Goal: Task Accomplishment & Management: Complete application form

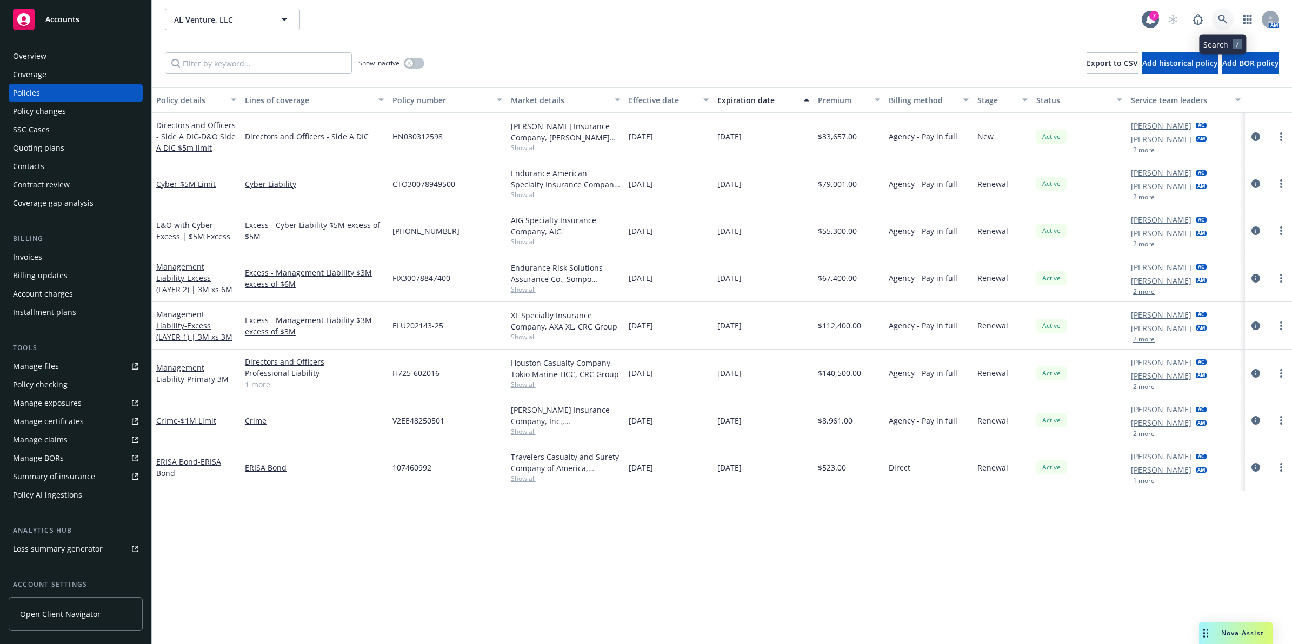
click at [1219, 19] on icon at bounding box center [1222, 19] width 9 height 9
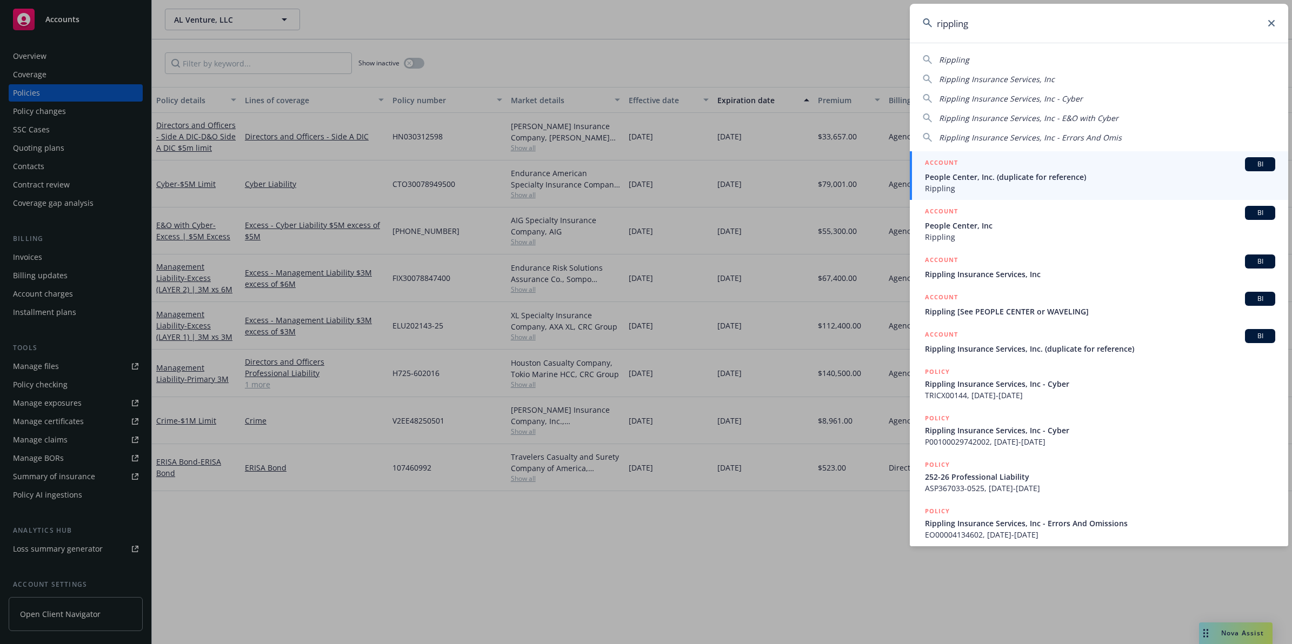
type input "rippling"
click at [1072, 178] on span "People Center, Inc. (duplicate for reference)" at bounding box center [1100, 176] width 350 height 11
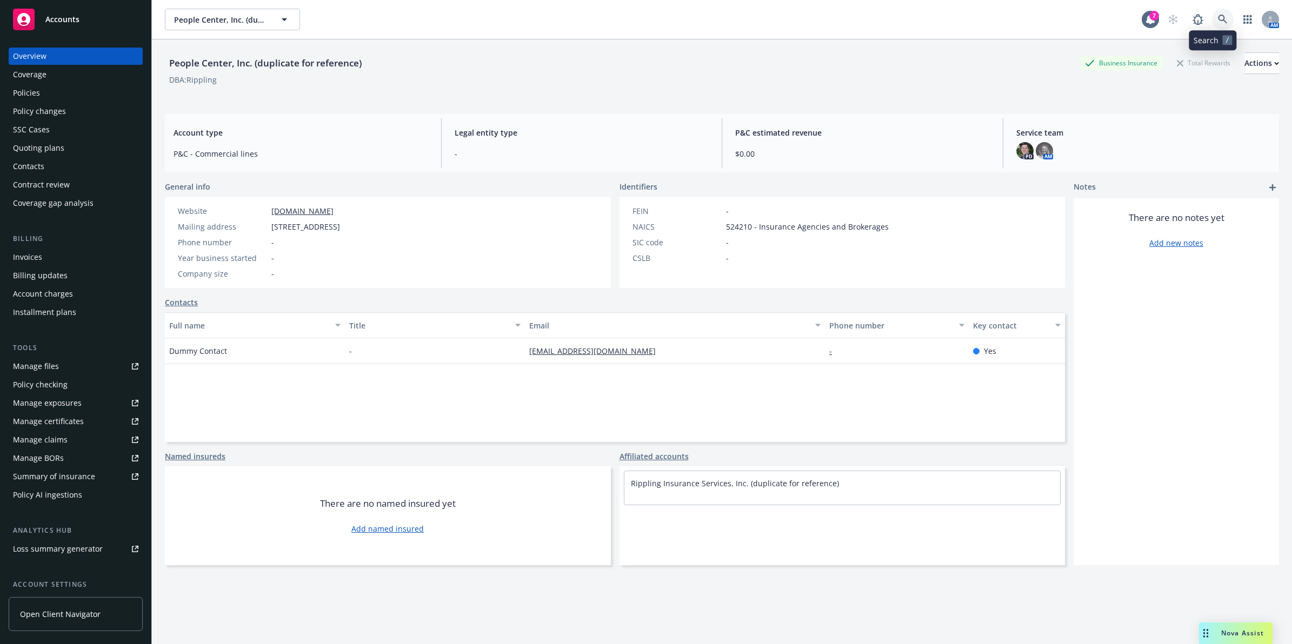
click at [1218, 19] on link at bounding box center [1223, 20] width 22 height 22
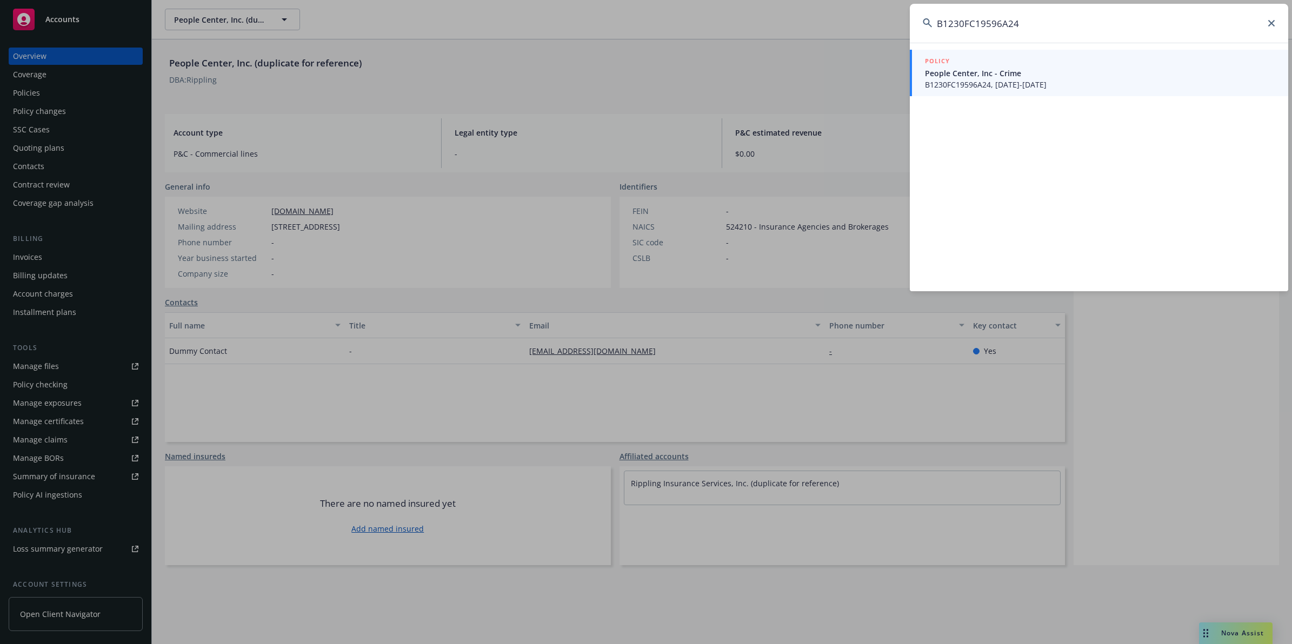
type input "B1230FC19596A24"
click at [949, 59] on div "POLICY" at bounding box center [1100, 62] width 350 height 12
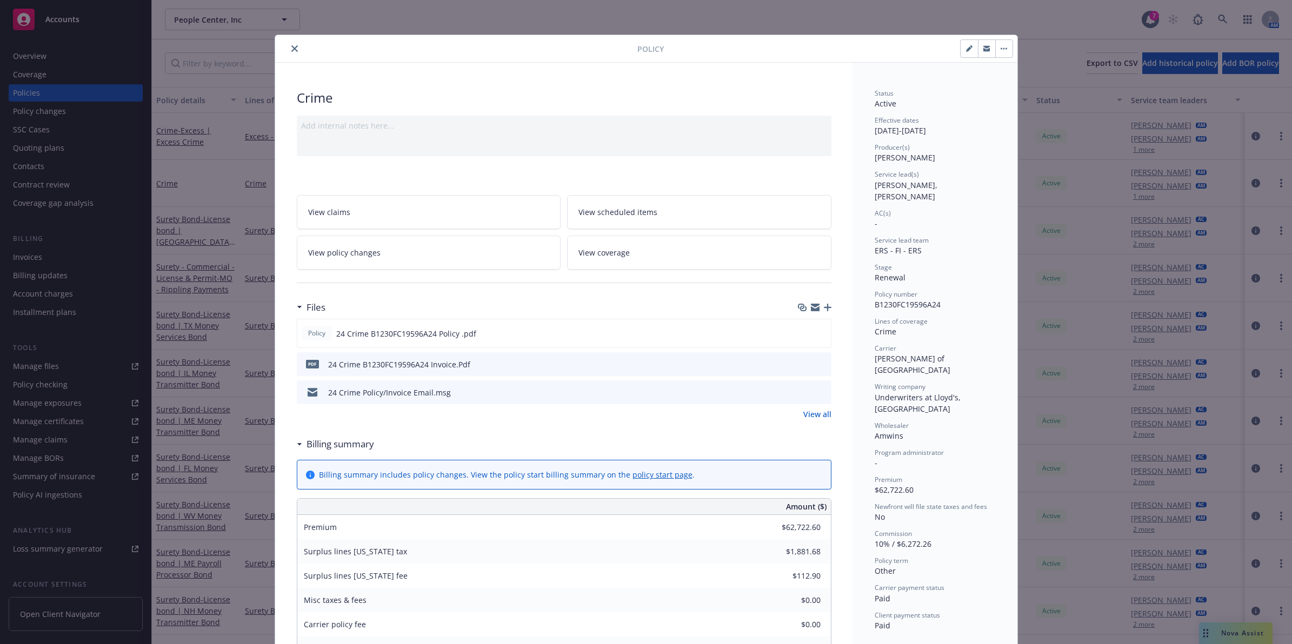
click at [291, 50] on icon "close" at bounding box center [294, 48] width 6 height 6
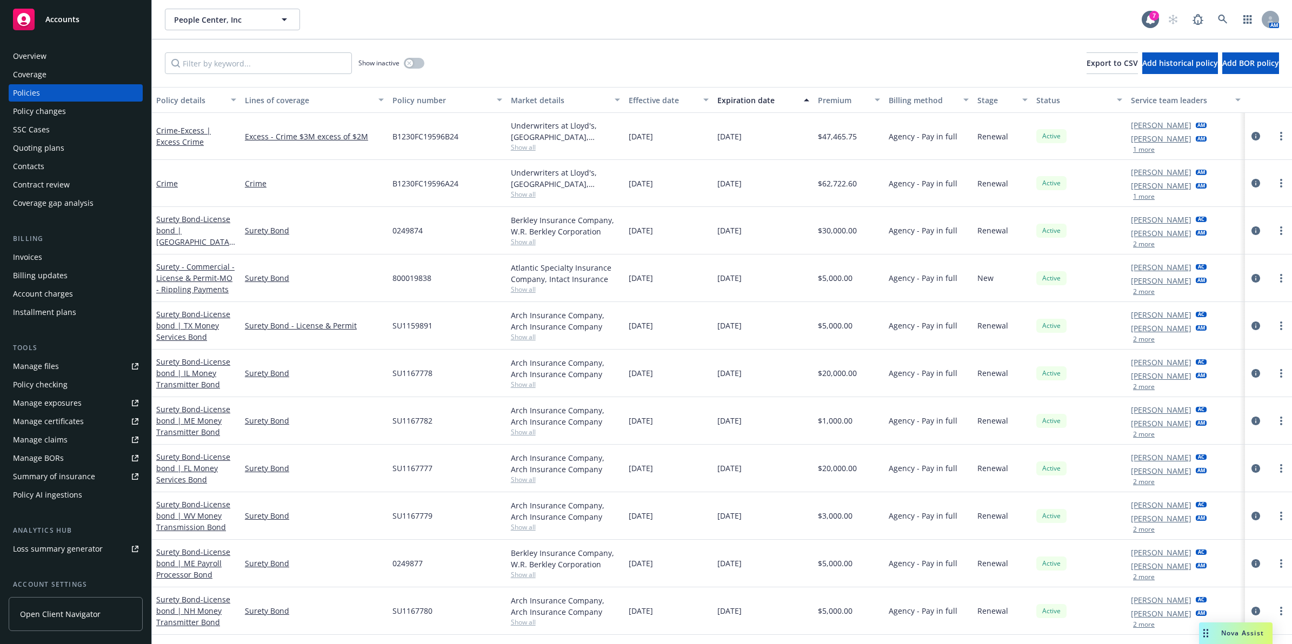
click at [41, 260] on div "Invoices" at bounding box center [27, 257] width 29 height 17
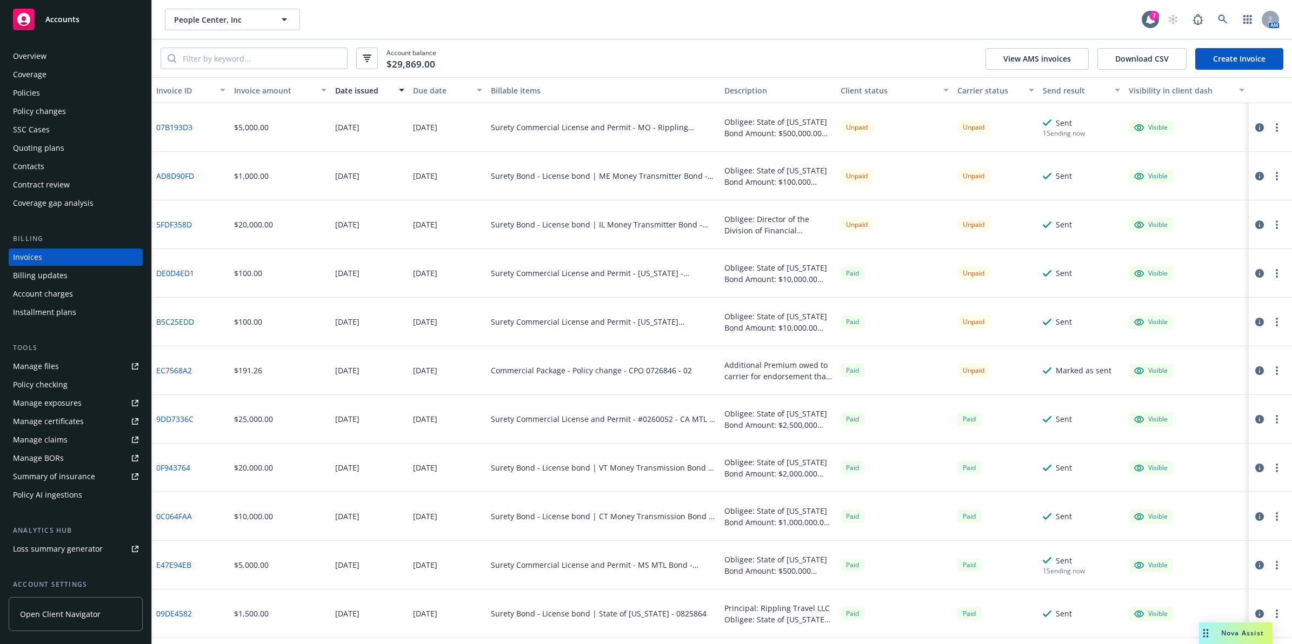
click at [31, 84] on div "Policies" at bounding box center [26, 92] width 27 height 17
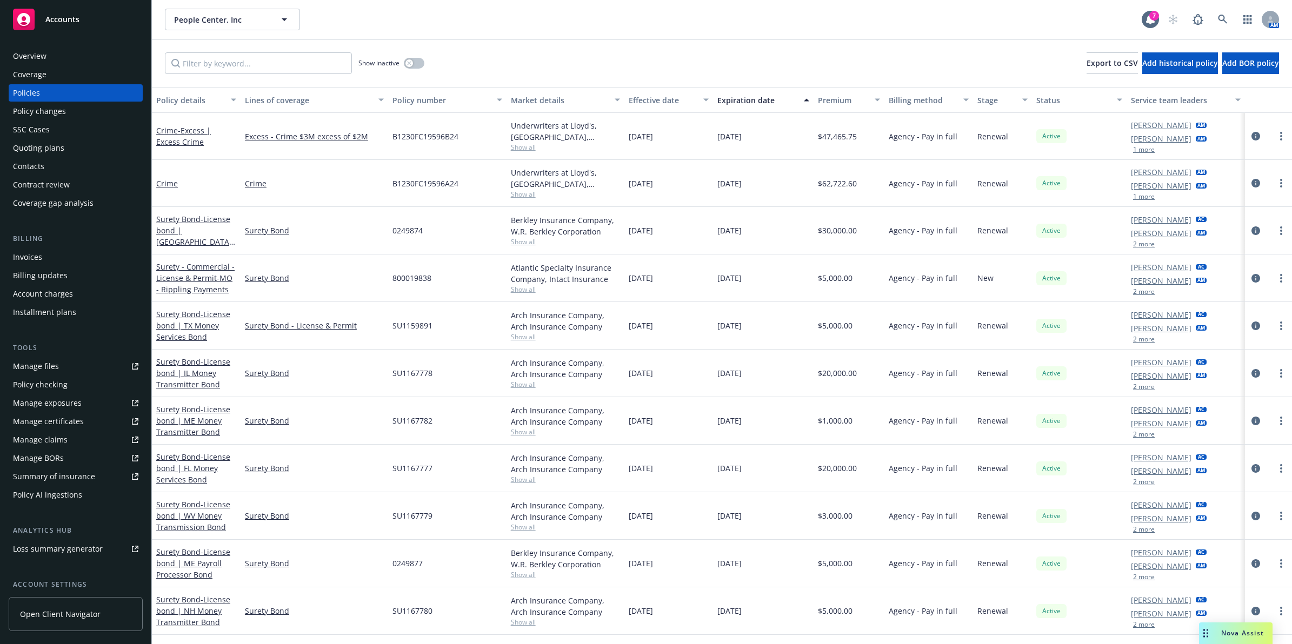
drag, startPoint x: 323, startPoint y: 96, endPoint x: 188, endPoint y: 84, distance: 135.1
click at [174, 95] on div "Policy details Lines of coverage Policy number Market details Effective date Ex…" at bounding box center [722, 100] width 1140 height 26
click at [261, 60] on input "Filter by keyword..." at bounding box center [258, 63] width 187 height 22
paste input "B1230FC19596A4"
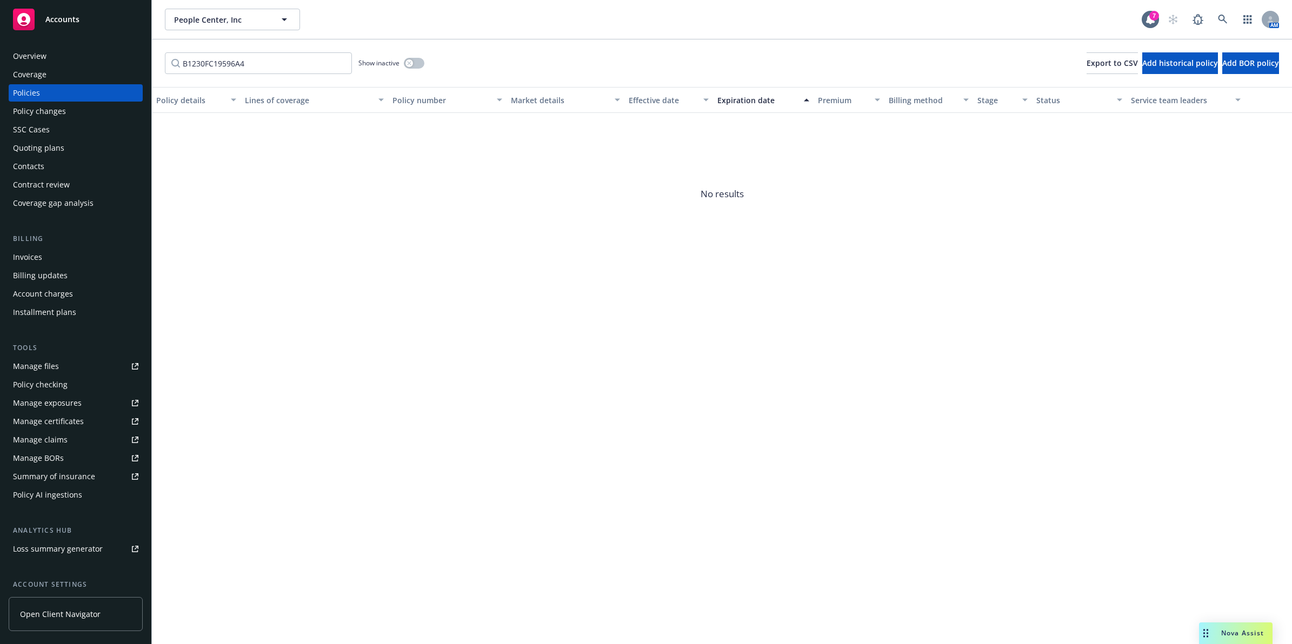
drag, startPoint x: 371, startPoint y: 61, endPoint x: 522, endPoint y: 61, distance: 150.8
click at [401, 61] on div "Show inactive" at bounding box center [391, 63] width 66 height 22
click at [212, 63] on input "B1230FC19596A4" at bounding box center [258, 63] width 187 height 22
paste input "2"
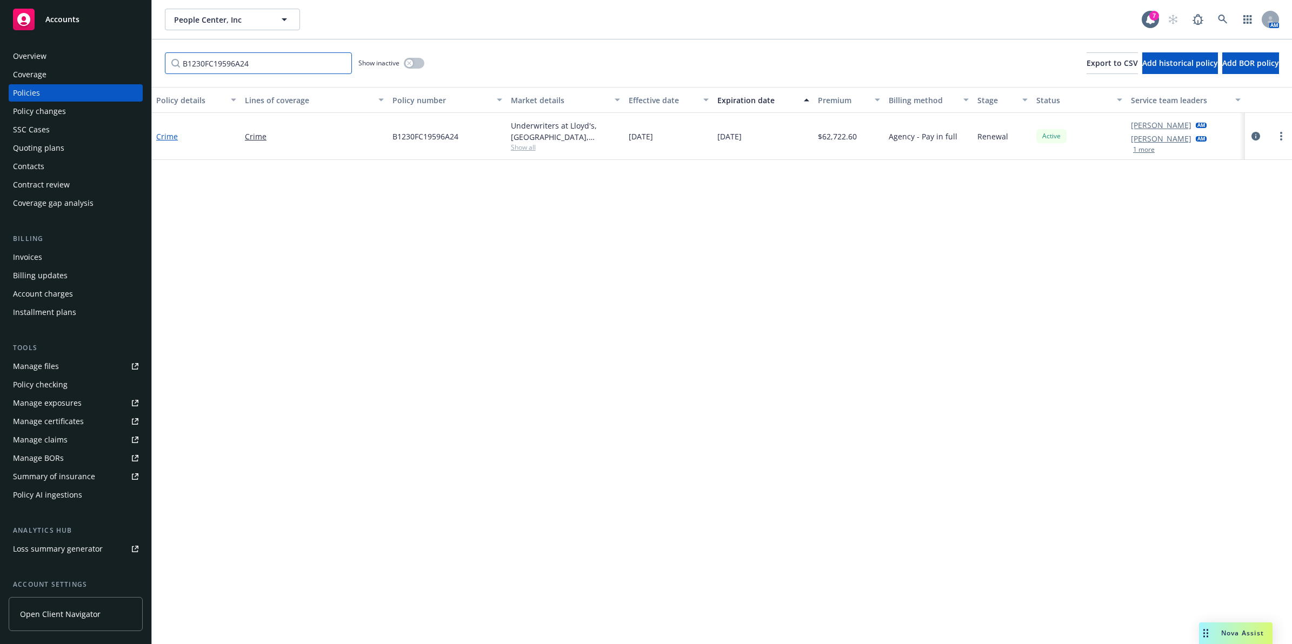
type input "B1230FC19596A24"
click at [169, 136] on link "Crime" at bounding box center [167, 136] width 22 height 10
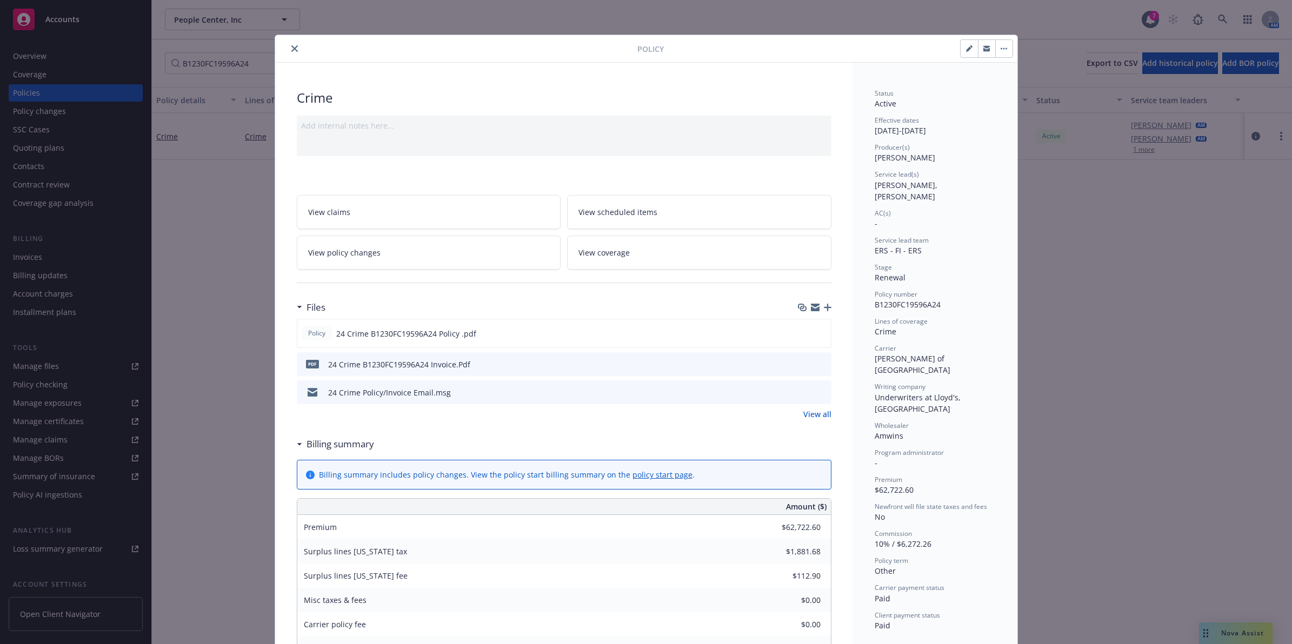
click at [293, 52] on button "close" at bounding box center [294, 48] width 13 height 13
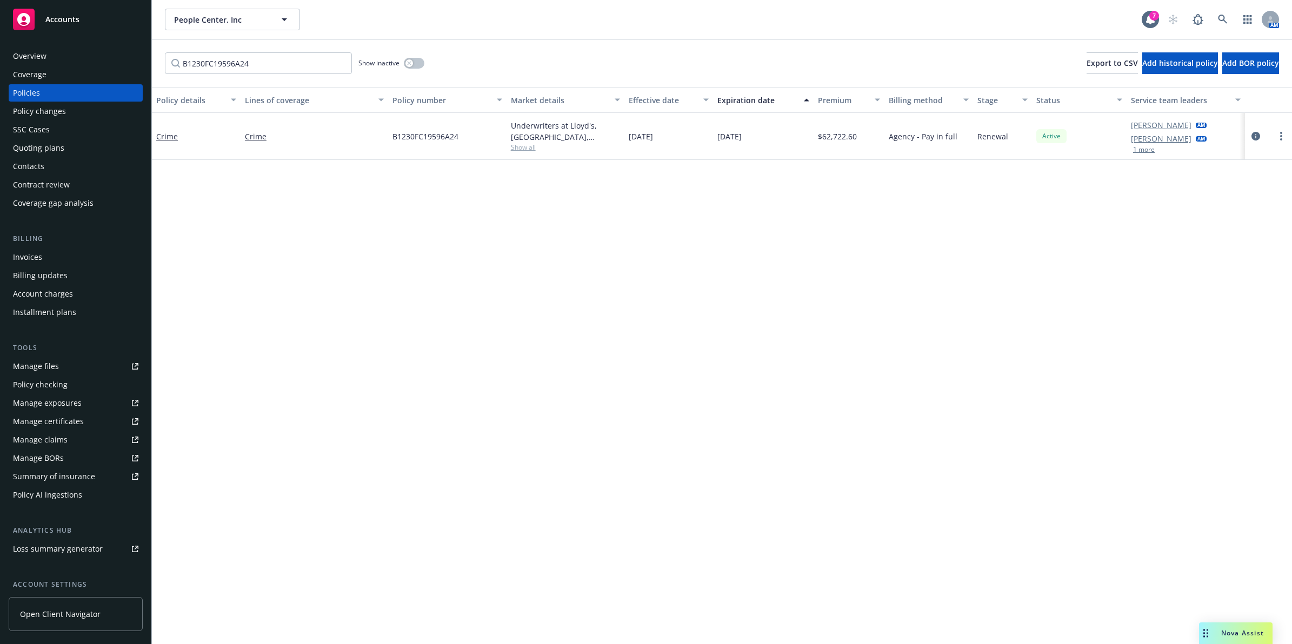
click at [38, 257] on div "Invoices" at bounding box center [27, 257] width 29 height 17
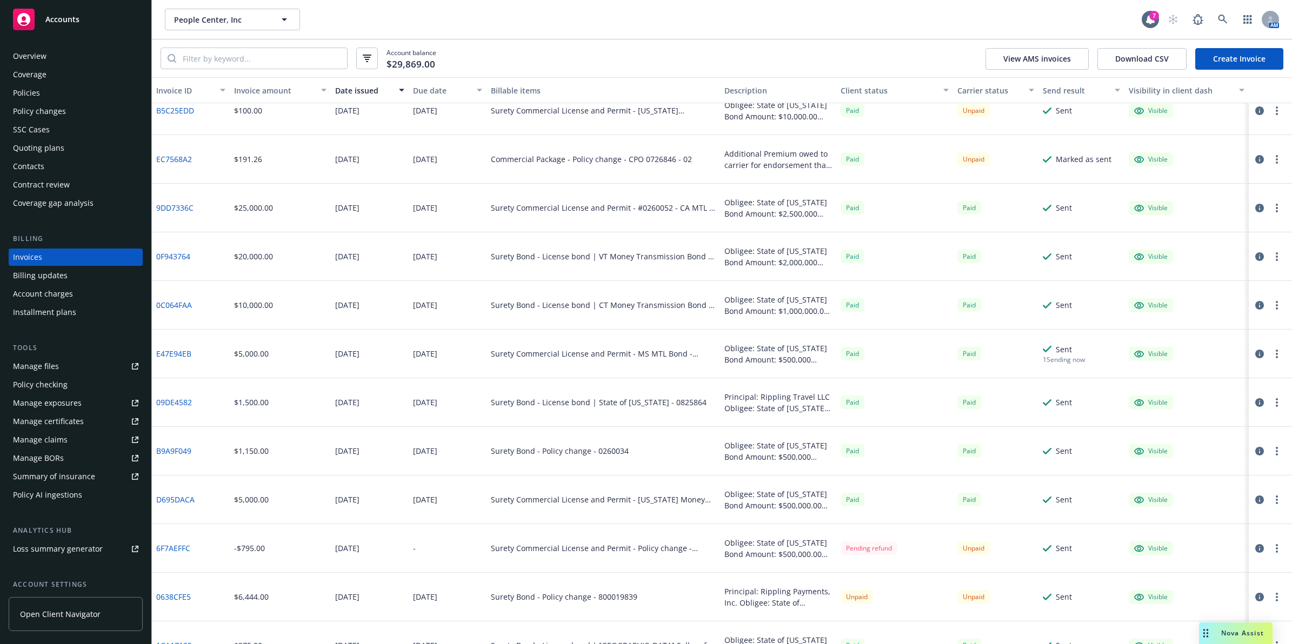
scroll to position [758, 0]
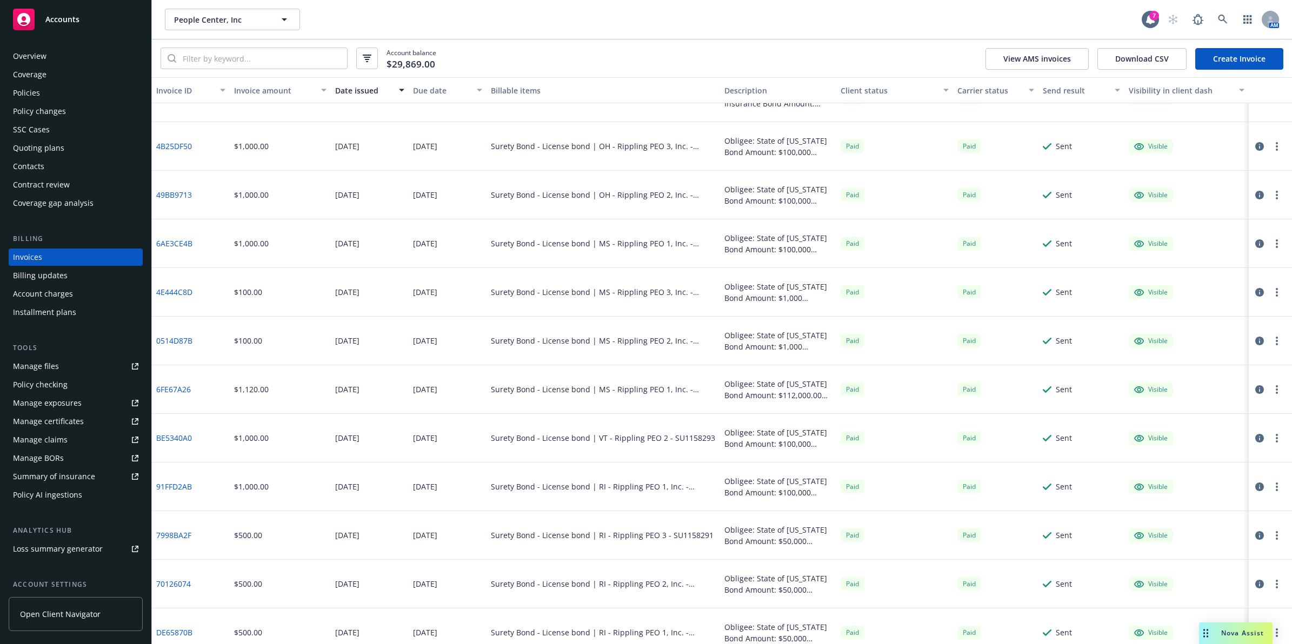
drag, startPoint x: 460, startPoint y: 168, endPoint x: 467, endPoint y: 246, distance: 78.7
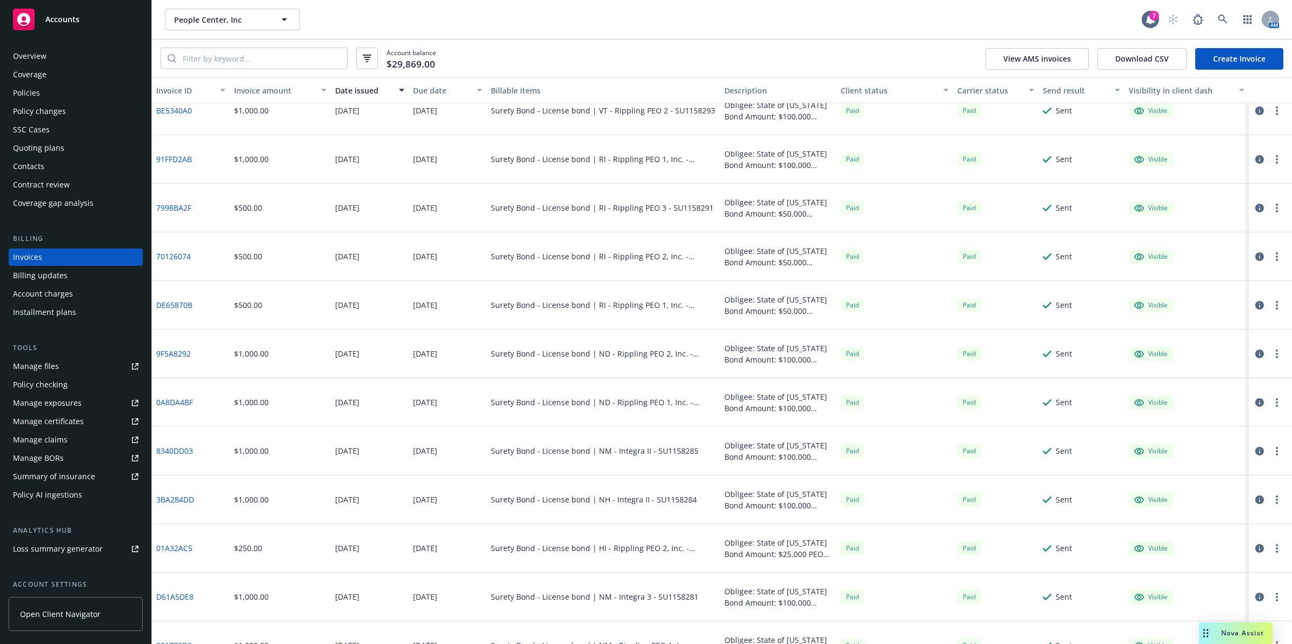
drag, startPoint x: 458, startPoint y: 215, endPoint x: 458, endPoint y: 304, distance: 88.7
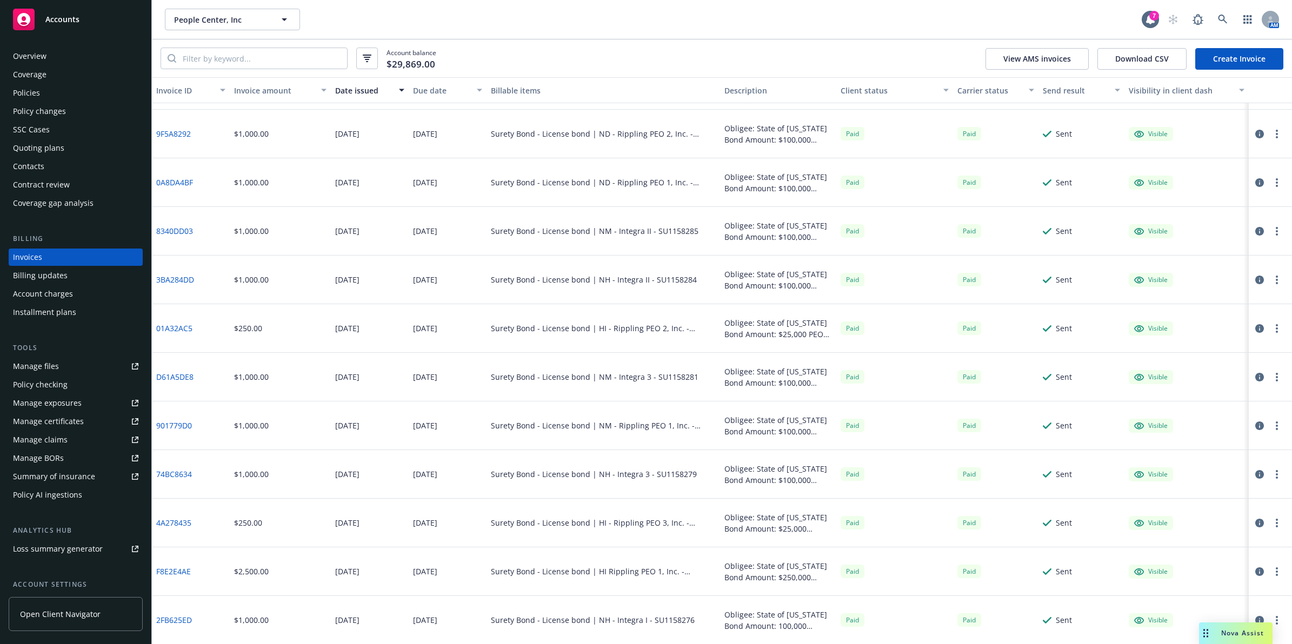
drag, startPoint x: 458, startPoint y: 296, endPoint x: 455, endPoint y: 310, distance: 14.6
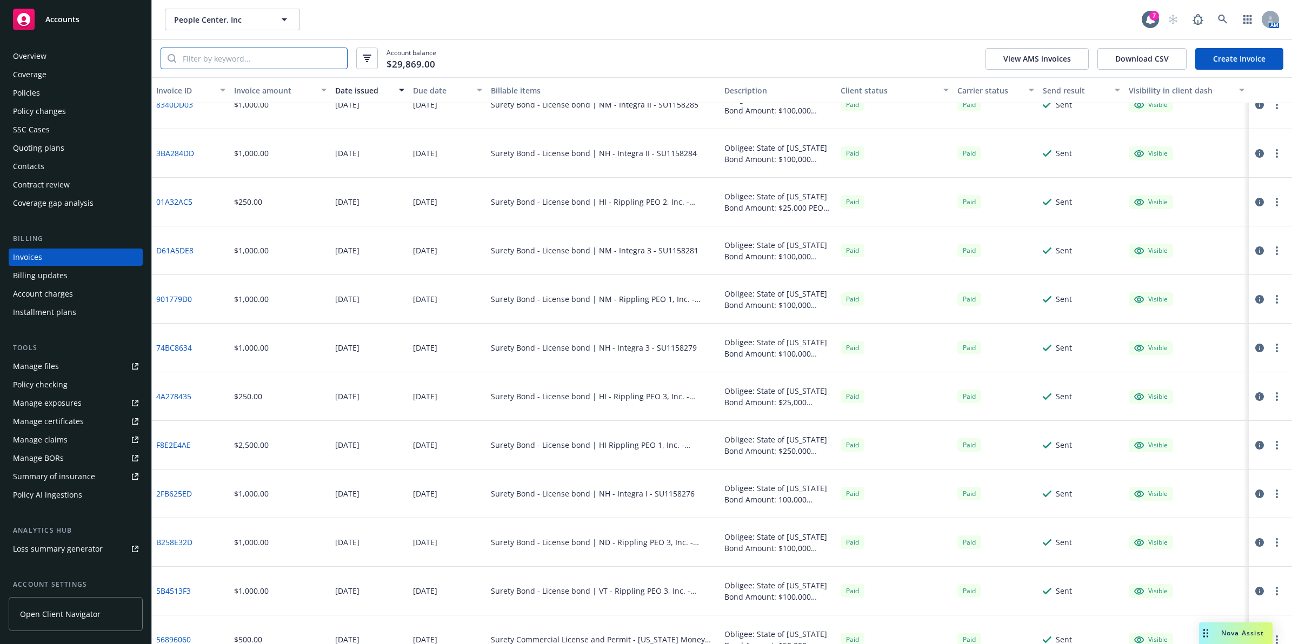
click at [309, 52] on input "search" at bounding box center [261, 58] width 171 height 21
paste input "B1230FC19596B24"
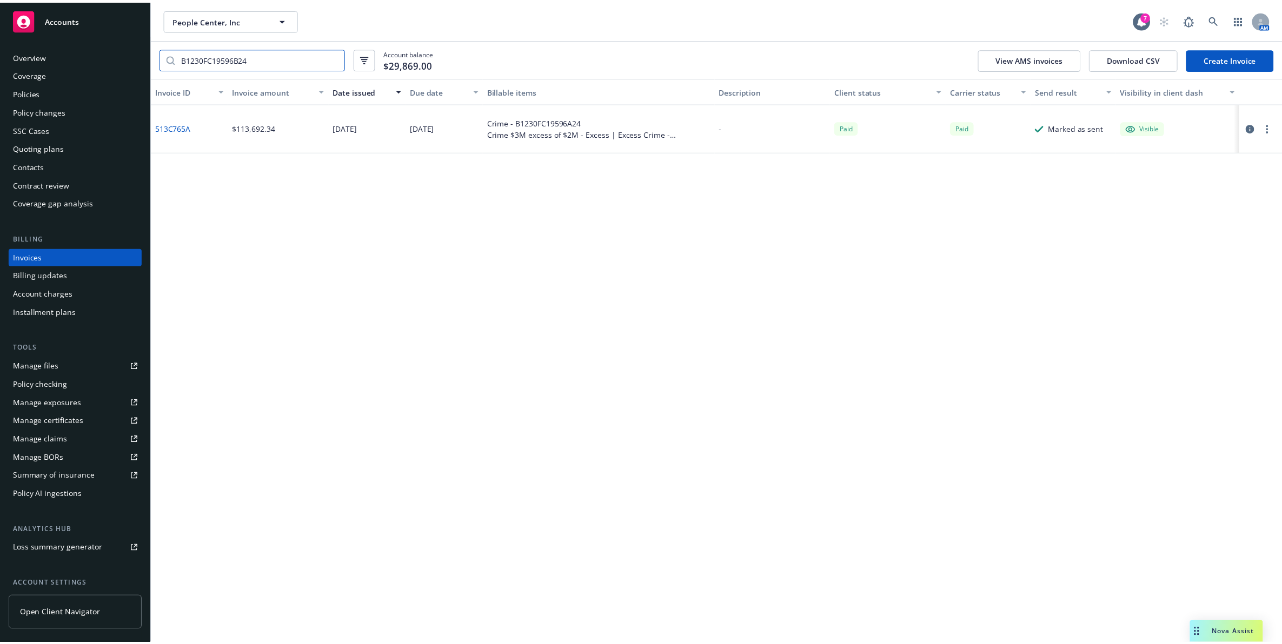
scroll to position [0, 0]
type input "B1230FC19596B24"
drag, startPoint x: 436, startPoint y: 311, endPoint x: 434, endPoint y: 198, distance: 113.5
click at [519, 125] on div "Crime - B1230FC19596A24" at bounding box center [603, 121] width 225 height 11
click at [520, 125] on div "Crime - B1230FC19596A24" at bounding box center [603, 121] width 225 height 11
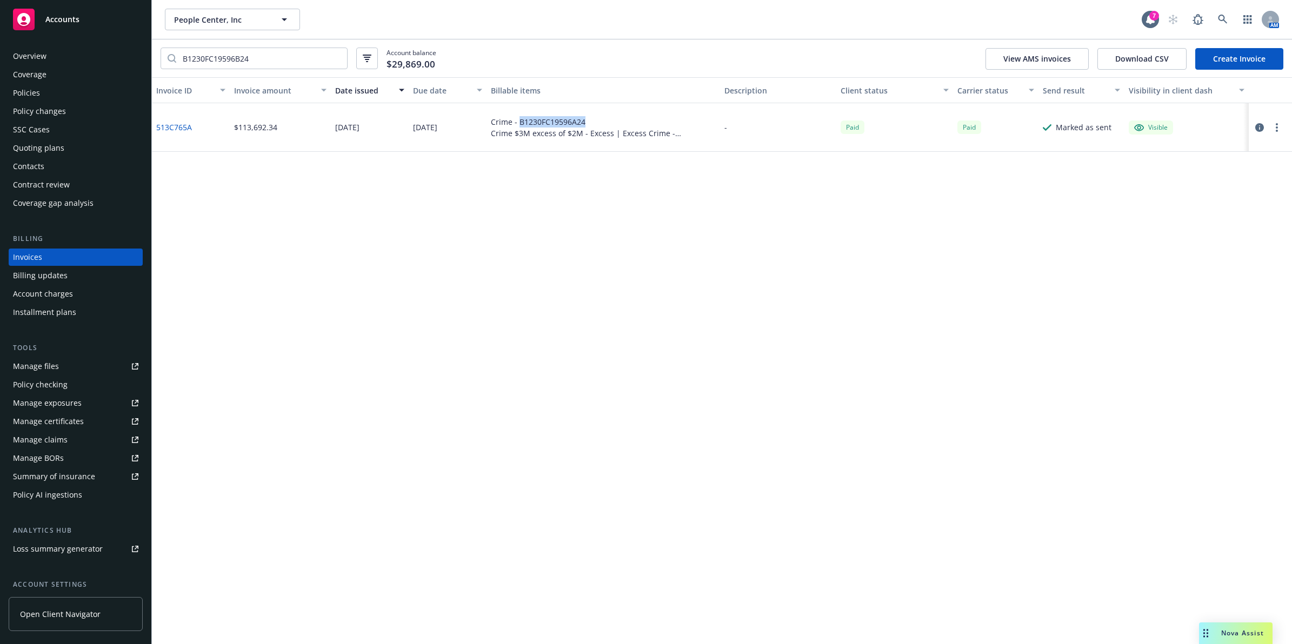
click at [182, 128] on link "513C765A" at bounding box center [174, 127] width 36 height 11
click at [51, 98] on div "Policies" at bounding box center [75, 92] width 125 height 17
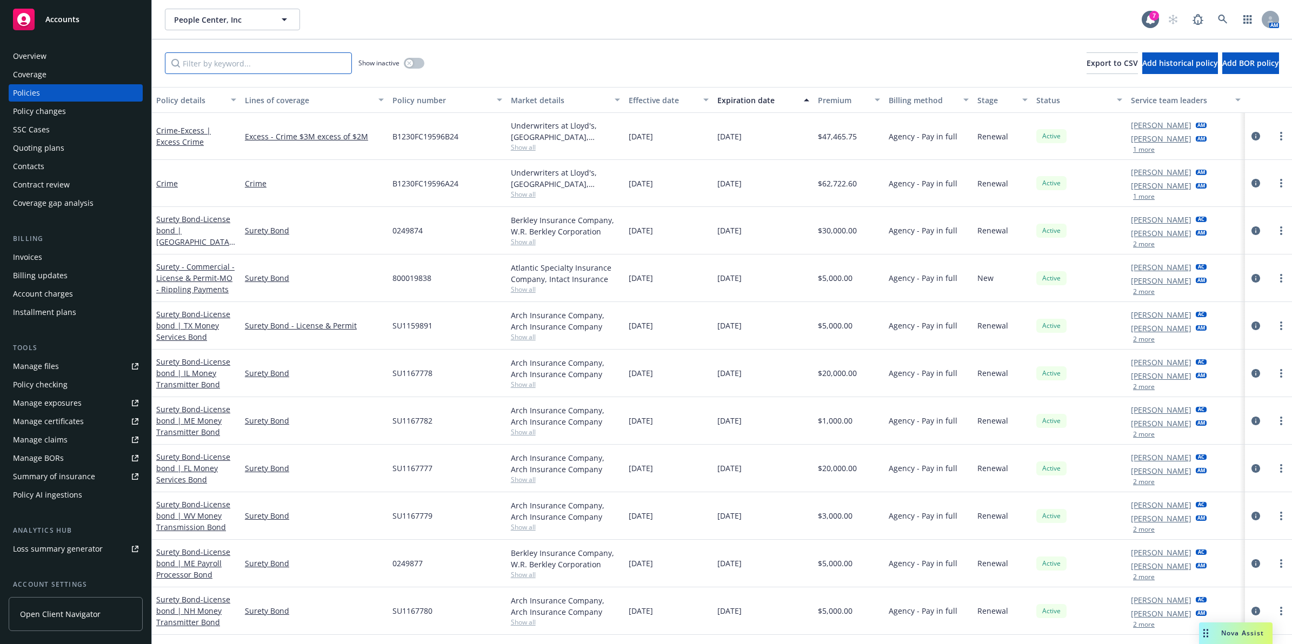
drag, startPoint x: 235, startPoint y: 65, endPoint x: 236, endPoint y: 57, distance: 8.7
click at [236, 58] on div "Show inactive Export to CSV Add historical policy Add BOR policy" at bounding box center [722, 63] width 1140 height 48
click at [236, 57] on input "Filter by keyword..." at bounding box center [258, 63] width 187 height 22
paste input "B1230FC19596B24"
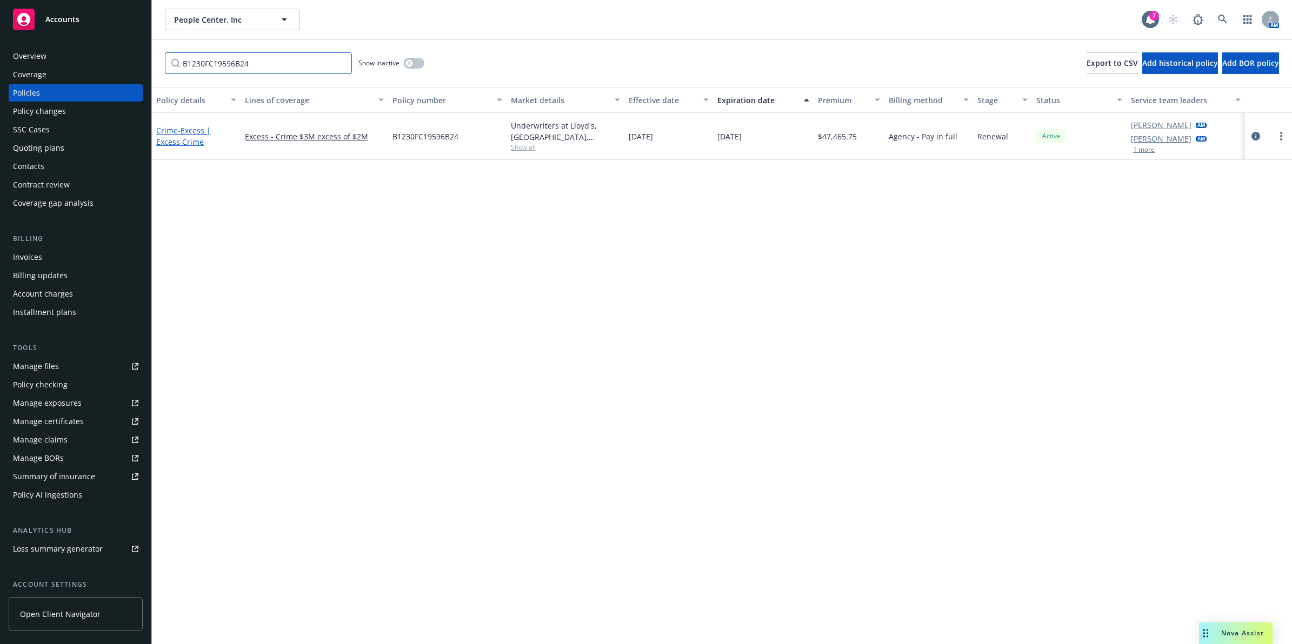
type input "B1230FC19596B24"
click at [173, 141] on span "- Excess | Excess Crime" at bounding box center [183, 136] width 55 height 22
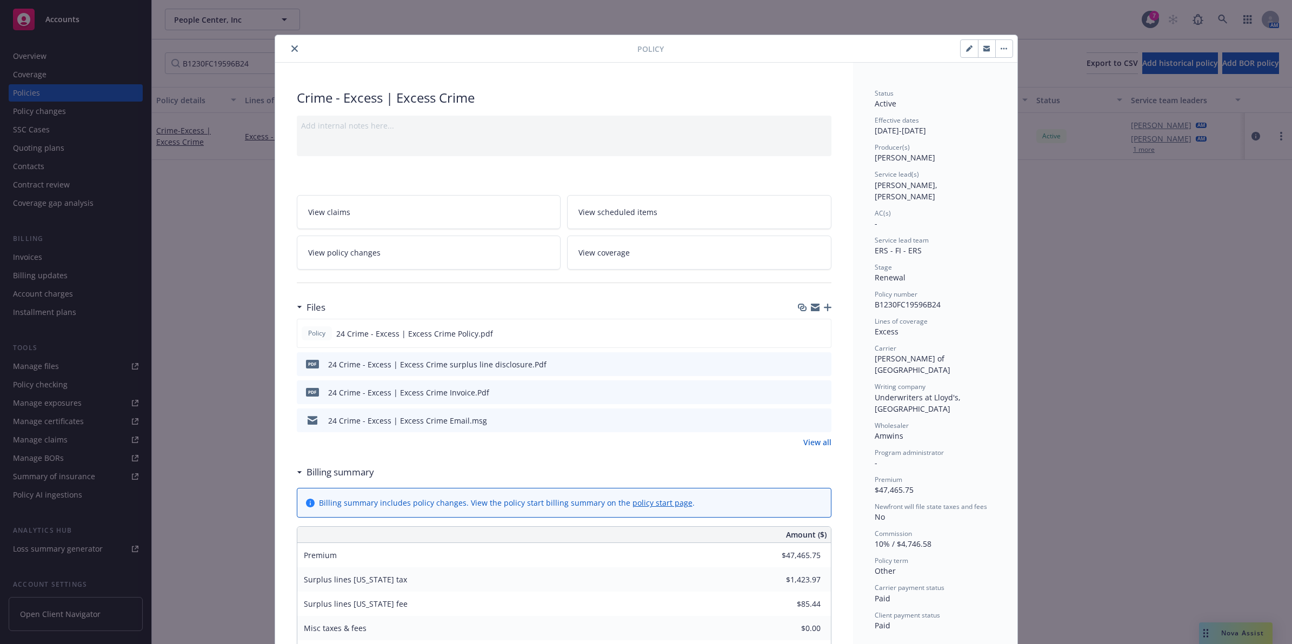
click at [291, 50] on icon "close" at bounding box center [294, 48] width 6 height 6
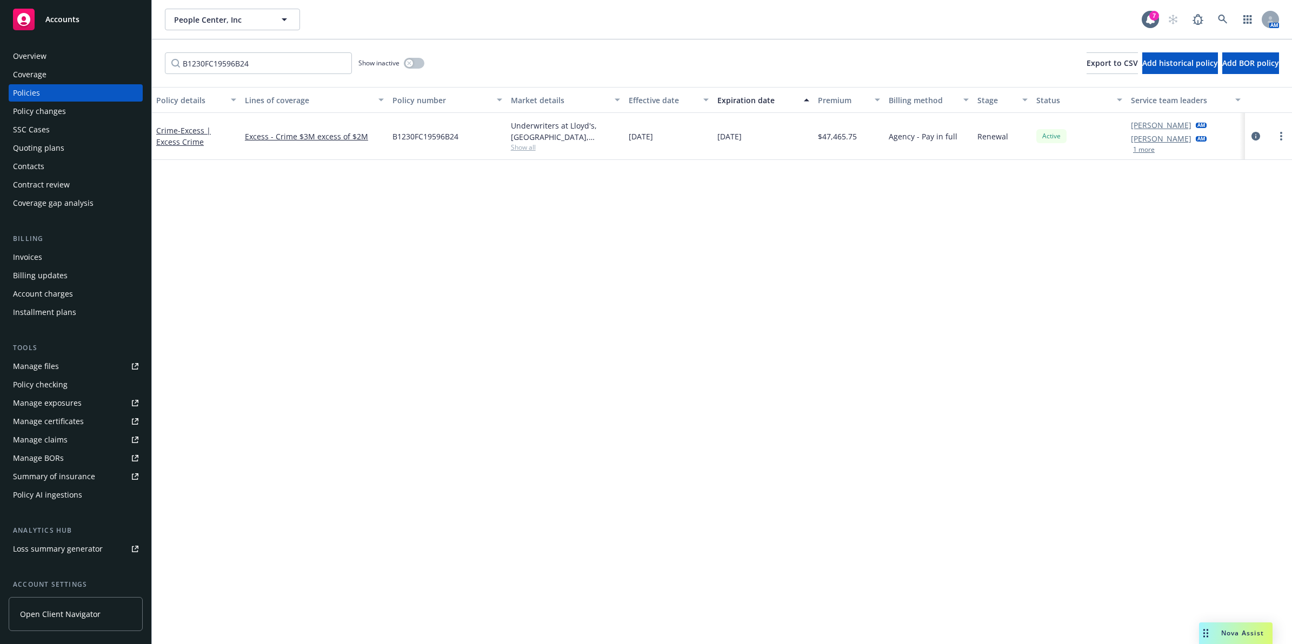
click at [64, 114] on div "Policy changes" at bounding box center [39, 111] width 53 height 17
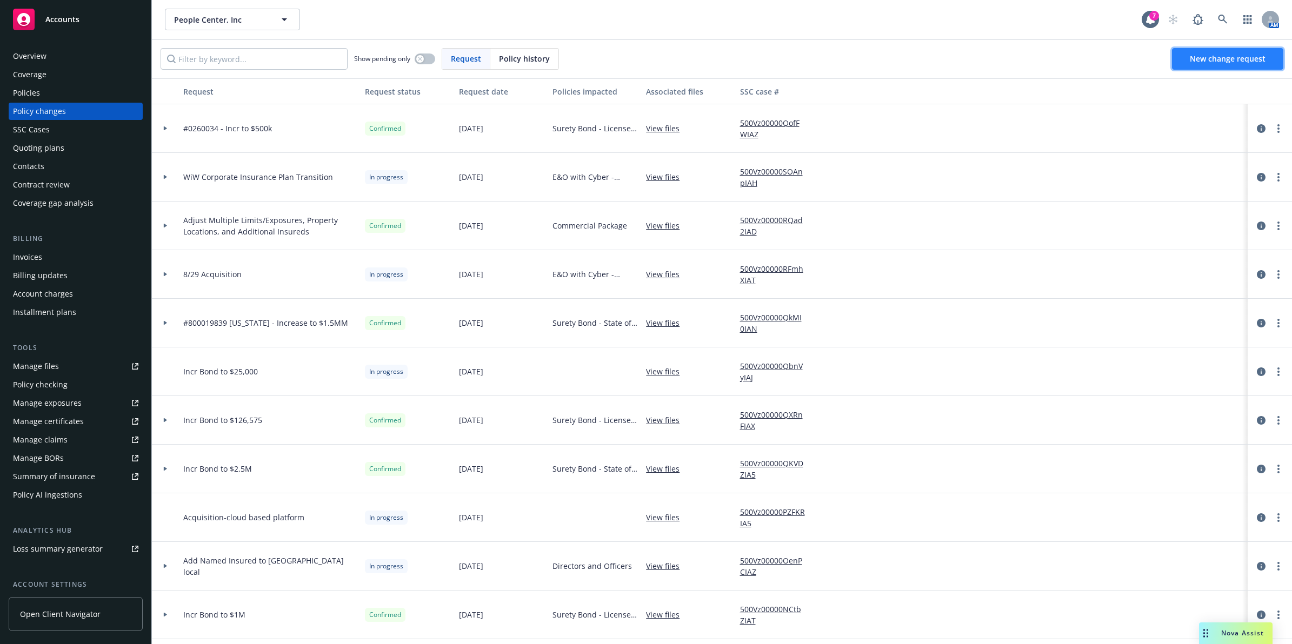
click at [1230, 63] on span "New change request" at bounding box center [1228, 59] width 76 height 10
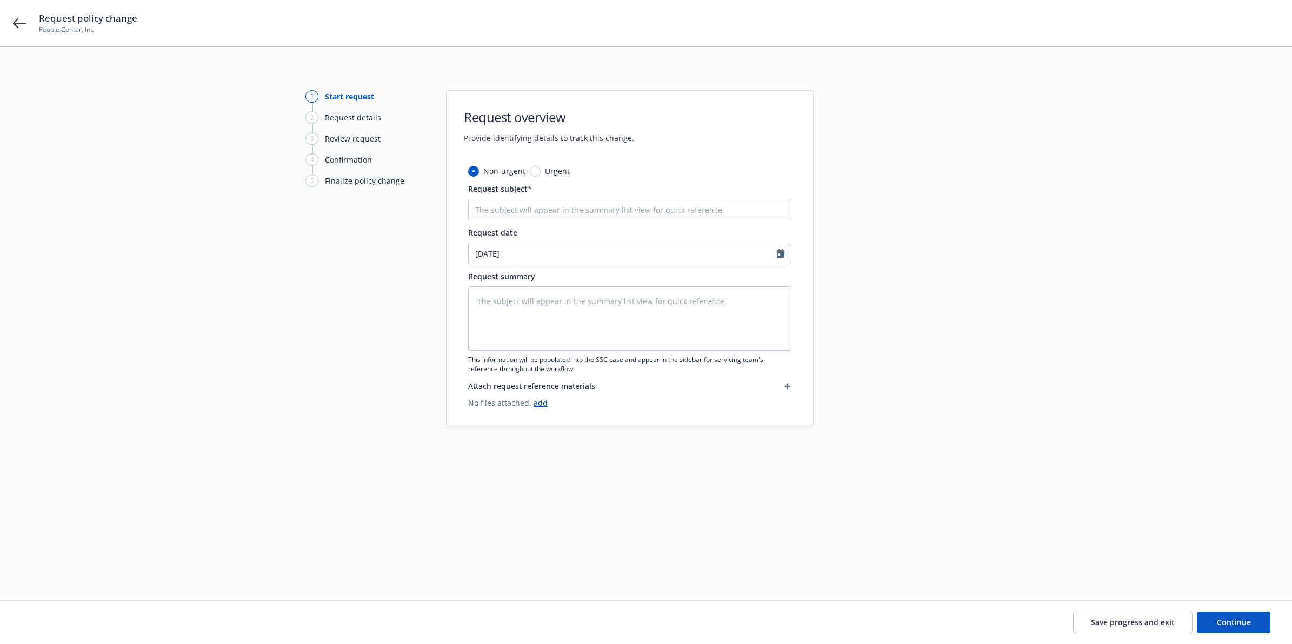
type textarea "x"
click at [533, 170] on input "Urgent" at bounding box center [535, 171] width 11 height 11
radio input "true"
type textarea "x"
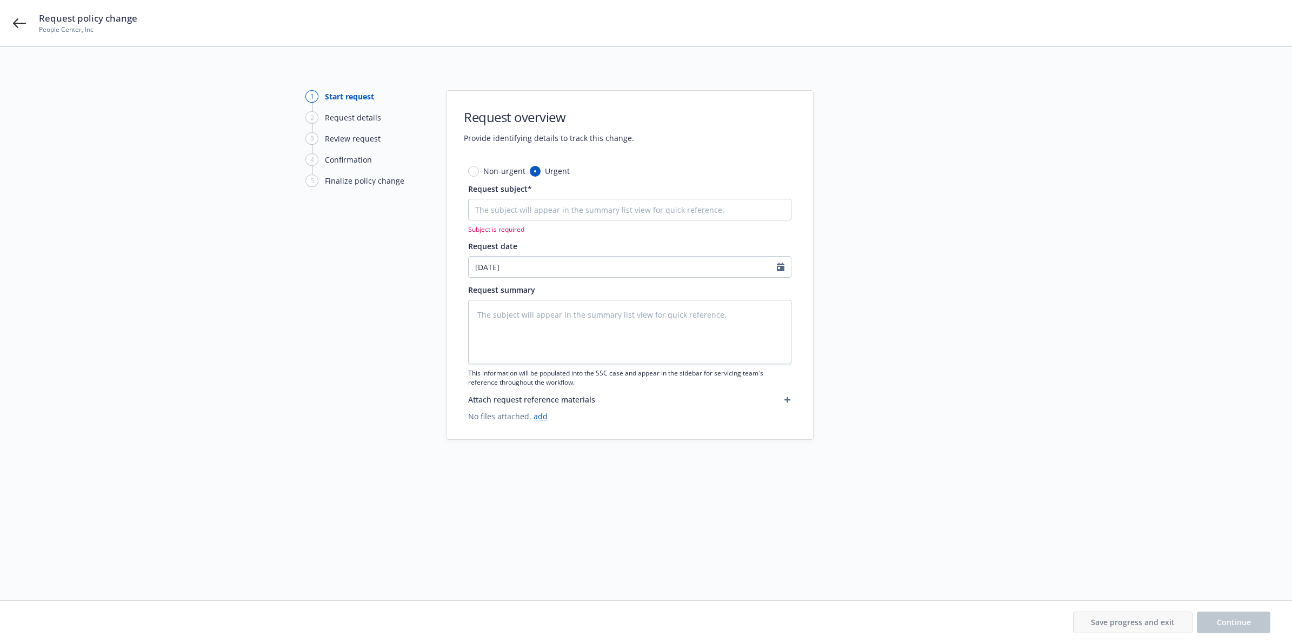
click at [468, 167] on div "Non-urgent Urgent Request subject* Subject is required Request date 10/15/2025 …" at bounding box center [630, 302] width 367 height 274
click at [481, 171] on span "Non-urgent" at bounding box center [502, 170] width 46 height 11
click at [479, 171] on input "Non-urgent" at bounding box center [473, 171] width 11 height 11
radio input "true"
click at [502, 203] on input "Request subject*" at bounding box center [629, 210] width 323 height 22
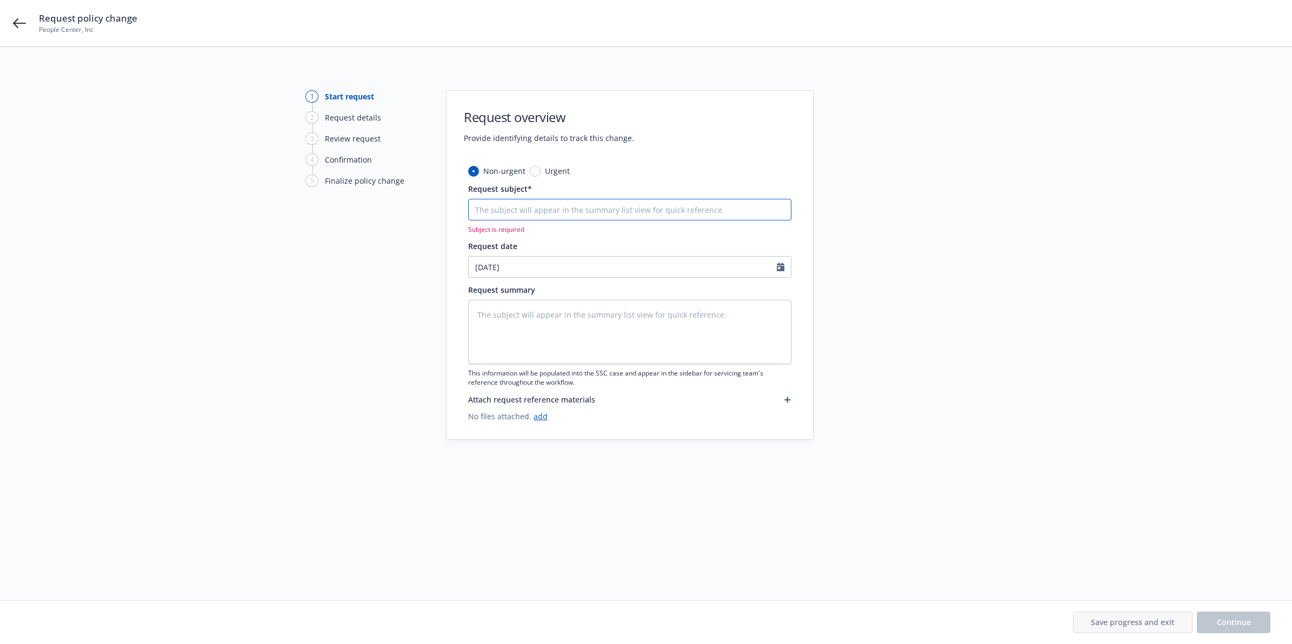
click at [606, 202] on input "Request subject*" at bounding box center [629, 210] width 323 height 22
type textarea "x"
type input "P"
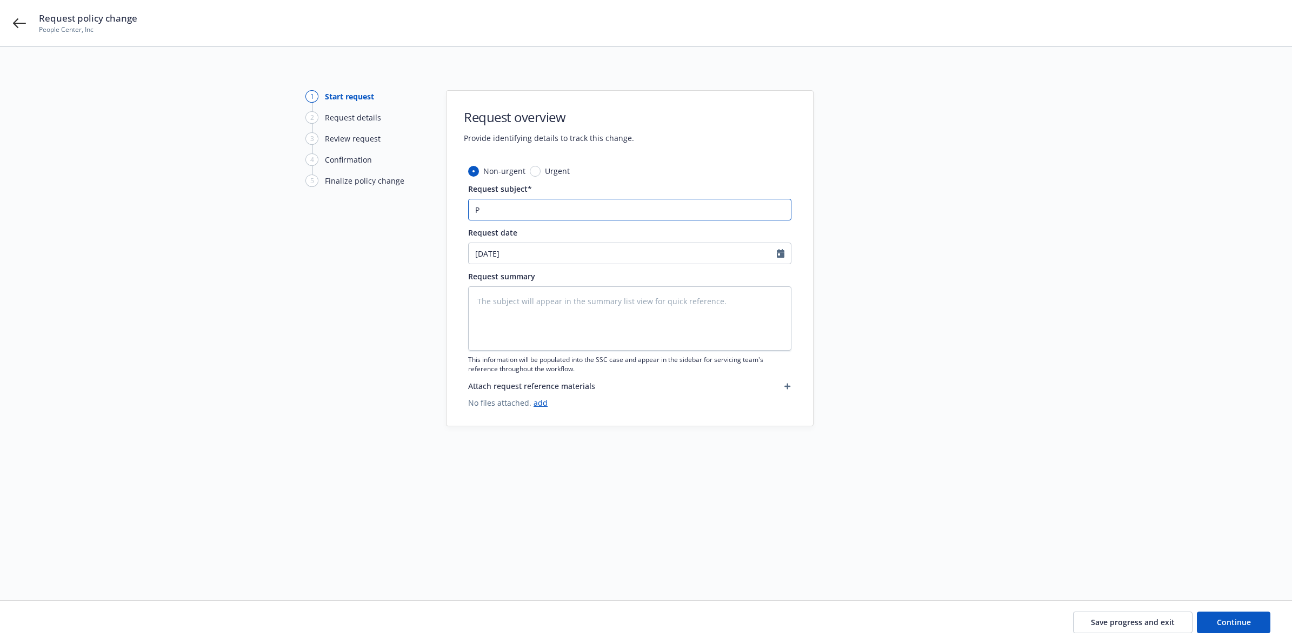
type textarea "x"
type input "Po"
type textarea "x"
type input "Pol"
type textarea "x"
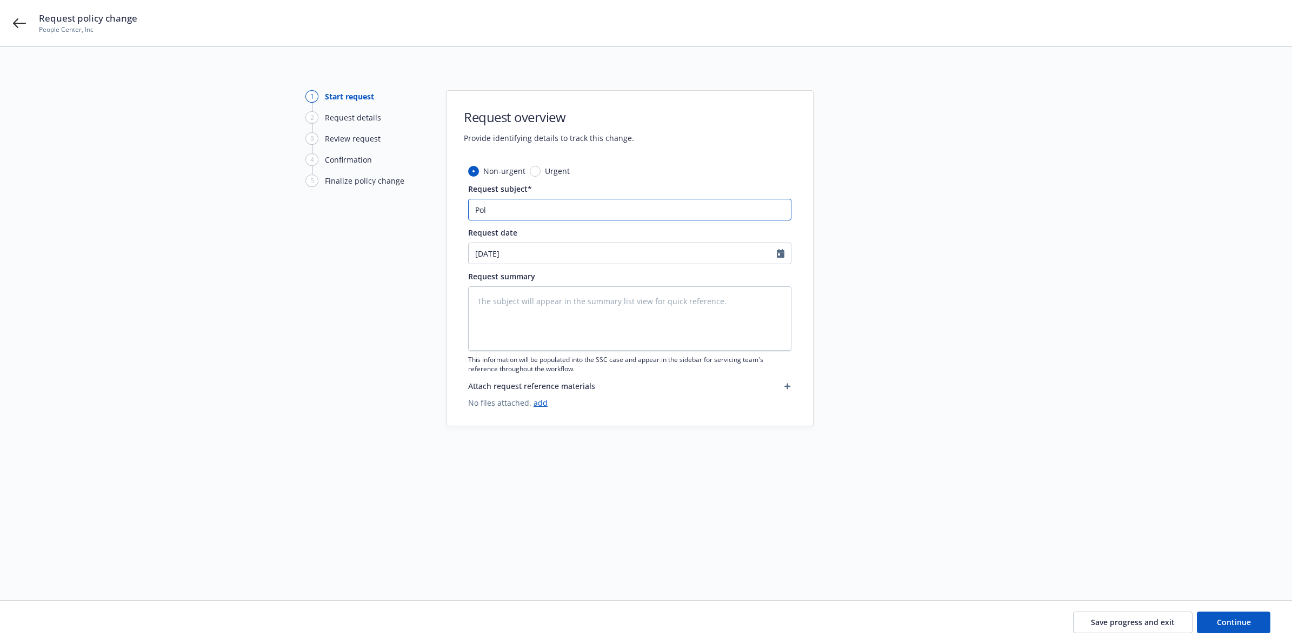
type input "Poli"
type textarea "x"
type input "Policy"
type textarea "x"
type input "Policy"
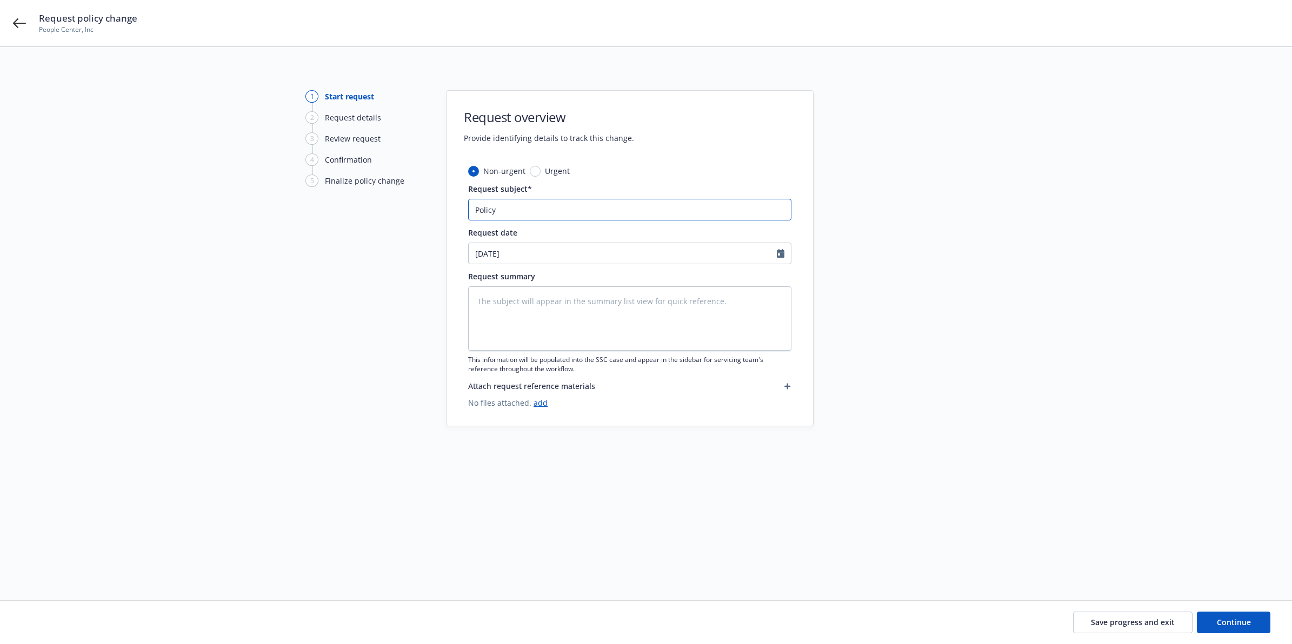
type textarea "x"
type input "Policy E"
type textarea "x"
type input "Policy Ex"
type textarea "x"
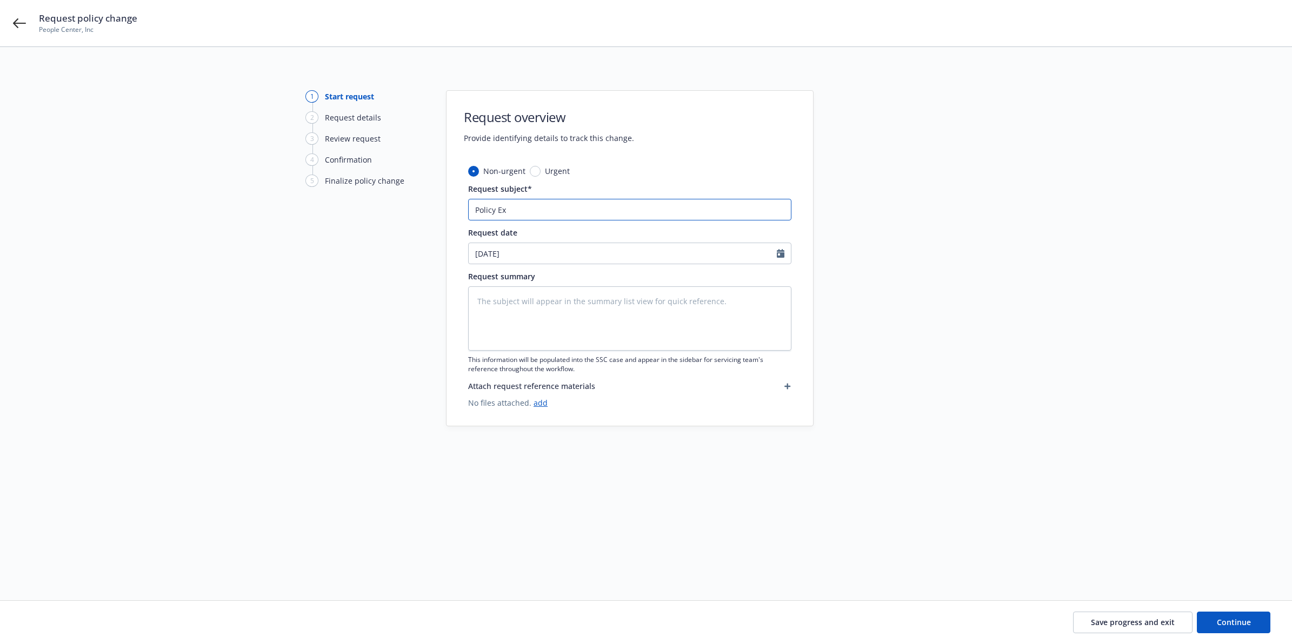
type input "Policy Ext"
type textarea "x"
type input "Policy Ext"
type textarea "x"
type input "Policy Ext t"
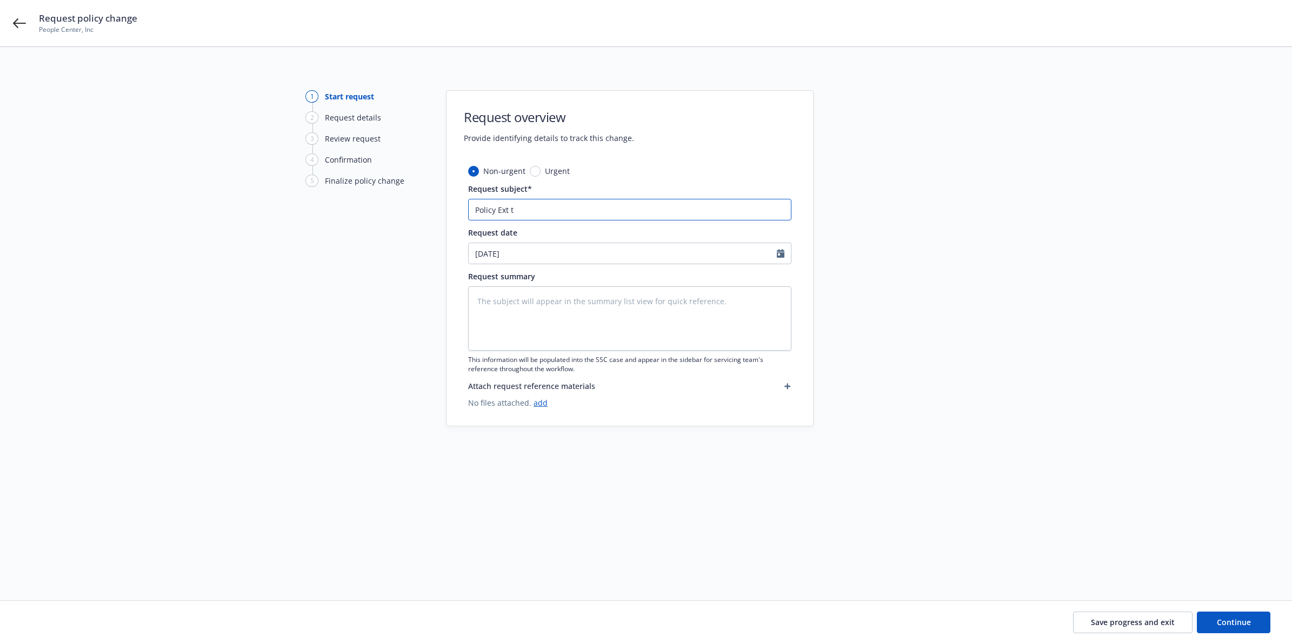
type textarea "x"
type input "Policy Ext to"
type textarea "x"
type input "Policy Ext to"
type textarea "x"
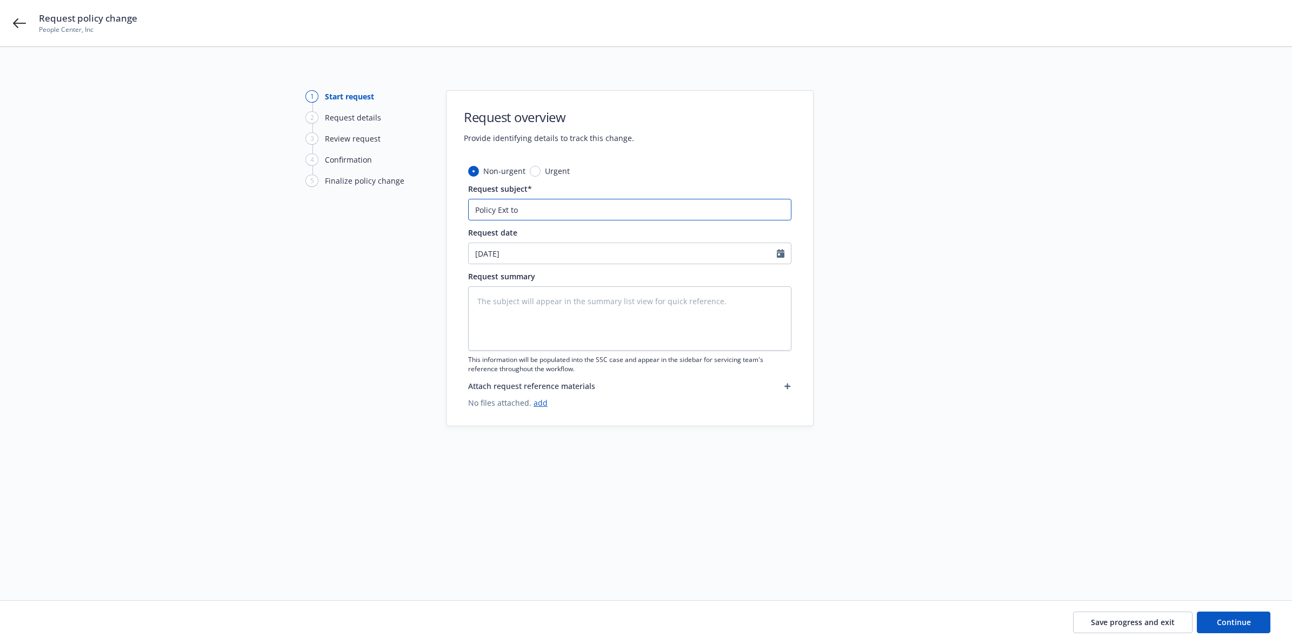
type input "Policy Ext to 1"
type textarea "x"
type input "Policy Ext to 10"
type textarea "x"
type input "Policy Ext to 103"
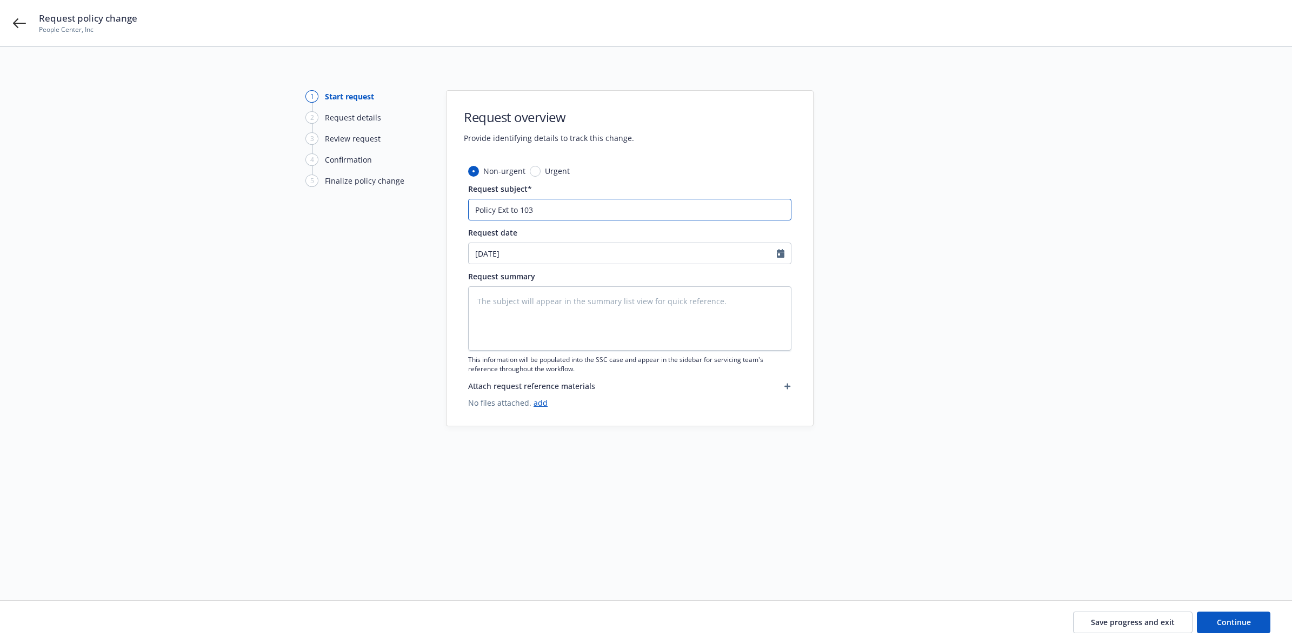
type textarea "x"
type input "Policy Ext to 1031"
type textarea "x"
type input "Policy Ext to 103"
type textarea "x"
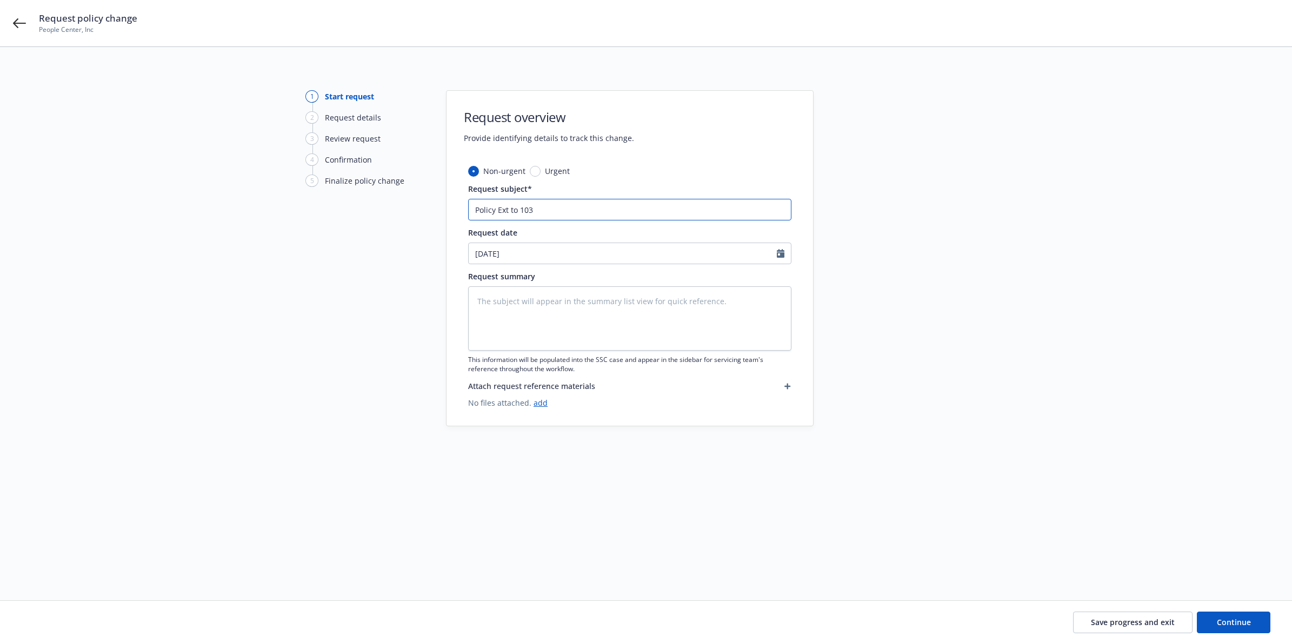
type input "Policy Ext to 10"
type textarea "x"
type input "Policy Ext to 10/"
type textarea "x"
type input "Policy Ext to 10/3"
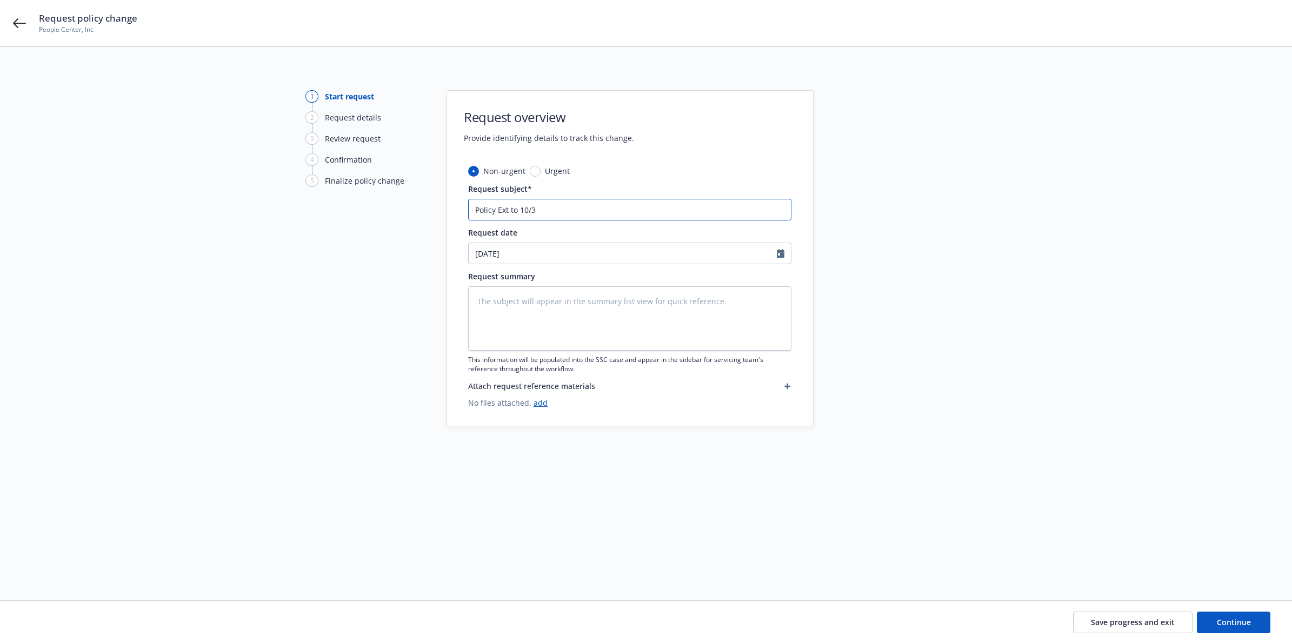
type textarea "x"
type input "Policy Ext to 10/31"
click at [1230, 617] on button "Continue" at bounding box center [1234, 623] width 74 height 22
type textarea "x"
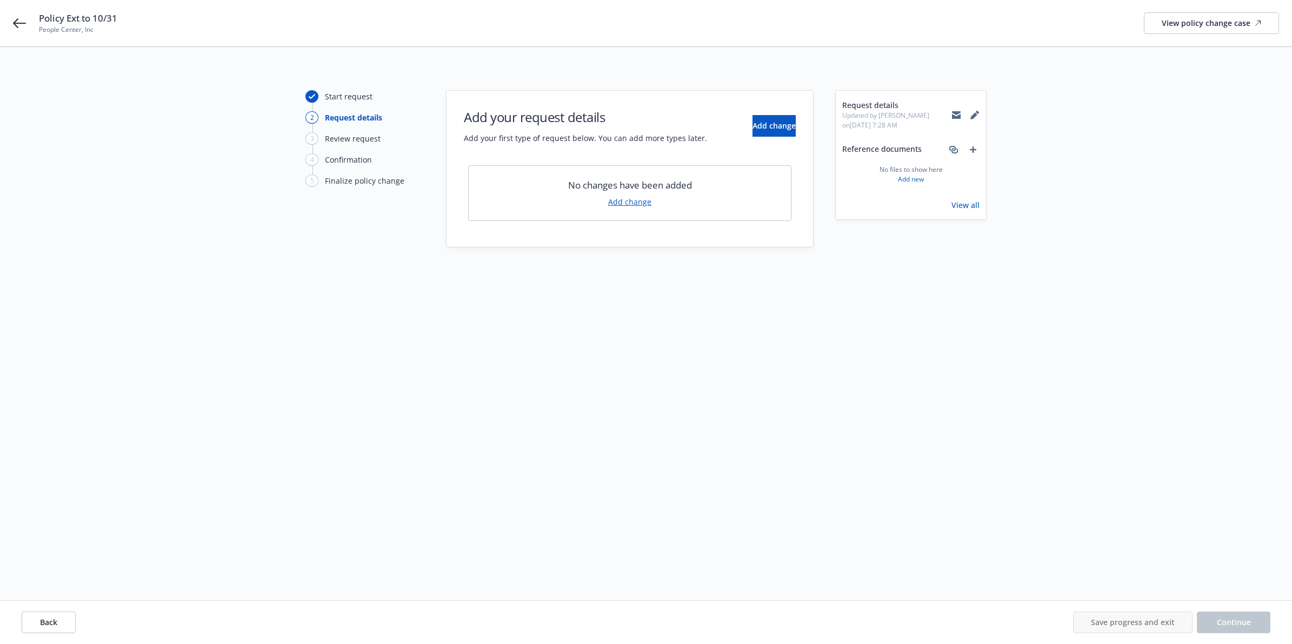
click at [631, 198] on link "Add change" at bounding box center [629, 201] width 43 height 11
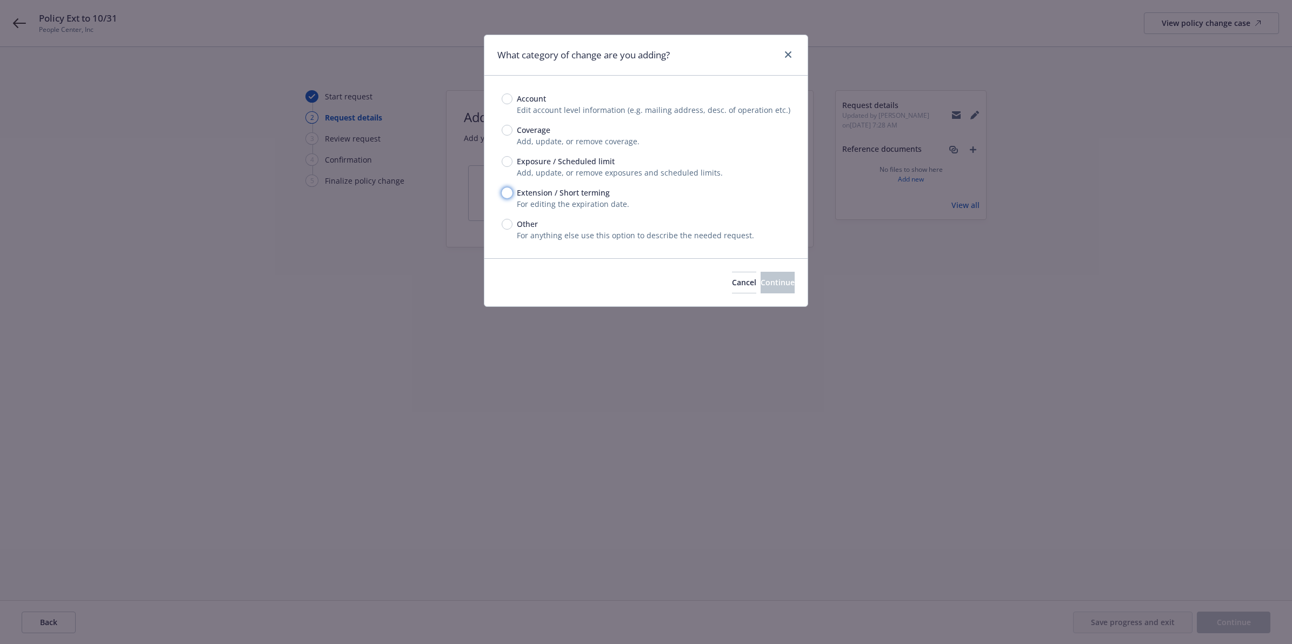
click at [509, 192] on input "Extension / Short terming" at bounding box center [507, 193] width 11 height 11
radio input "true"
click at [766, 277] on button "Continue" at bounding box center [778, 283] width 34 height 22
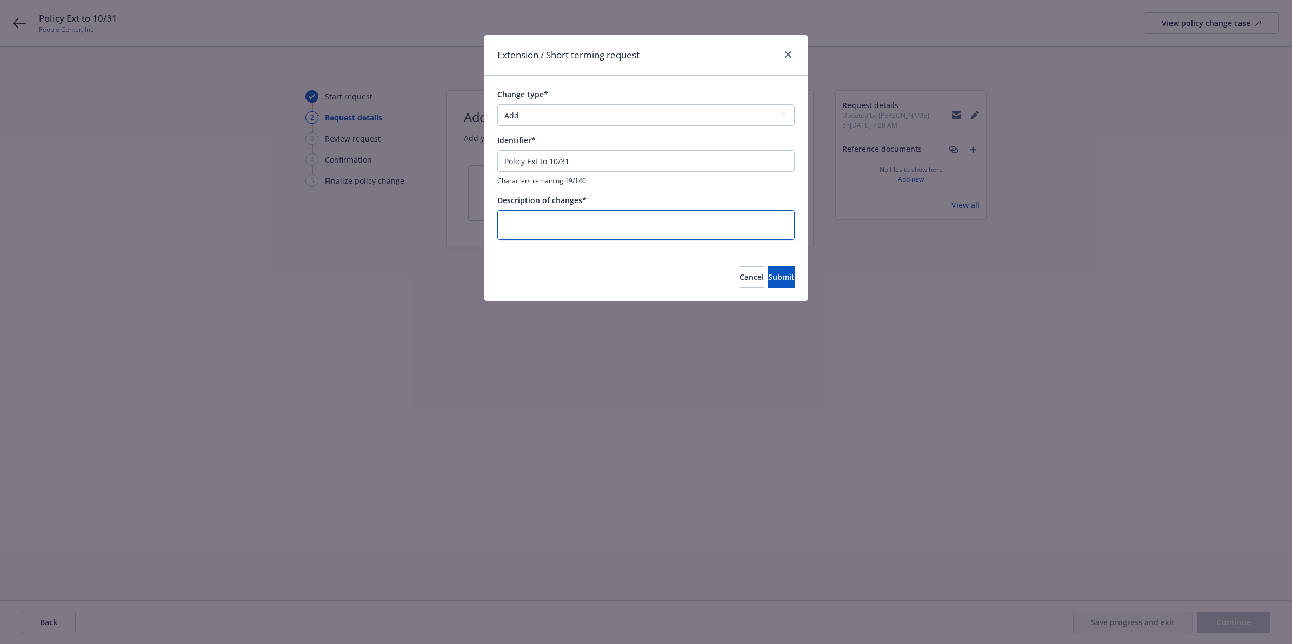
click at [621, 223] on textarea at bounding box center [645, 225] width 297 height 30
type textarea "x"
type textarea "P"
type textarea "x"
type textarea "Po"
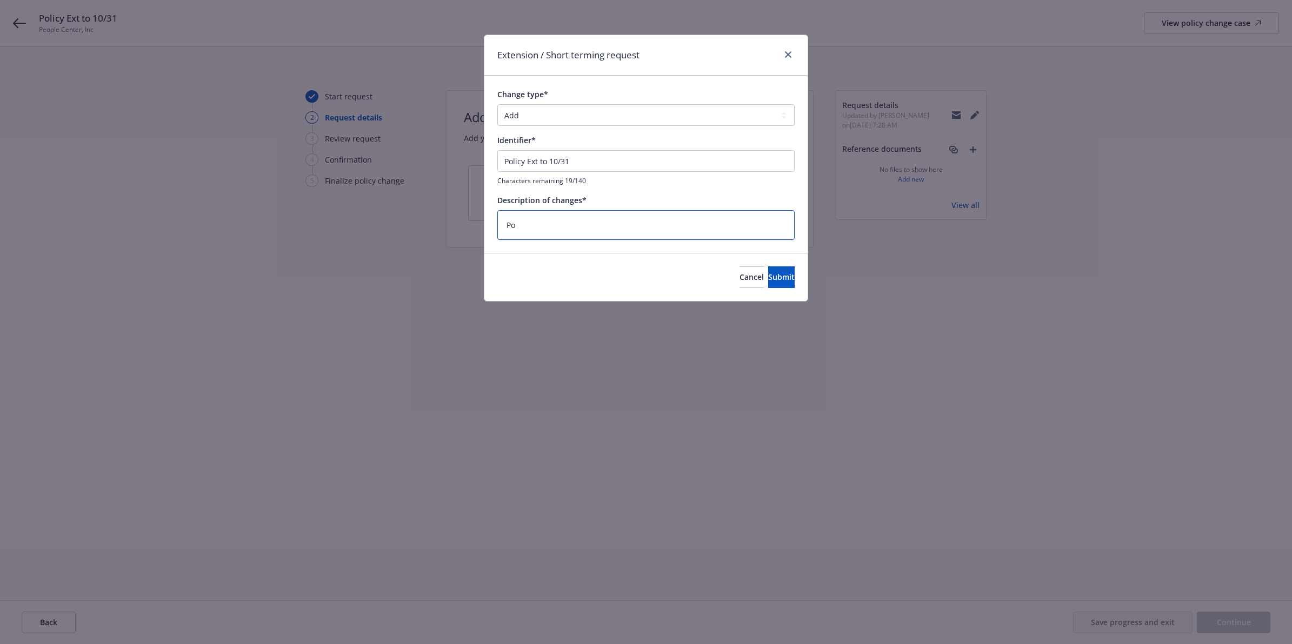
type textarea "x"
type textarea "Pol"
type textarea "x"
type textarea "Poli"
type textarea "x"
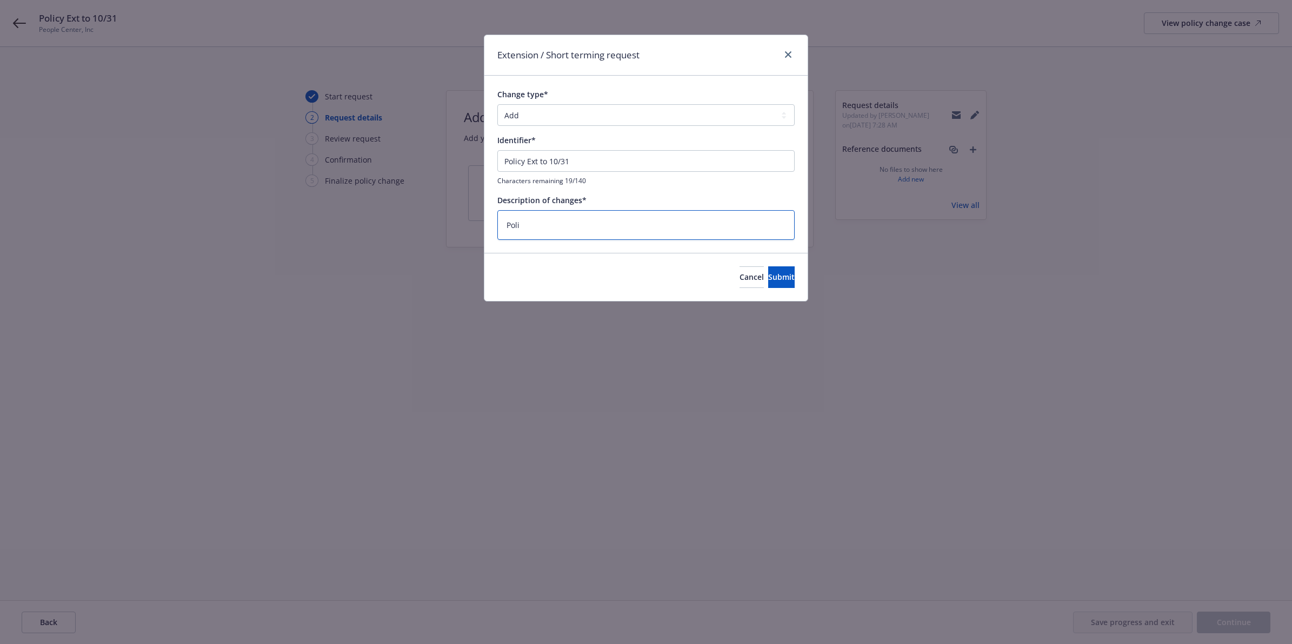
type textarea "Polic"
type textarea "x"
type textarea "Policy"
type textarea "x"
type textarea "Policy"
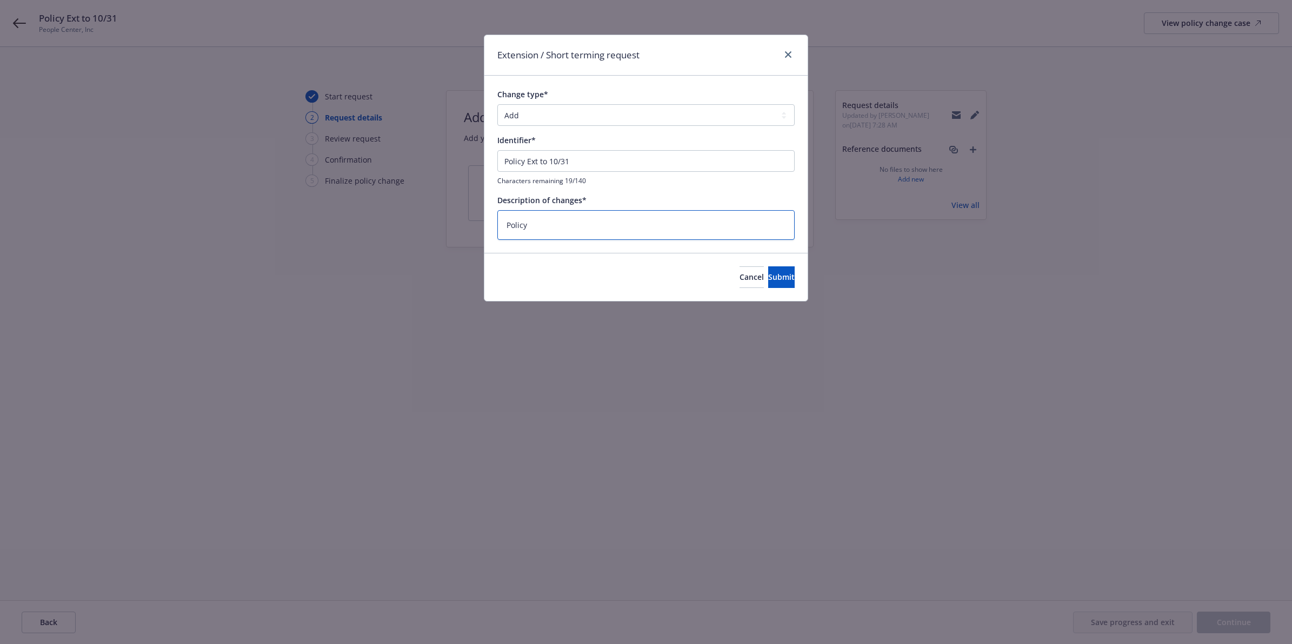
type textarea "x"
type textarea "Policy E"
type textarea "x"
type textarea "Policy Ex"
type textarea "x"
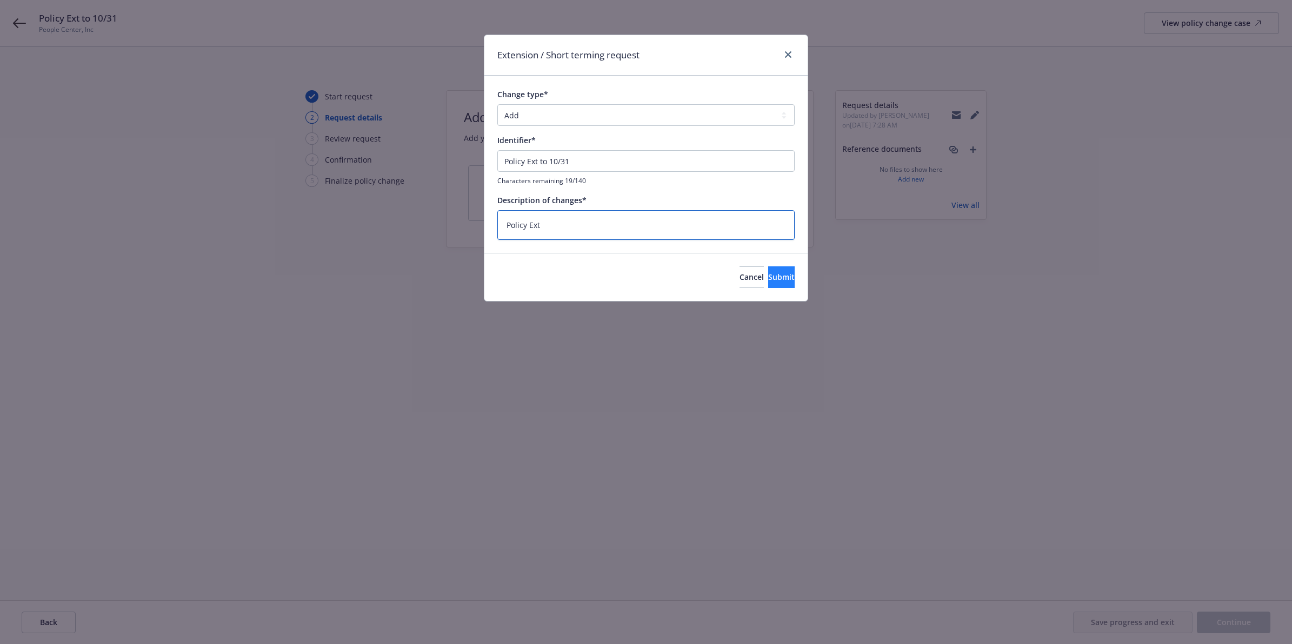
type textarea "Policy Ext"
click at [774, 282] on button "Submit" at bounding box center [781, 278] width 26 height 22
type textarea "x"
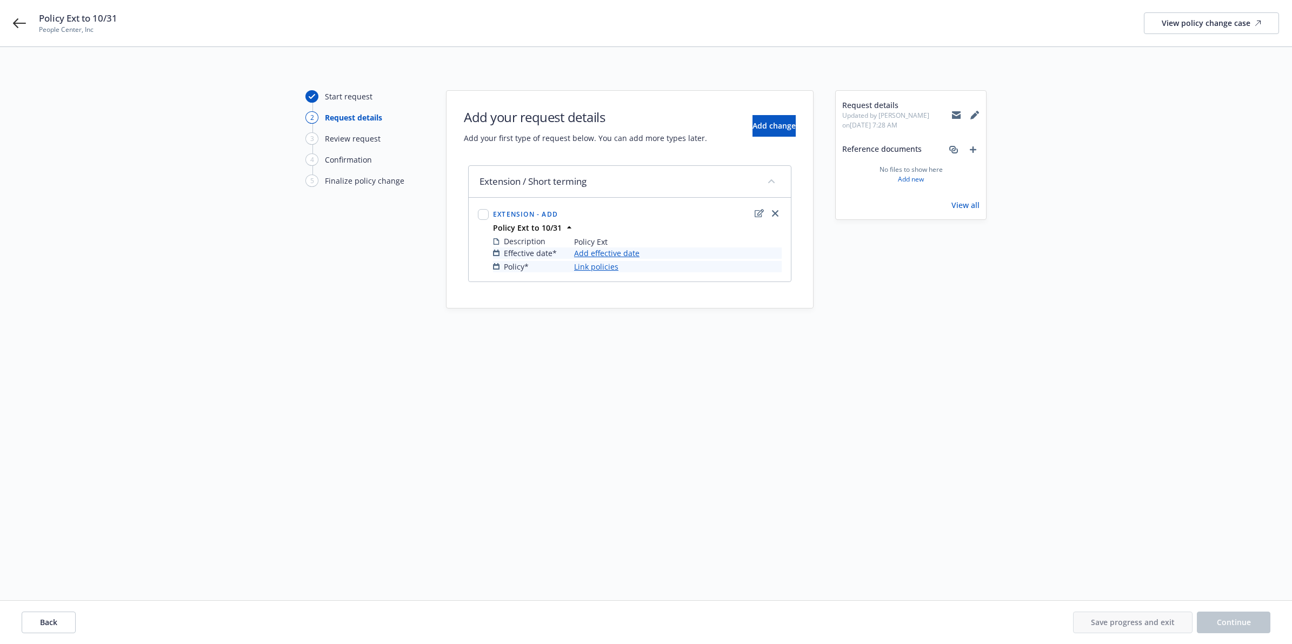
click at [607, 252] on link "Add effective date" at bounding box center [606, 253] width 65 height 11
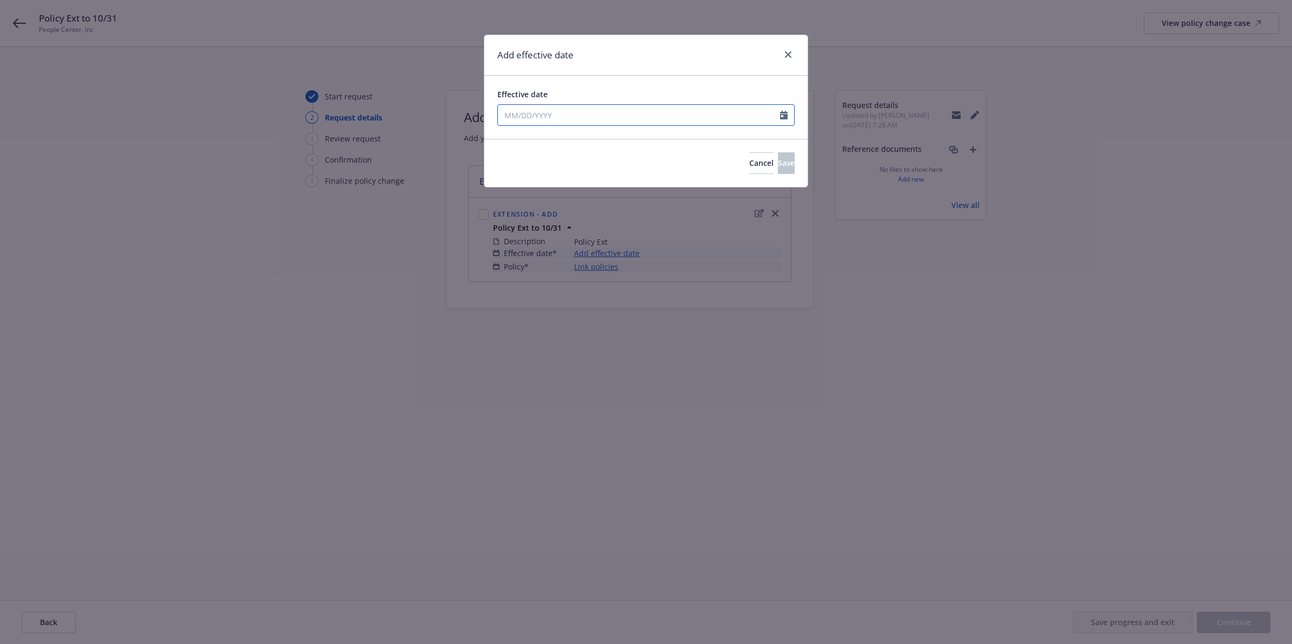
click at [786, 116] on icon "Calendar" at bounding box center [784, 115] width 8 height 9
select select "10"
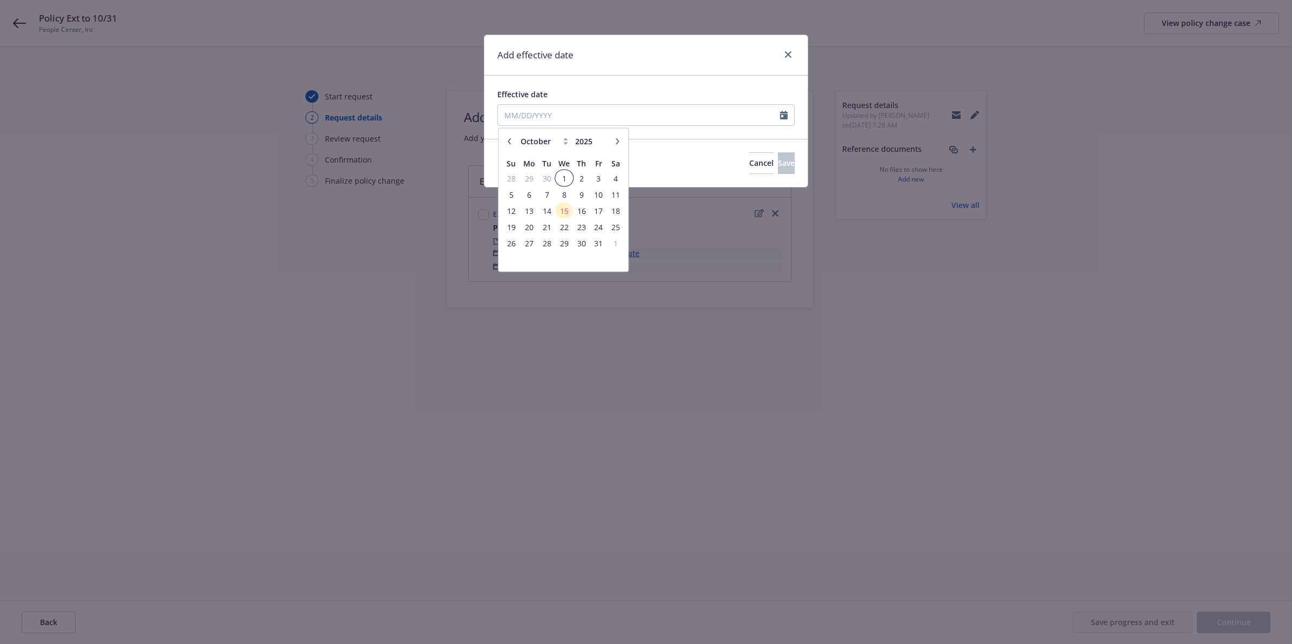
click at [561, 177] on span "1" at bounding box center [564, 178] width 16 height 14
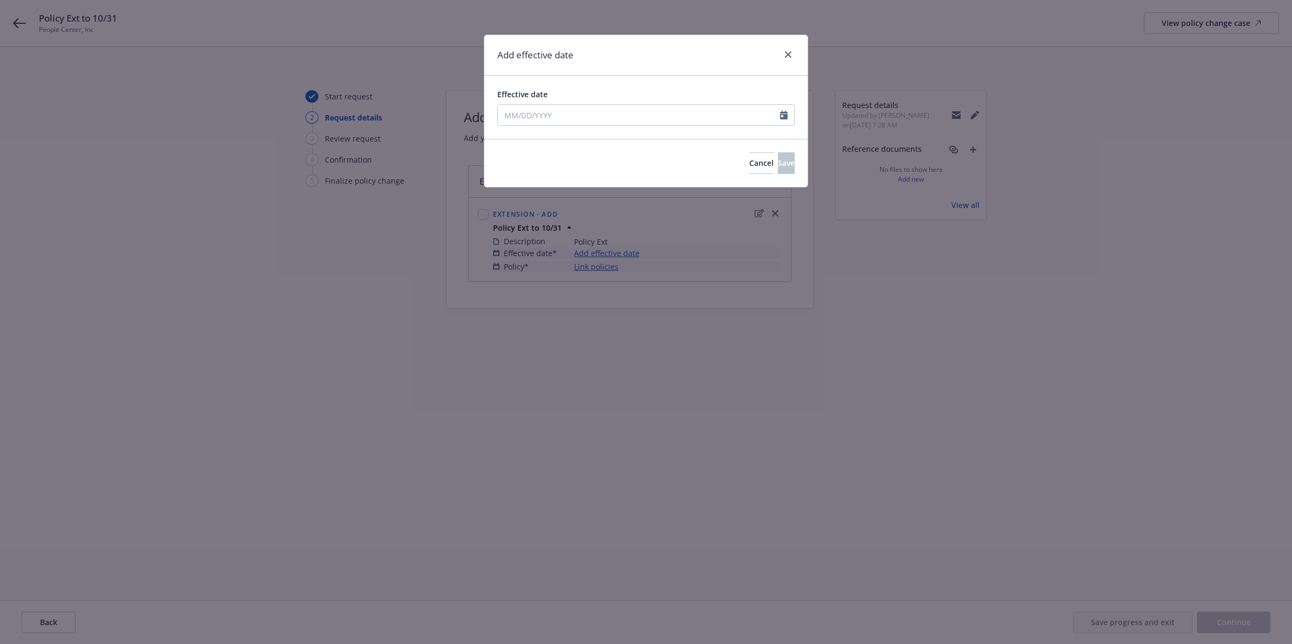
type input "10/01/2025"
click at [778, 165] on button "Save" at bounding box center [786, 163] width 17 height 22
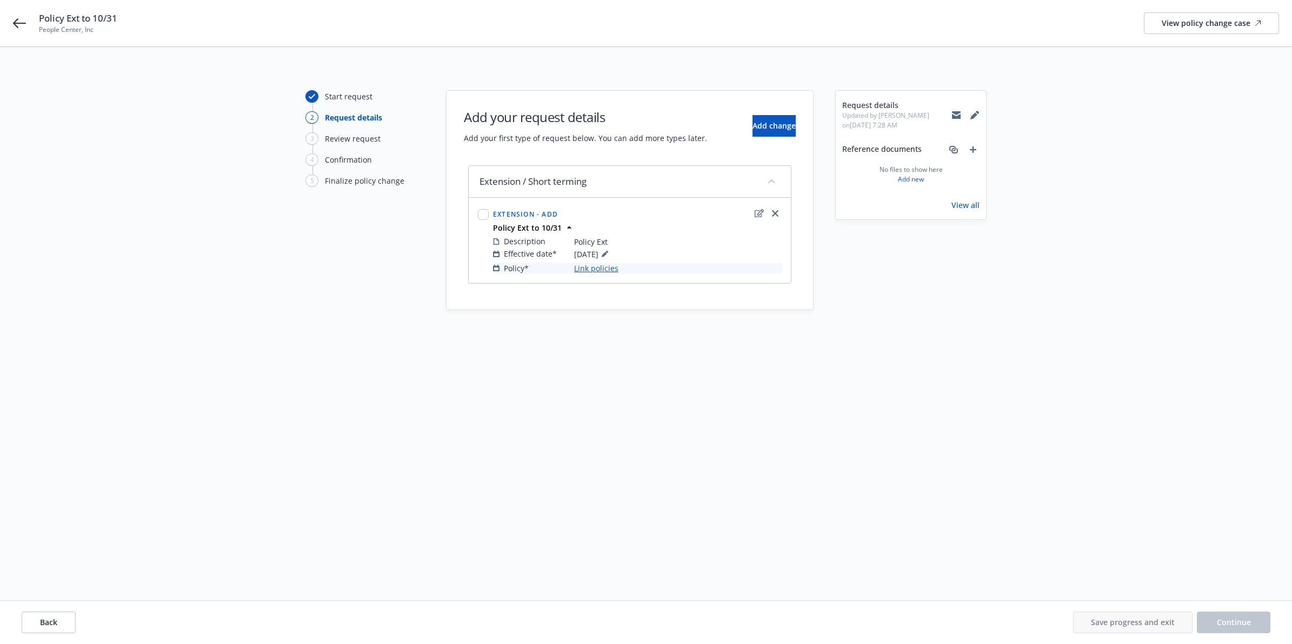
click at [592, 270] on link "Link policies" at bounding box center [596, 268] width 44 height 11
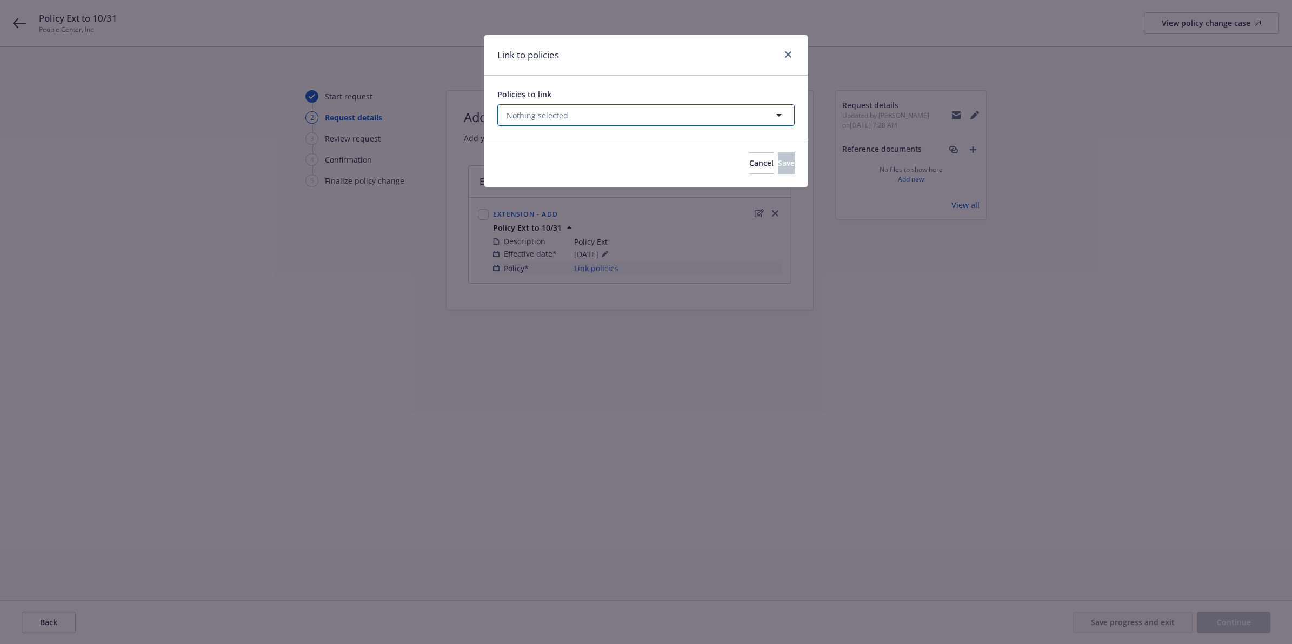
click at [622, 120] on button "Nothing selected" at bounding box center [645, 115] width 297 height 22
select select "ACTIVE"
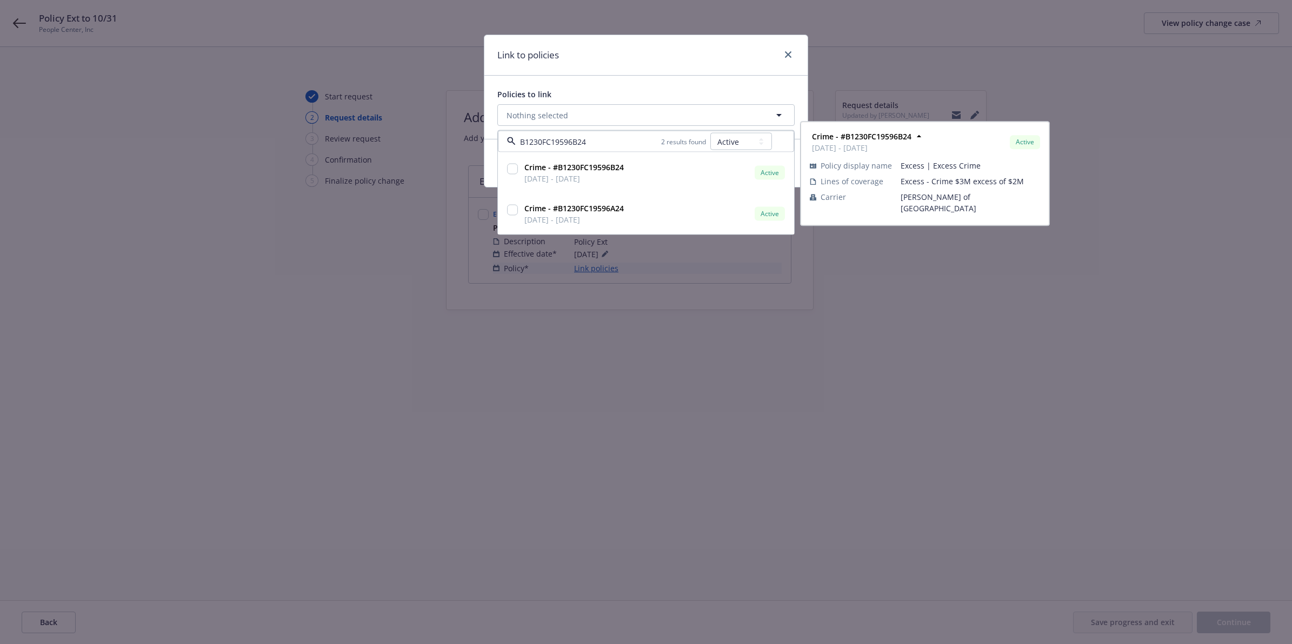
type input "B1230FC19596B24"
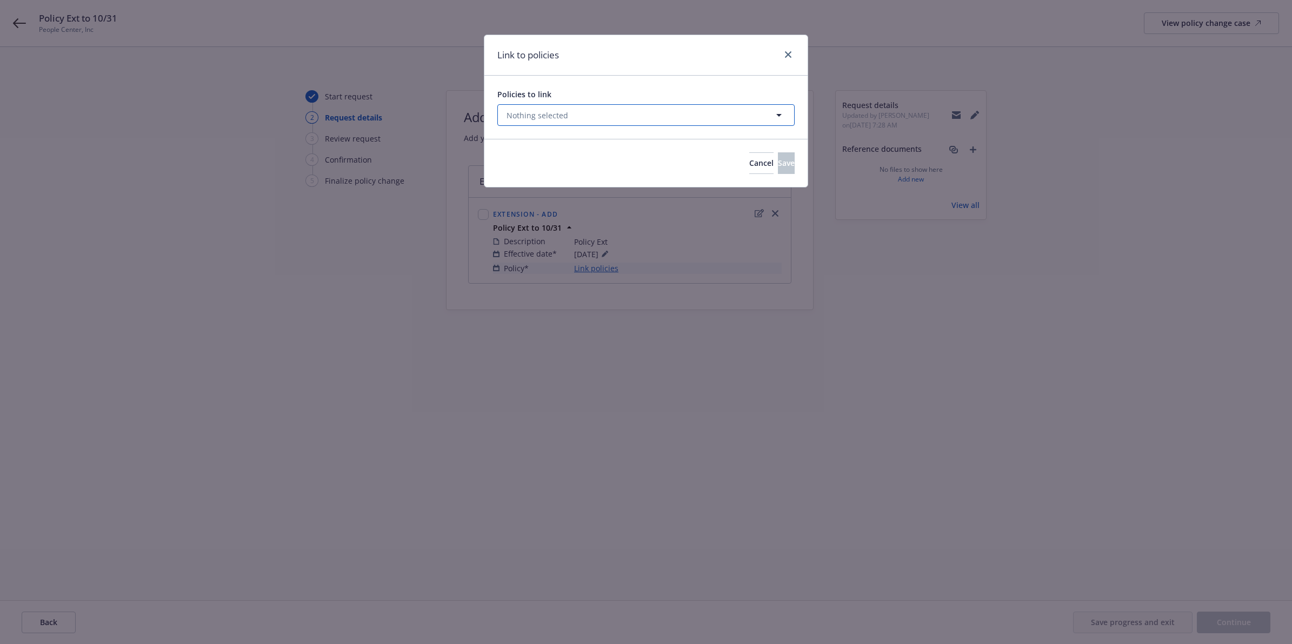
click at [595, 117] on button "Nothing selected" at bounding box center [645, 115] width 297 height 22
select select "ACTIVE"
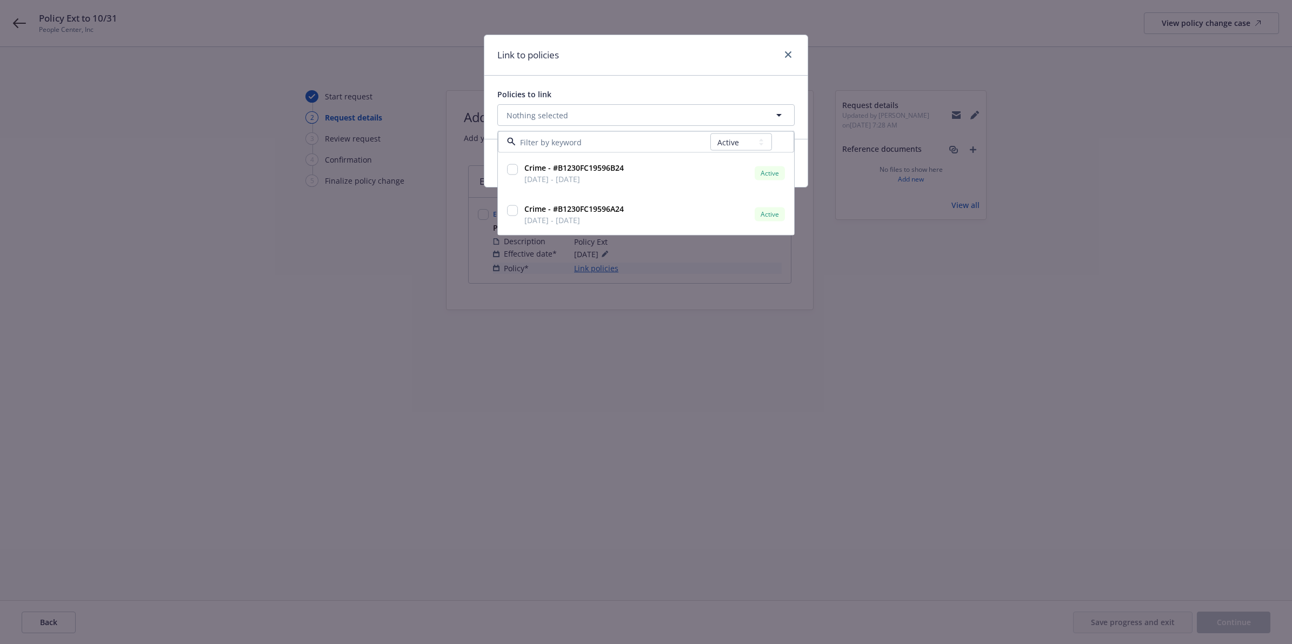
type input "B1230FC19596B24"
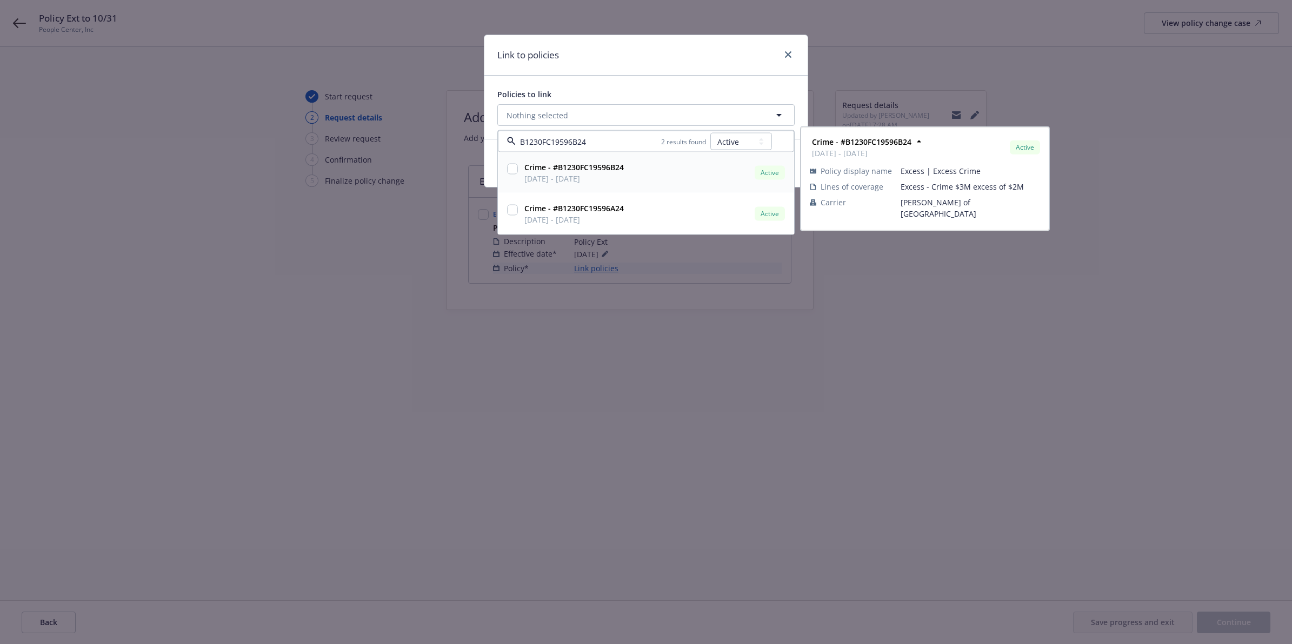
click at [513, 169] on input "checkbox" at bounding box center [512, 169] width 11 height 11
checkbox input "true"
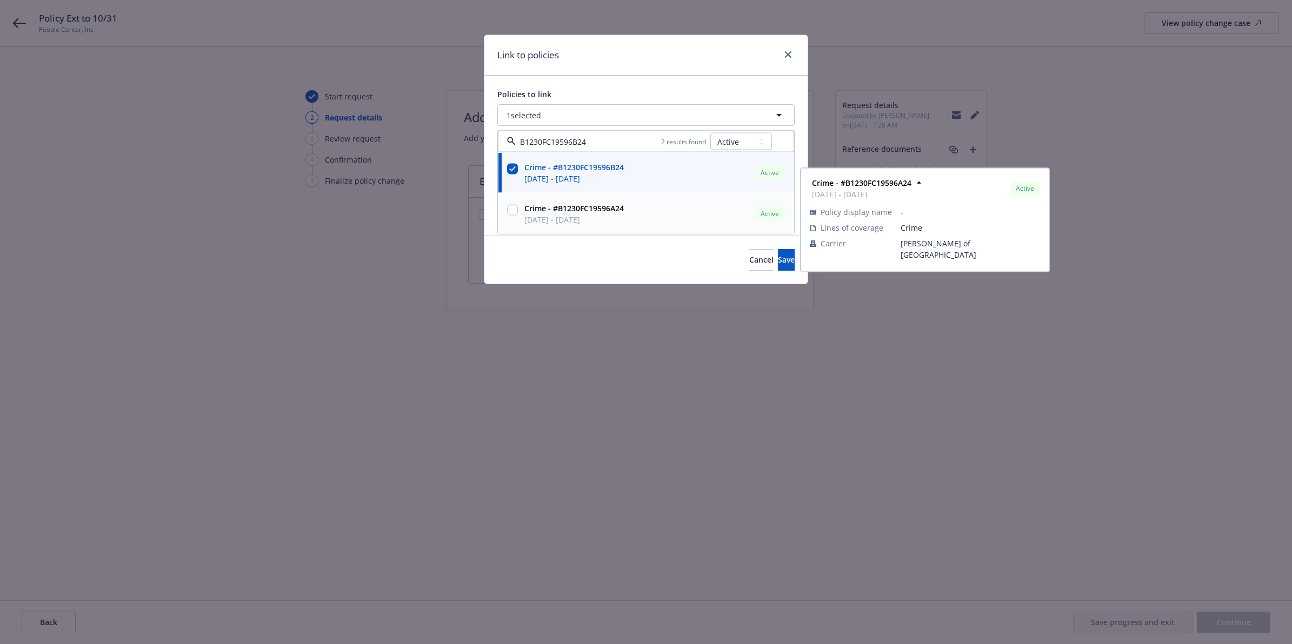
click at [516, 210] on input "checkbox" at bounding box center [512, 210] width 11 height 11
checkbox input "true"
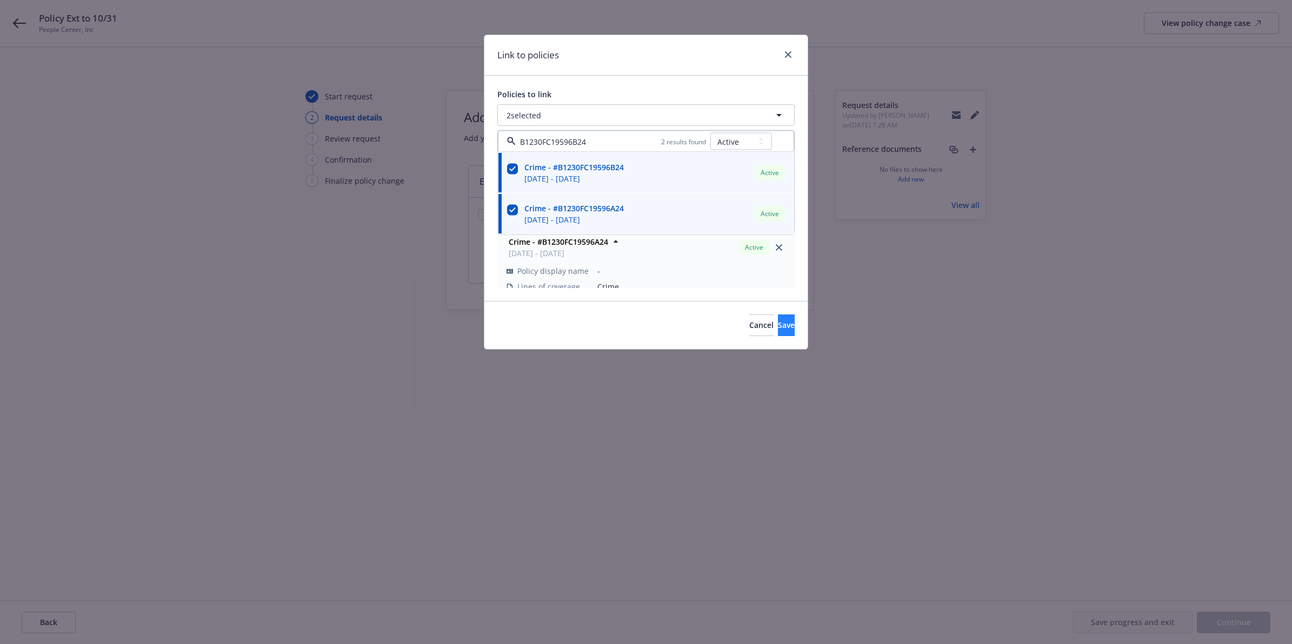
type input "B1230FC19596B24"
click at [778, 323] on span "Save" at bounding box center [786, 325] width 17 height 10
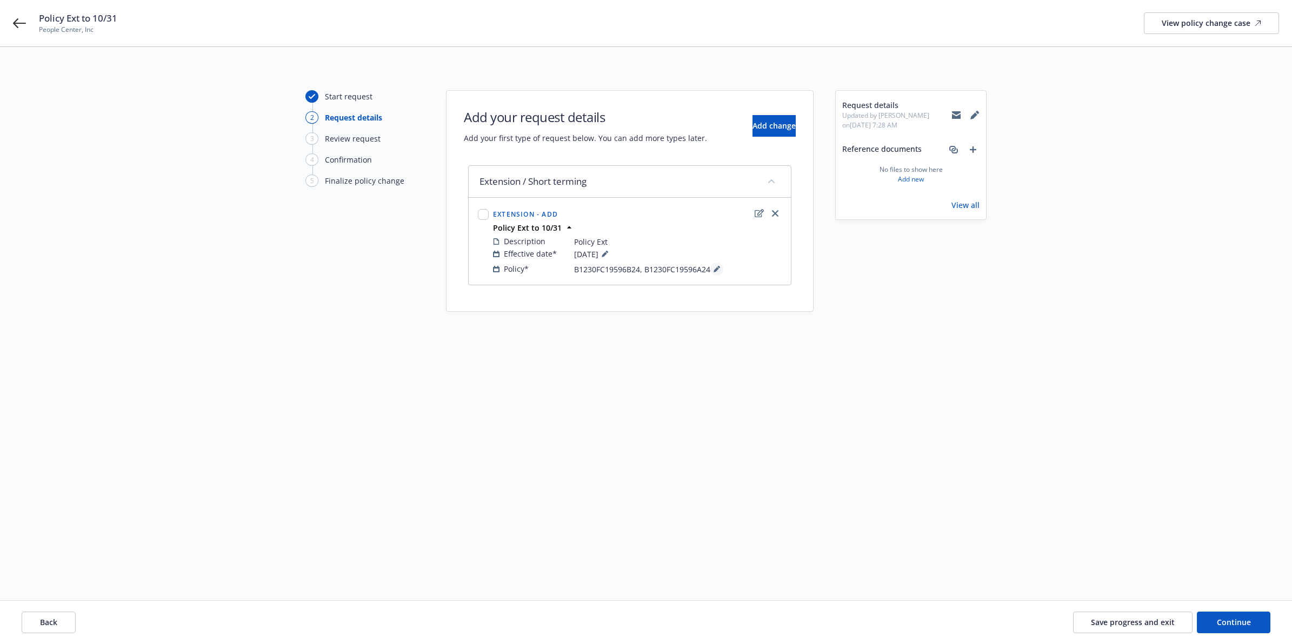
click at [717, 271] on icon at bounding box center [717, 269] width 6 height 6
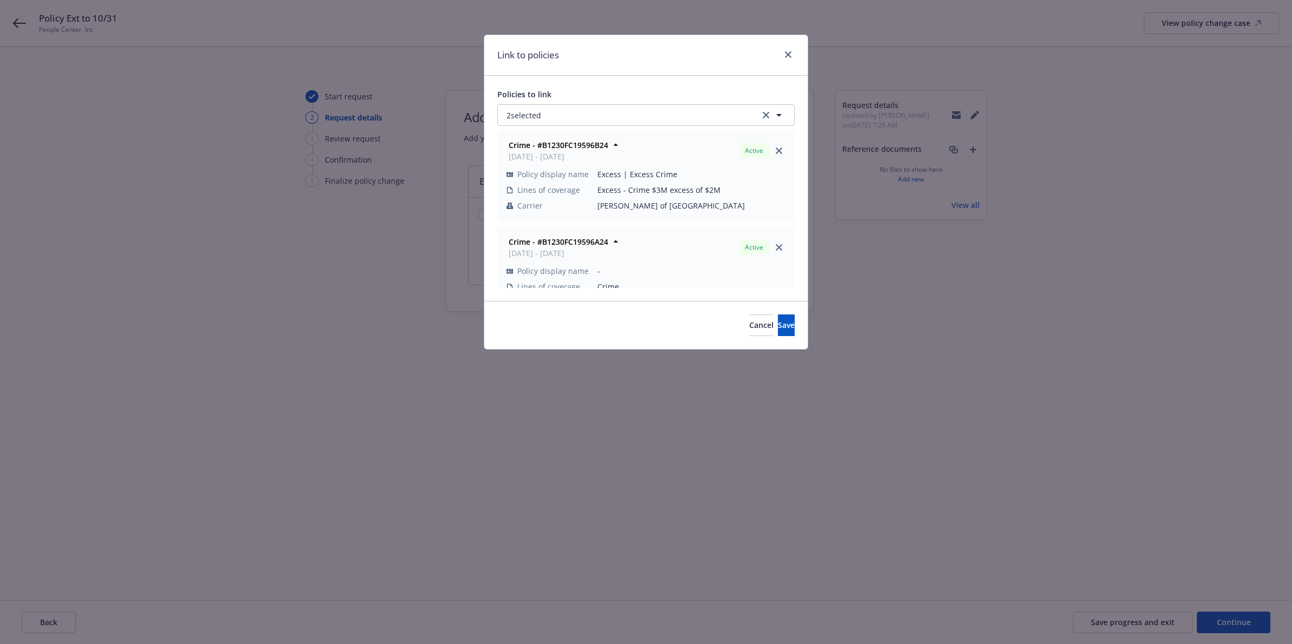
click at [717, 271] on span "-" at bounding box center [691, 270] width 188 height 11
click at [767, 112] on icon "clear selection" at bounding box center [766, 115] width 6 height 6
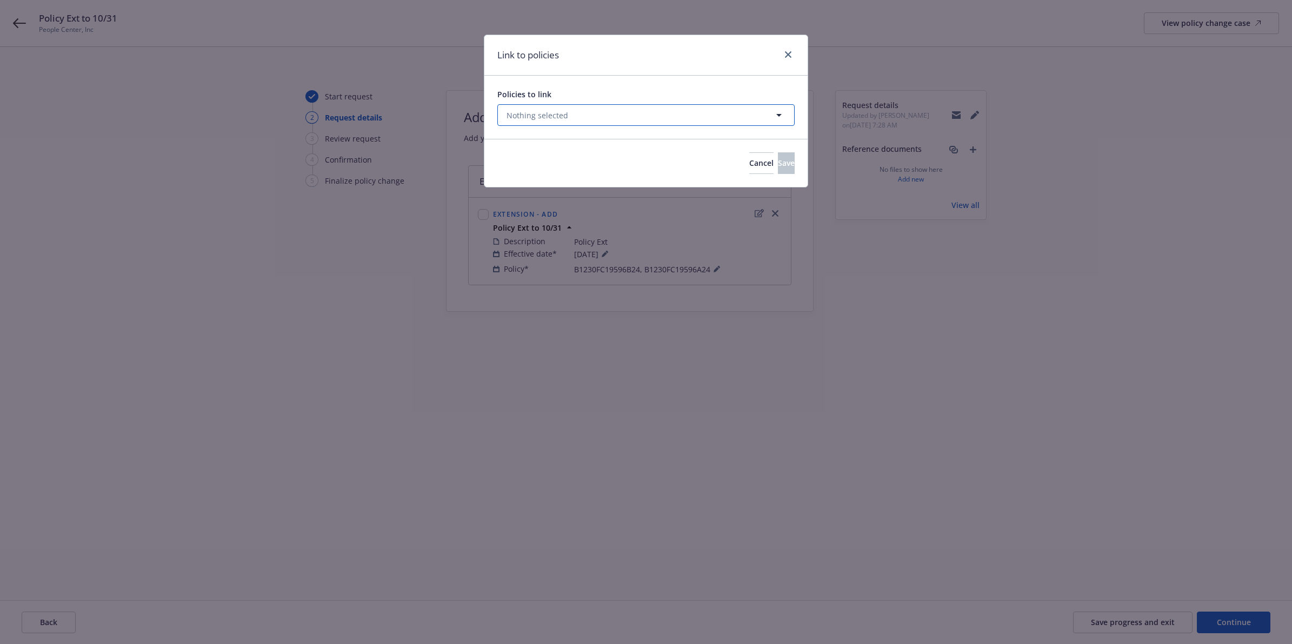
click at [690, 119] on button "Nothing selected" at bounding box center [645, 115] width 297 height 22
select select "ACTIVE"
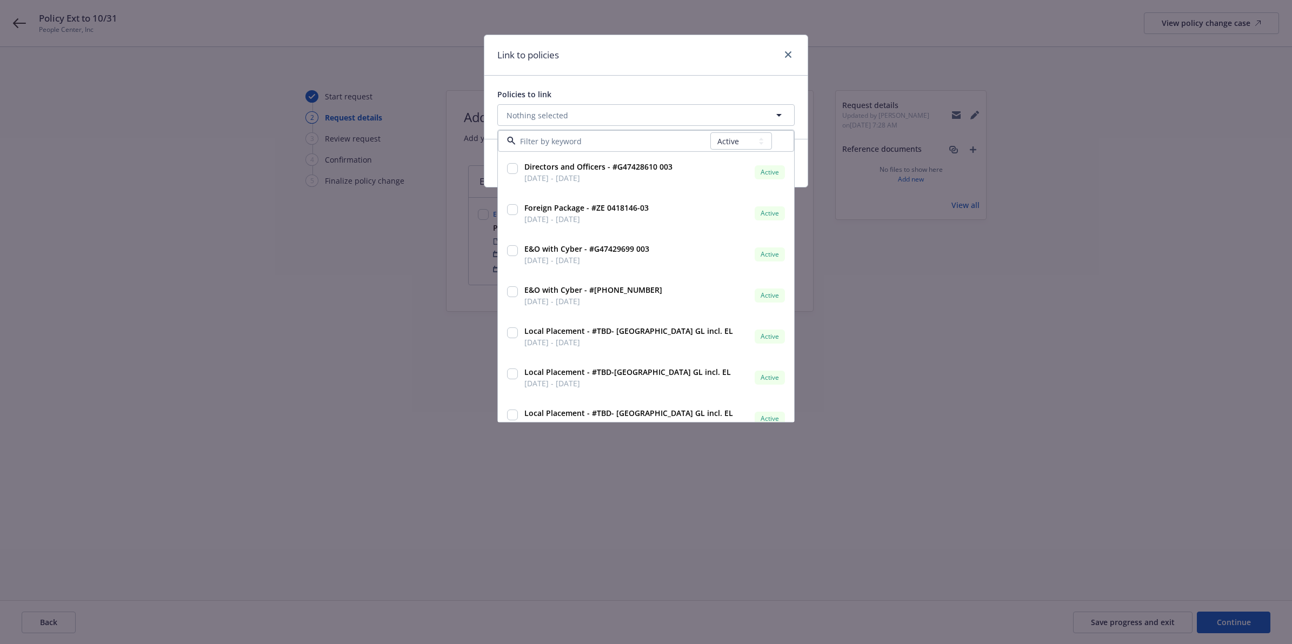
type input "B1230FC19596B24"
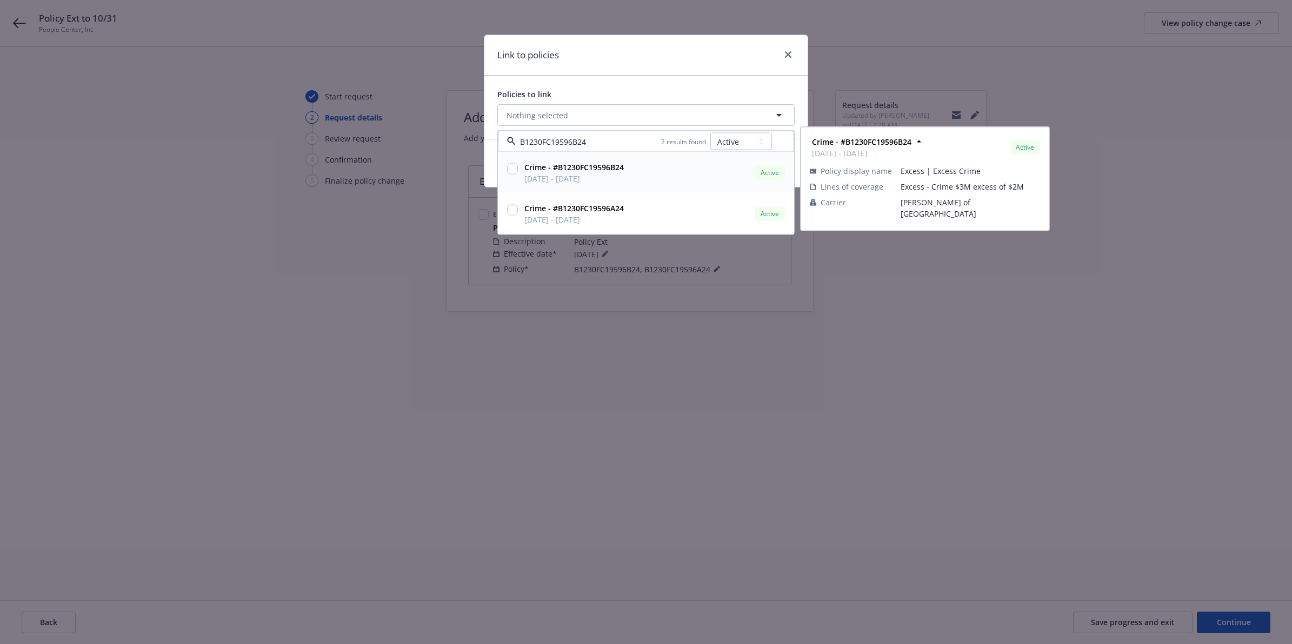
click at [513, 171] on input "checkbox" at bounding box center [512, 169] width 11 height 11
checkbox input "true"
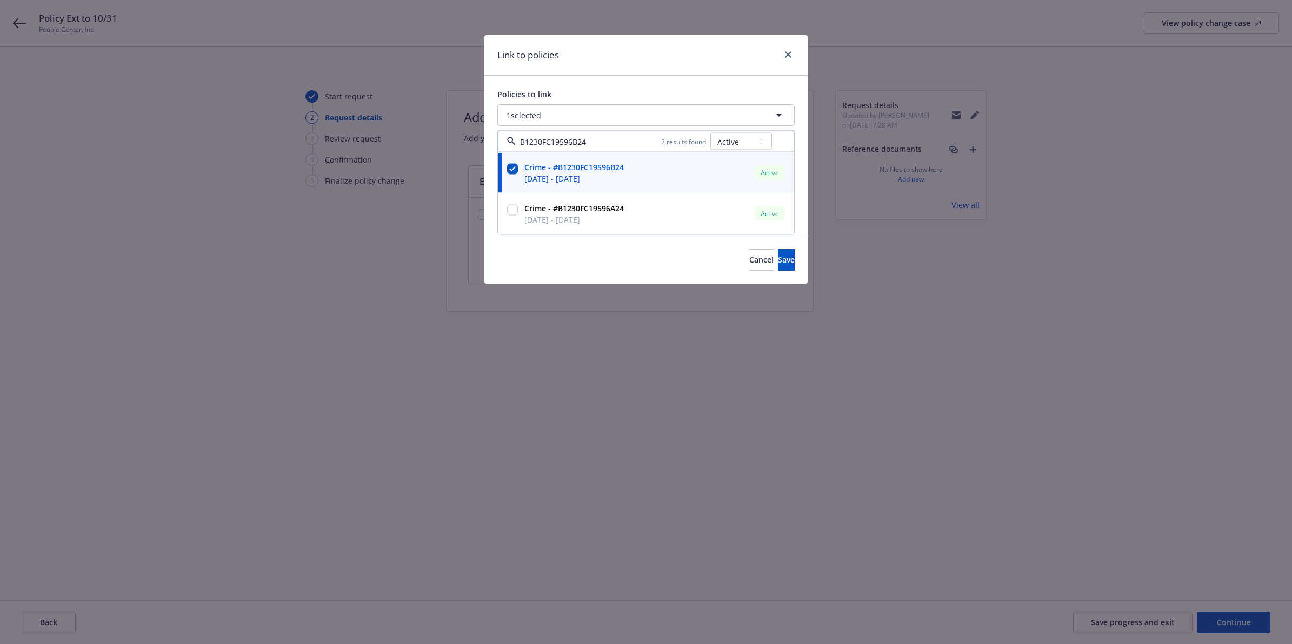
type input "B1230FC19596B24"
click at [648, 76] on div "Policies to link 1 selected B1230FC19596B24 2 results found All Active Upcoming…" at bounding box center [645, 156] width 323 height 160
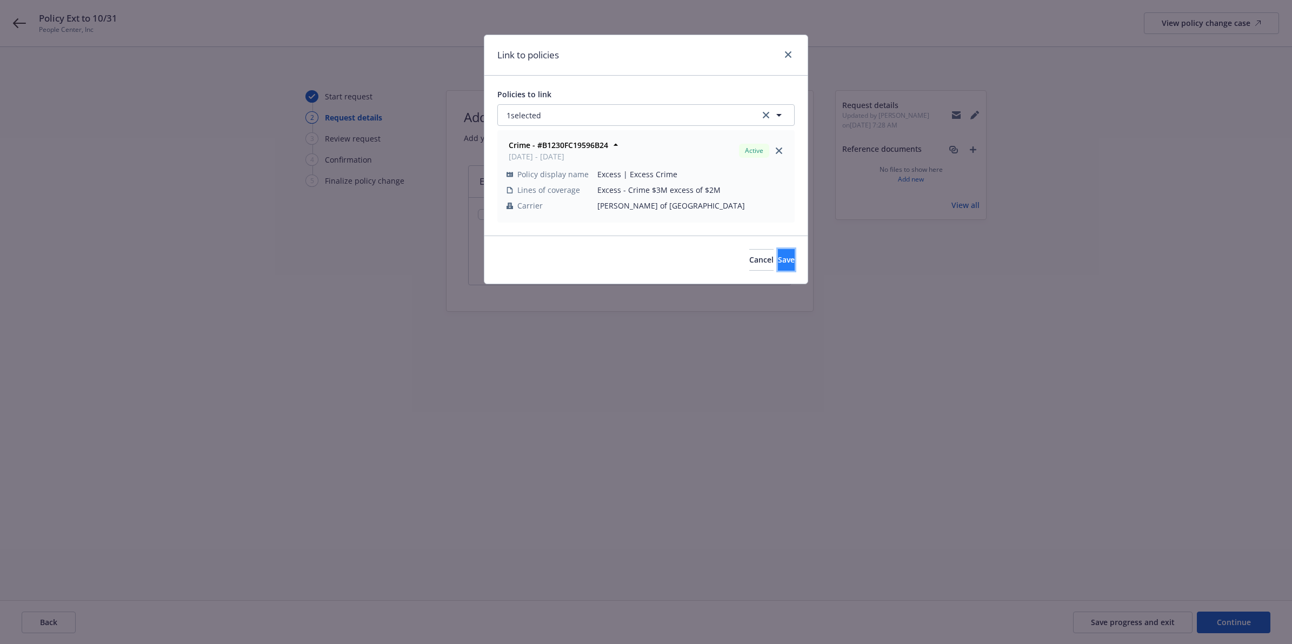
click at [778, 254] on button "Save" at bounding box center [786, 260] width 17 height 22
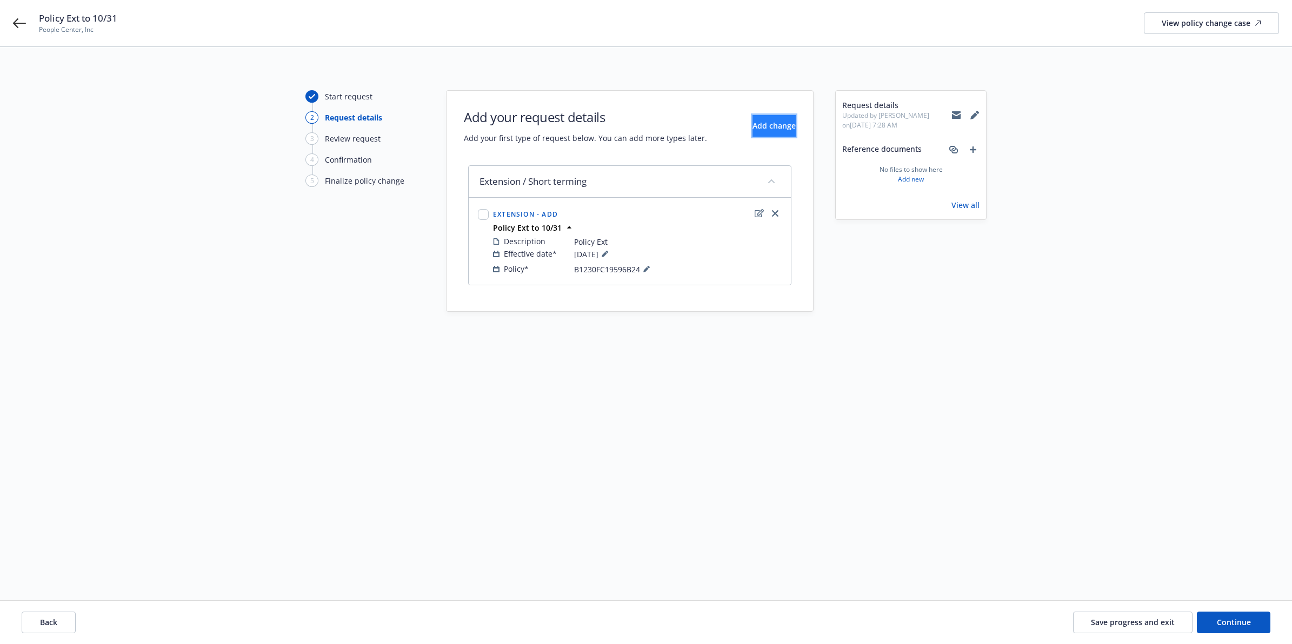
click at [763, 128] on span "Add change" at bounding box center [774, 126] width 43 height 10
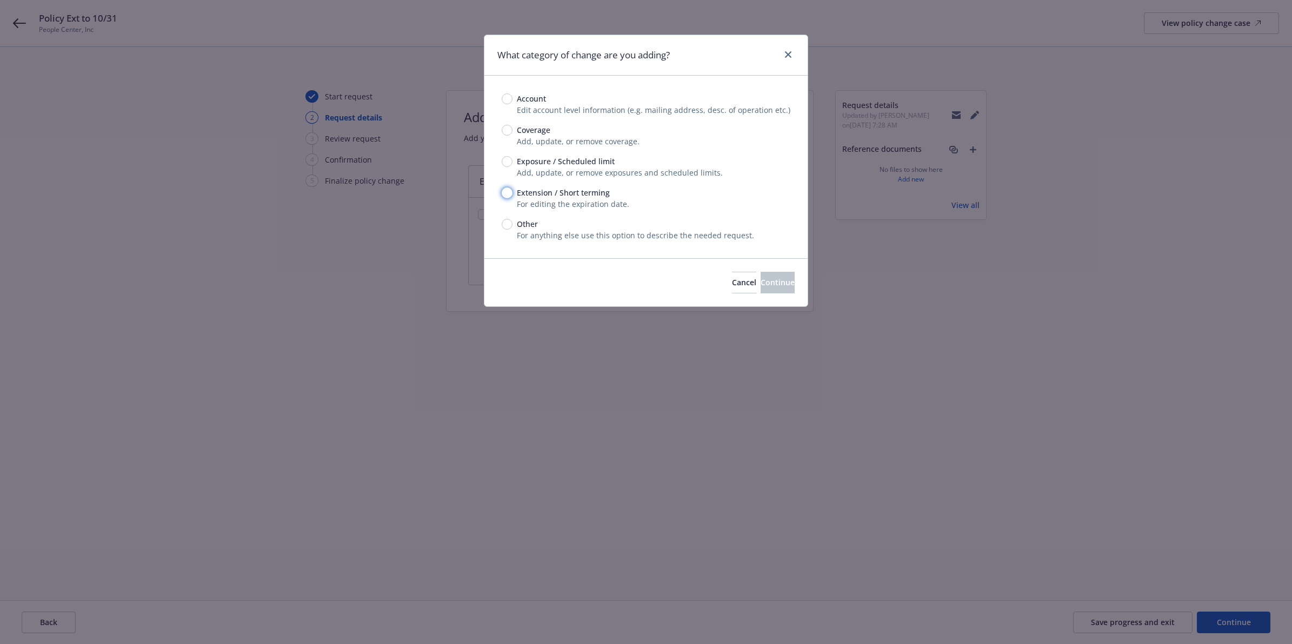
click at [508, 190] on input "Extension / Short terming" at bounding box center [507, 193] width 11 height 11
radio input "true"
click at [761, 274] on button "Continue" at bounding box center [778, 283] width 34 height 22
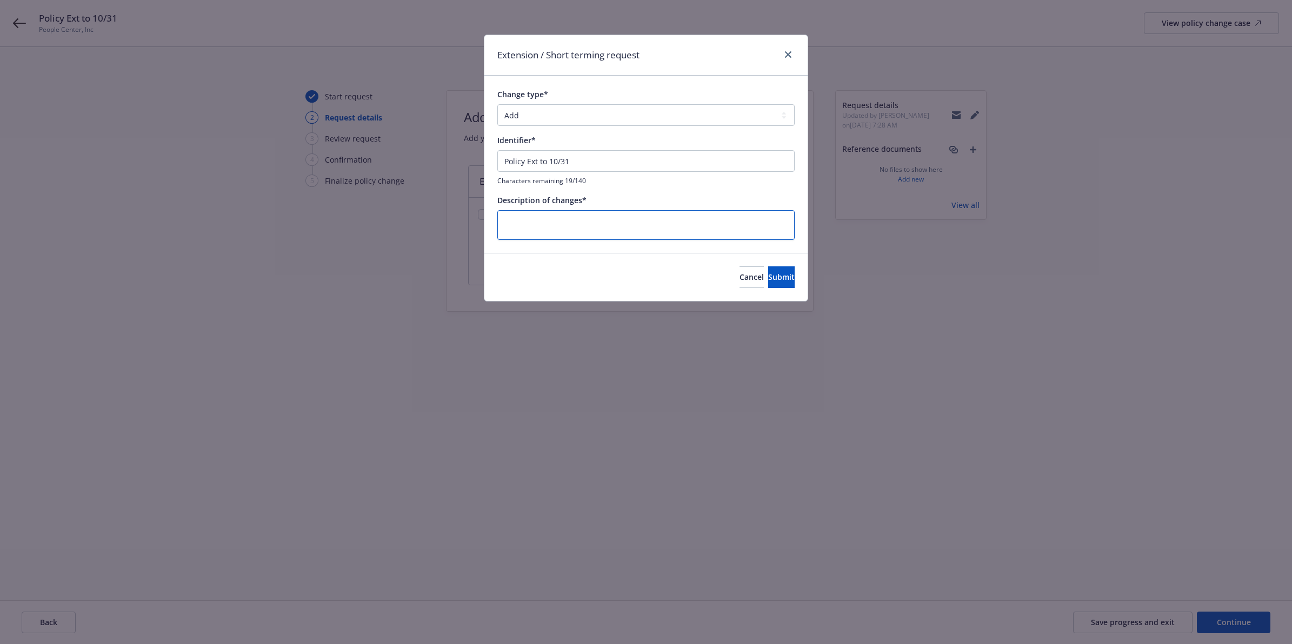
click at [600, 211] on textarea at bounding box center [645, 225] width 297 height 30
type textarea "x"
type textarea "P"
type textarea "x"
type textarea "Po"
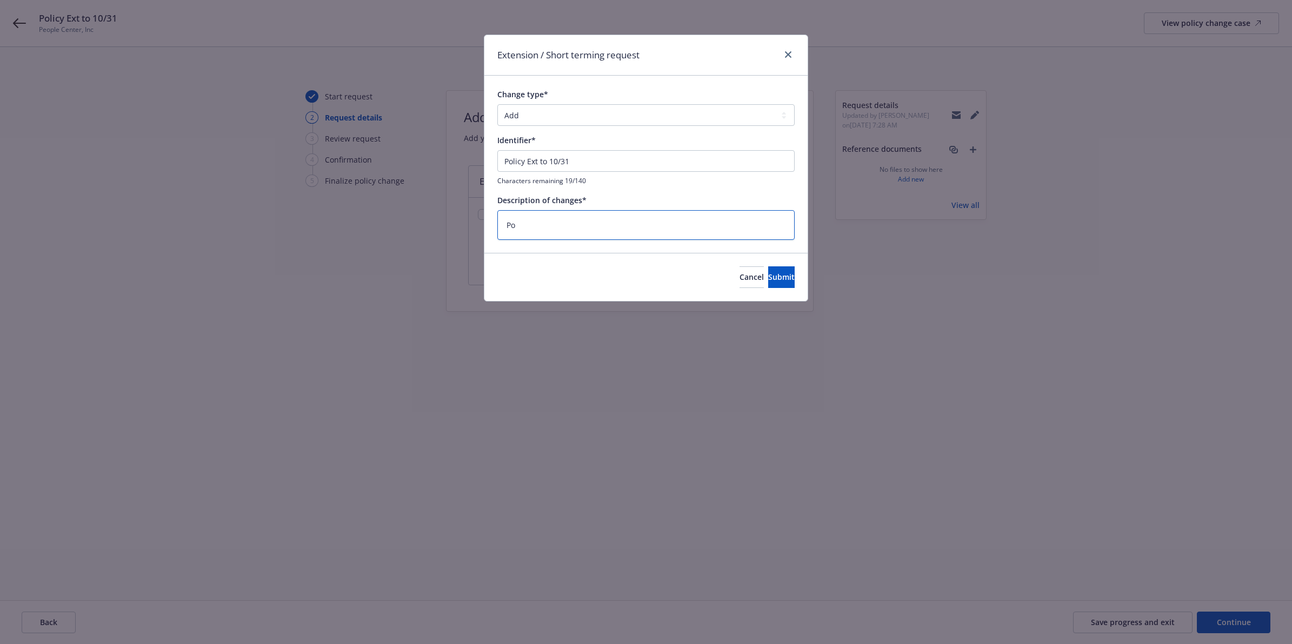
type textarea "x"
type textarea "Pol"
type textarea "x"
type textarea "Poli"
type textarea "x"
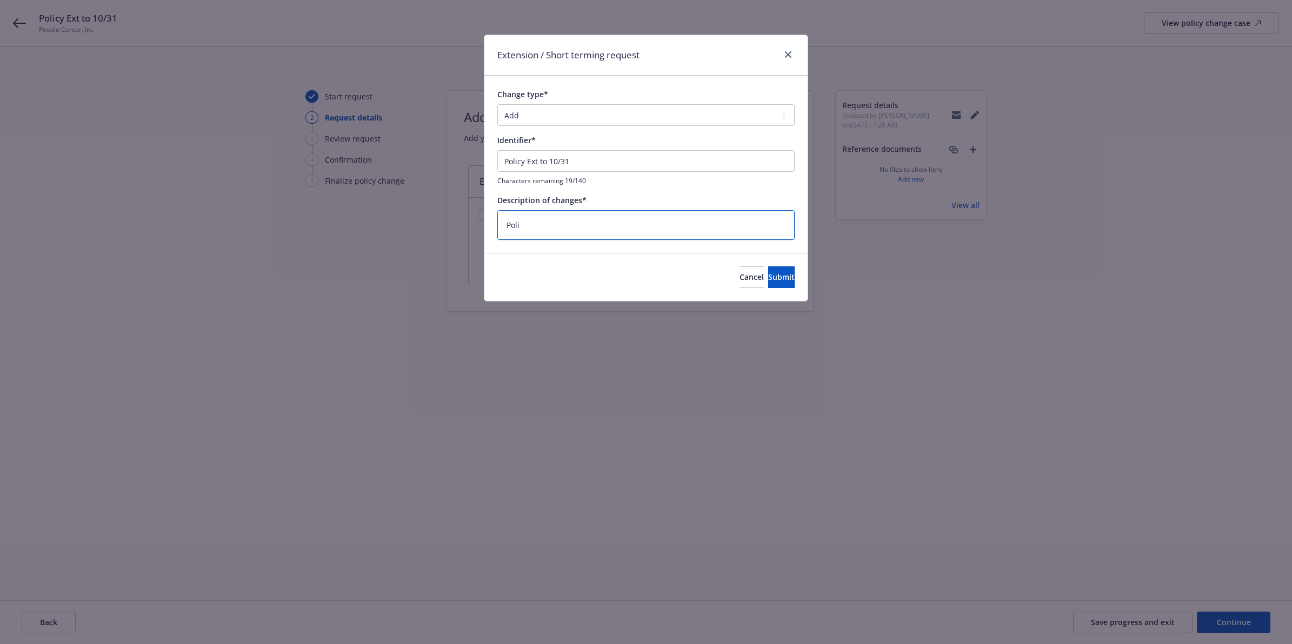
type textarea "Polic"
type textarea "x"
type textarea "Policy"
type textarea "x"
type textarea "Policy"
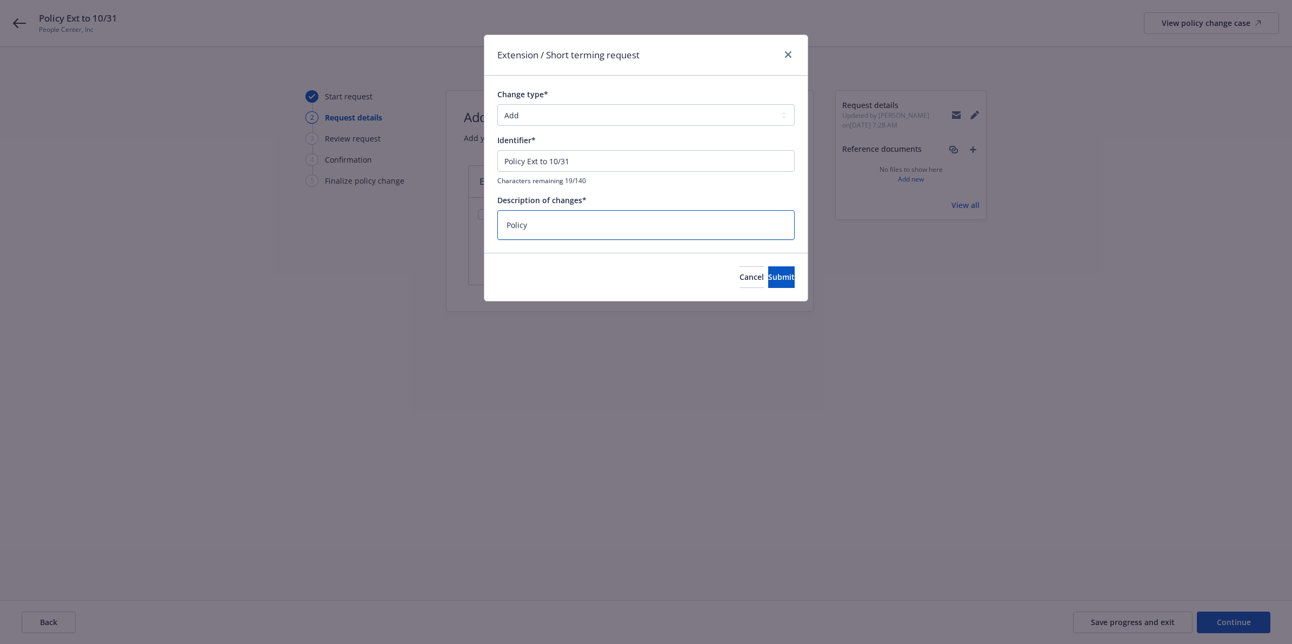
type textarea "x"
type textarea "Policy E"
type textarea "x"
type textarea "Policy Ex"
type textarea "x"
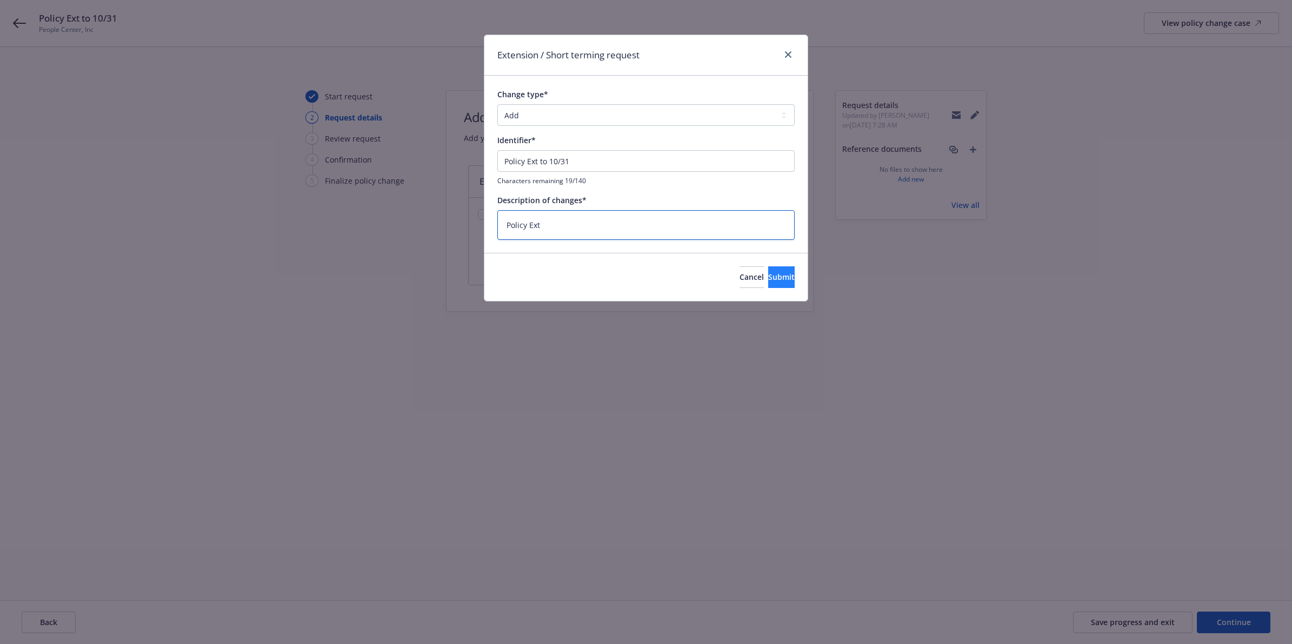
type textarea "Policy Ext"
click at [779, 275] on button "Submit" at bounding box center [781, 278] width 26 height 22
type textarea "x"
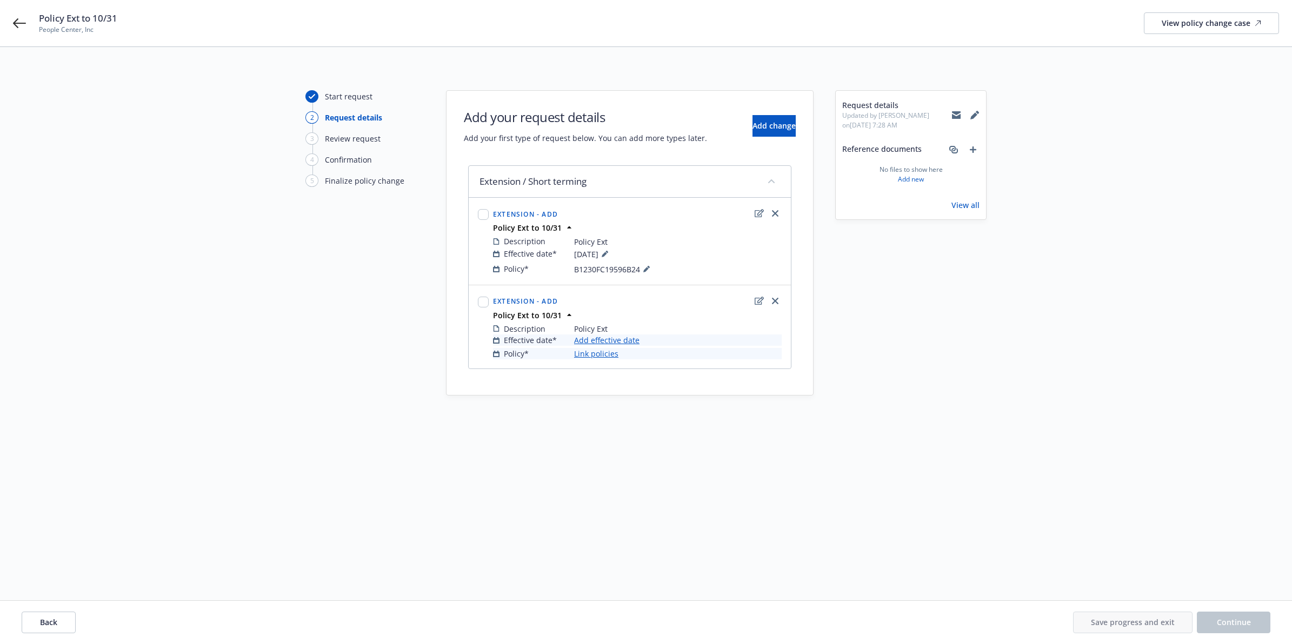
click at [623, 341] on link "Add effective date" at bounding box center [606, 340] width 65 height 11
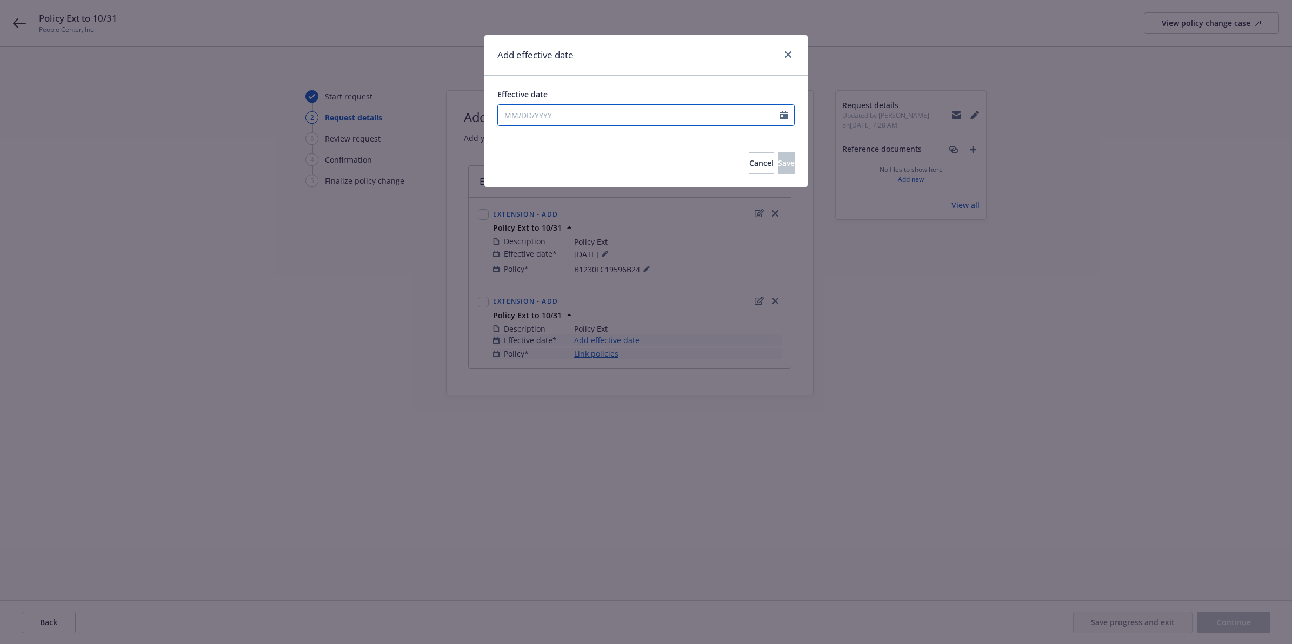
click at [774, 117] on input "Effective date" at bounding box center [639, 115] width 282 height 21
select select "10"
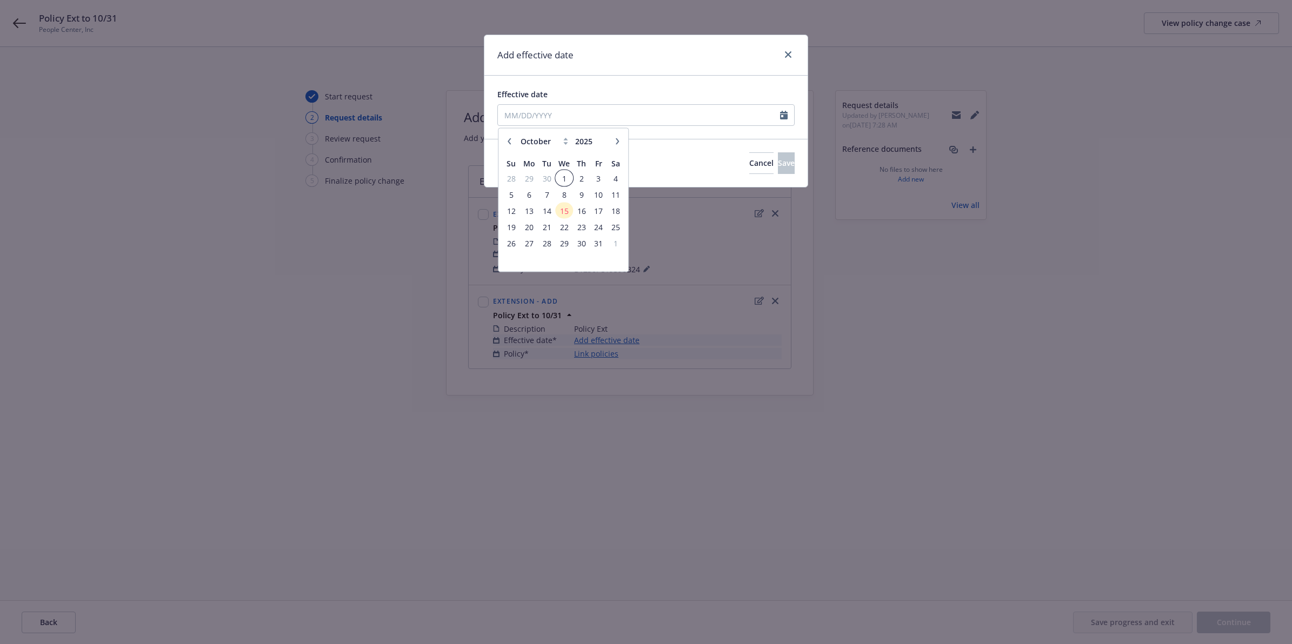
click at [563, 177] on span "1" at bounding box center [564, 178] width 16 height 14
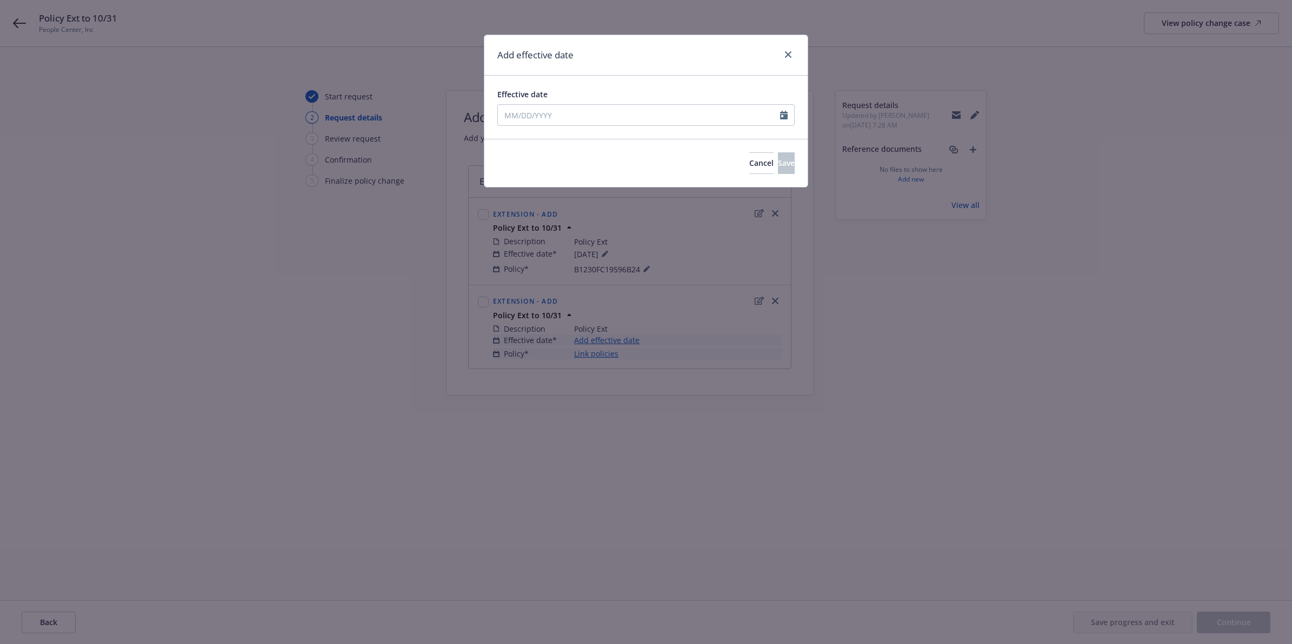
type input "10/01/2025"
click at [778, 156] on button "Save" at bounding box center [786, 163] width 17 height 22
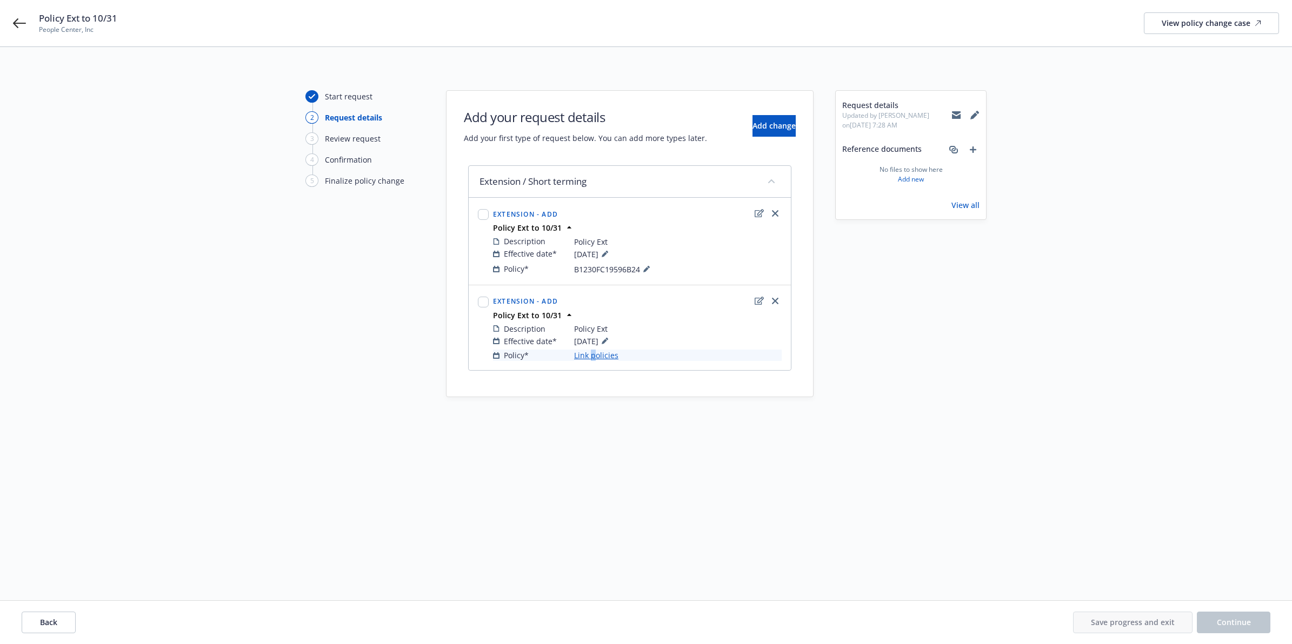
click at [592, 360] on link "Link policies" at bounding box center [596, 355] width 44 height 11
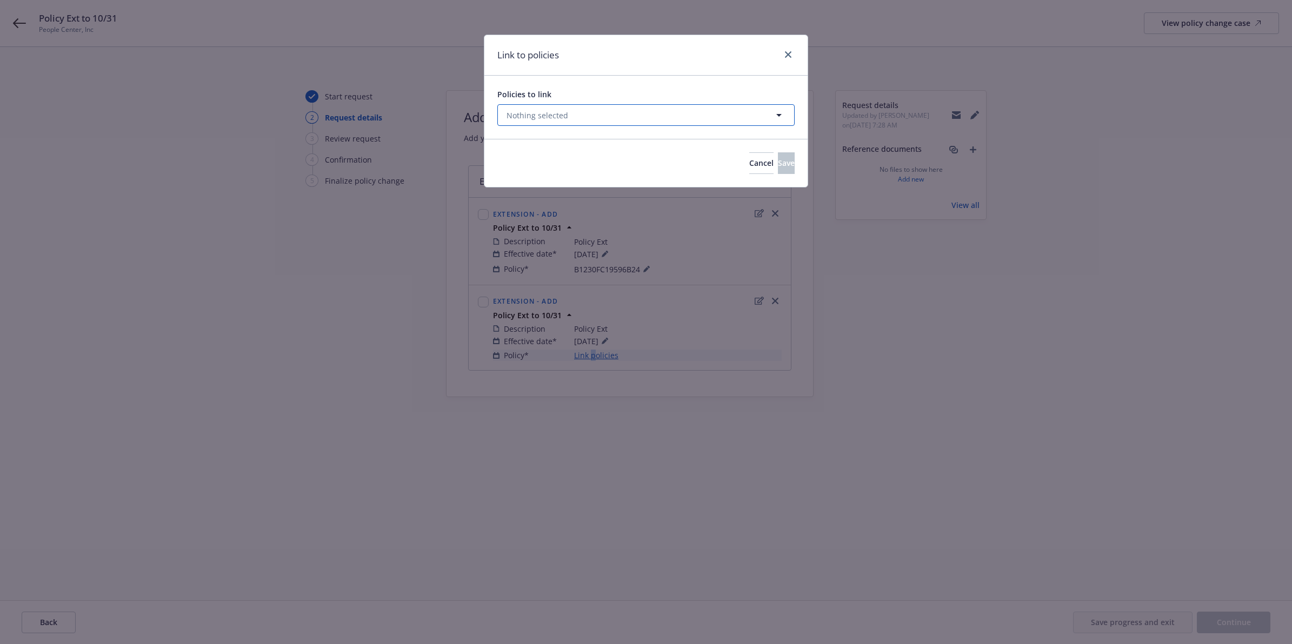
click at [560, 118] on span "Nothing selected" at bounding box center [538, 115] width 62 height 11
select select "ACTIVE"
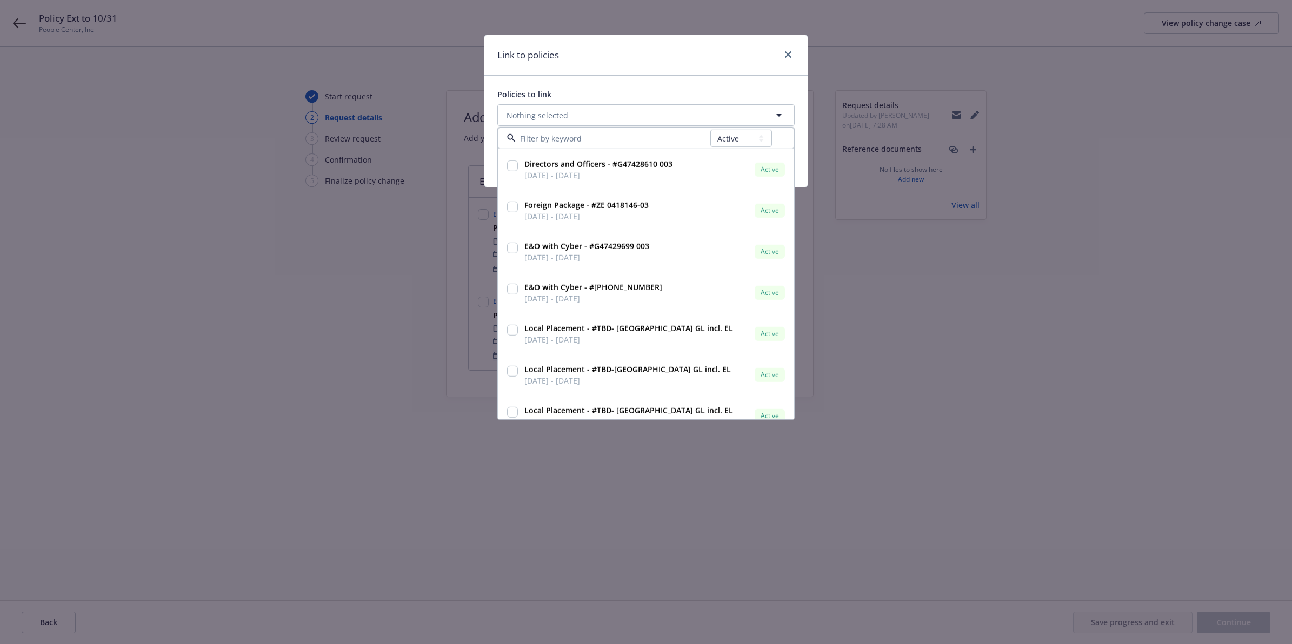
type input "B1230FC19596B24"
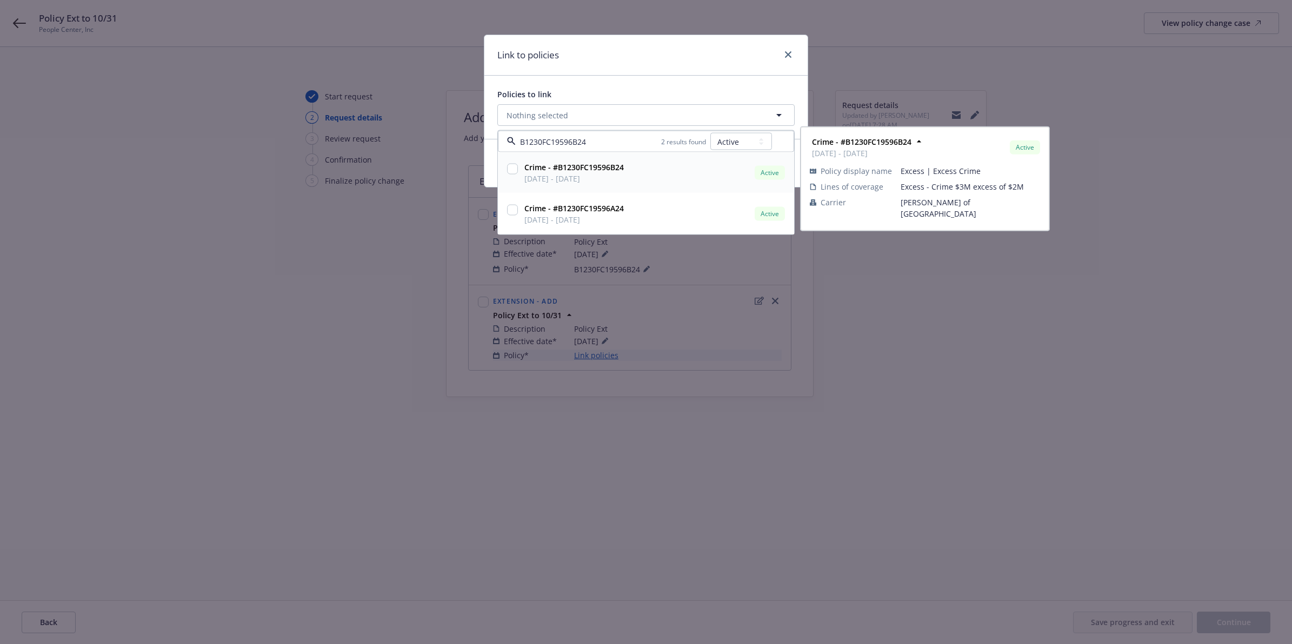
click at [516, 171] on input "checkbox" at bounding box center [512, 169] width 11 height 11
checkbox input "true"
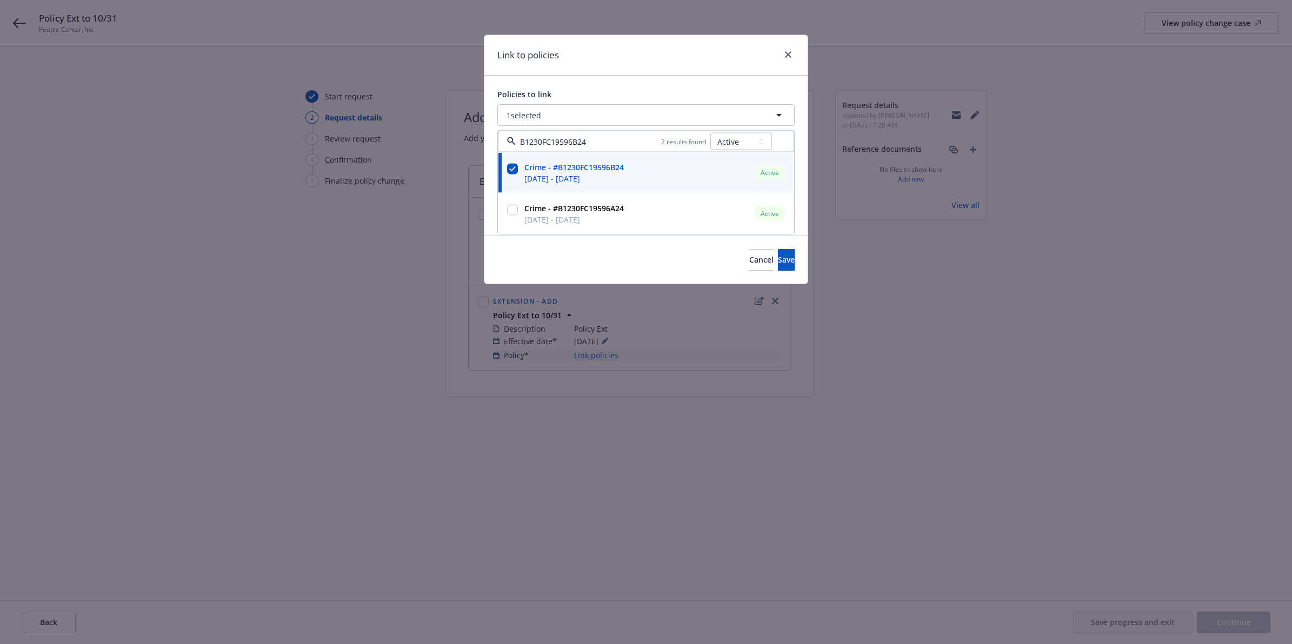
type input "B1230FC19596B24"
click at [682, 63] on div "Link to policies" at bounding box center [645, 55] width 323 height 41
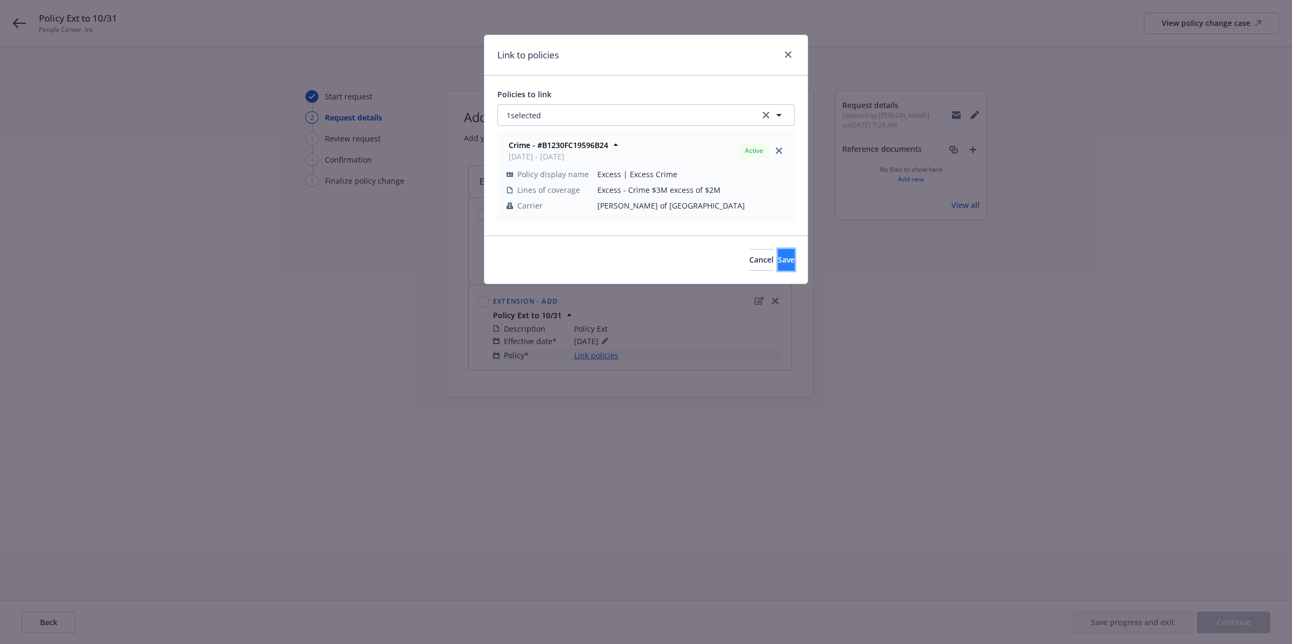
click at [778, 263] on span "Save" at bounding box center [786, 260] width 17 height 10
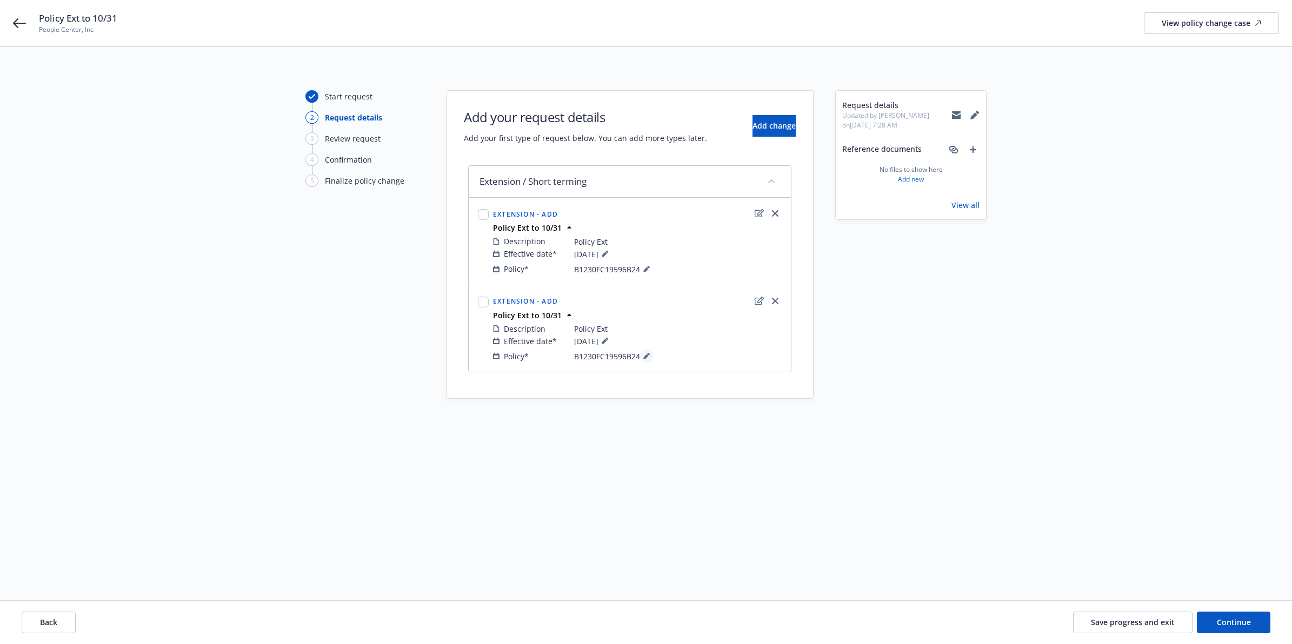
click at [647, 357] on icon at bounding box center [645, 356] width 5 height 5
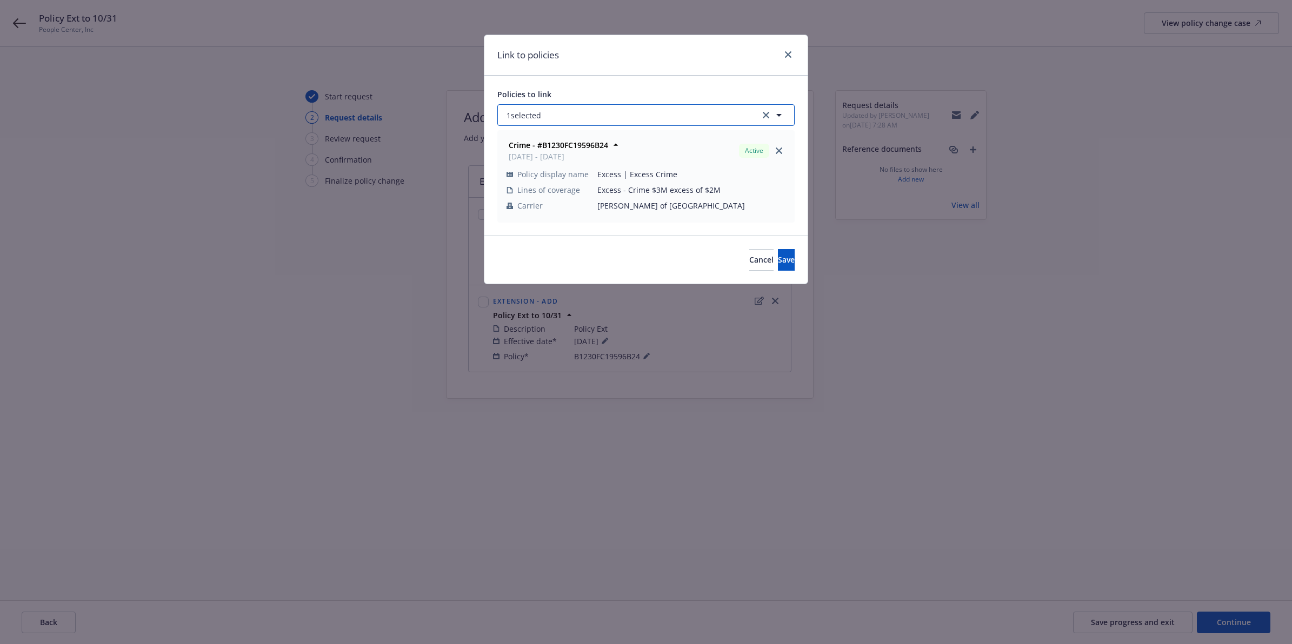
click at [556, 118] on button "1 selected" at bounding box center [645, 115] width 297 height 22
select select "ACTIVE"
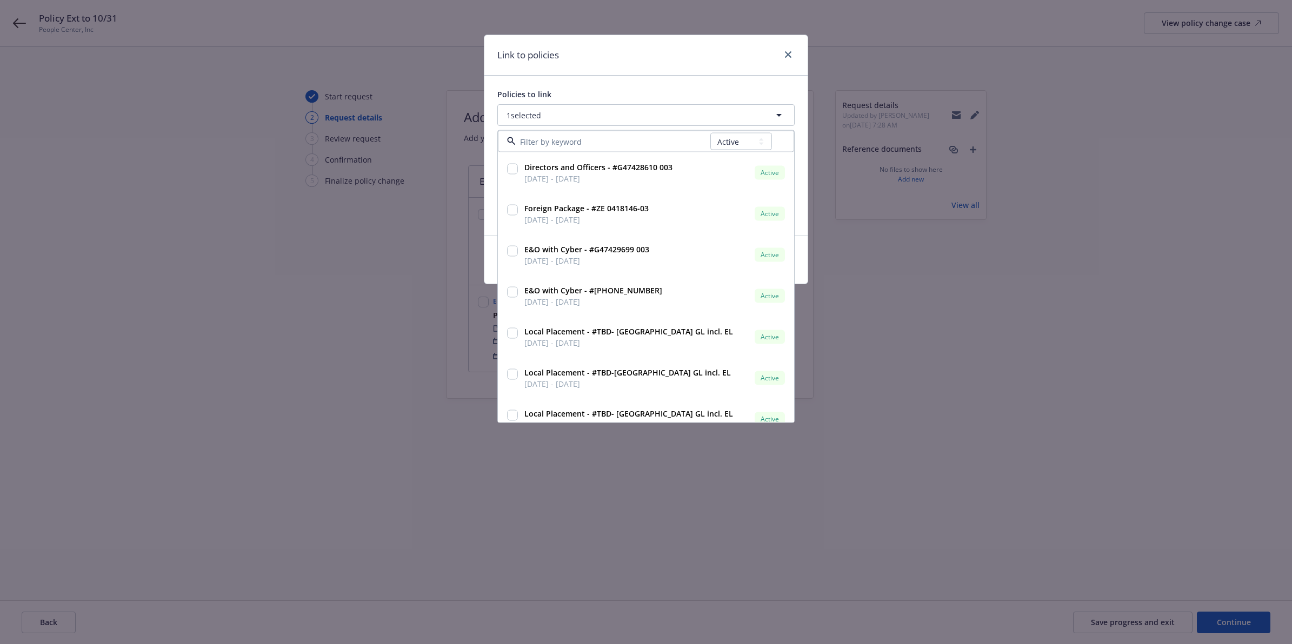
drag, startPoint x: 717, startPoint y: 99, endPoint x: 725, endPoint y: 99, distance: 8.1
click at [717, 99] on div "Policies to link" at bounding box center [645, 94] width 297 height 11
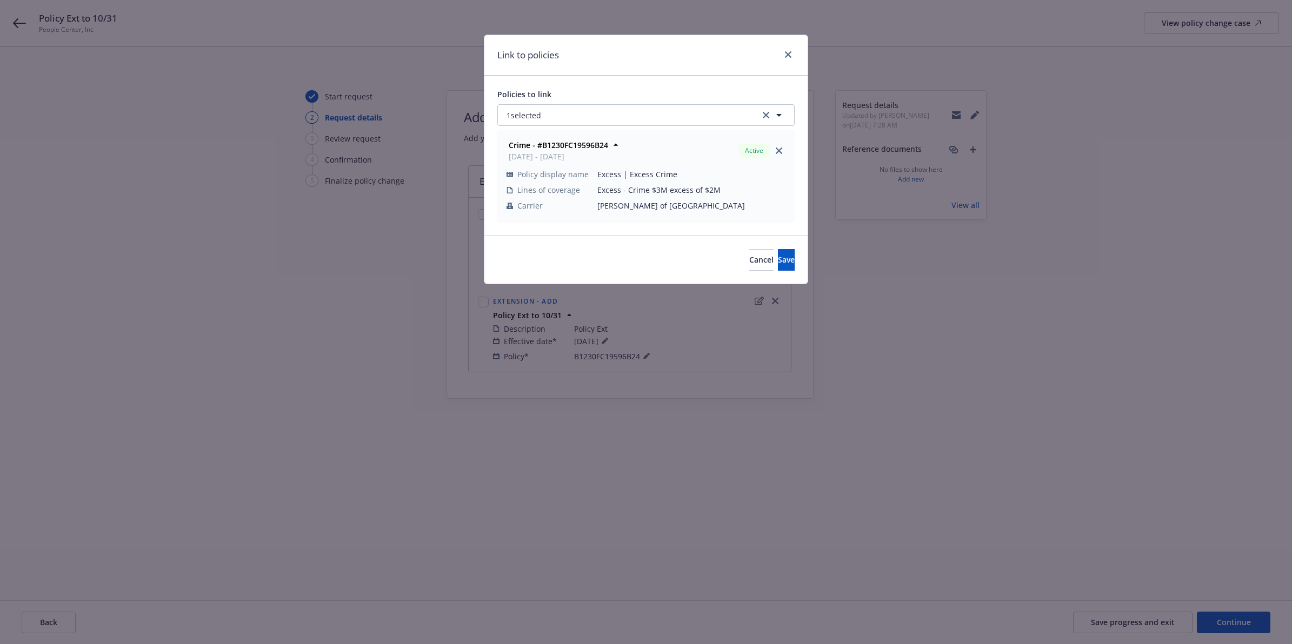
drag, startPoint x: 780, startPoint y: 149, endPoint x: 768, endPoint y: 146, distance: 12.2
click at [780, 149] on icon "close" at bounding box center [779, 151] width 6 height 6
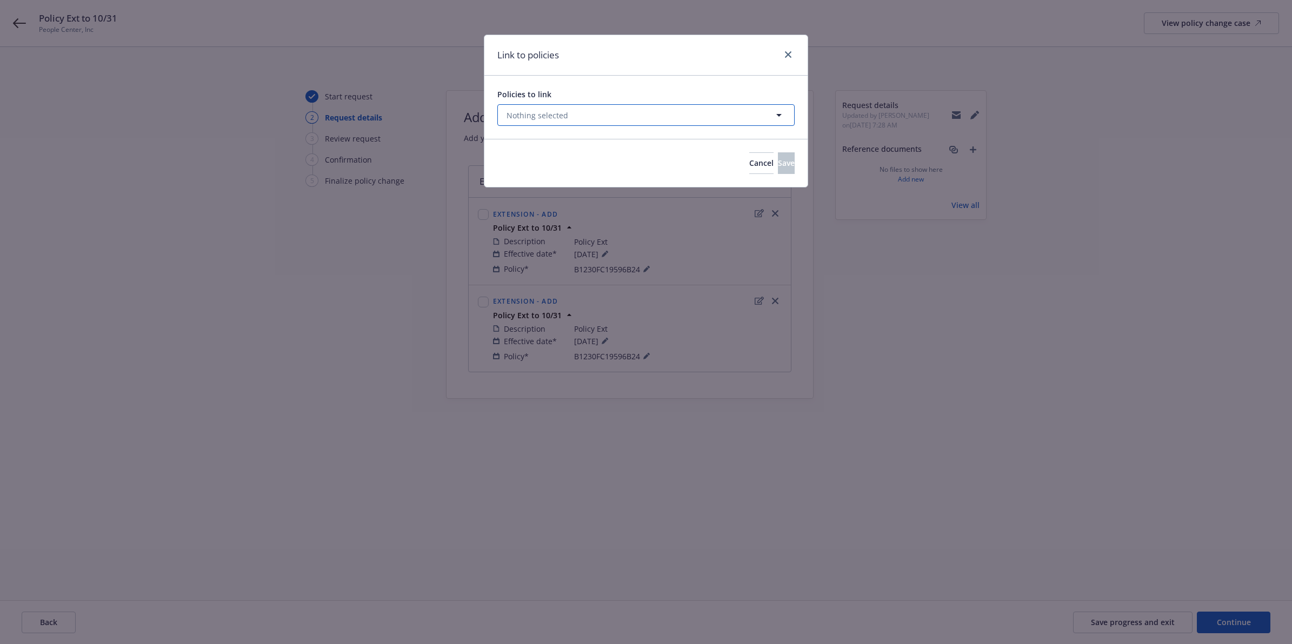
click at [655, 123] on button "Nothing selected" at bounding box center [645, 115] width 297 height 22
select select "ACTIVE"
type input "B1230FC19596A24"
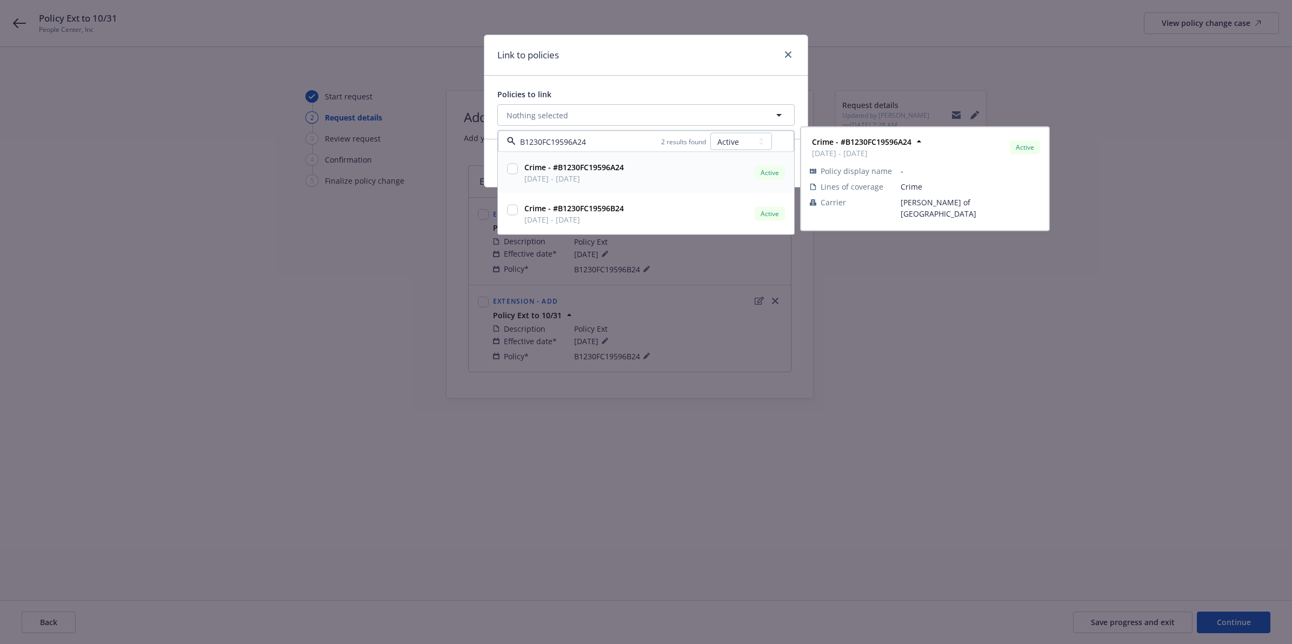
click at [515, 168] on input "checkbox" at bounding box center [512, 169] width 11 height 11
checkbox input "true"
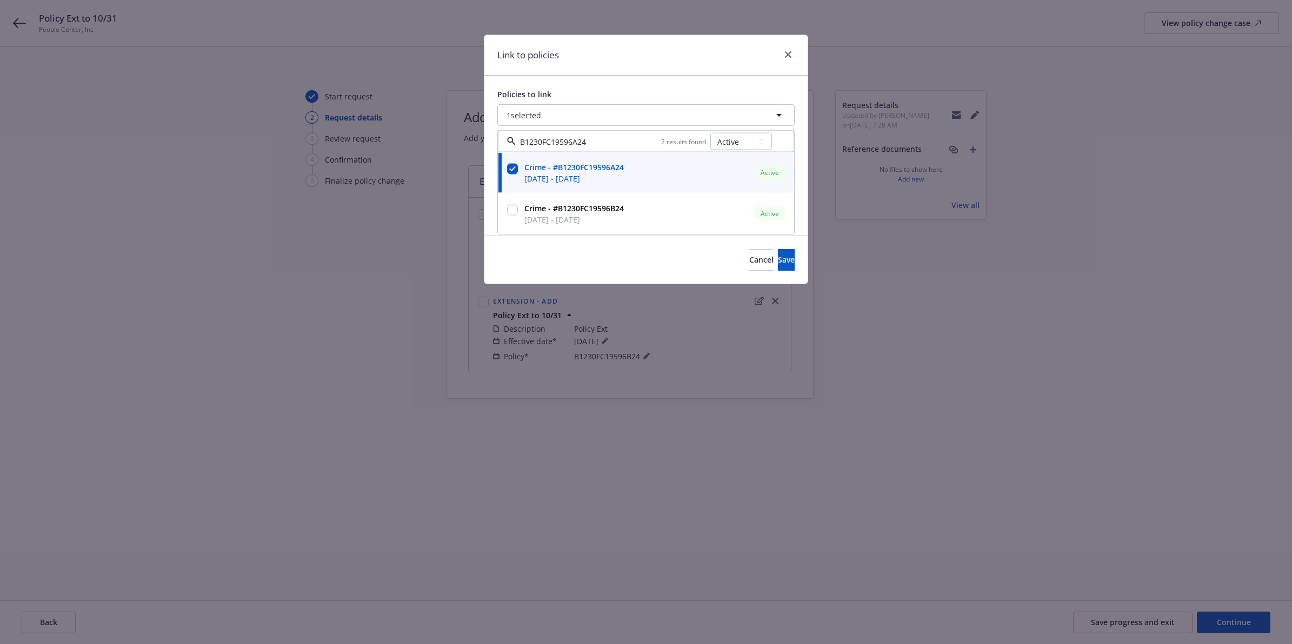
type input "B1230FC19596A24"
click at [612, 79] on div "Policies to link 1 selected B1230FC19596A24 2 results found All Active Upcoming…" at bounding box center [645, 156] width 323 height 160
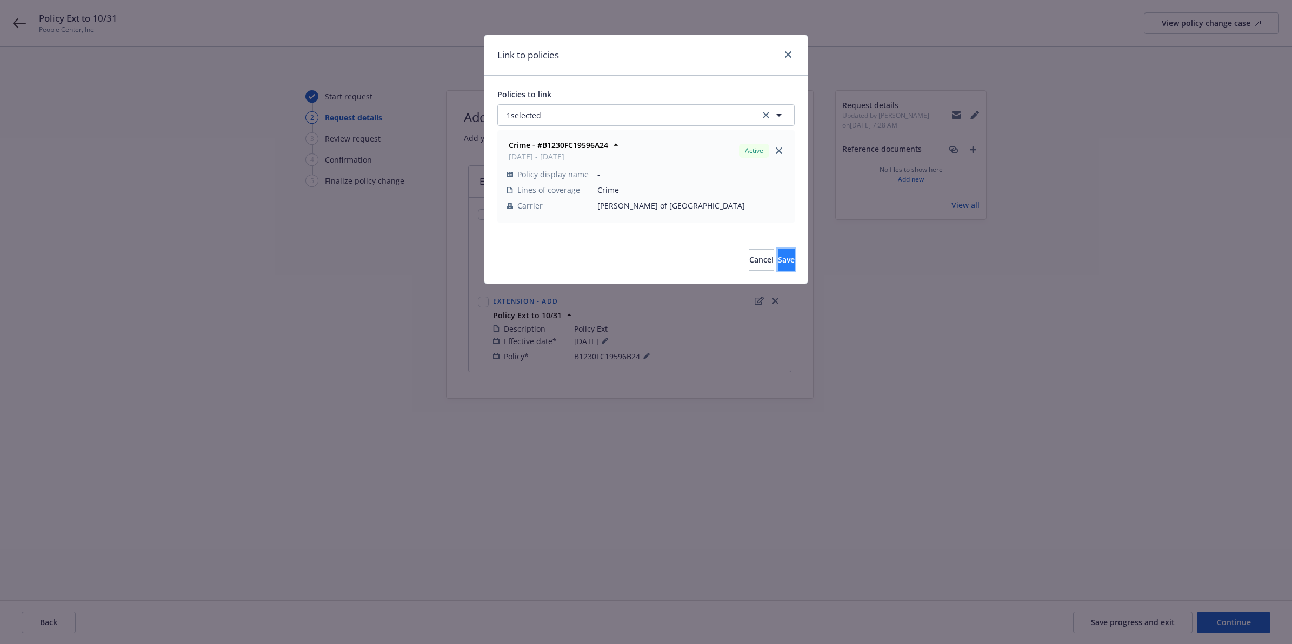
click at [778, 252] on button "Save" at bounding box center [786, 260] width 17 height 22
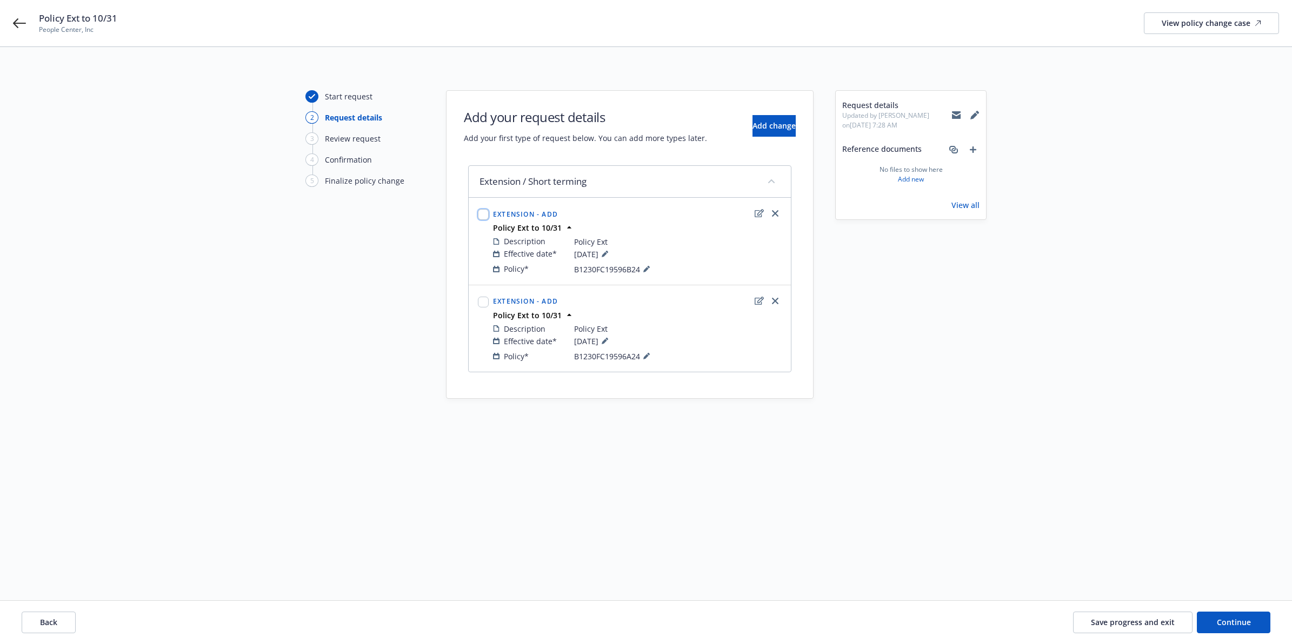
click at [479, 212] on input "checkbox" at bounding box center [483, 214] width 11 height 11
checkbox input "true"
click at [482, 304] on input "checkbox" at bounding box center [483, 302] width 11 height 11
checkbox input "true"
click at [1239, 624] on span "Continue" at bounding box center [1234, 622] width 34 height 10
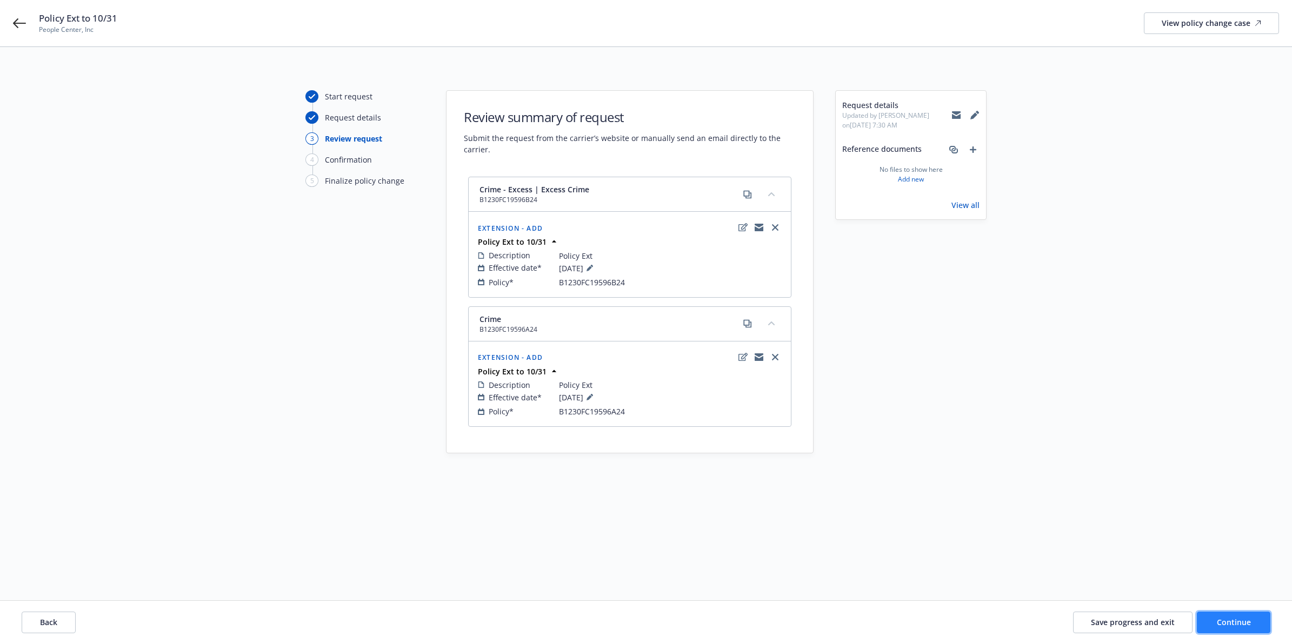
click at [1247, 618] on span "Continue" at bounding box center [1234, 622] width 34 height 10
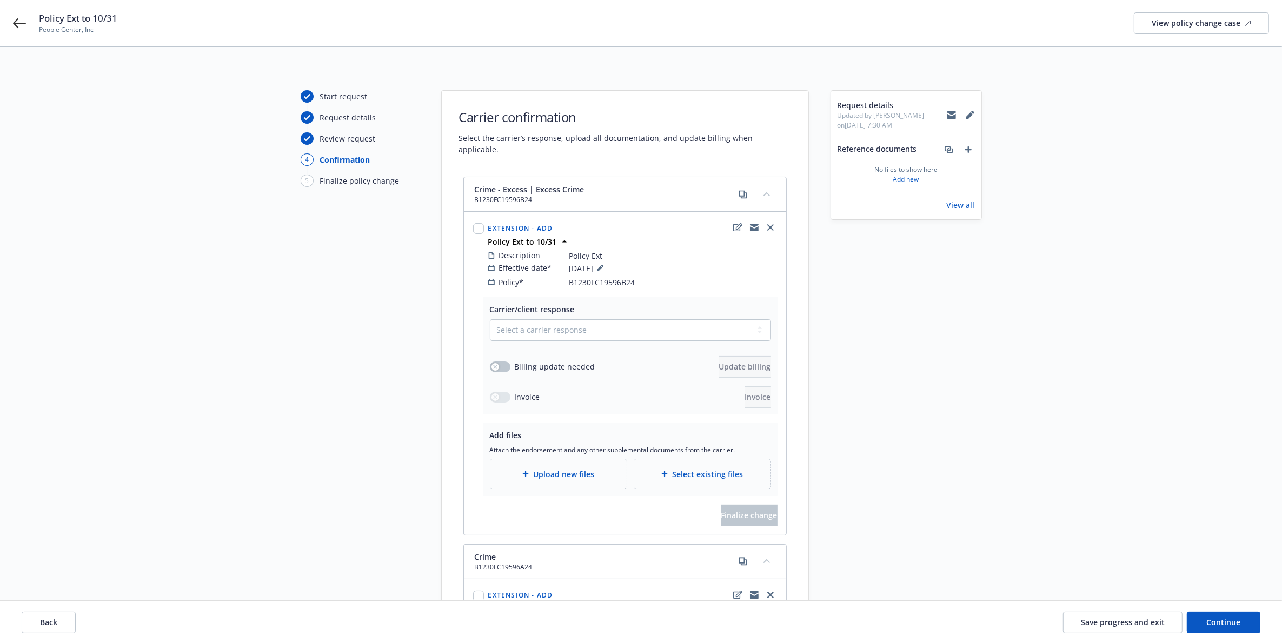
click at [469, 217] on div "Extension - Add Policy Ext to 10/31 Description Policy Ext Effective date* 10/0…" at bounding box center [624, 254] width 321 height 84
click at [472, 219] on div at bounding box center [478, 254] width 15 height 71
drag, startPoint x: 565, startPoint y: 315, endPoint x: 562, endPoint y: 328, distance: 13.4
click at [565, 320] on select "Select a carrier response Accepted Accepted with revision No endorsement needed…" at bounding box center [630, 331] width 281 height 22
select select "ACCEPTED"
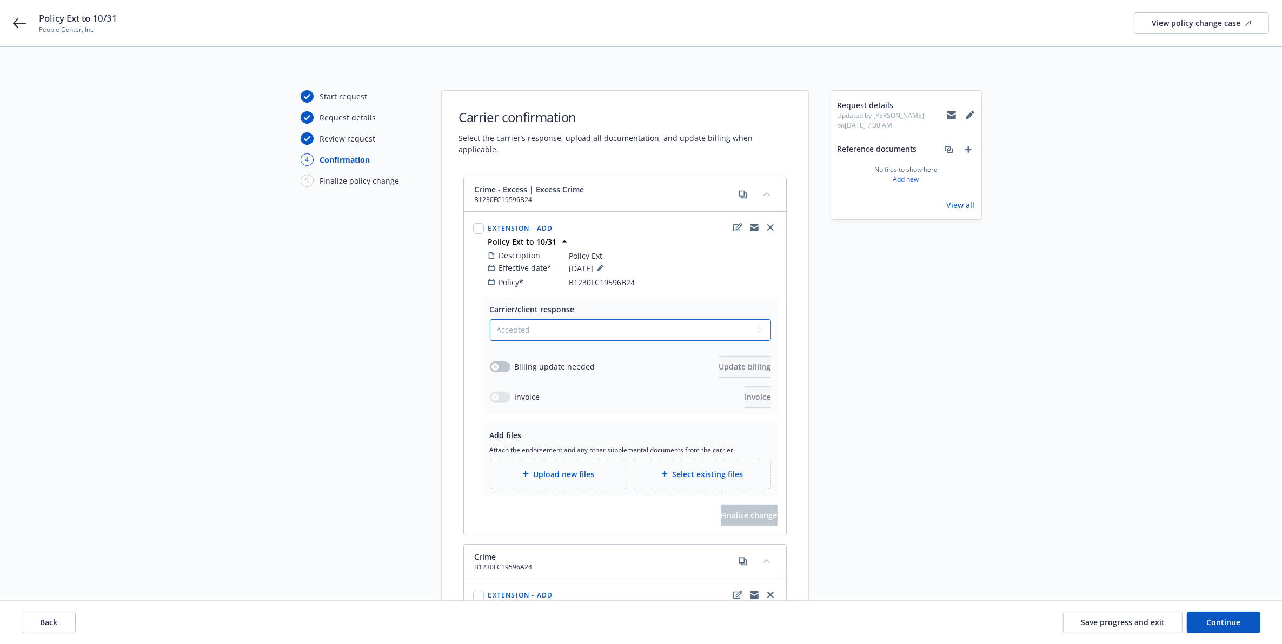
click at [490, 320] on select "Select a carrier response Accepted Accepted with revision No endorsement needed…" at bounding box center [630, 331] width 281 height 22
click at [482, 223] on input "checkbox" at bounding box center [478, 228] width 11 height 11
checkbox input "true"
click at [504, 362] on button "button" at bounding box center [500, 367] width 21 height 11
click at [1107, 189] on div "Start request Request details Review request 4 Confirmation 5 Finalize policy c…" at bounding box center [641, 509] width 1256 height 839
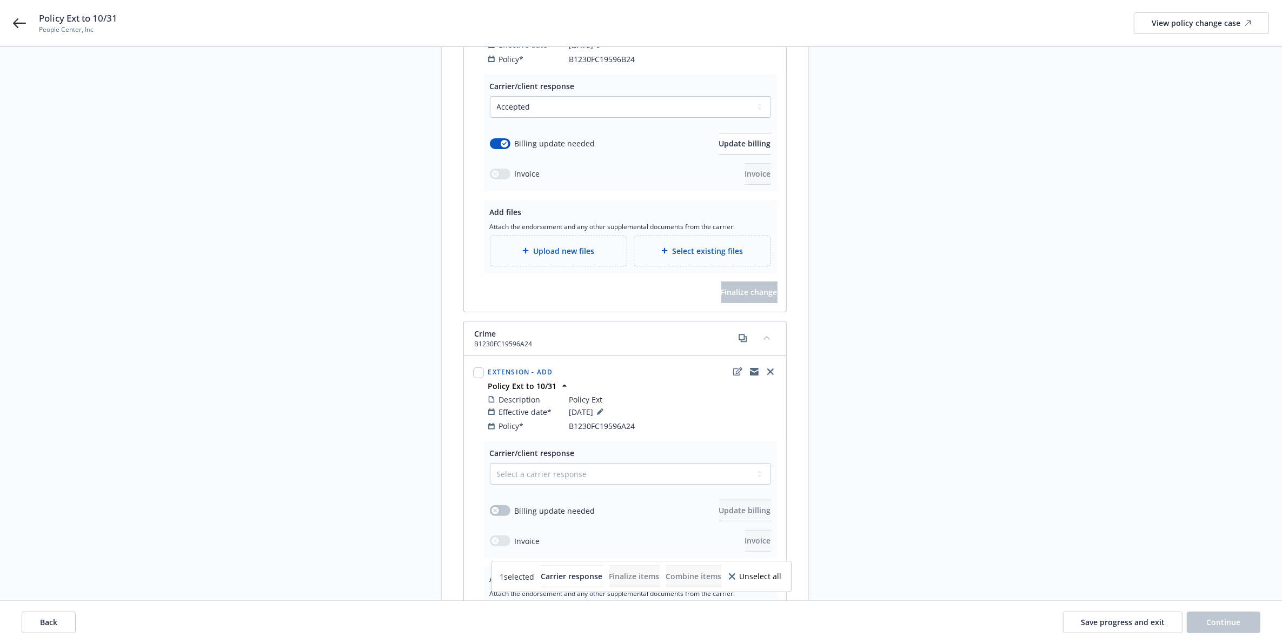
drag, startPoint x: 1076, startPoint y: 210, endPoint x: 1072, endPoint y: 296, distance: 86.6
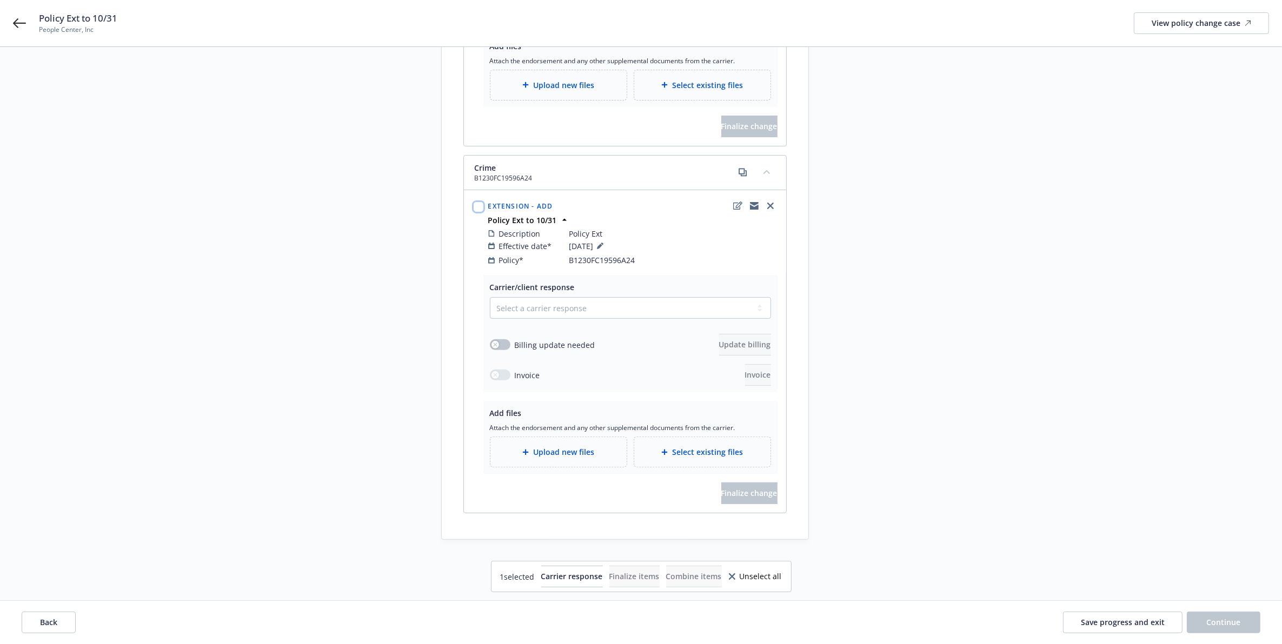
drag, startPoint x: 476, startPoint y: 197, endPoint x: 484, endPoint y: 197, distance: 8.1
click at [476, 202] on input "checkbox" at bounding box center [478, 207] width 11 height 11
checkbox input "true"
click at [1149, 282] on div "Start request Request details Review request 4 Confirmation 5 Finalize policy c…" at bounding box center [641, 120] width 1256 height 839
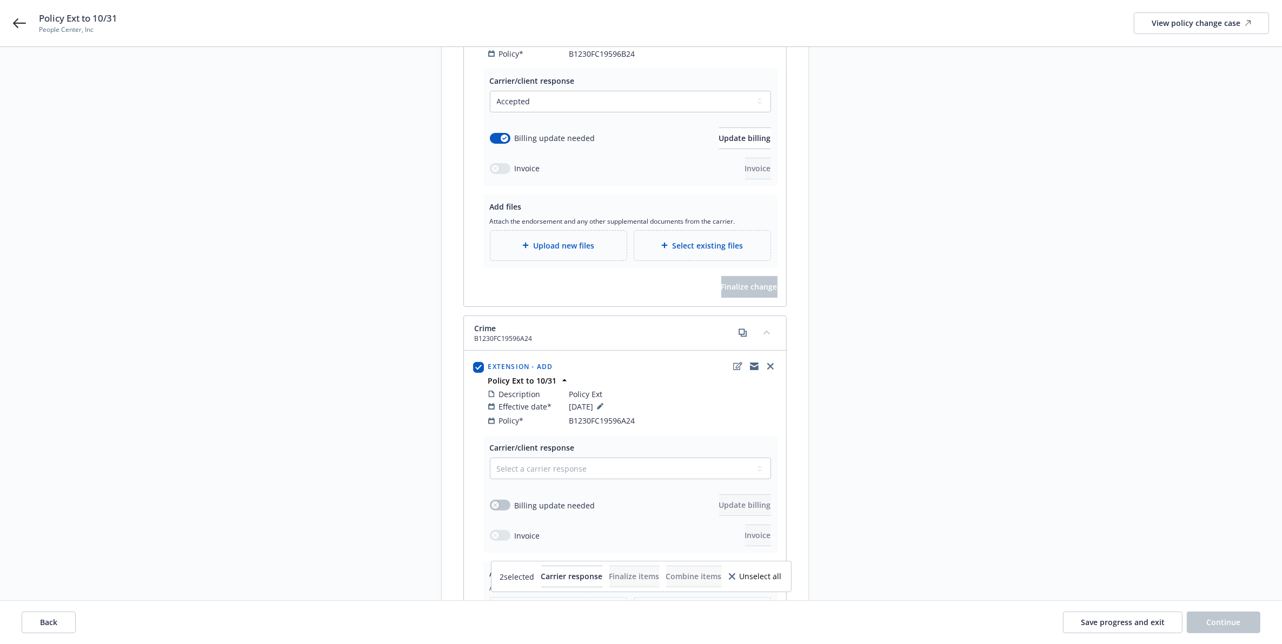
scroll to position [0, 0]
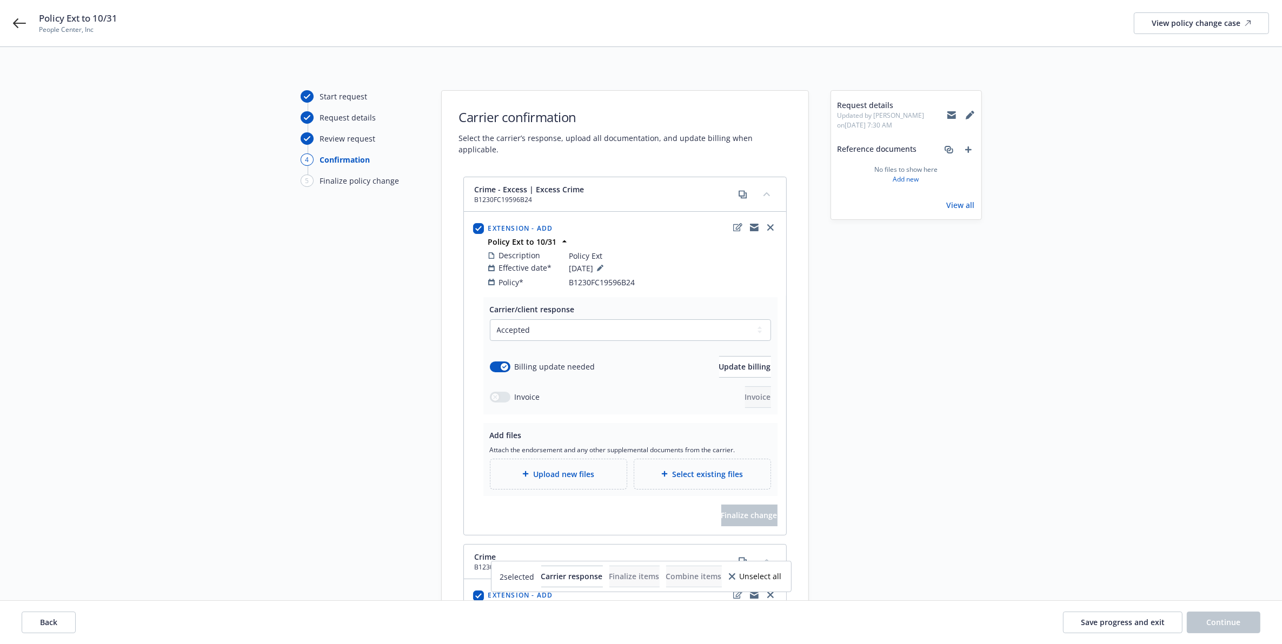
drag, startPoint x: 1076, startPoint y: 279, endPoint x: 1063, endPoint y: 166, distance: 113.7
click at [719, 362] on span "Update billing" at bounding box center [745, 367] width 52 height 10
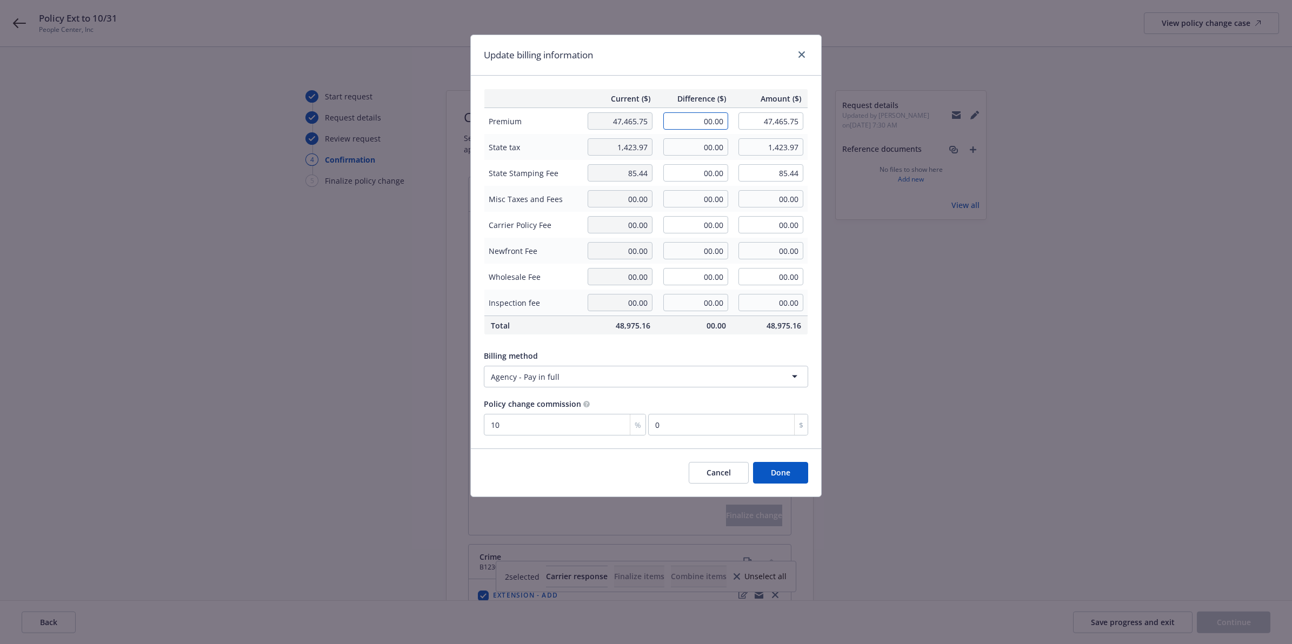
click at [707, 121] on input "00.00" at bounding box center [695, 120] width 65 height 17
paste input "5,178"
type input "5,178.00"
type input "52,643.75"
type input "517.8"
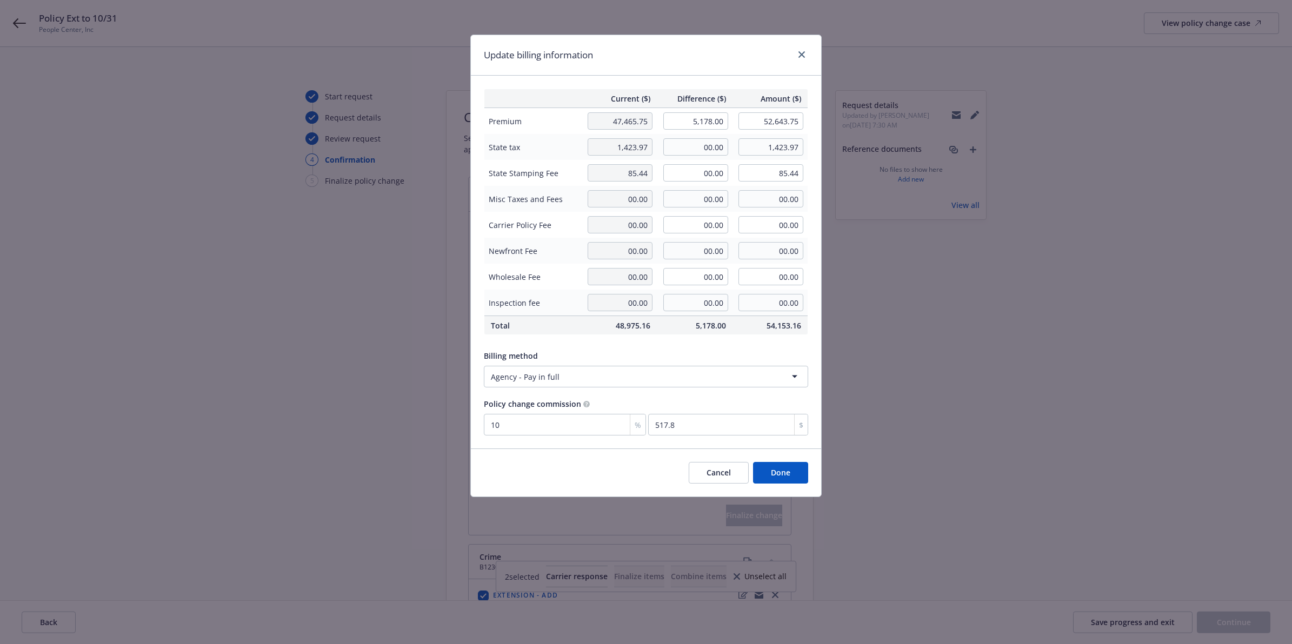
click at [720, 56] on div "Update billing information" at bounding box center [646, 55] width 350 height 41
click at [711, 147] on input "00.00" at bounding box center [695, 146] width 65 height 17
click at [719, 84] on div "Current ($) Difference ($) Amount ($) Premium 47,465.75 5,178.00 52,643.75 Stat…" at bounding box center [646, 262] width 350 height 373
click at [799, 473] on button "Done" at bounding box center [780, 473] width 55 height 22
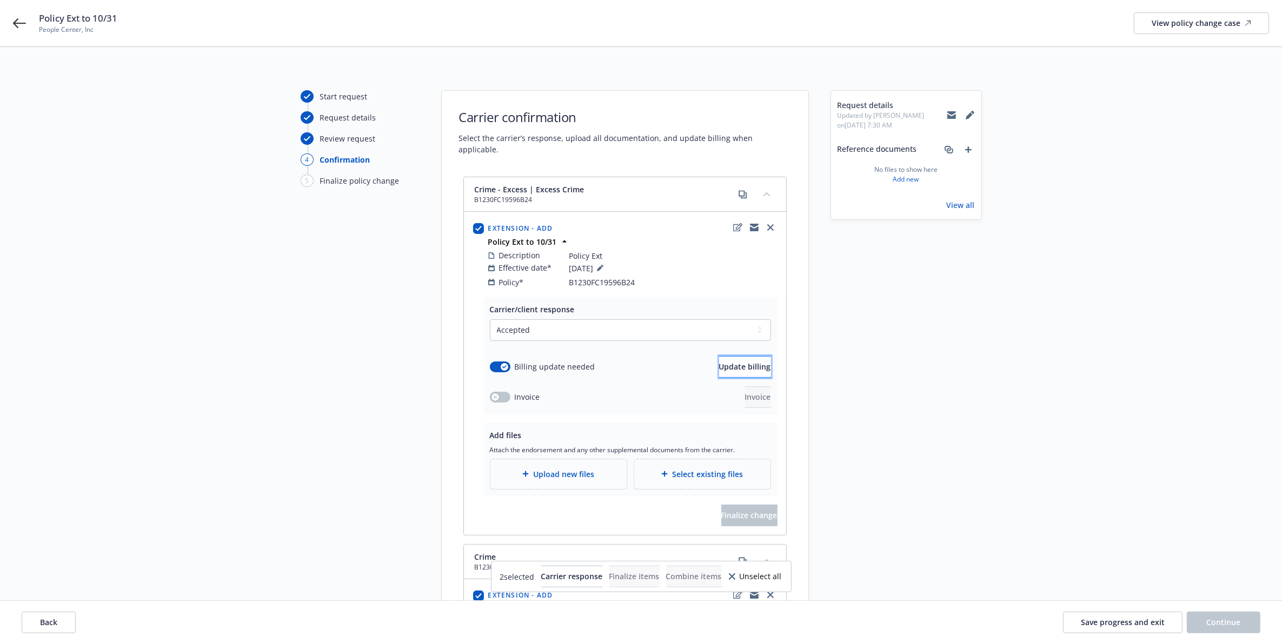
click at [744, 361] on button "Update billing" at bounding box center [745, 367] width 52 height 22
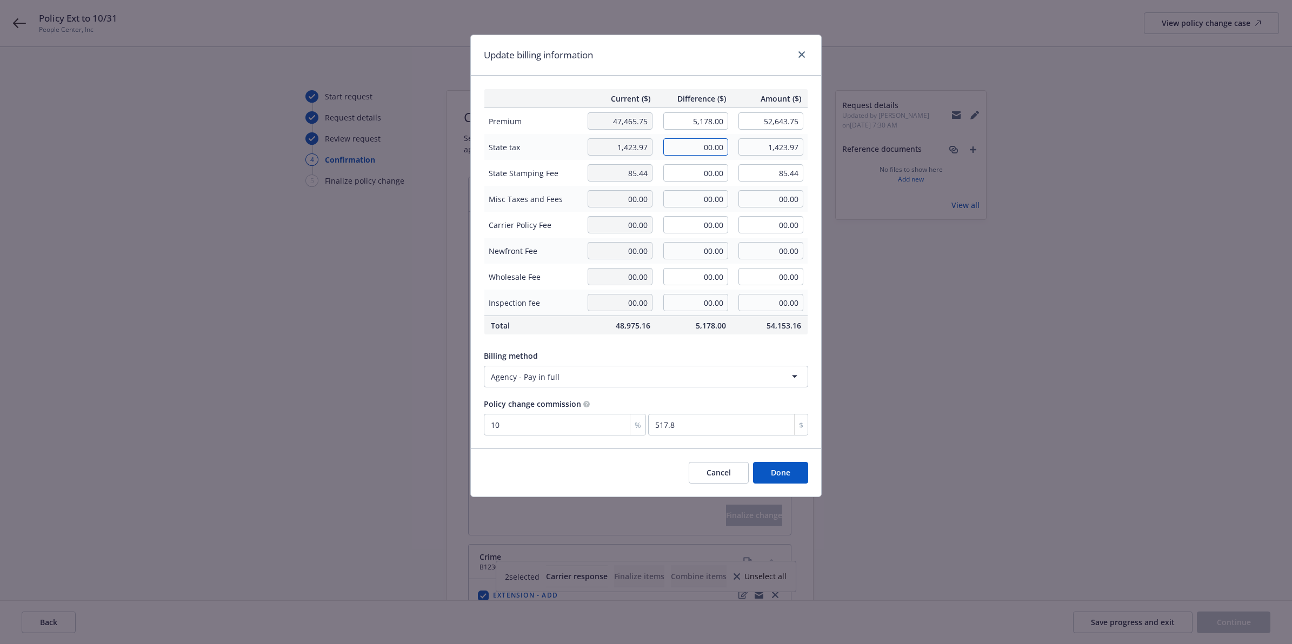
click at [708, 146] on input "00.00" at bounding box center [695, 146] width 65 height 17
paste input "155.34"
type input "155.34"
type input "1,579.31"
click at [712, 169] on input "00.00" at bounding box center [695, 172] width 65 height 17
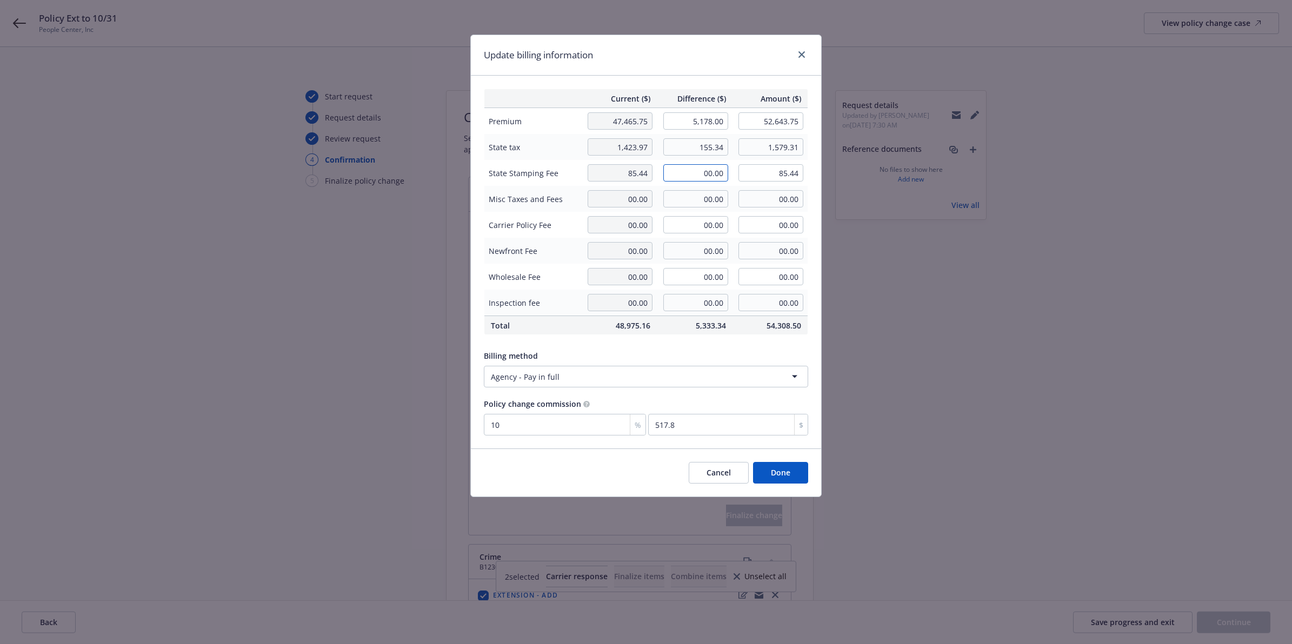
paste input "9.32"
type input "9.32"
type input "94.76"
drag, startPoint x: 783, startPoint y: 474, endPoint x: 790, endPoint y: 474, distance: 7.6
click at [783, 474] on button "Done" at bounding box center [780, 473] width 55 height 22
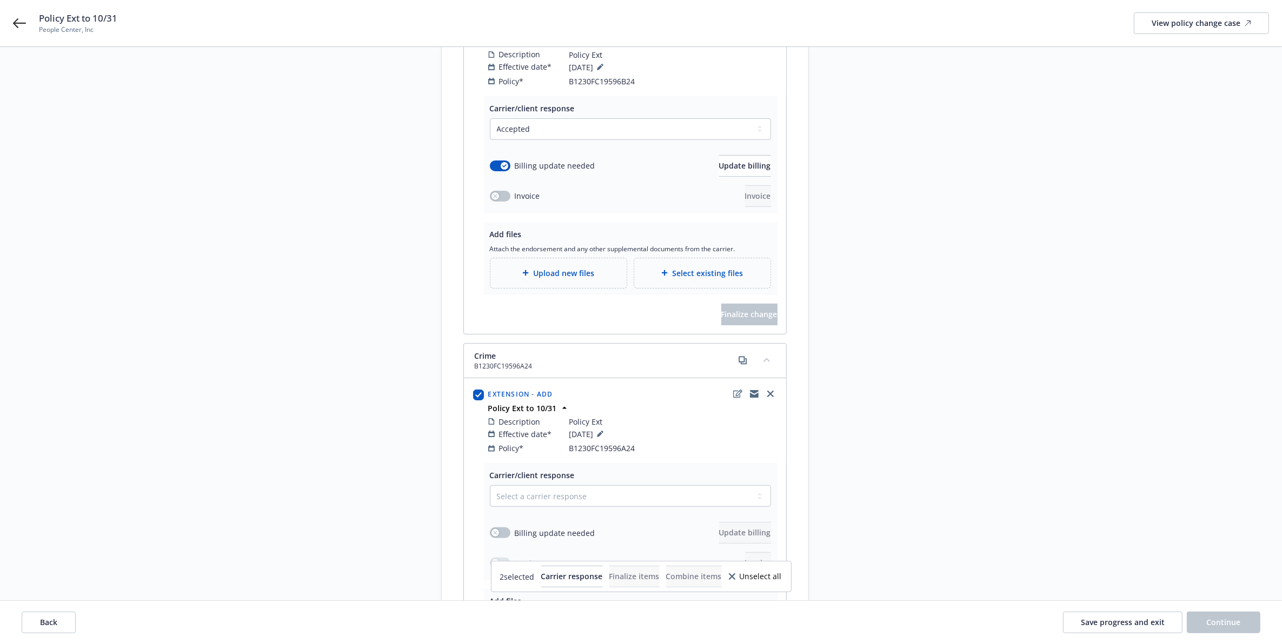
scroll to position [389, 0]
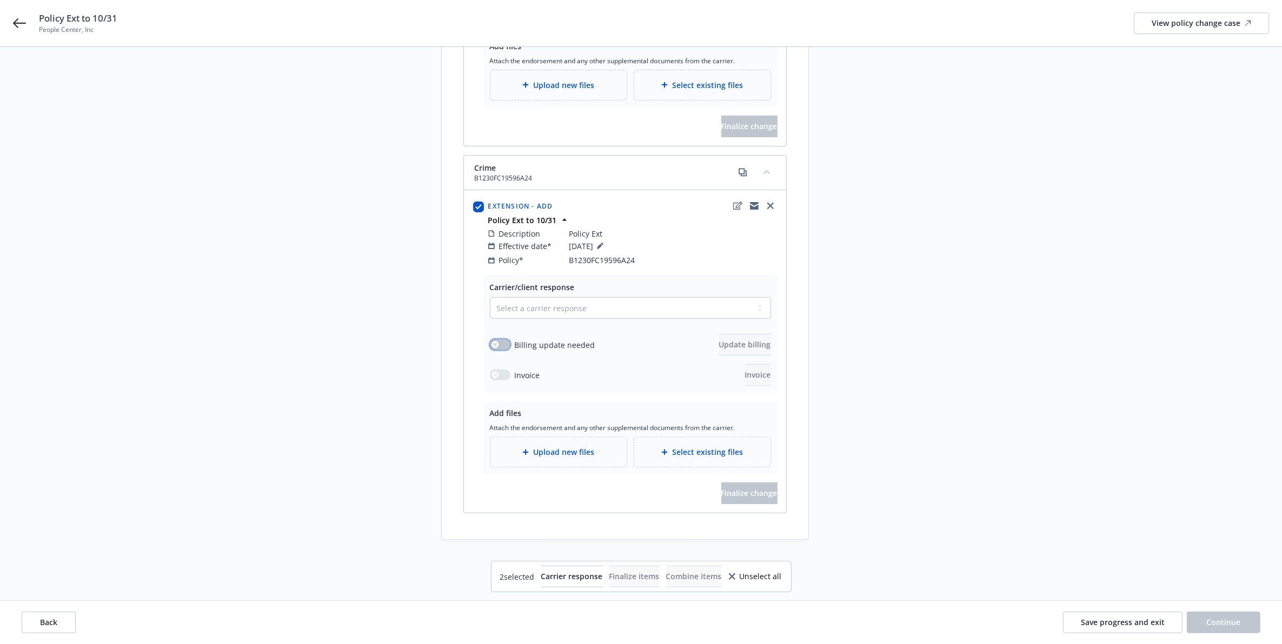
click at [498, 340] on button "button" at bounding box center [500, 345] width 21 height 11
drag, startPoint x: 534, startPoint y: 296, endPoint x: 545, endPoint y: 304, distance: 13.2
click at [534, 297] on select "Select a carrier response Accepted Accepted with revision No endorsement needed…" at bounding box center [630, 308] width 281 height 22
select select "ACCEPTED"
click at [490, 297] on select "Select a carrier response Accepted Accepted with revision No endorsement needed…" at bounding box center [630, 308] width 281 height 22
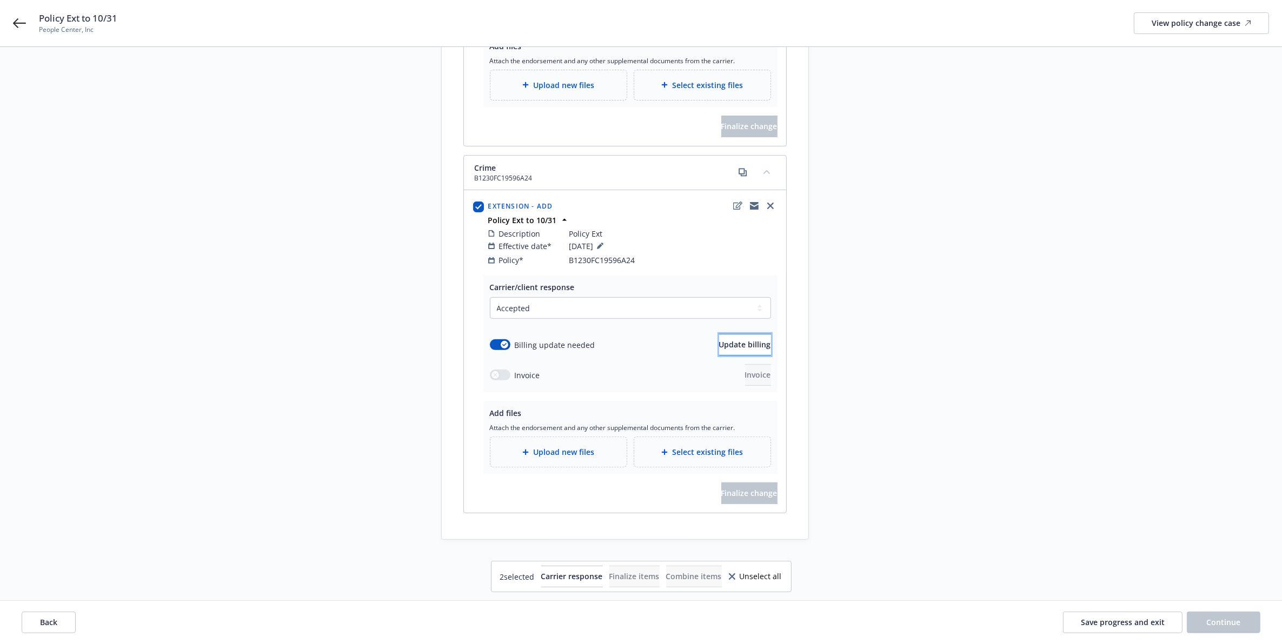
click at [719, 341] on span "Update billing" at bounding box center [745, 345] width 52 height 10
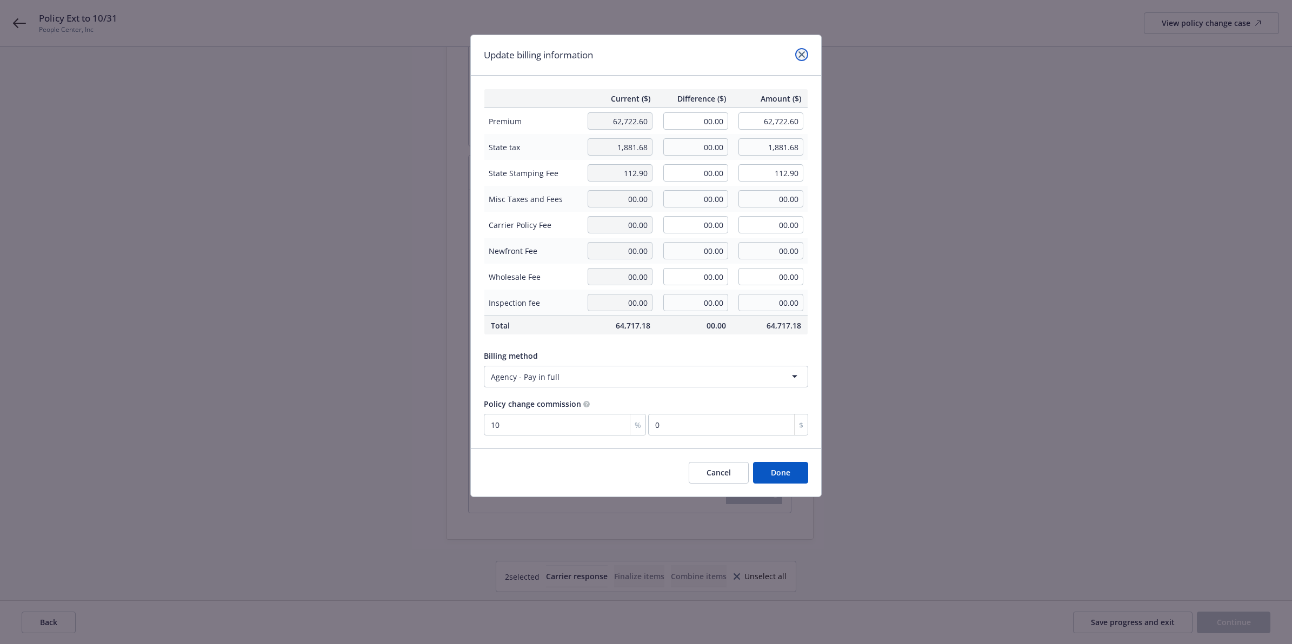
click at [800, 56] on icon "close" at bounding box center [802, 54] width 6 height 6
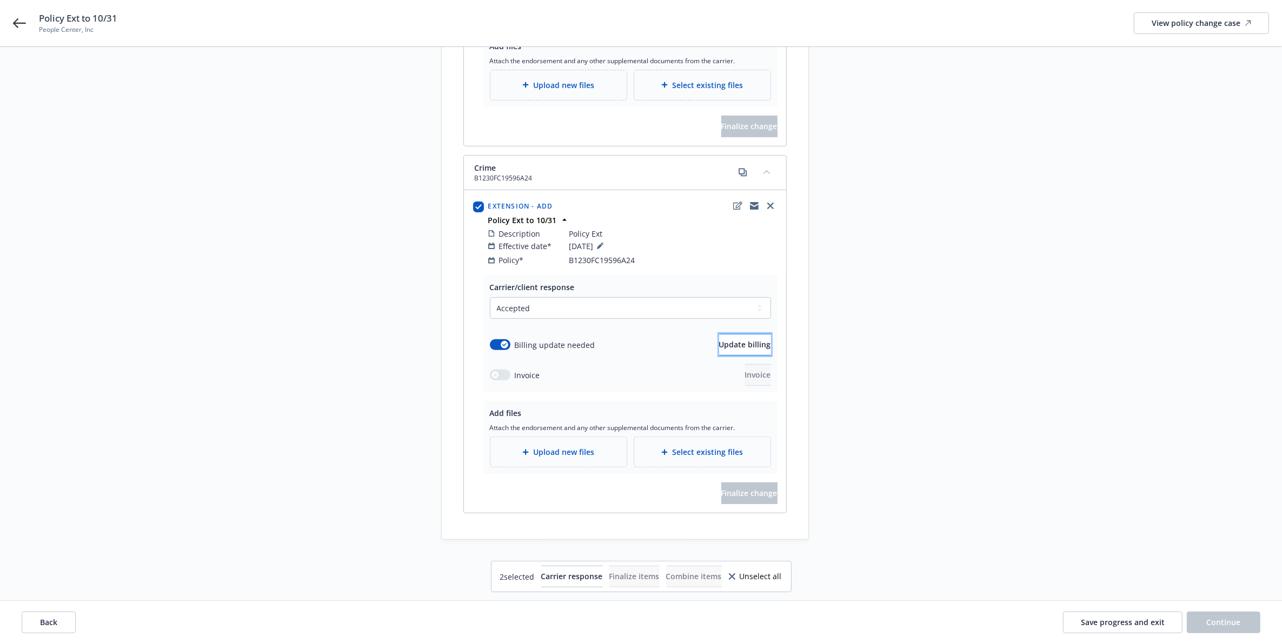
click at [756, 343] on button "Update billing" at bounding box center [745, 345] width 52 height 22
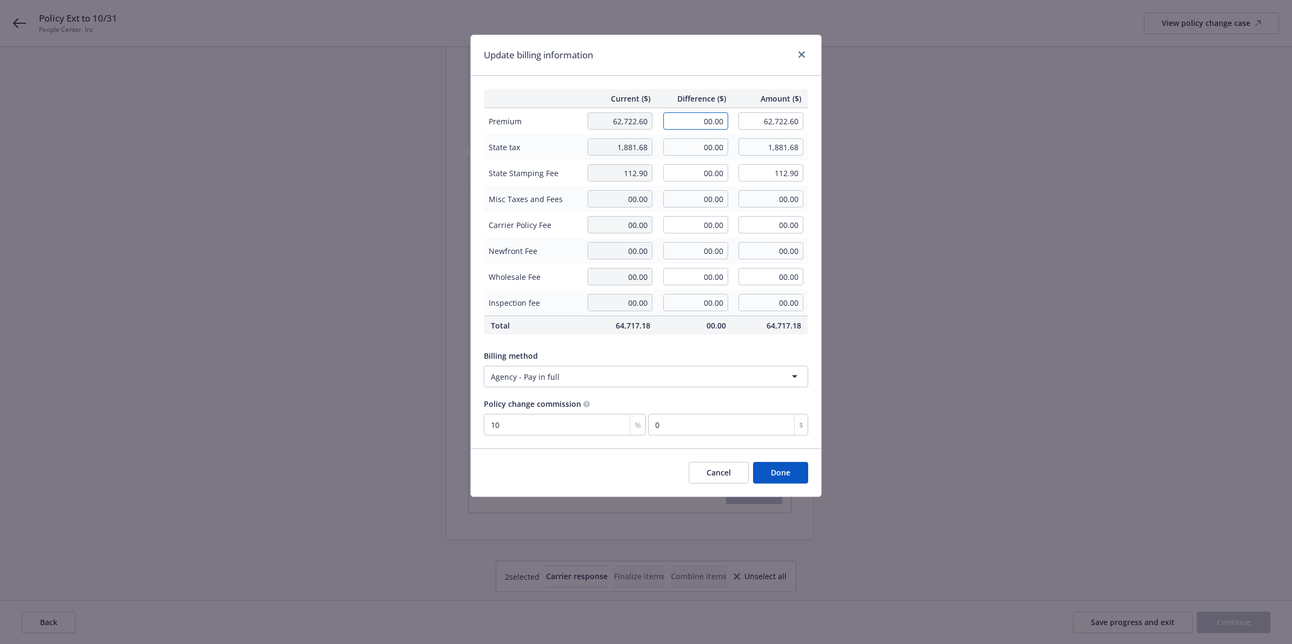
click at [698, 118] on input "00.00" at bounding box center [695, 120] width 65 height 17
paste input "6,842"
type input "6,842.00"
type input "69,564.60"
type input "684.2"
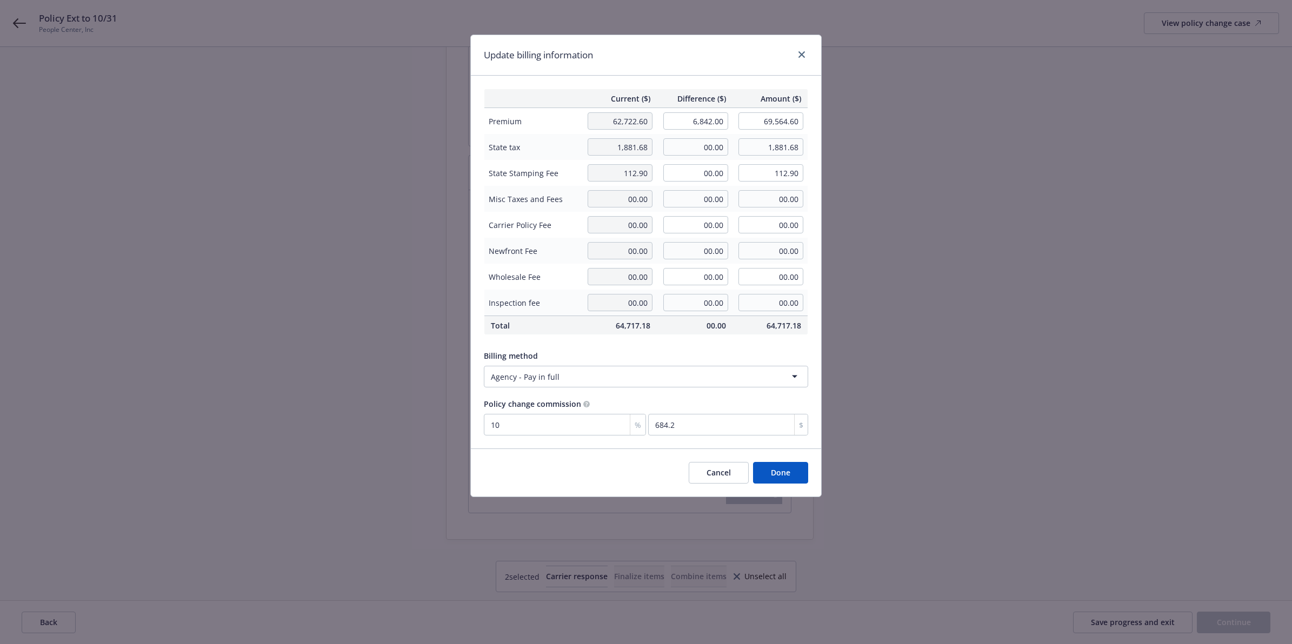
click at [713, 346] on div "Billing method Agency - Pay in full" at bounding box center [646, 367] width 324 height 42
click at [709, 144] on input "00.00" at bounding box center [695, 146] width 65 height 17
paste input "205.26"
type input "205.26"
type input "2,086.94"
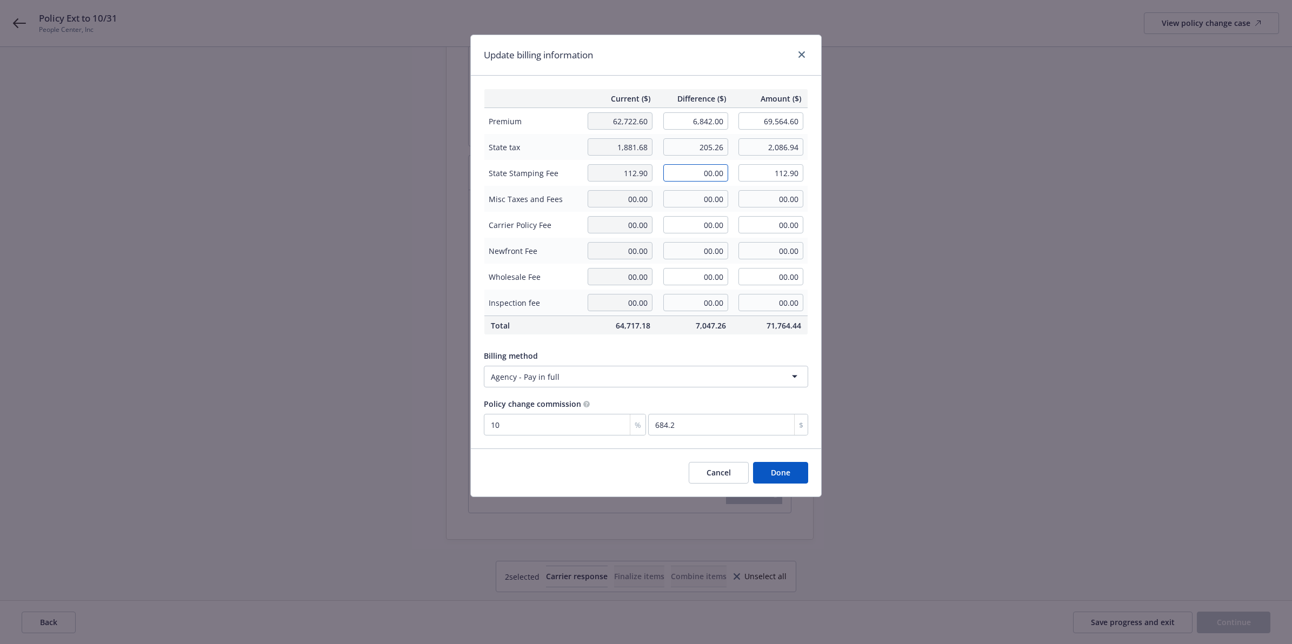
click at [713, 175] on input "00.00" at bounding box center [695, 172] width 65 height 17
paste input "12.32"
type input "12.32"
type input "125.22"
click at [782, 476] on button "Done" at bounding box center [780, 473] width 55 height 22
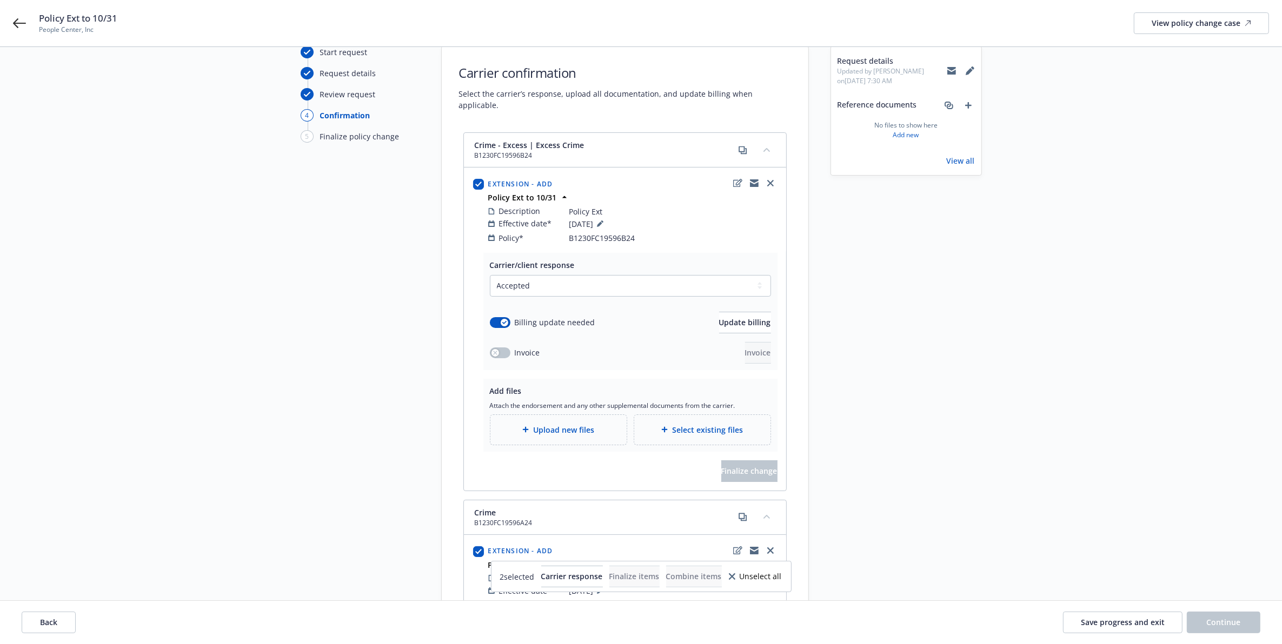
scroll to position [0, 0]
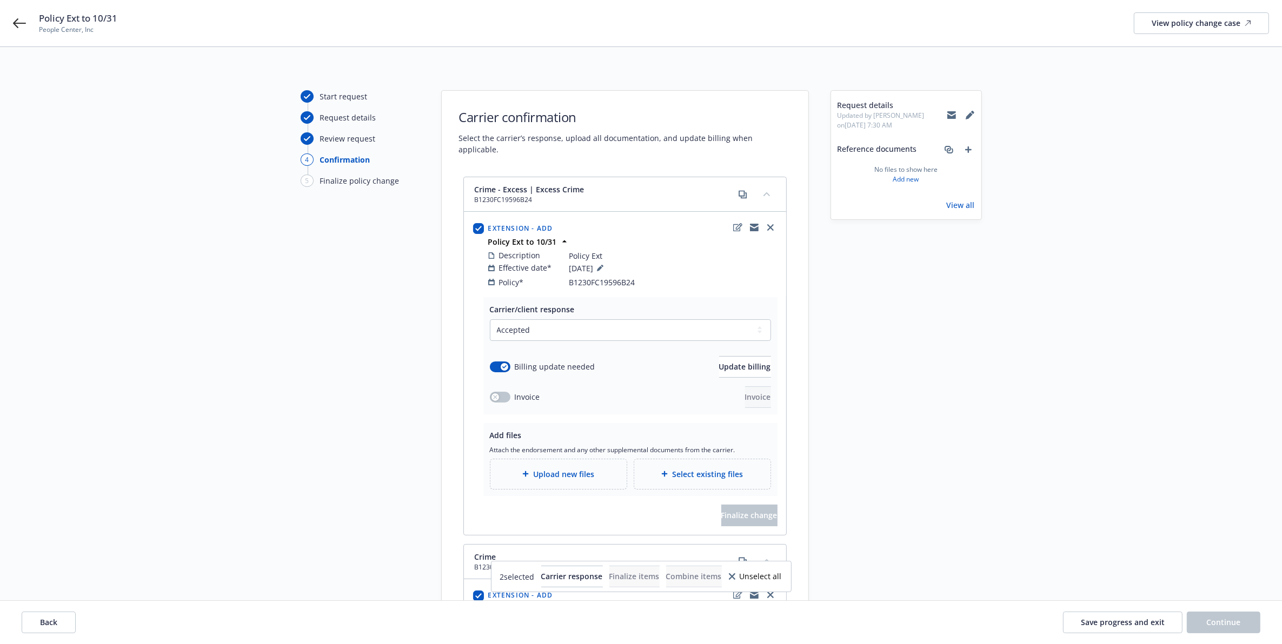
click at [1160, 263] on div "Start request Request details Review request 4 Confirmation 5 Finalize policy c…" at bounding box center [641, 509] width 1256 height 839
click at [992, 289] on div "Start request Request details Review request 4 Confirmation 5 Finalize policy c…" at bounding box center [641, 509] width 1256 height 839
click at [751, 363] on button "Update billing" at bounding box center [745, 367] width 52 height 22
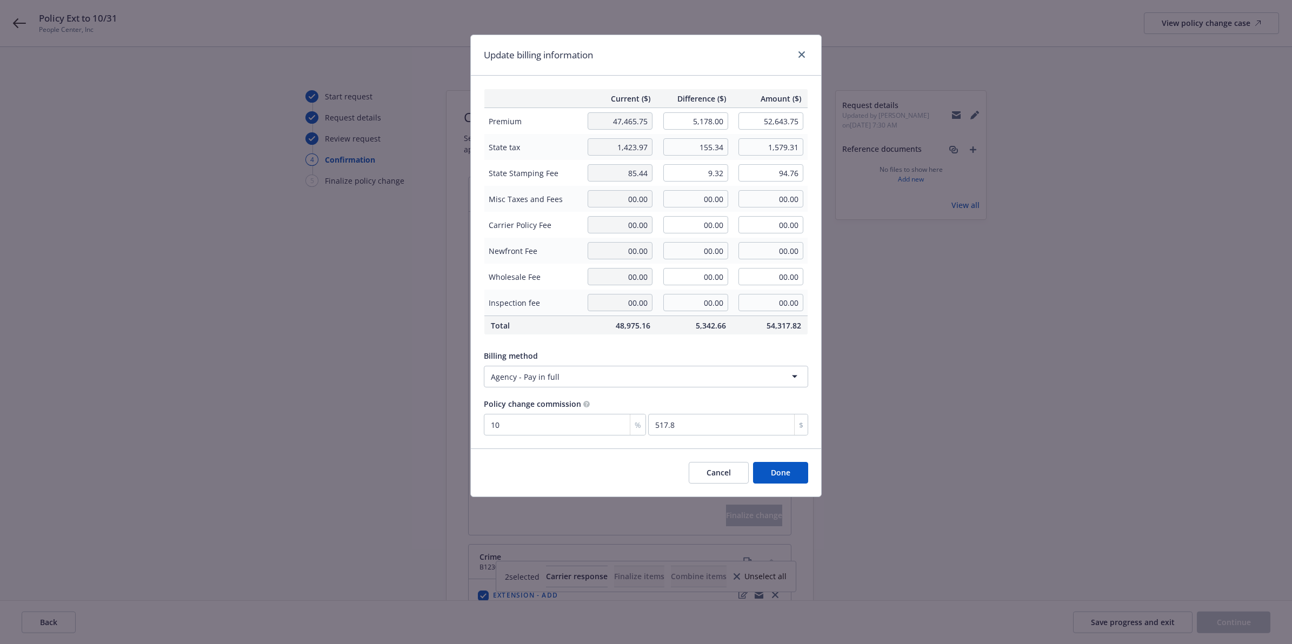
click at [774, 480] on button "Done" at bounding box center [780, 473] width 55 height 22
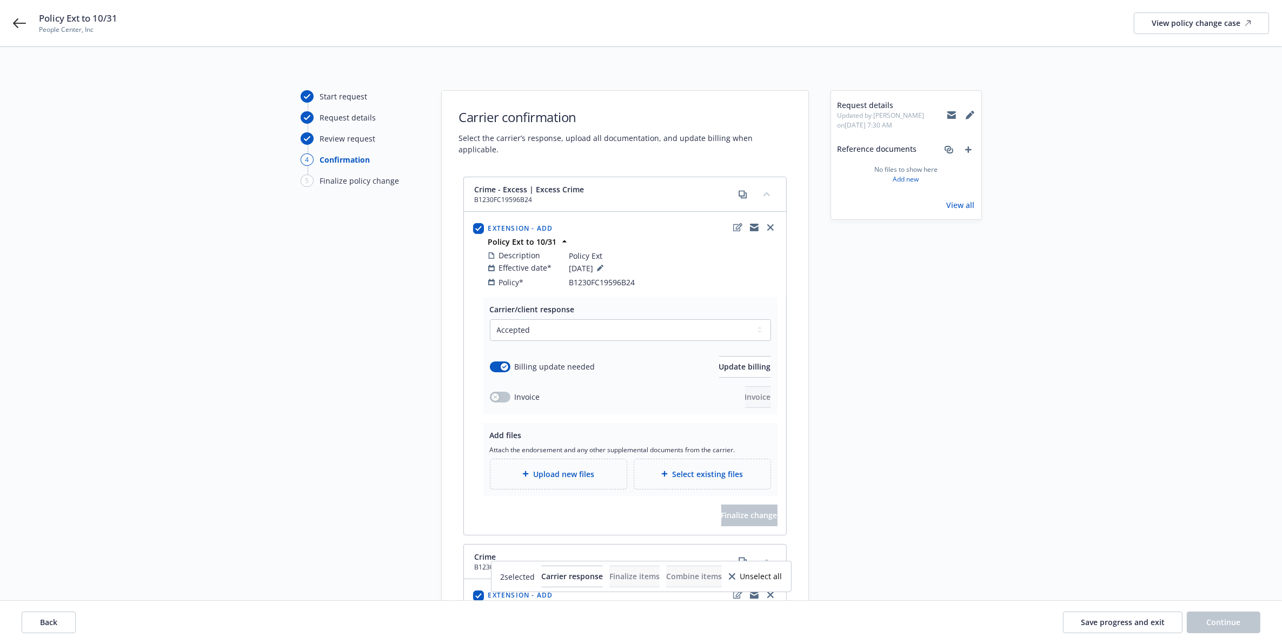
click at [1067, 377] on div "Start request Request details Review request 4 Confirmation 5 Finalize policy c…" at bounding box center [641, 509] width 1256 height 839
click at [1017, 439] on div "Start request Request details Review request 4 Confirmation 5 Finalize policy c…" at bounding box center [641, 509] width 1256 height 839
click at [719, 362] on span "Update billing" at bounding box center [745, 367] width 52 height 10
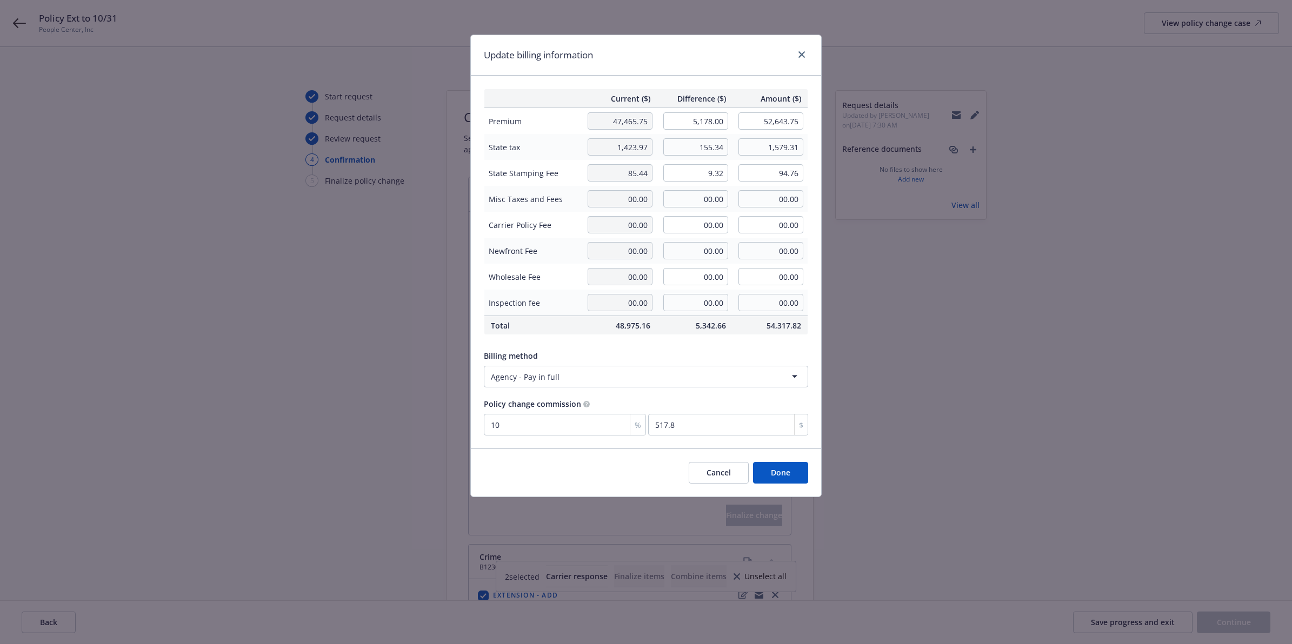
click at [777, 471] on button "Done" at bounding box center [780, 473] width 55 height 22
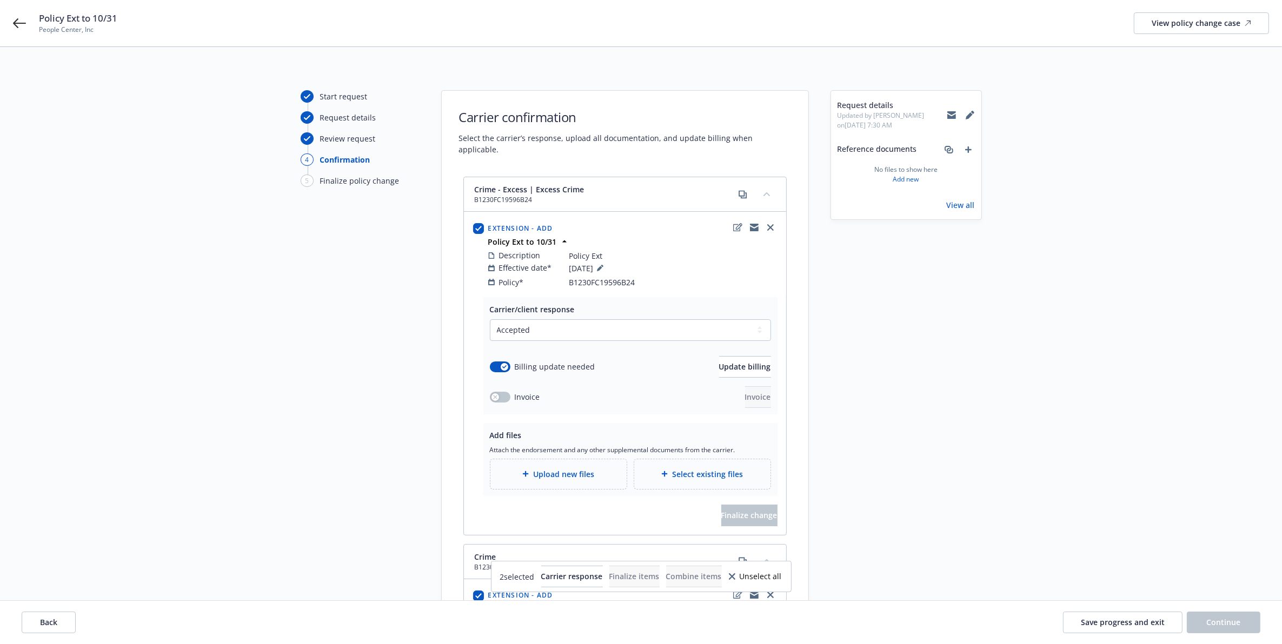
scroll to position [389, 0]
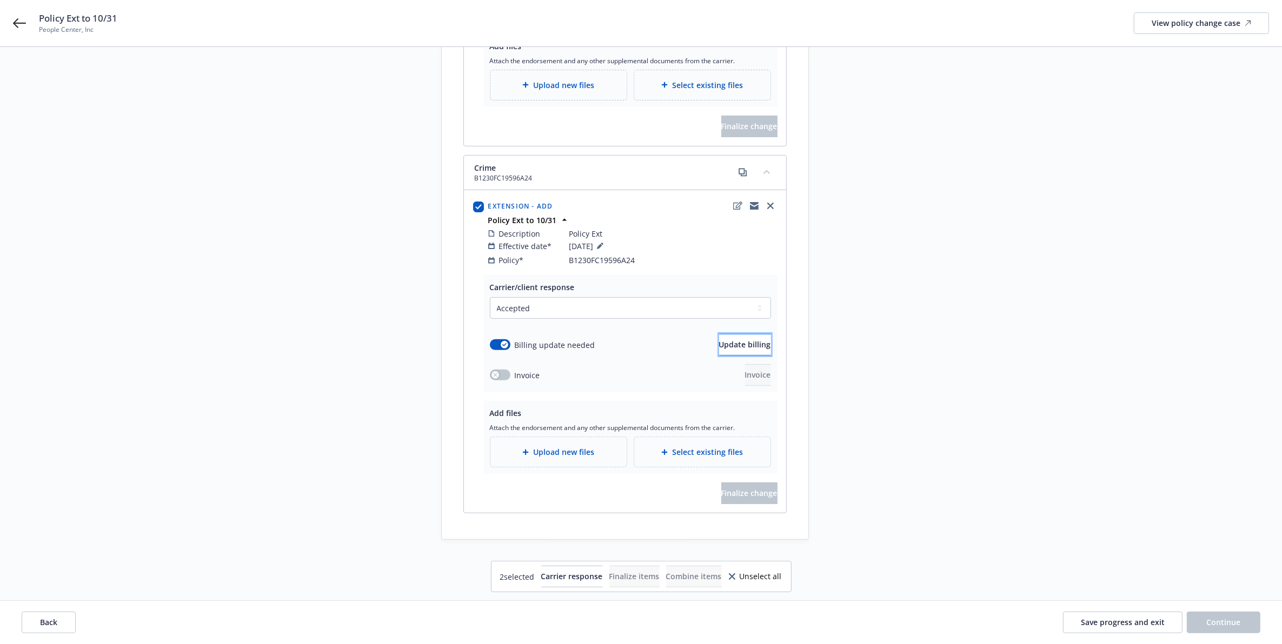
click at [728, 340] on span "Update billing" at bounding box center [745, 345] width 52 height 10
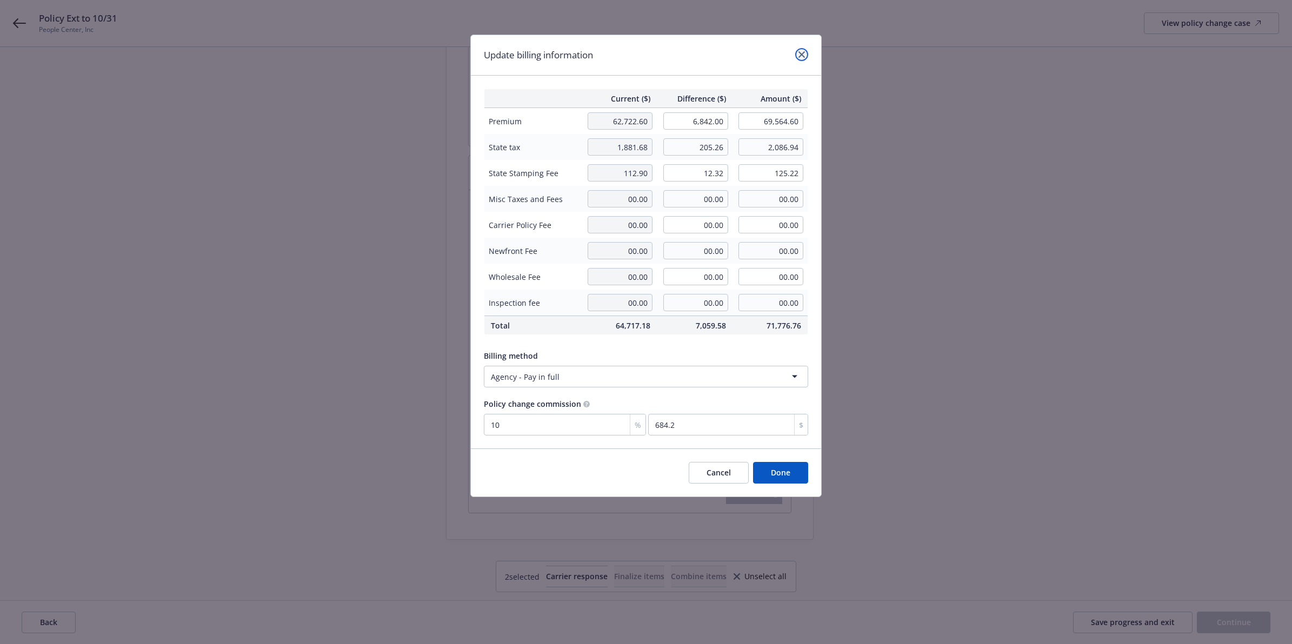
click at [801, 52] on icon "close" at bounding box center [802, 54] width 6 height 6
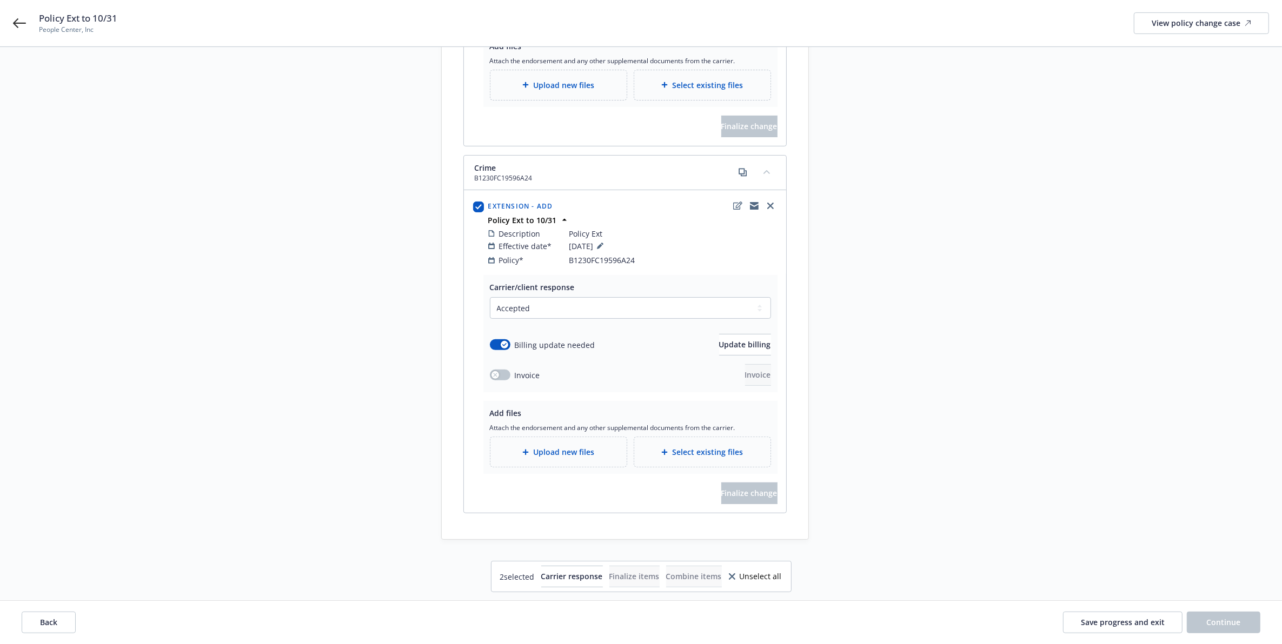
click at [988, 421] on div "Start request Request details Review request 4 Confirmation 5 Finalize policy c…" at bounding box center [641, 120] width 1256 height 839
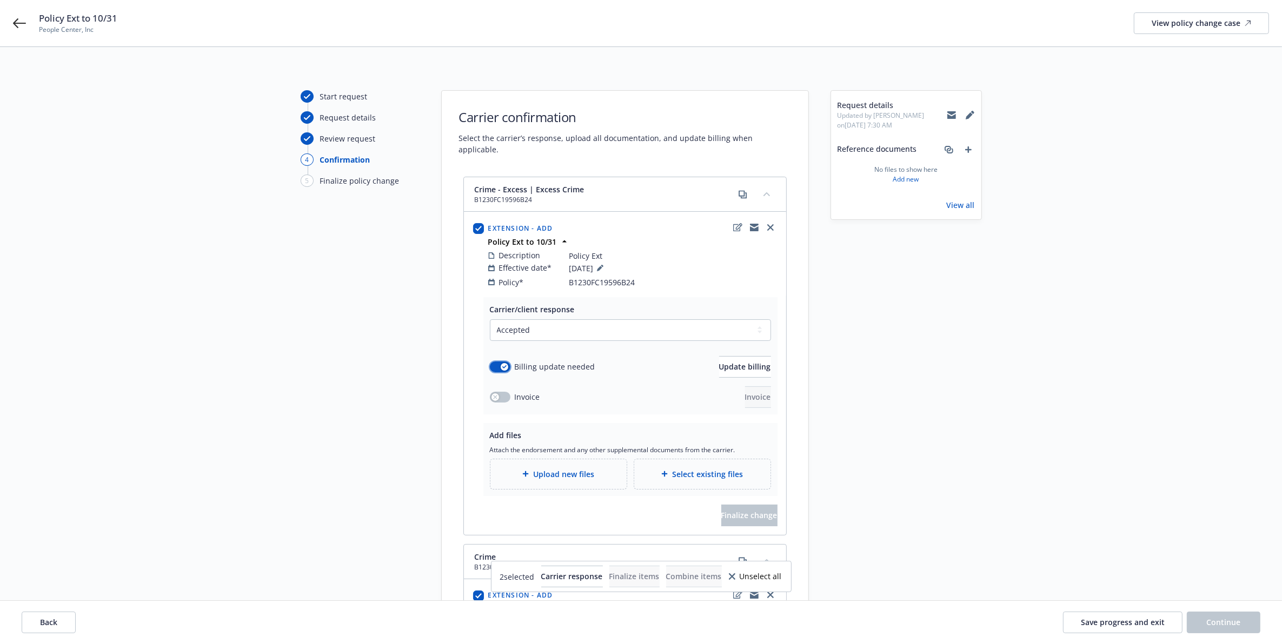
click at [500, 362] on button "button" at bounding box center [500, 367] width 21 height 11
click at [703, 320] on select "Select a carrier response Accepted Accepted with revision No endorsement needed…" at bounding box center [630, 331] width 281 height 22
drag, startPoint x: 901, startPoint y: 322, endPoint x: 910, endPoint y: 322, distance: 9.2
click at [904, 322] on div "Request details Updated by Santosh Dongol on 10/15/2025, 7:30 AM Reference docu…" at bounding box center [905, 509] width 151 height 839
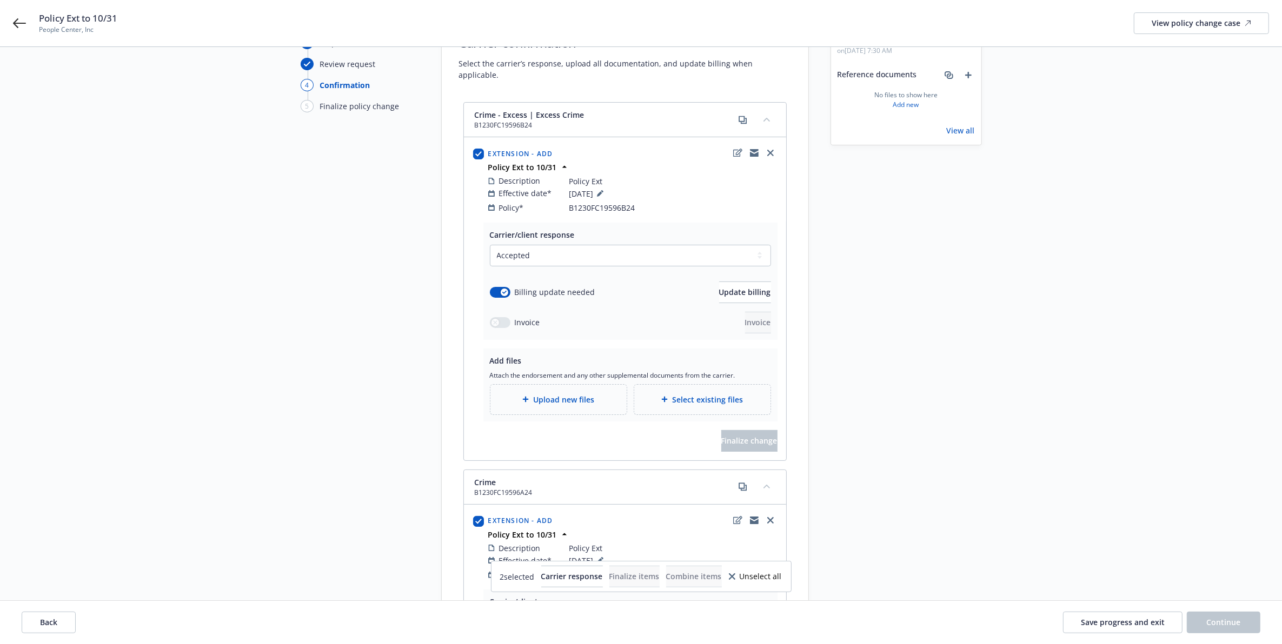
scroll to position [70, 0]
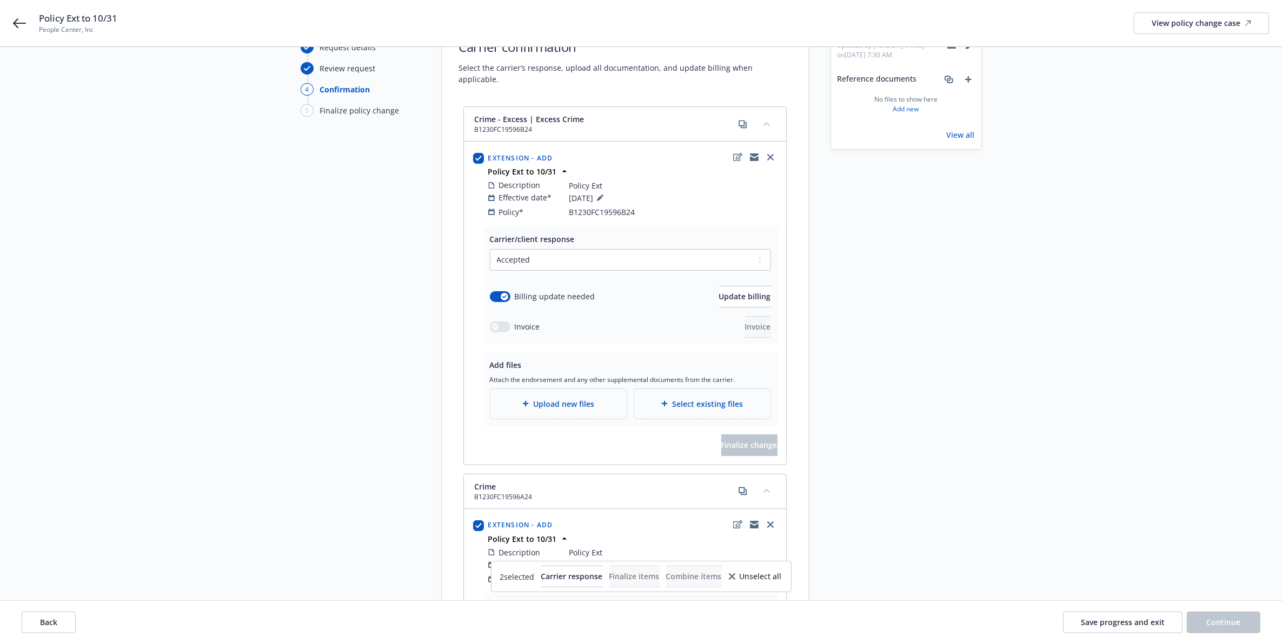
click at [572, 406] on div "Upload new files" at bounding box center [558, 404] width 136 height 30
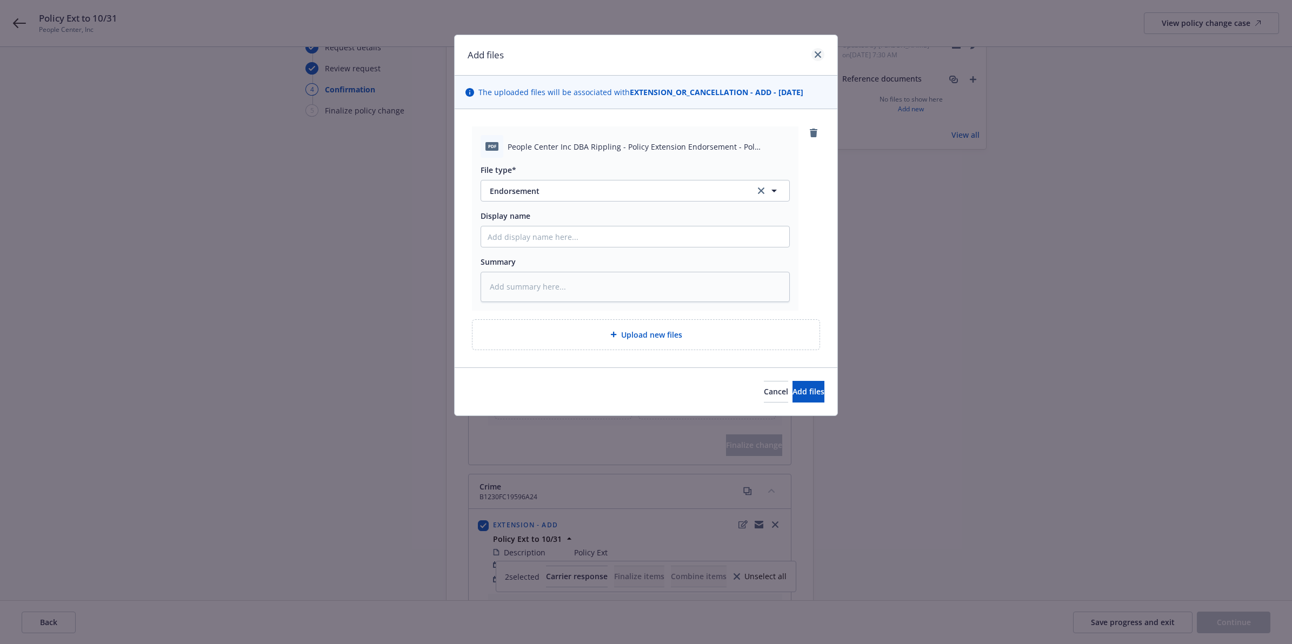
drag, startPoint x: 811, startPoint y: 61, endPoint x: 812, endPoint y: 53, distance: 7.6
click at [811, 61] on div at bounding box center [815, 55] width 17 height 14
click at [812, 52] on link "close" at bounding box center [817, 54] width 13 height 13
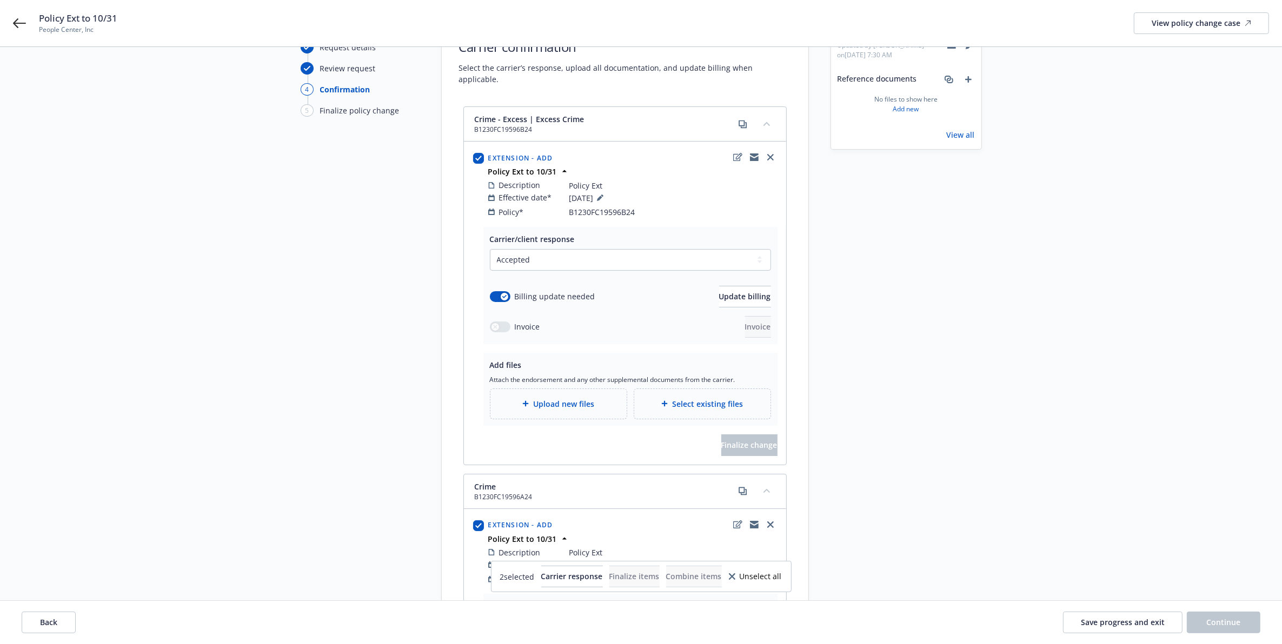
click at [885, 235] on div "Request details Updated by Santosh Dongol on 10/15/2025, 7:30 AM Reference docu…" at bounding box center [905, 439] width 151 height 839
click at [888, 230] on div "Request details Updated by Santosh Dongol on 10/15/2025, 7:30 AM Reference docu…" at bounding box center [905, 439] width 151 height 839
click at [1155, 291] on div "Start request Request details Review request 4 Confirmation 5 Finalize policy c…" at bounding box center [641, 439] width 1256 height 839
click at [1133, 282] on div "Start request Request details Review request 4 Confirmation 5 Finalize policy c…" at bounding box center [641, 439] width 1256 height 839
click at [1001, 310] on div "Start request Request details Review request 4 Confirmation 5 Finalize policy c…" at bounding box center [641, 439] width 1256 height 839
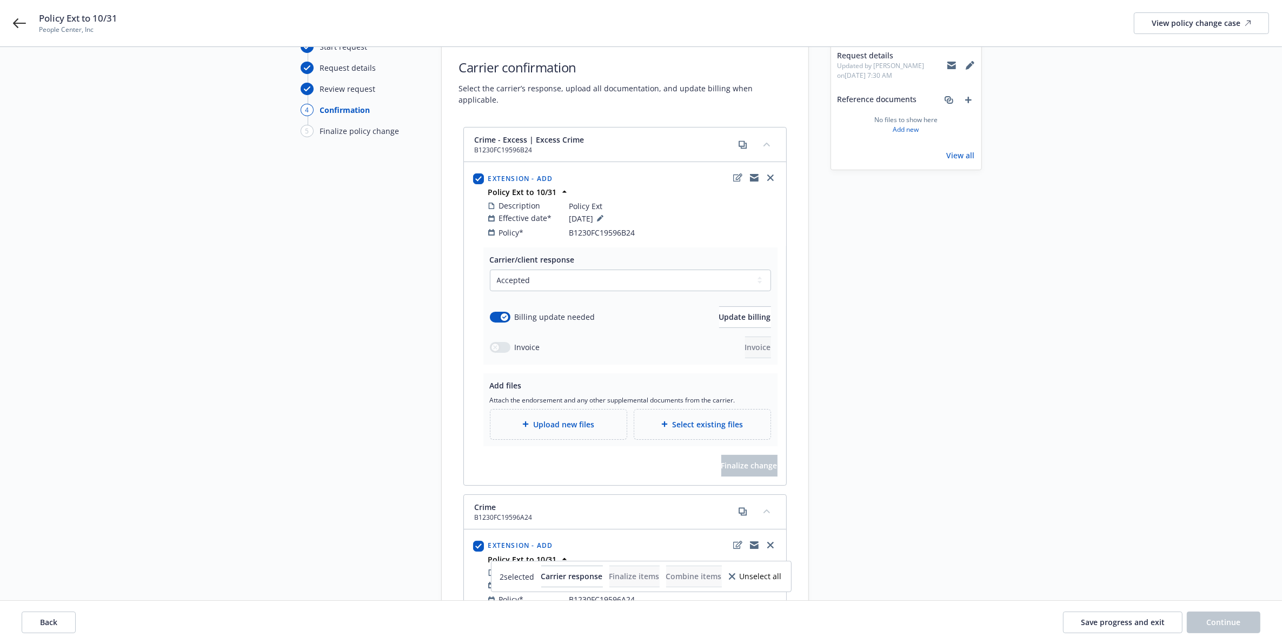
scroll to position [0, 0]
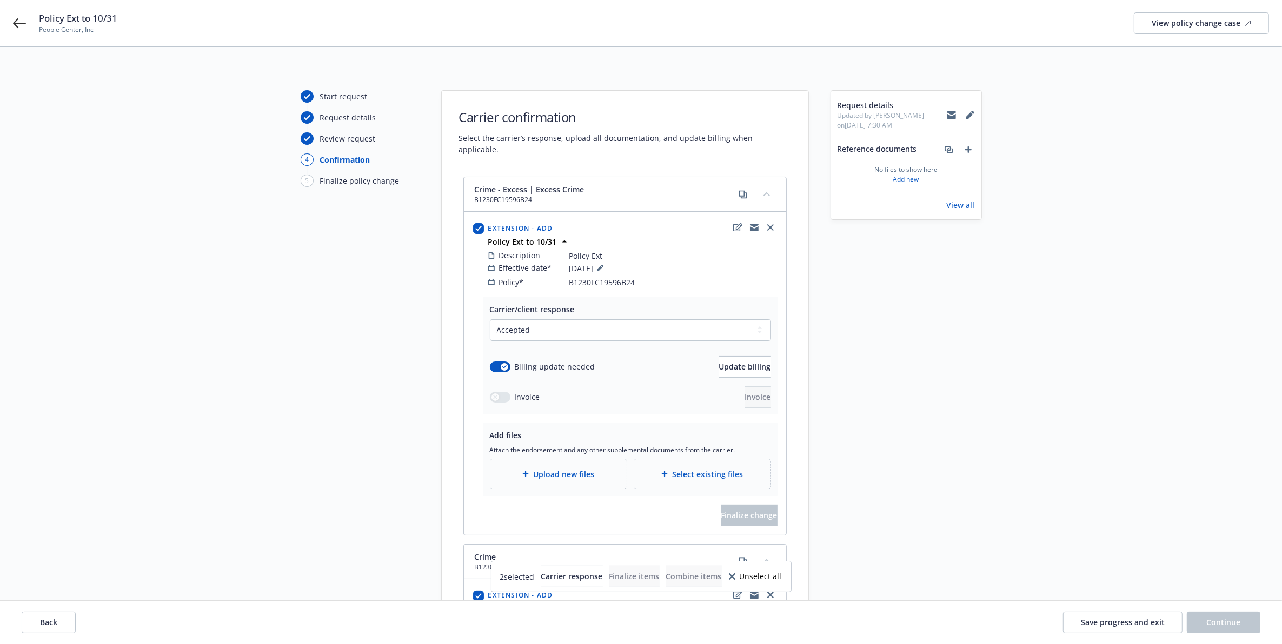
click at [1082, 377] on div "Start request Request details Review request 4 Confirmation 5 Finalize policy c…" at bounding box center [641, 509] width 1256 height 839
click at [1134, 334] on div "Start request Request details Review request 4 Confirmation 5 Finalize policy c…" at bounding box center [641, 509] width 1256 height 839
click at [1281, 114] on div "Start request Request details Review request 4 Confirmation 5 Finalize policy c…" at bounding box center [641, 544] width 1282 height 995
click at [896, 415] on div "Request details Updated by Santosh Dongol on 10/15/2025, 7:30 AM Reference docu…" at bounding box center [905, 509] width 151 height 839
click at [1052, 328] on div "Start request Request details Review request 4 Confirmation 5 Finalize policy c…" at bounding box center [641, 509] width 1256 height 839
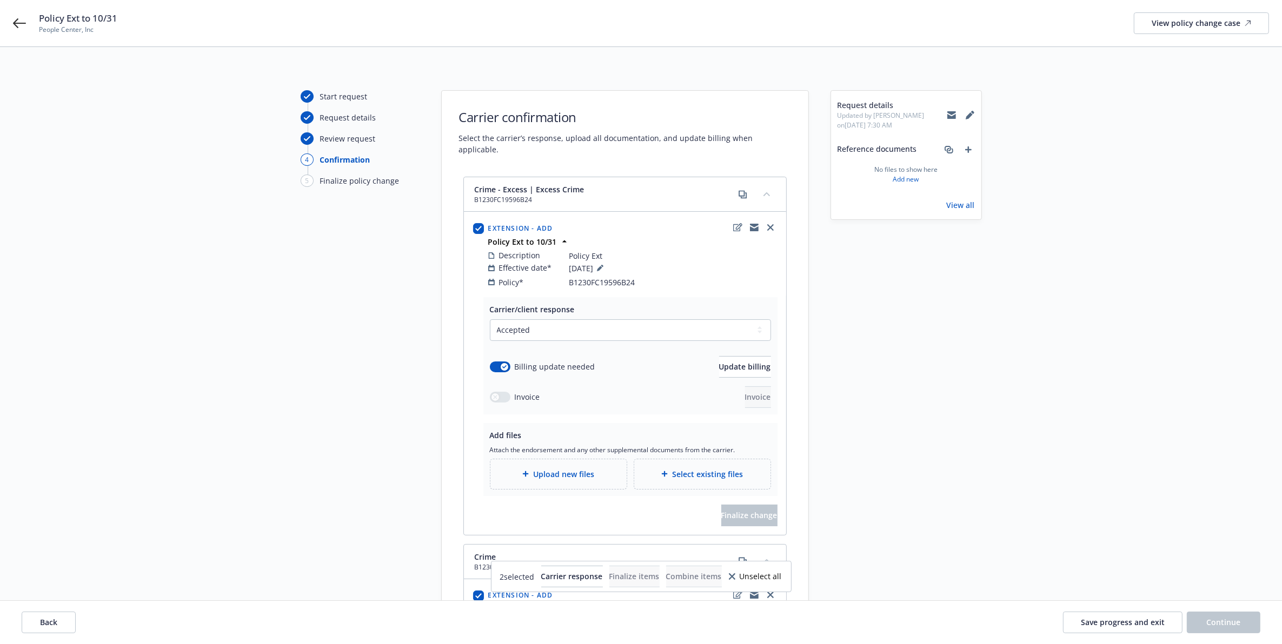
drag, startPoint x: 1065, startPoint y: 325, endPoint x: 1074, endPoint y: 322, distance: 9.2
click at [1063, 325] on div "Start request Request details Review request 4 Confirmation 5 Finalize policy c…" at bounding box center [641, 509] width 1256 height 839
drag, startPoint x: 908, startPoint y: 331, endPoint x: 898, endPoint y: 315, distance: 19.2
click at [906, 331] on div "Request details Updated by Santosh Dongol on 10/15/2025, 7:30 AM Reference docu…" at bounding box center [905, 509] width 151 height 839
click at [576, 460] on div "Upload new files" at bounding box center [558, 475] width 136 height 30
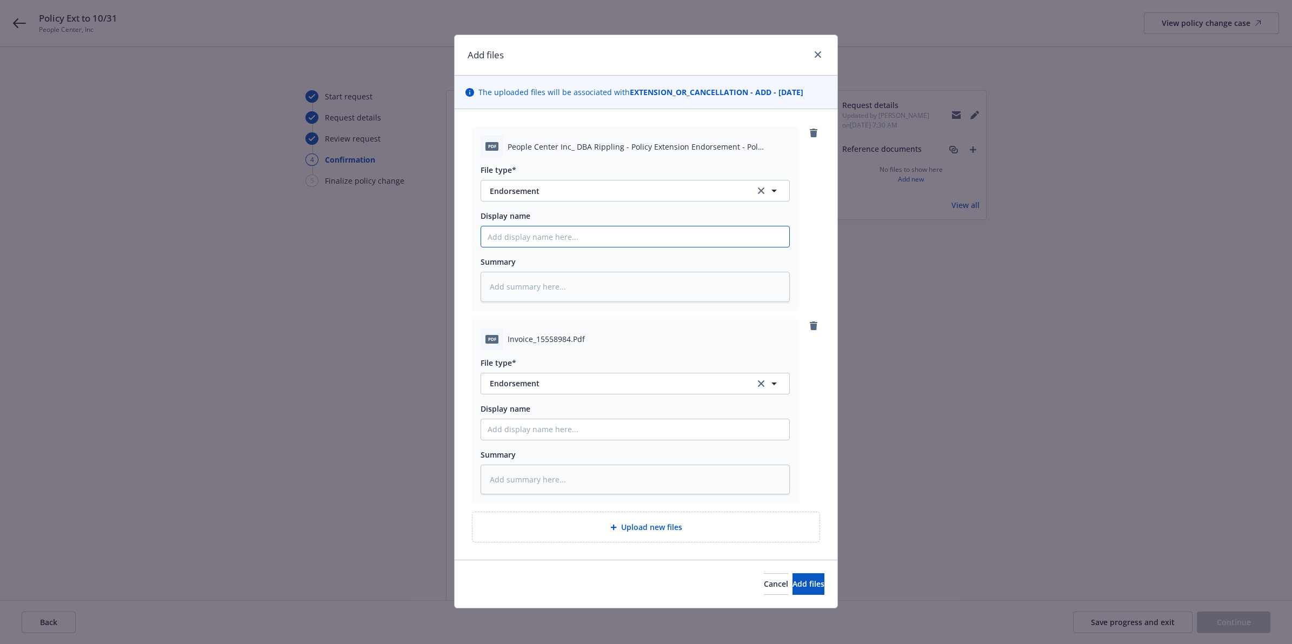
click at [531, 237] on input "Display name" at bounding box center [635, 237] width 308 height 21
type textarea "x"
type input "E"
type textarea "x"
type input "Ex"
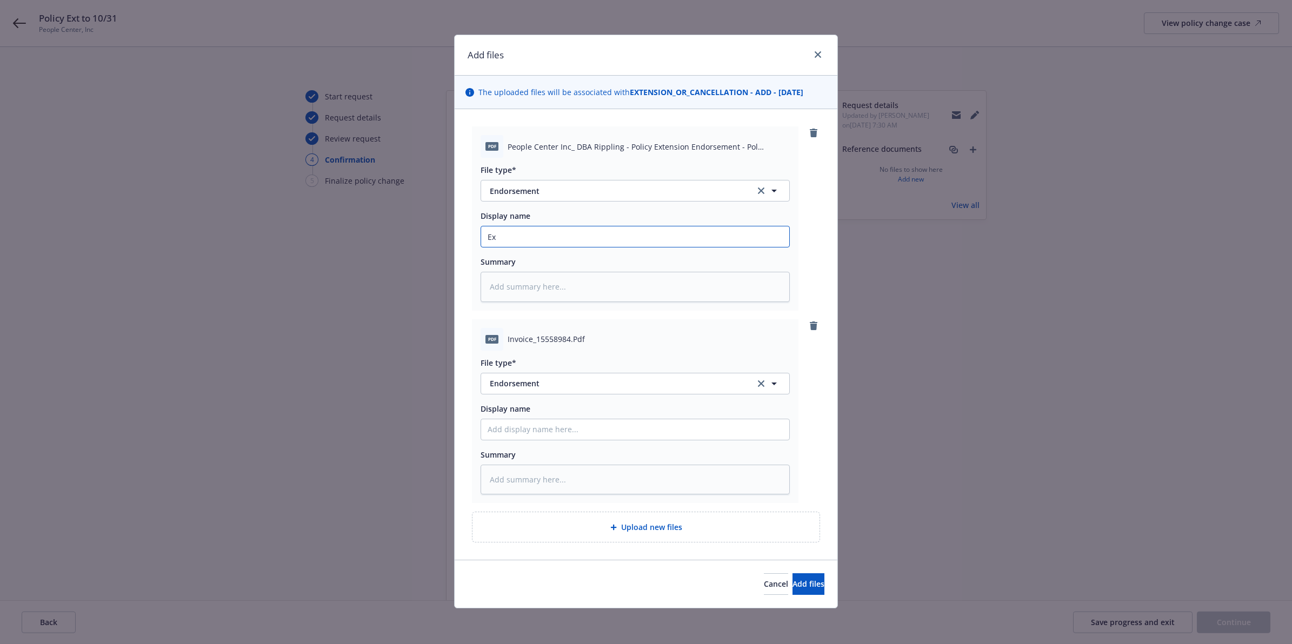
type textarea "x"
type input "Ext"
type textarea "x"
type input "Ext"
type textarea "x"
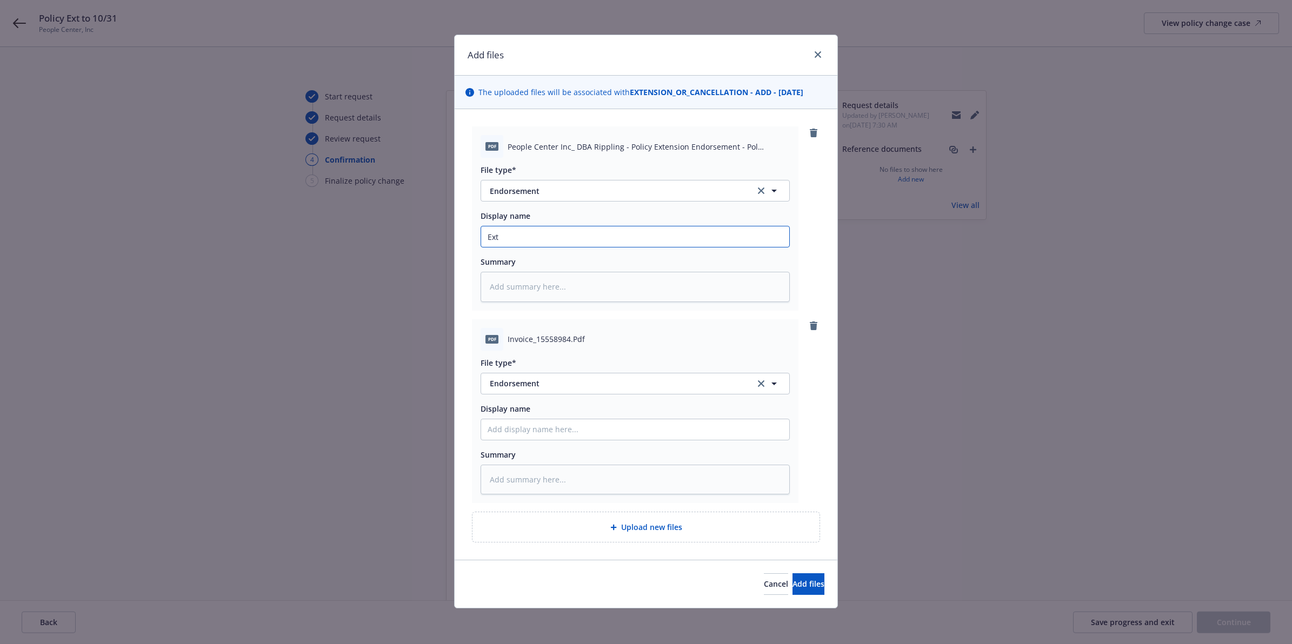
type input "Ext 1"
type textarea "x"
type input "Ext 10"
type textarea "x"
type input "Ext 10/"
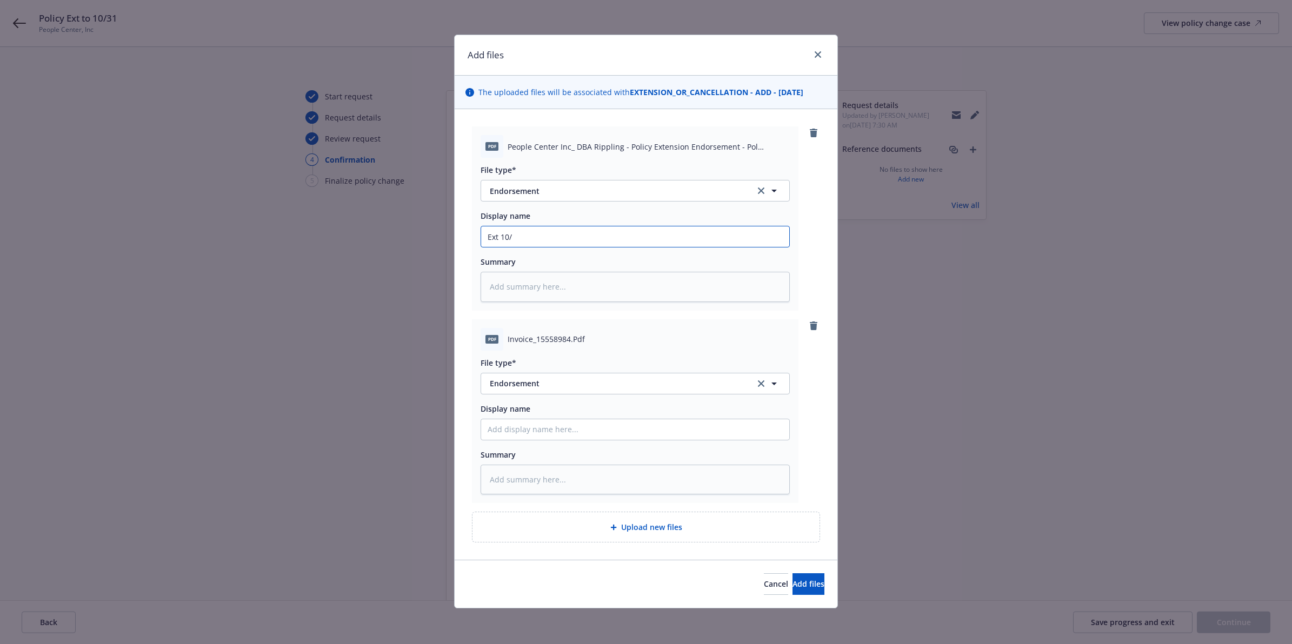
type textarea "x"
type input "Ext 10/3"
type textarea "x"
type input "Ext 10/31"
type textarea "x"
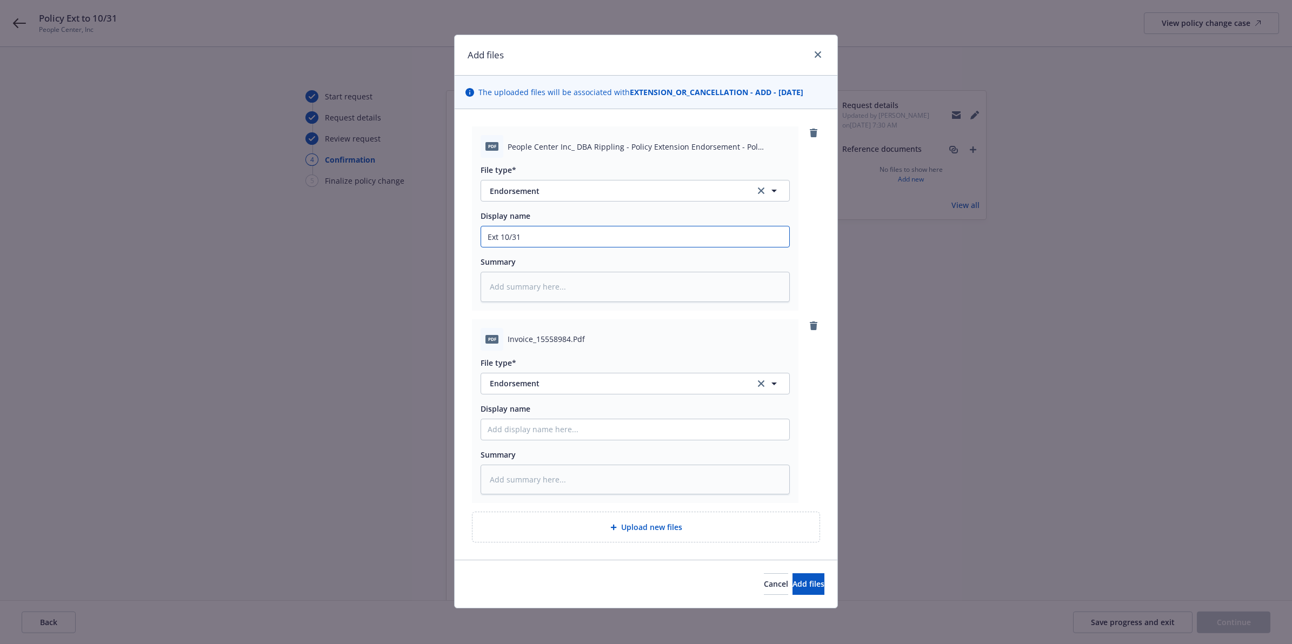
type input "Ext 10/31"
type textarea "x"
type input "Ext 10/31 E"
type textarea "x"
type input "Ext 10/31 En"
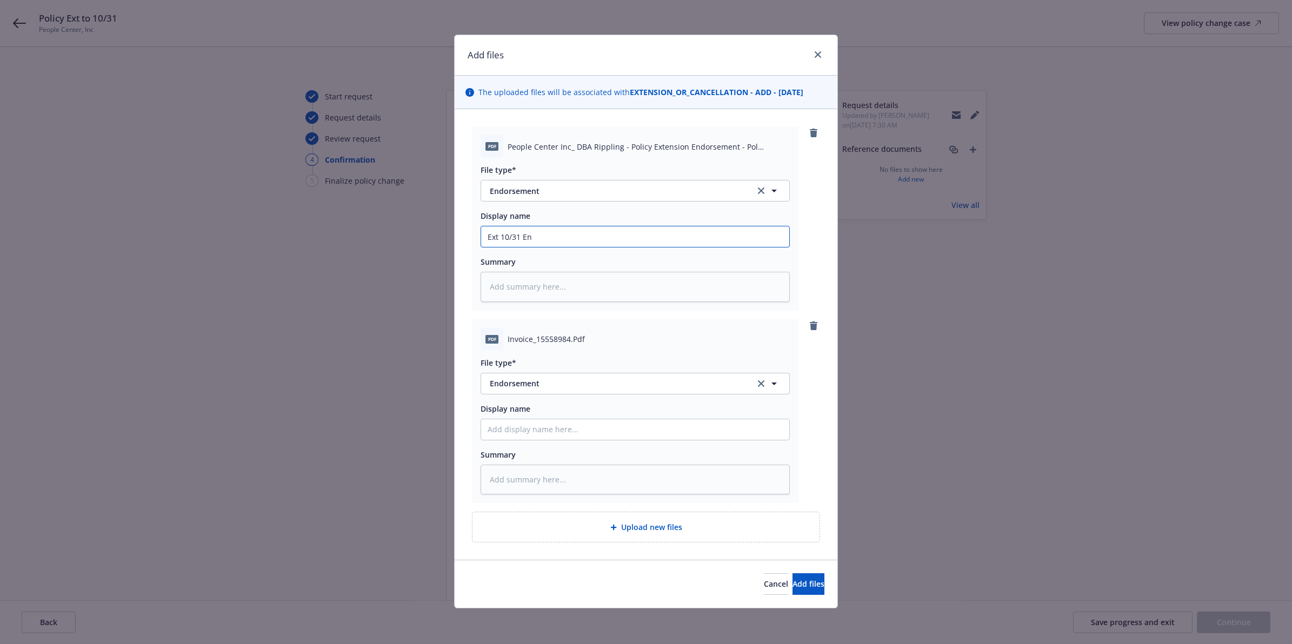
type textarea "x"
type input "Ext 10/31 End"
type textarea "x"
type input "Ext 10/31 Endo"
type textarea "x"
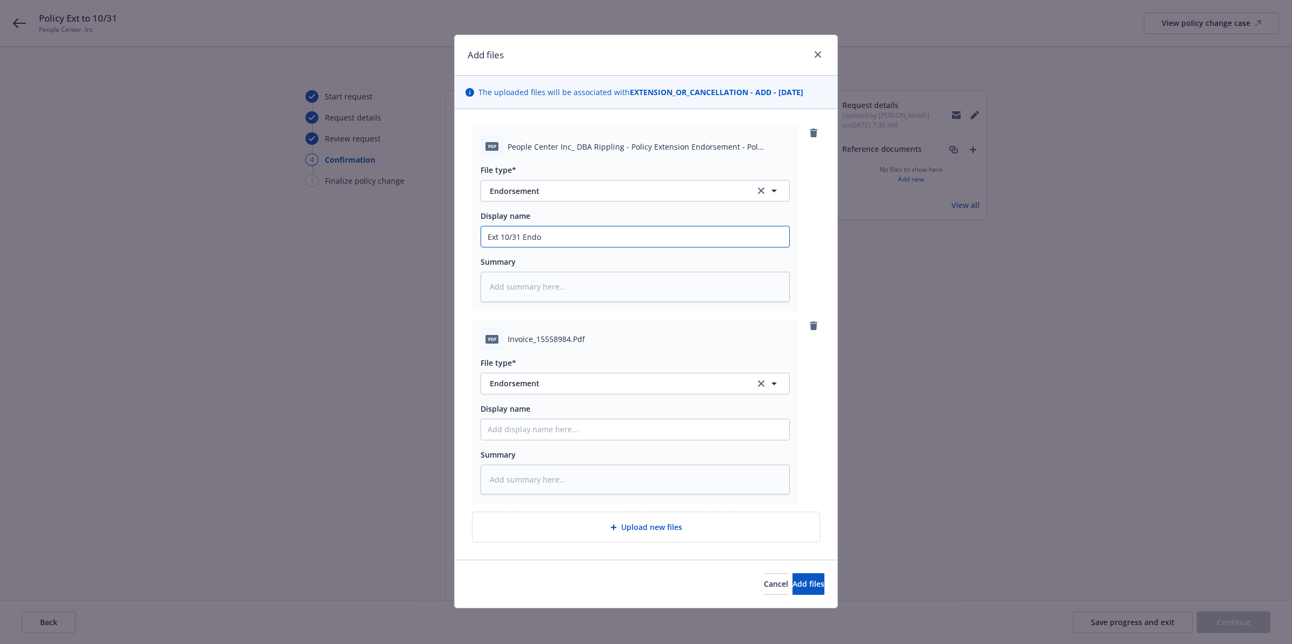
type input "Ext 10/31 Endor"
type textarea "x"
type input "Ext 10/31 Endors"
type textarea "x"
type input "Ext 10/31 Endorse"
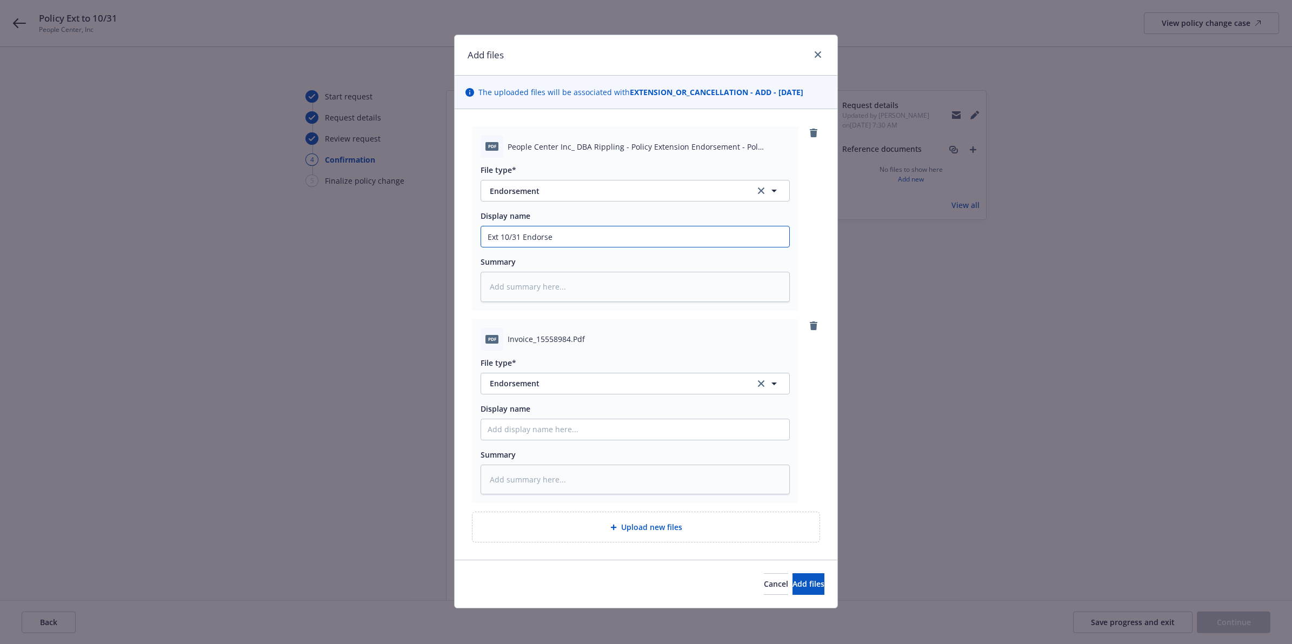
type textarea "x"
type input "Ext 10/31 Endorsem"
type textarea "x"
type input "Ext 10/31 Endorsemen"
type textarea "x"
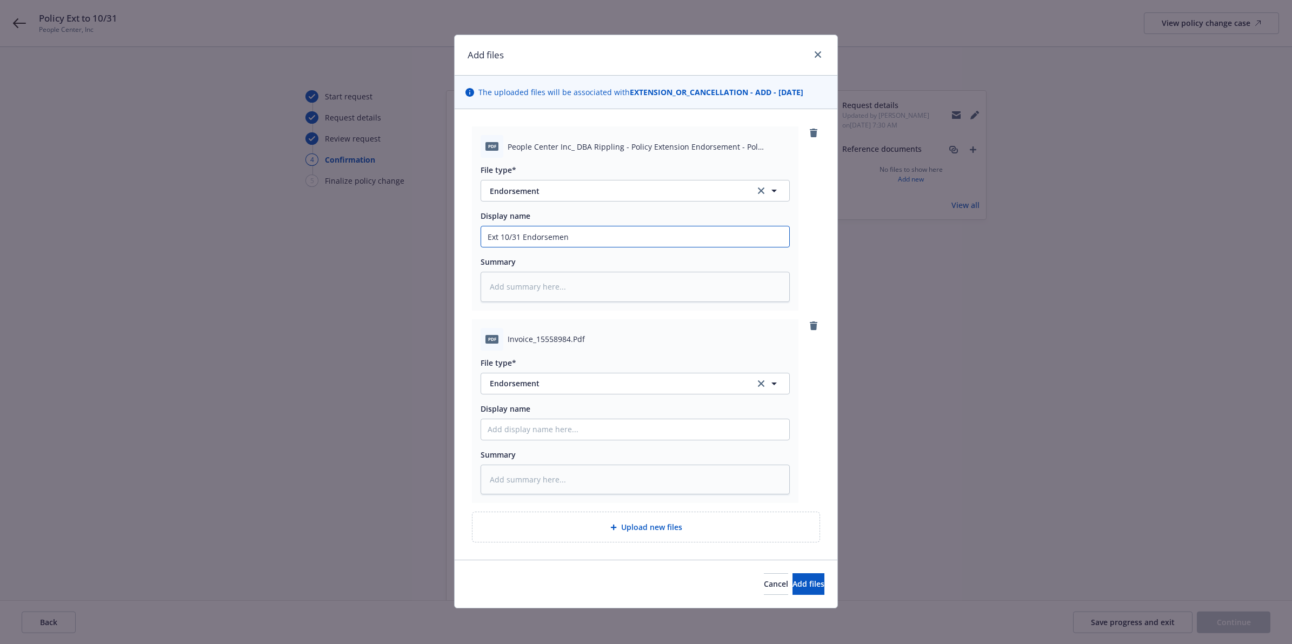
type input "Ext 10/31 Endorsement"
type textarea "x"
type input "Ext 10/31 Endorsement"
type textarea "x"
type input "Ext 10/31 Endorsement"
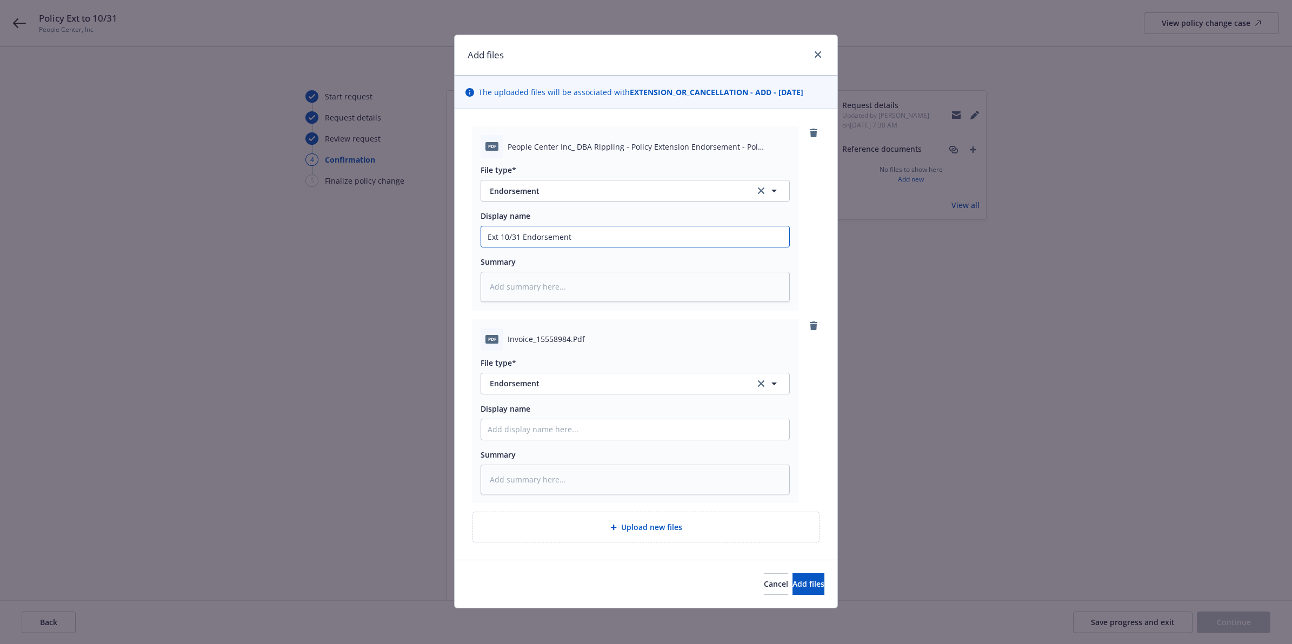
type textarea "x"
type input "Ext 10/31 Endorsement"
click at [561, 426] on input "Display name" at bounding box center [635, 430] width 308 height 21
paste input "Ext 10/31 Endorsement"
type textarea "x"
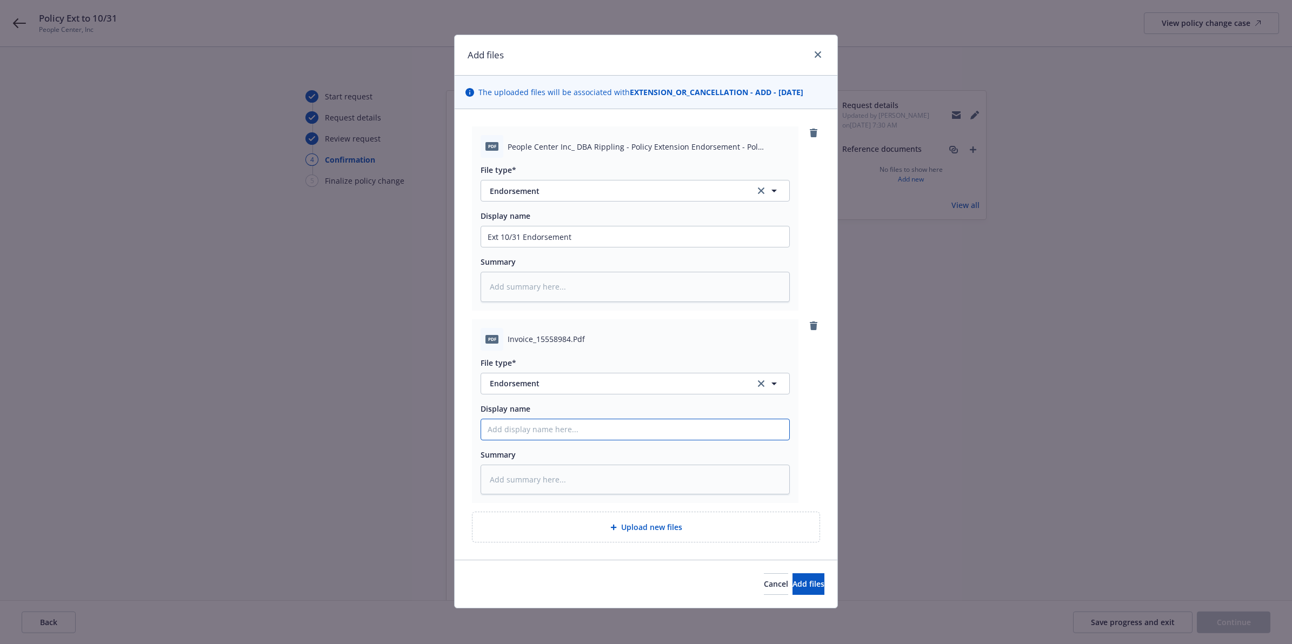
type input "Ext 10/31 Endorsement"
type textarea "x"
type input "Ext 10/31 Endorsement"
type textarea "x"
type input "Ext 10/31 Endorsement"
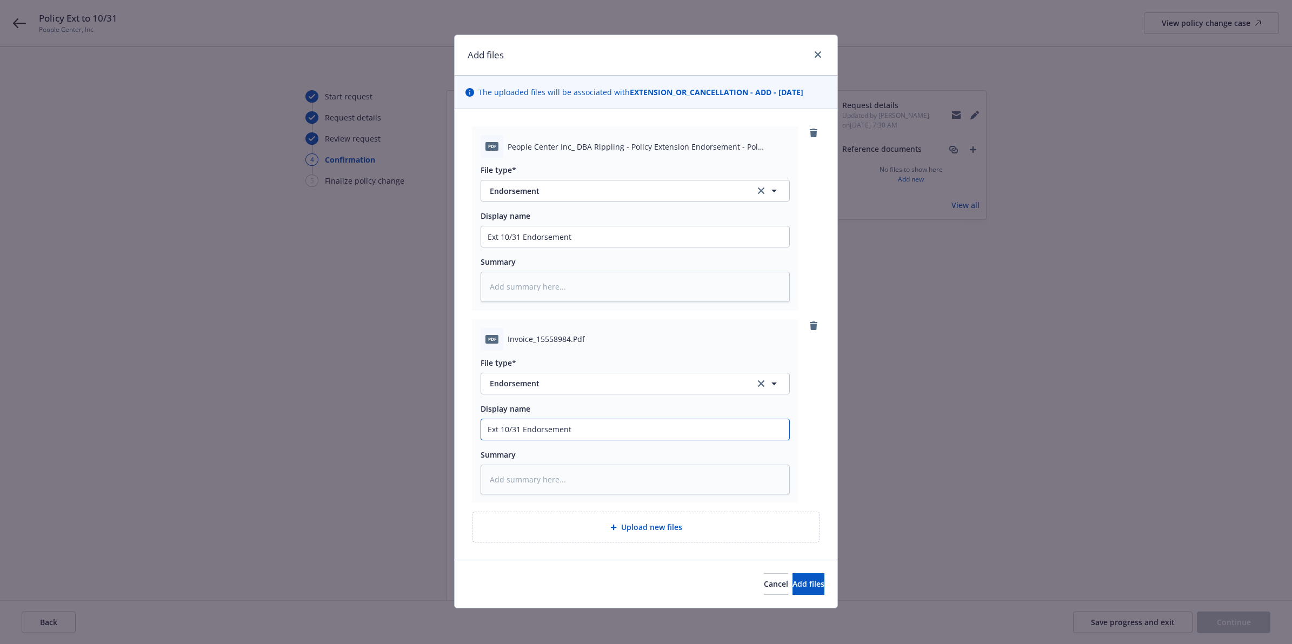
type textarea "x"
type input "Ext 10/31 Endorsement I"
type textarea "x"
type input "Ext 10/31 Endorsement In"
type textarea "x"
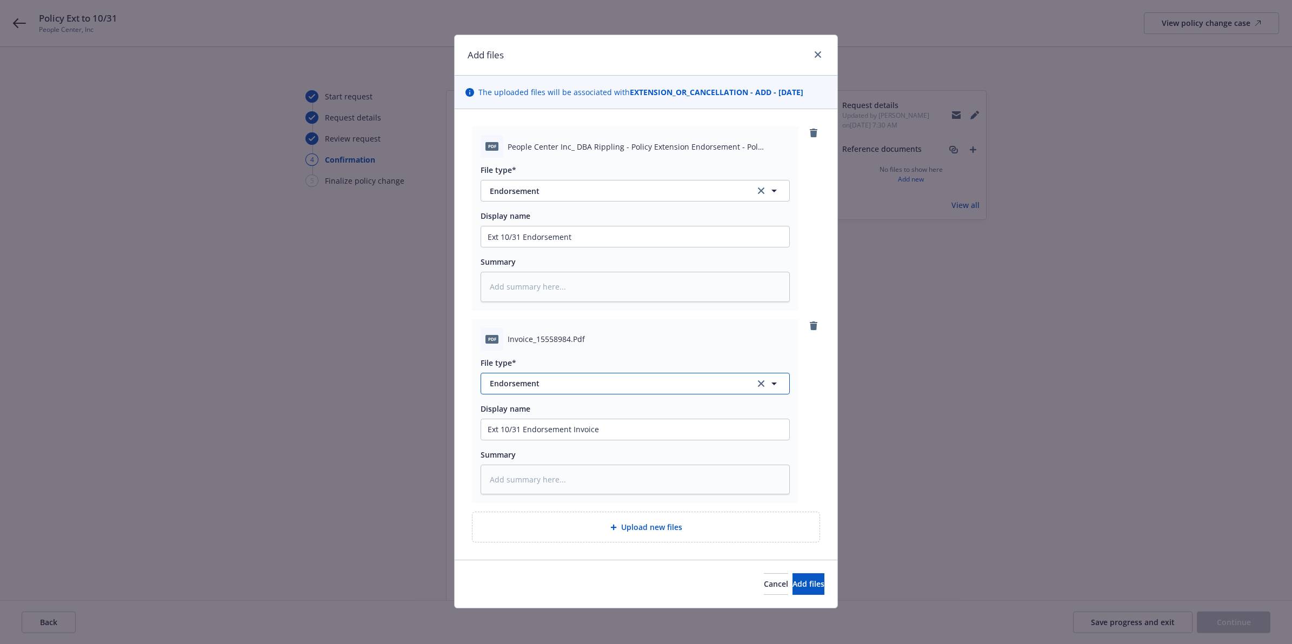
click at [527, 383] on span "Endorsement" at bounding box center [615, 383] width 250 height 11
click at [571, 358] on div "Invoice - Third Party" at bounding box center [635, 354] width 295 height 16
click at [809, 396] on div "Pdf Invoice_15558984.Pdf File type* Invoice - Third Party Display name Ext 10/3…" at bounding box center [646, 412] width 348 height 184
click at [806, 587] on span "Add files" at bounding box center [809, 584] width 32 height 10
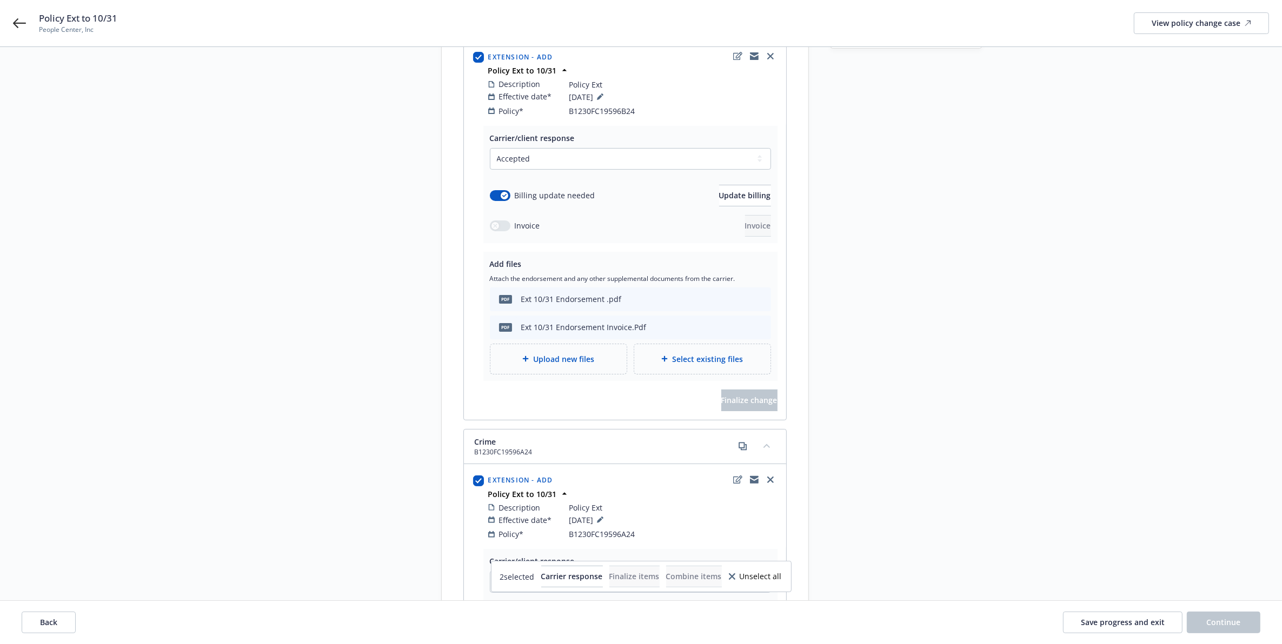
scroll to position [446, 0]
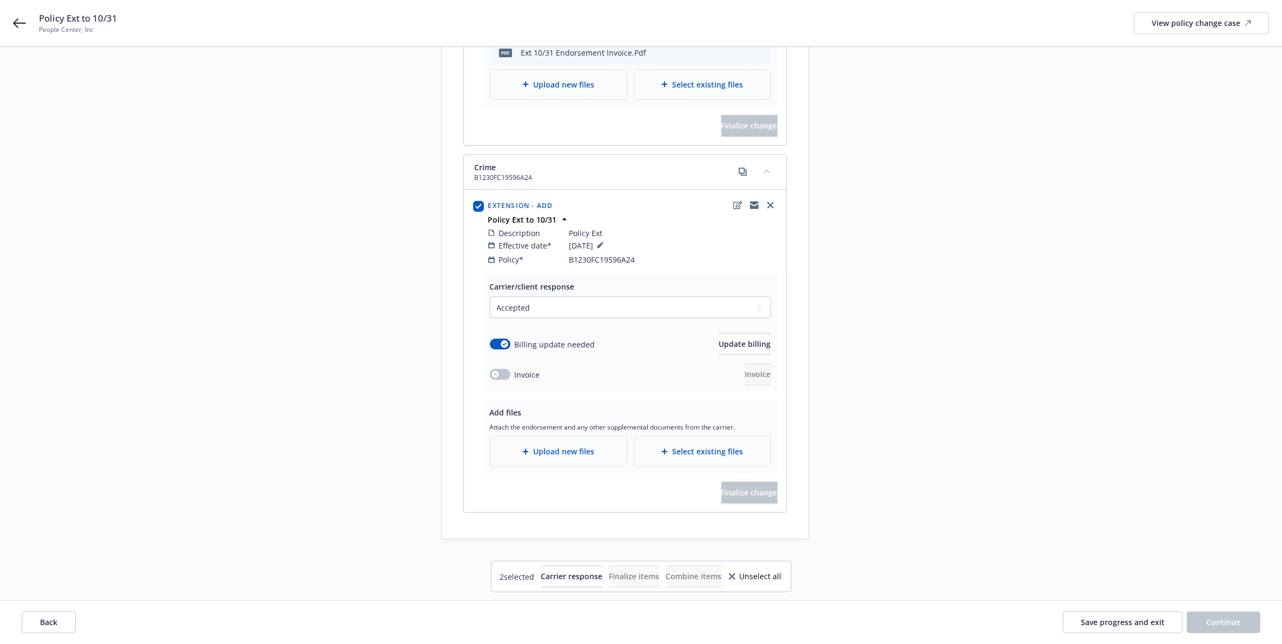
click at [1059, 388] on div "Start request Request details Review request 4 Confirmation 5 Finalize policy c…" at bounding box center [641, 91] width 1256 height 895
click at [1059, 387] on div "Start request Request details Review request 4 Confirmation 5 Finalize policy c…" at bounding box center [641, 91] width 1256 height 895
click at [929, 366] on div "Request details Updated by Santosh Dongol on 10/15/2025, 7:30 AM Reference docu…" at bounding box center [905, 91] width 151 height 895
click at [1066, 319] on div "Start request Request details Review request 4 Confirmation 5 Finalize policy c…" at bounding box center [641, 91] width 1256 height 895
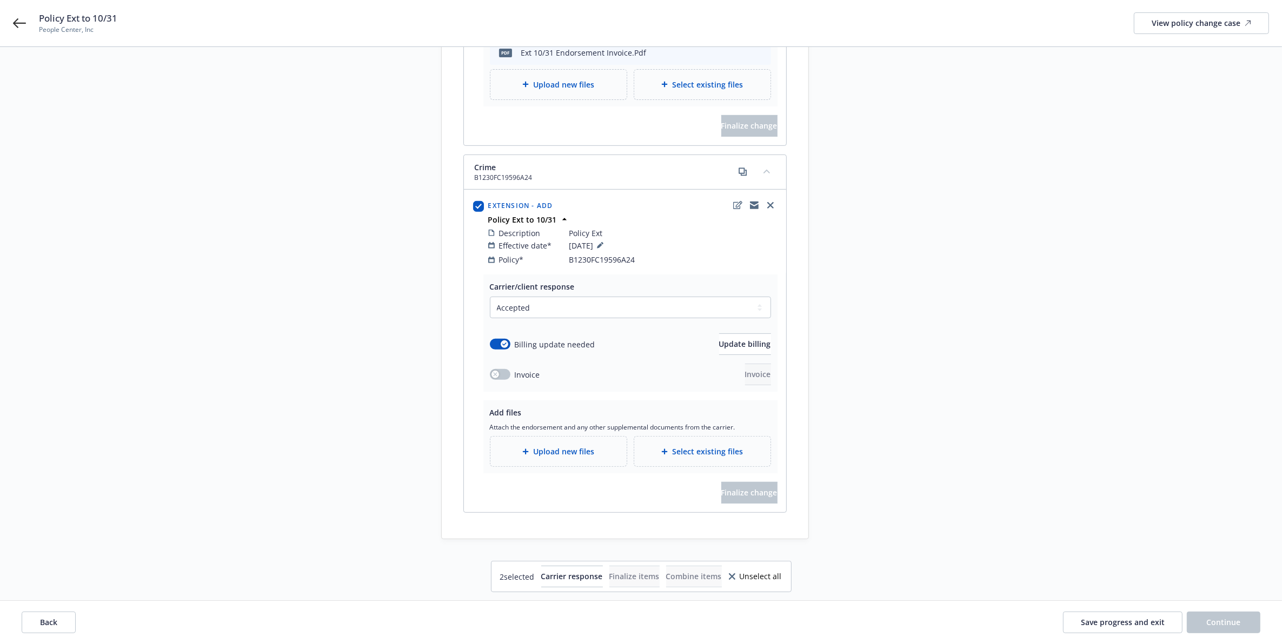
click at [601, 450] on div "Upload new files" at bounding box center [558, 452] width 136 height 30
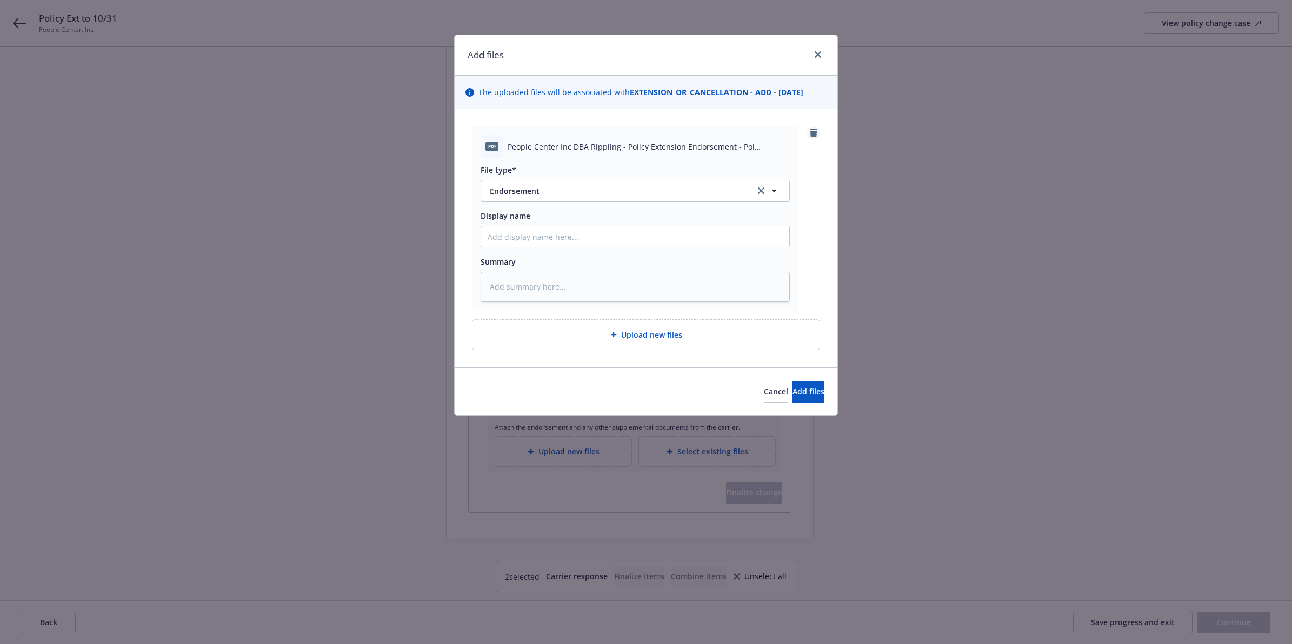
click at [813, 138] on link "remove" at bounding box center [813, 133] width 13 height 13
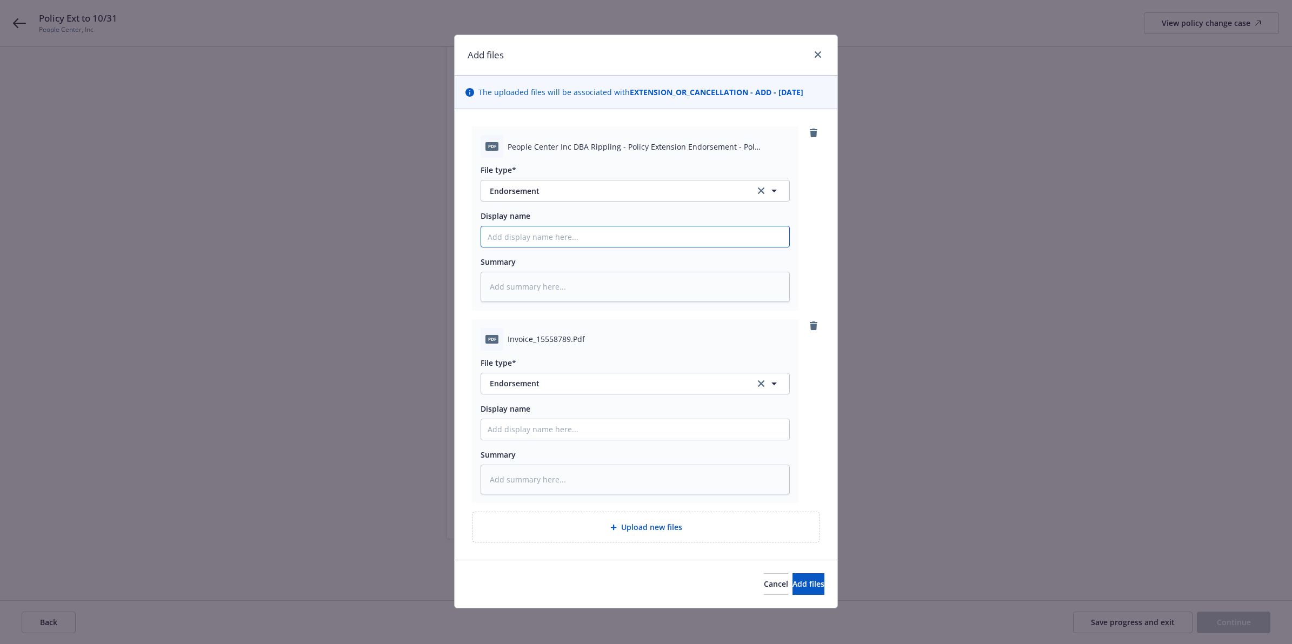
click at [530, 241] on input "Display name" at bounding box center [635, 237] width 308 height 21
drag, startPoint x: 547, startPoint y: 388, endPoint x: 551, endPoint y: 384, distance: 5.7
click at [548, 388] on span "Endorsement" at bounding box center [615, 383] width 250 height 11
click at [580, 345] on div "Invoice - Third Party" at bounding box center [635, 354] width 308 height 29
click at [563, 434] on input "Display name" at bounding box center [635, 430] width 308 height 21
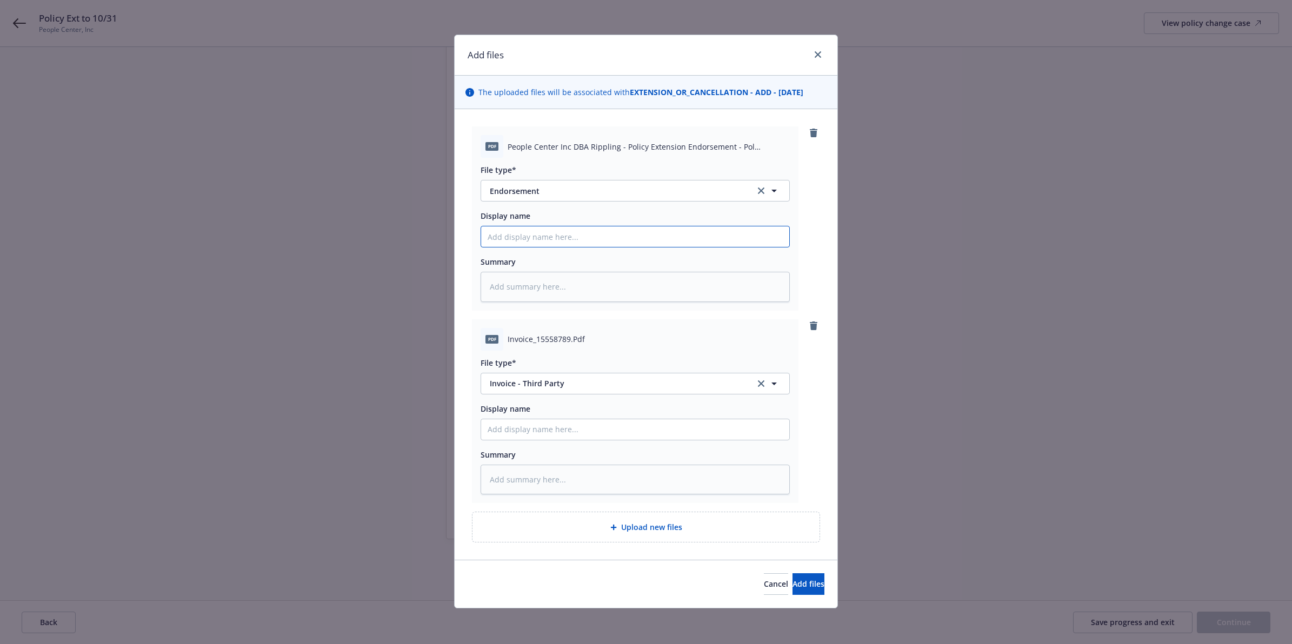
click at [586, 242] on input "Display name" at bounding box center [635, 237] width 308 height 21
paste input "B1230FC19596A4"
click at [565, 425] on input "Display name" at bounding box center [635, 430] width 308 height 21
paste input "B1230FC19596A4"
click at [799, 591] on button "Add files" at bounding box center [809, 585] width 32 height 22
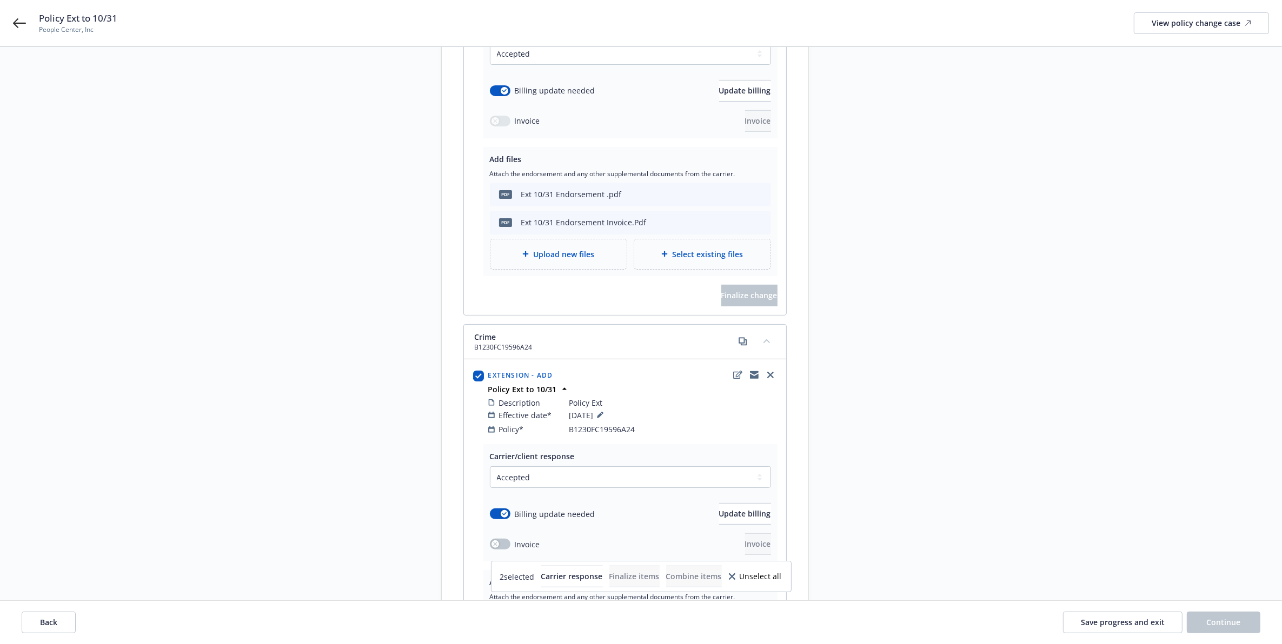
scroll to position [0, 0]
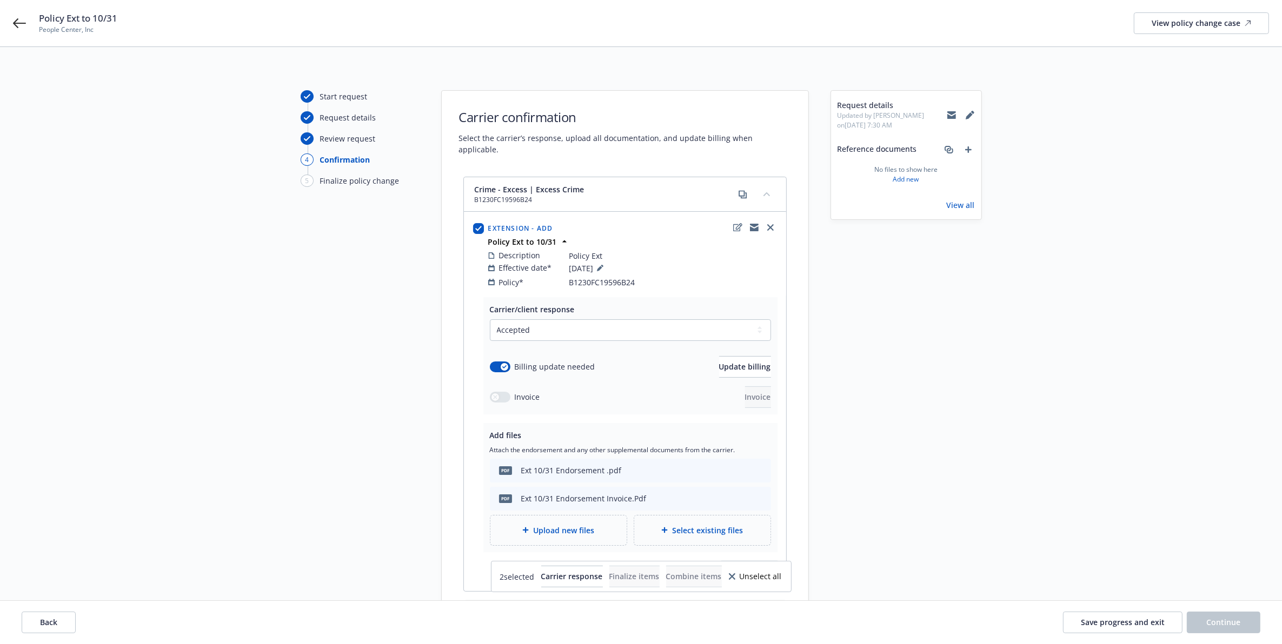
click at [1203, 272] on div "Start request Request details Review request 4 Confirmation 5 Finalize policy c…" at bounding box center [641, 566] width 1256 height 952
click at [768, 185] on button "collapse content" at bounding box center [766, 193] width 17 height 17
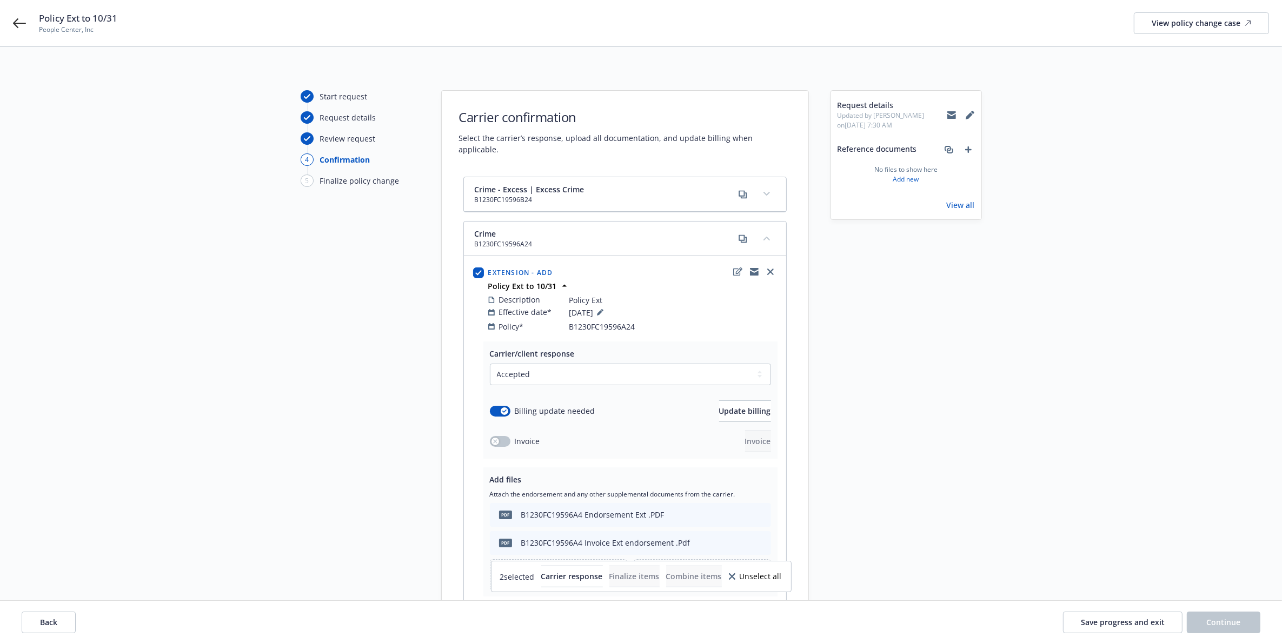
click at [768, 231] on button "collapse content" at bounding box center [766, 238] width 17 height 17
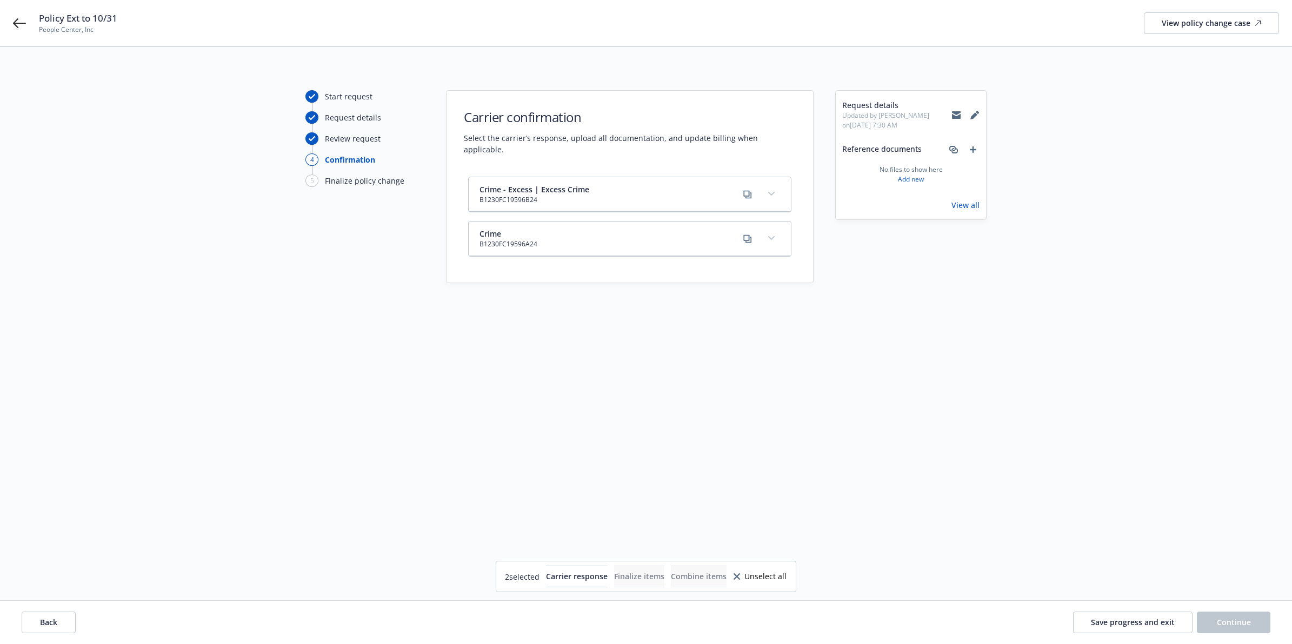
click at [984, 288] on div "Request details Updated by Santosh Dongol on 10/15/2025, 7:30 AM Reference docu…" at bounding box center [910, 310] width 151 height 441
click at [776, 230] on button "expand content" at bounding box center [771, 238] width 17 height 17
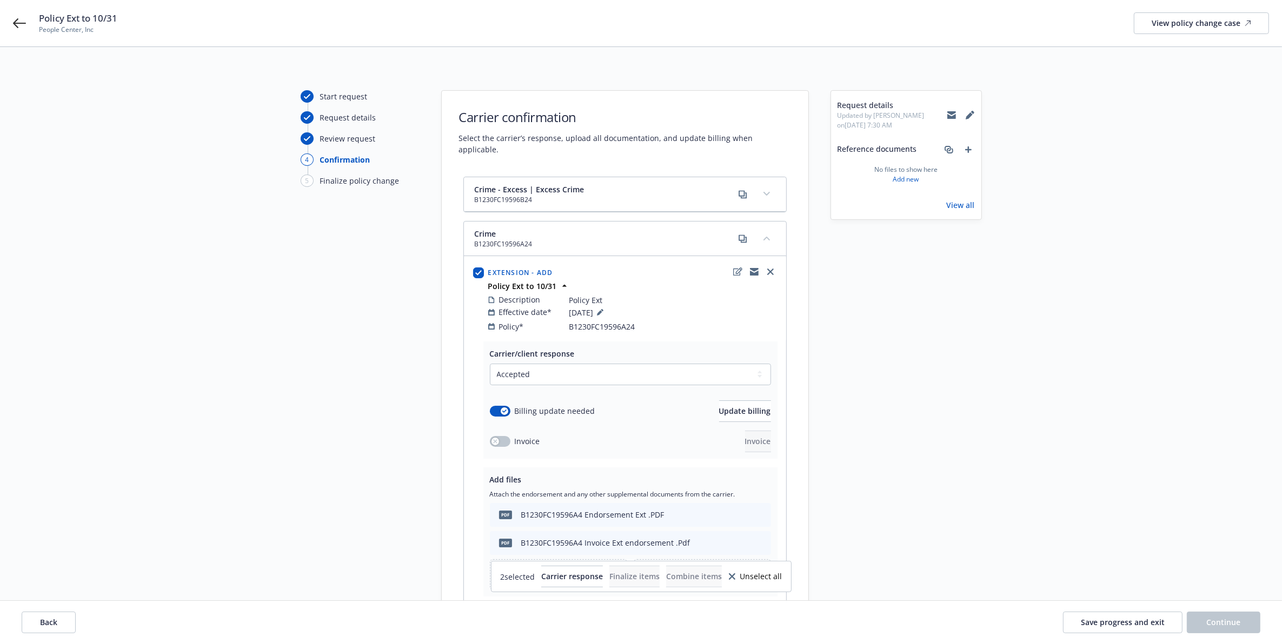
click at [771, 185] on button "expand content" at bounding box center [766, 193] width 17 height 17
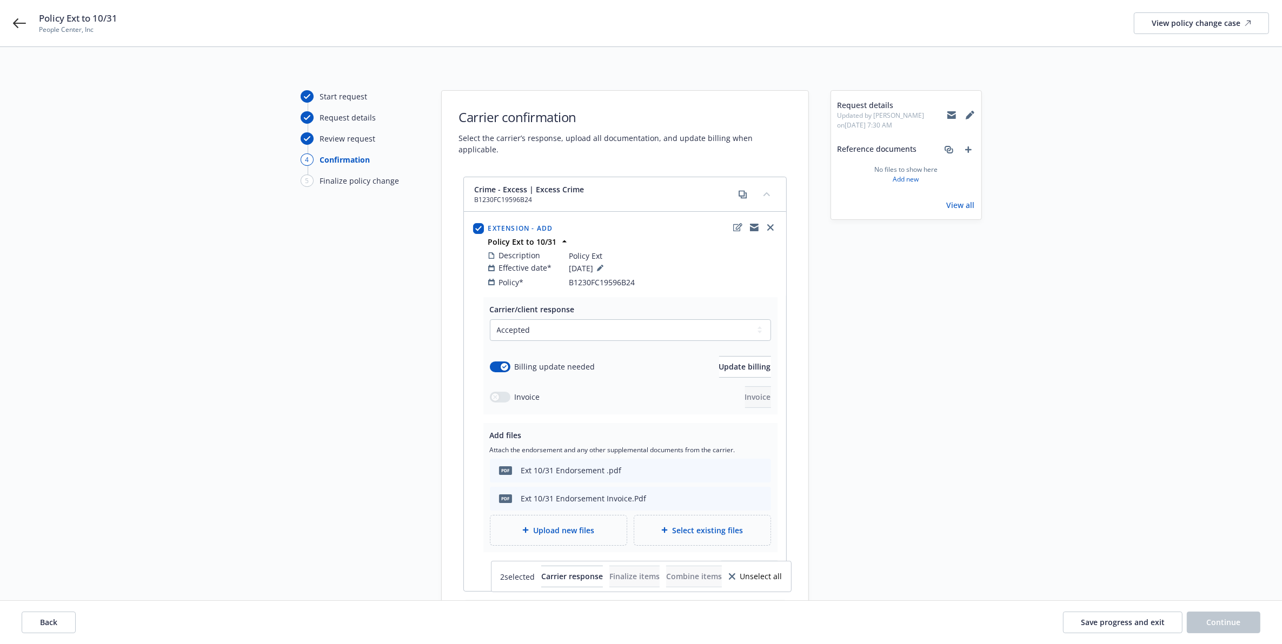
click at [1193, 368] on div "Start request Request details Review request 4 Confirmation 5 Finalize policy c…" at bounding box center [641, 566] width 1256 height 952
click at [728, 362] on span "Update billing" at bounding box center [745, 367] width 52 height 10
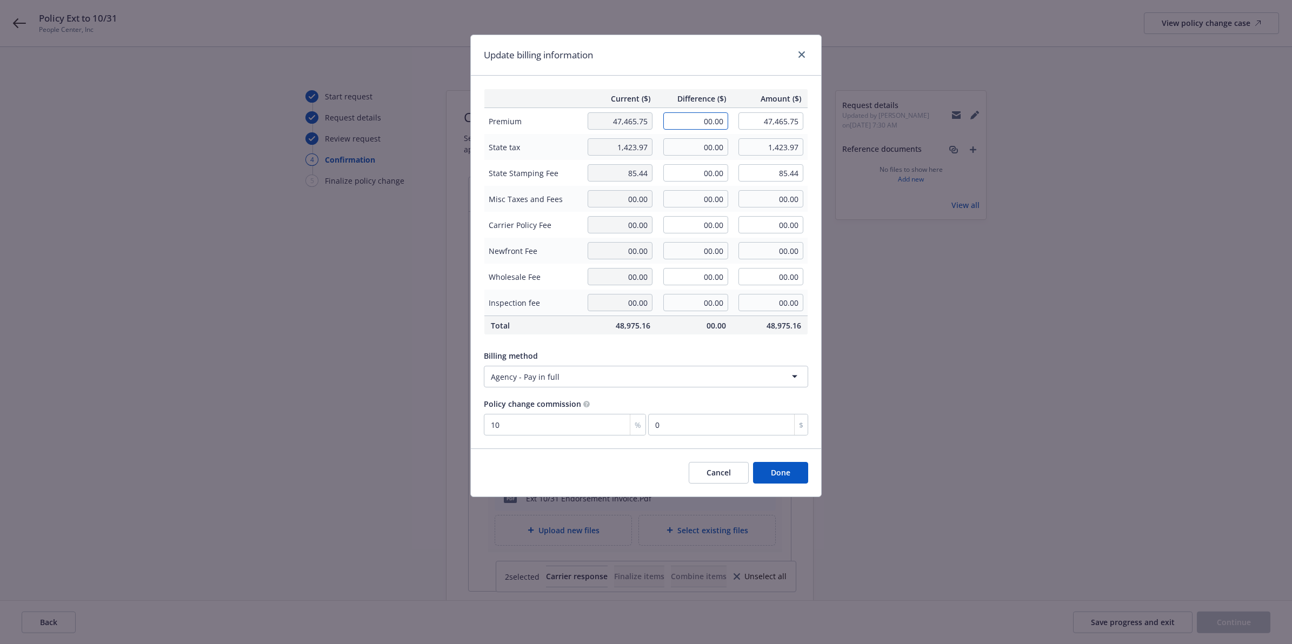
click at [700, 115] on input "00.00" at bounding box center [695, 120] width 65 height 17
click at [801, 52] on icon "close" at bounding box center [802, 54] width 6 height 6
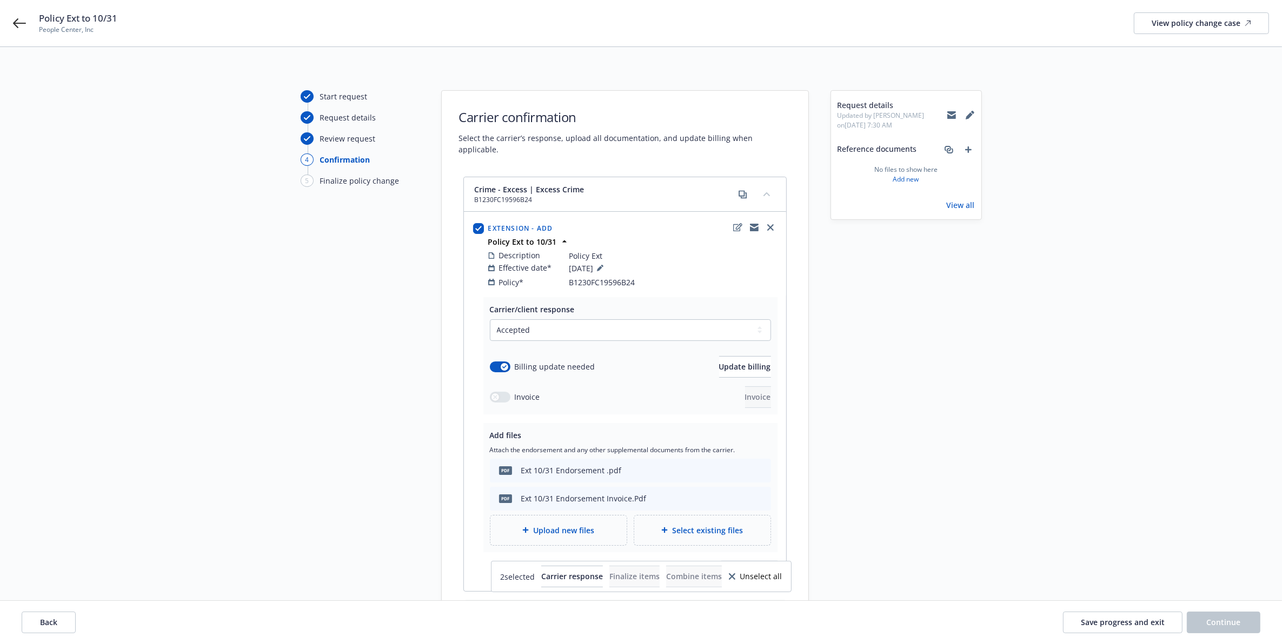
click at [610, 277] on span "B1230FC19596B24" at bounding box center [602, 282] width 66 height 11
copy span "B1230FC19596B24"
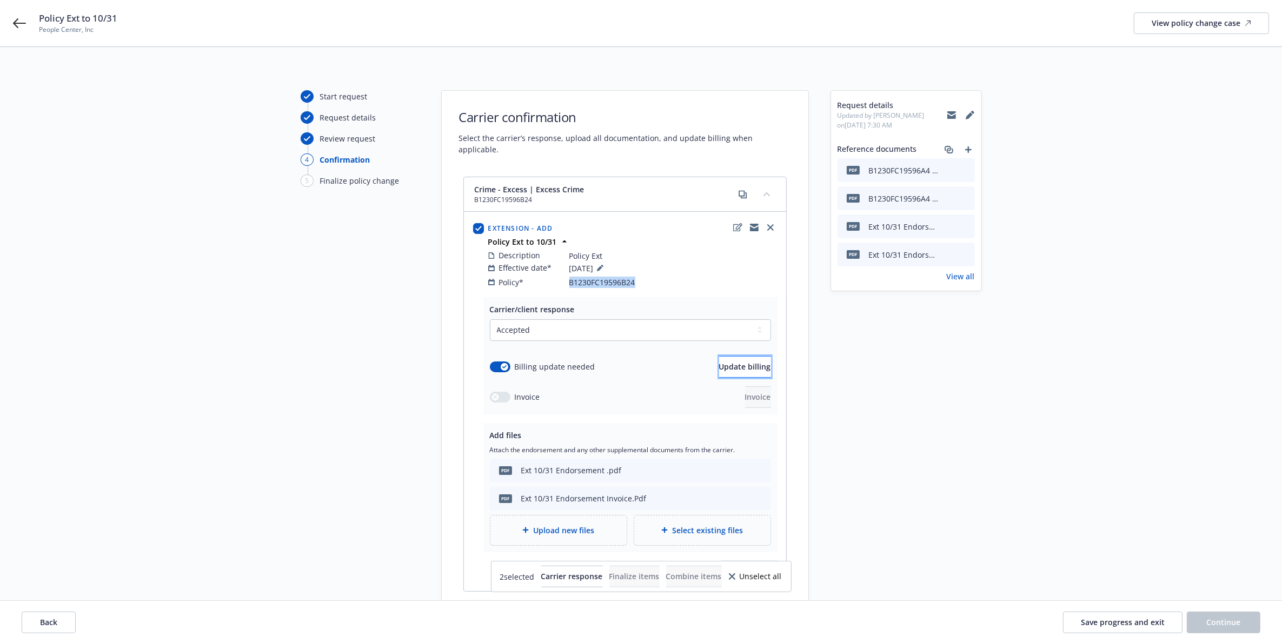
click at [742, 362] on button "Update billing" at bounding box center [745, 367] width 52 height 22
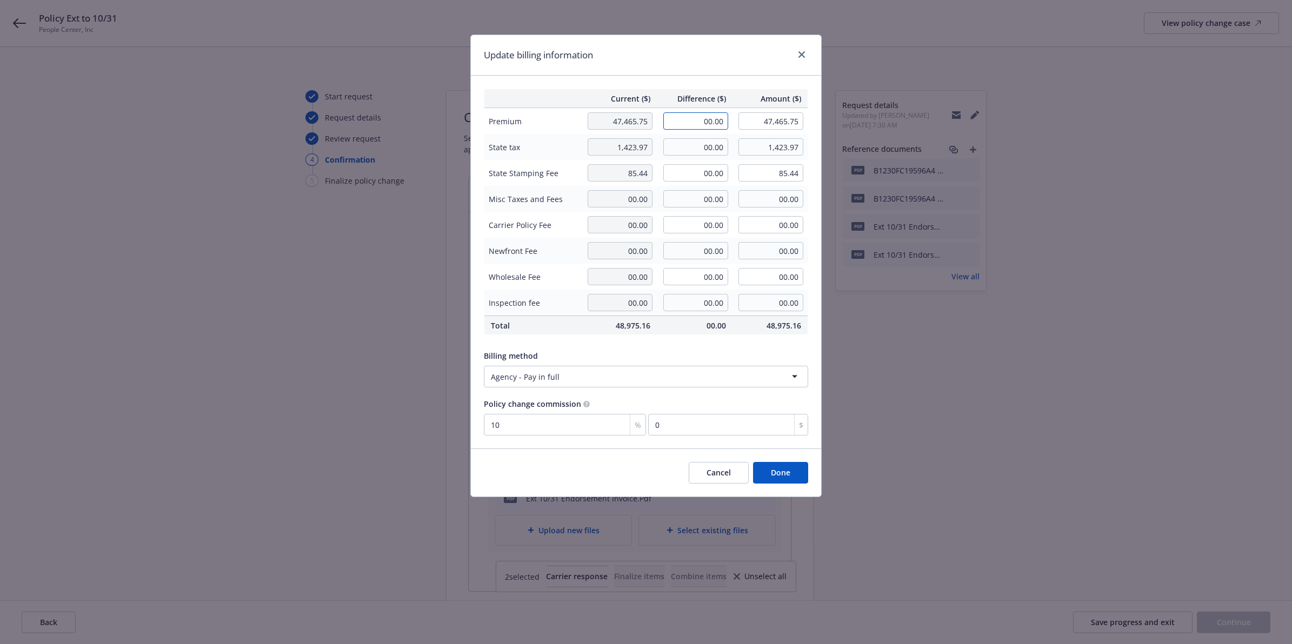
drag, startPoint x: 709, startPoint y: 123, endPoint x: 722, endPoint y: 125, distance: 13.2
click at [709, 123] on input "00.00" at bounding box center [695, 120] width 65 height 17
paste input "5,178"
click at [671, 56] on div "Update billing information" at bounding box center [646, 55] width 350 height 41
click at [704, 138] on td "00.00" at bounding box center [695, 147] width 76 height 26
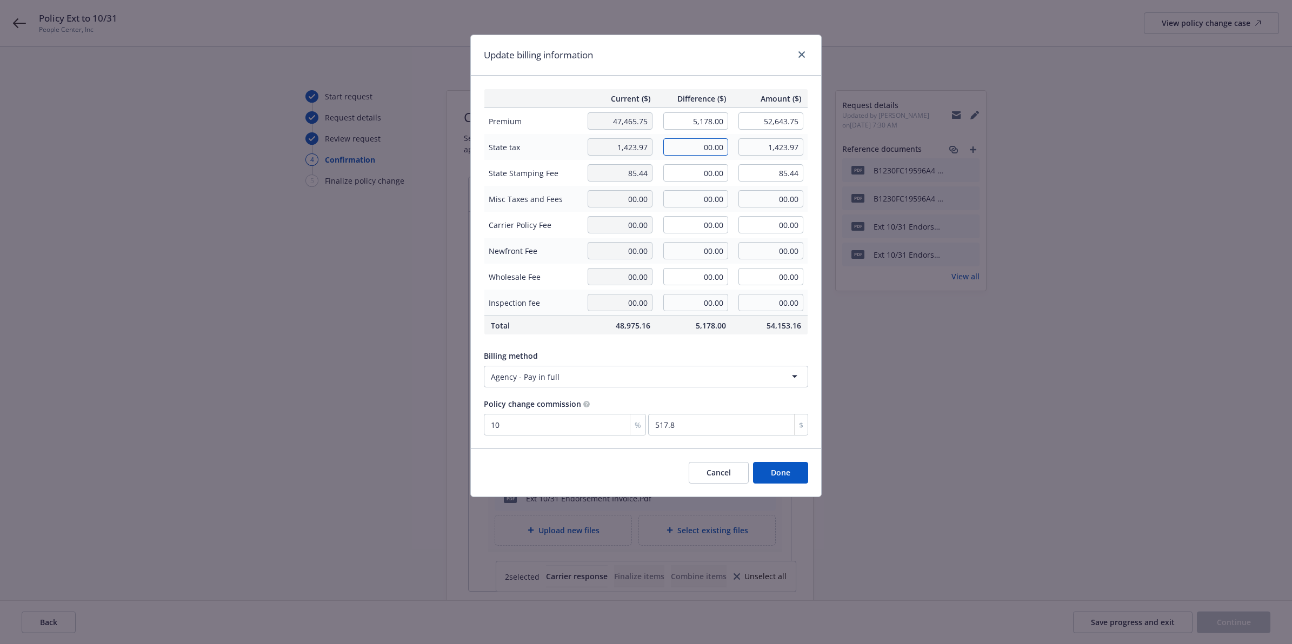
click at [701, 144] on input "00.00" at bounding box center [695, 146] width 65 height 17
paste input "155.34"
click at [696, 171] on input "00.00" at bounding box center [695, 172] width 65 height 17
paste input "9.32"
click at [701, 52] on div "Update billing information" at bounding box center [646, 55] width 350 height 41
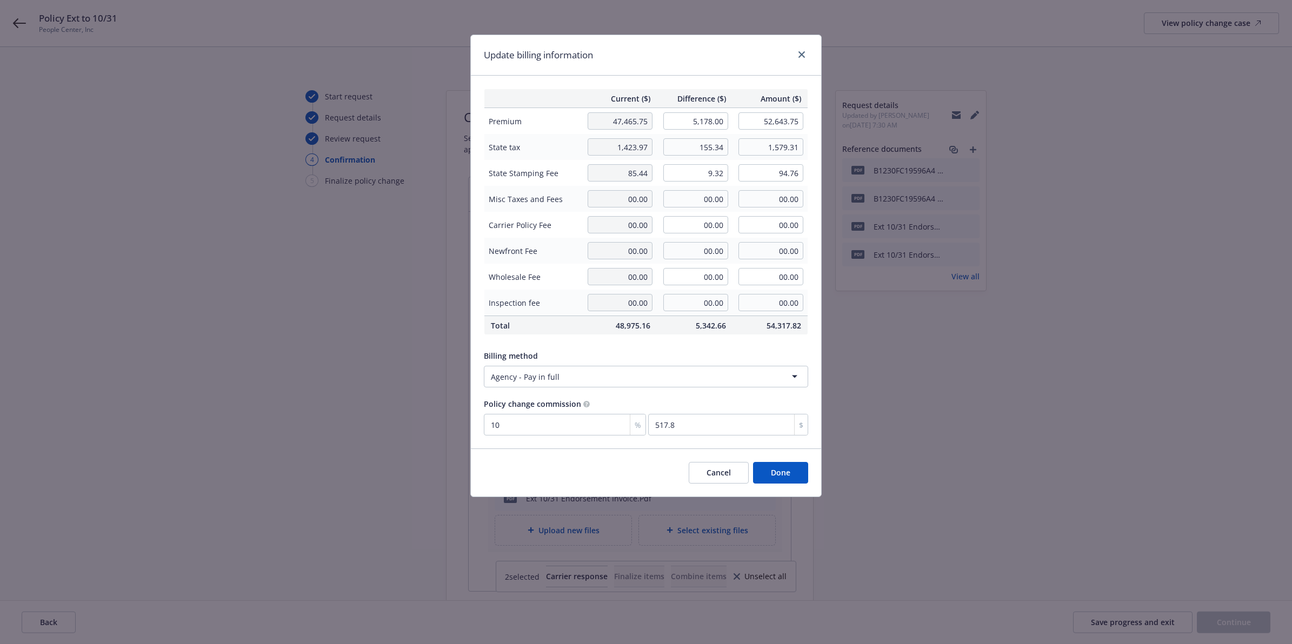
click at [791, 470] on button "Done" at bounding box center [780, 473] width 55 height 22
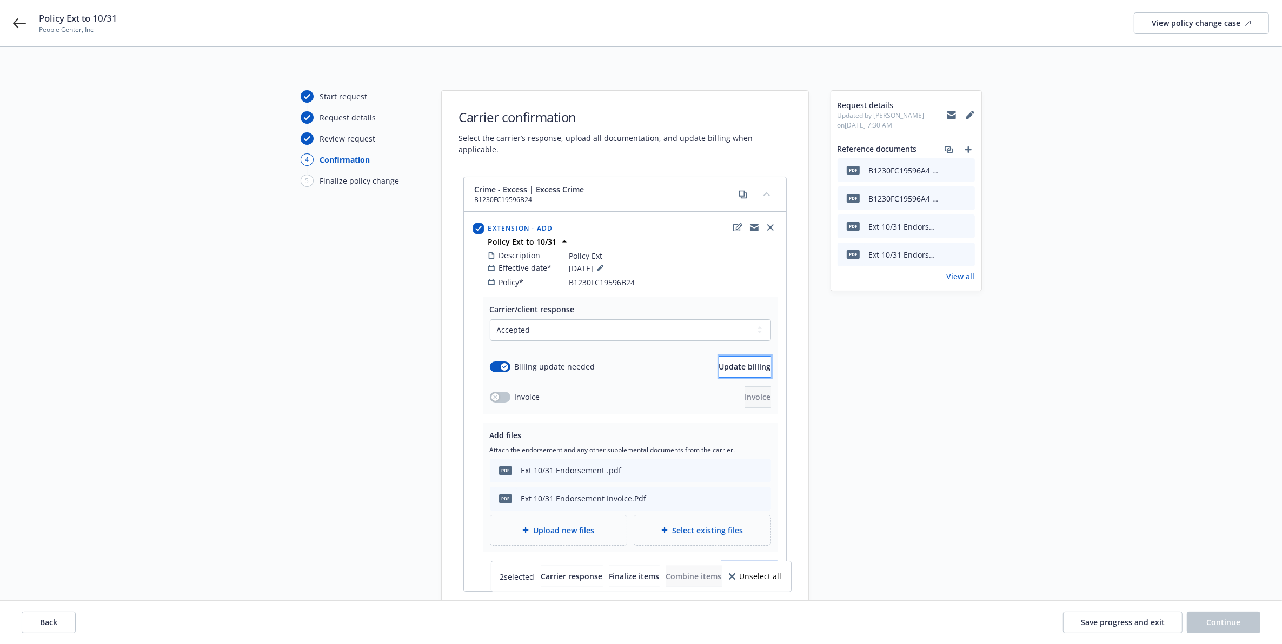
click at [745, 361] on button "Update billing" at bounding box center [745, 367] width 52 height 22
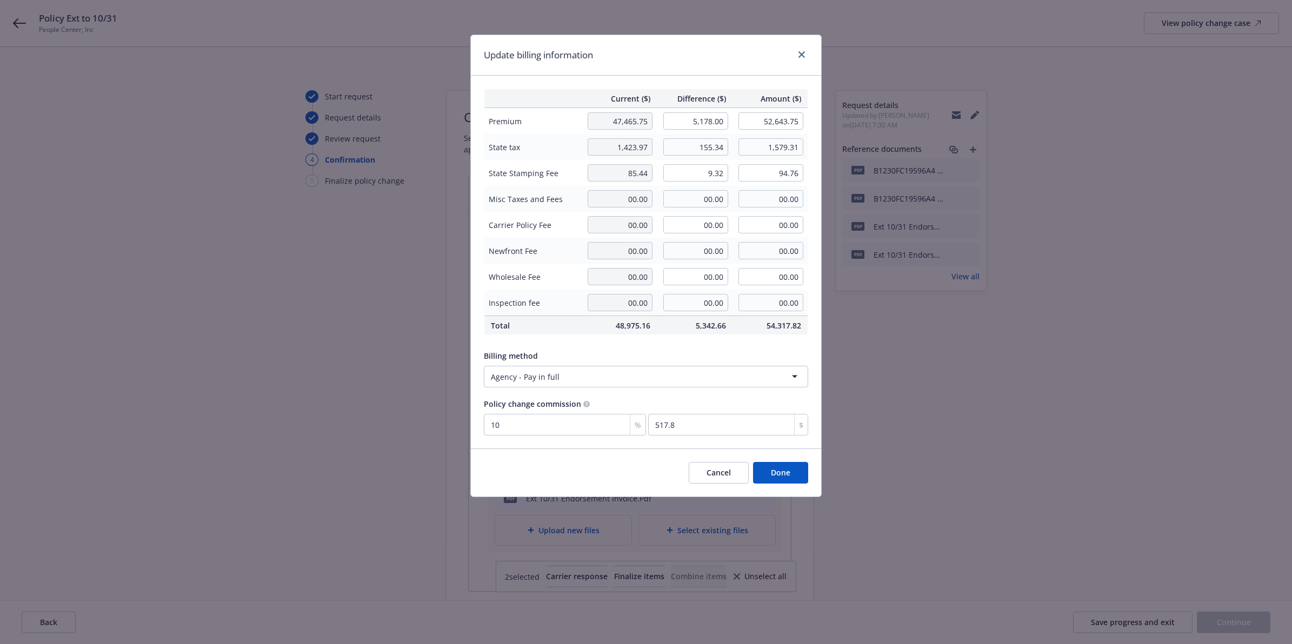
click at [788, 480] on button "Done" at bounding box center [780, 473] width 55 height 22
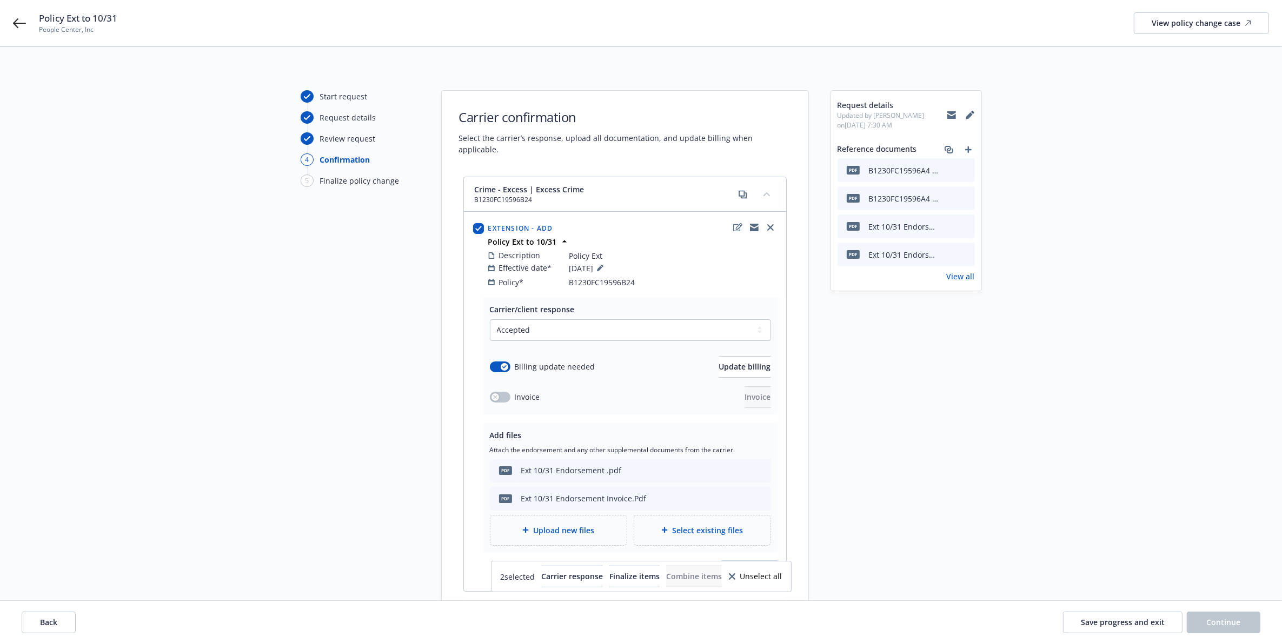
click at [1130, 446] on div "Start request Request details Review request 4 Confirmation 5 Finalize policy c…" at bounding box center [641, 566] width 1256 height 952
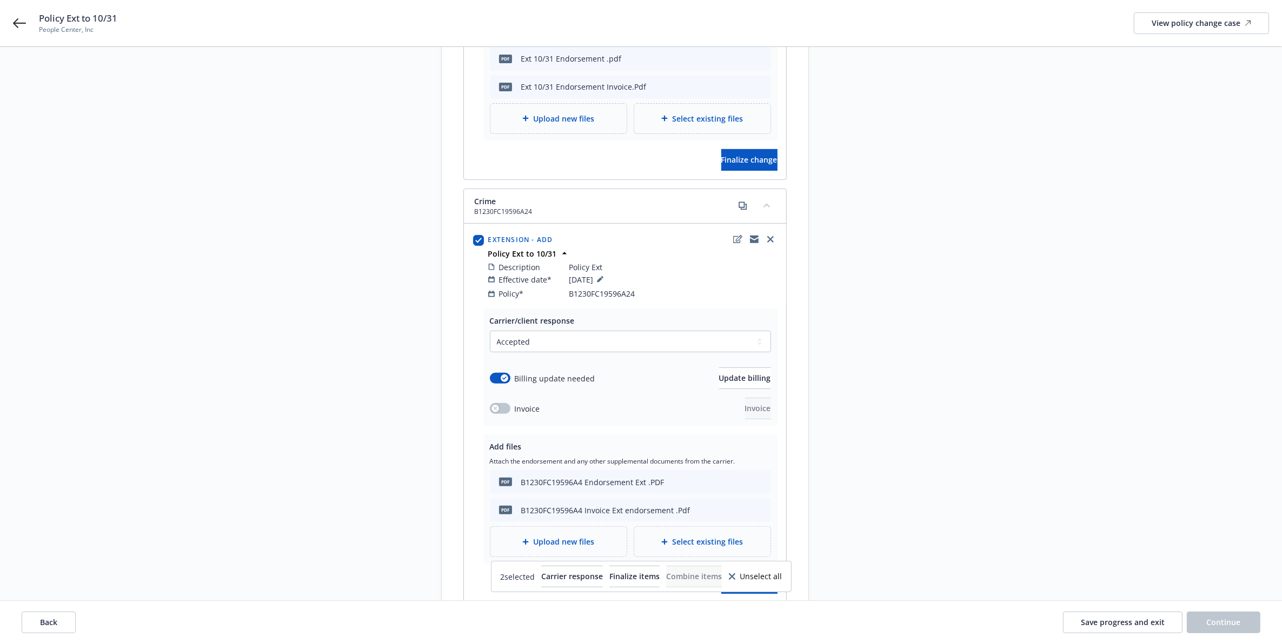
scroll to position [406, 0]
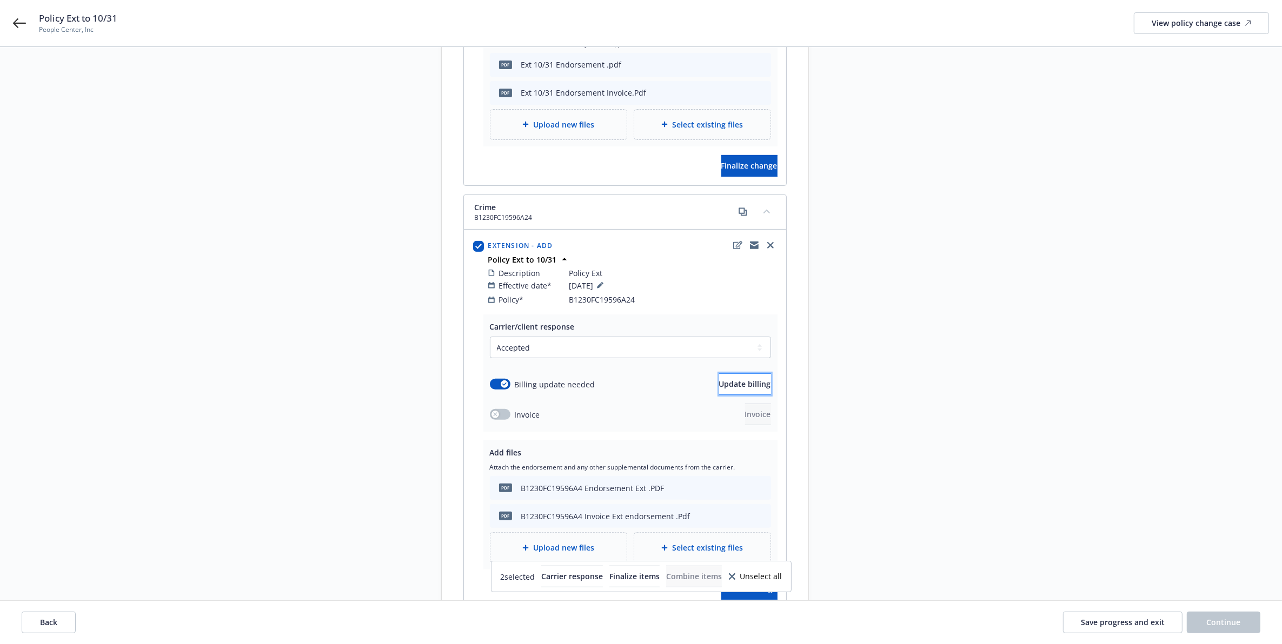
click at [751, 385] on button "Update billing" at bounding box center [745, 385] width 52 height 22
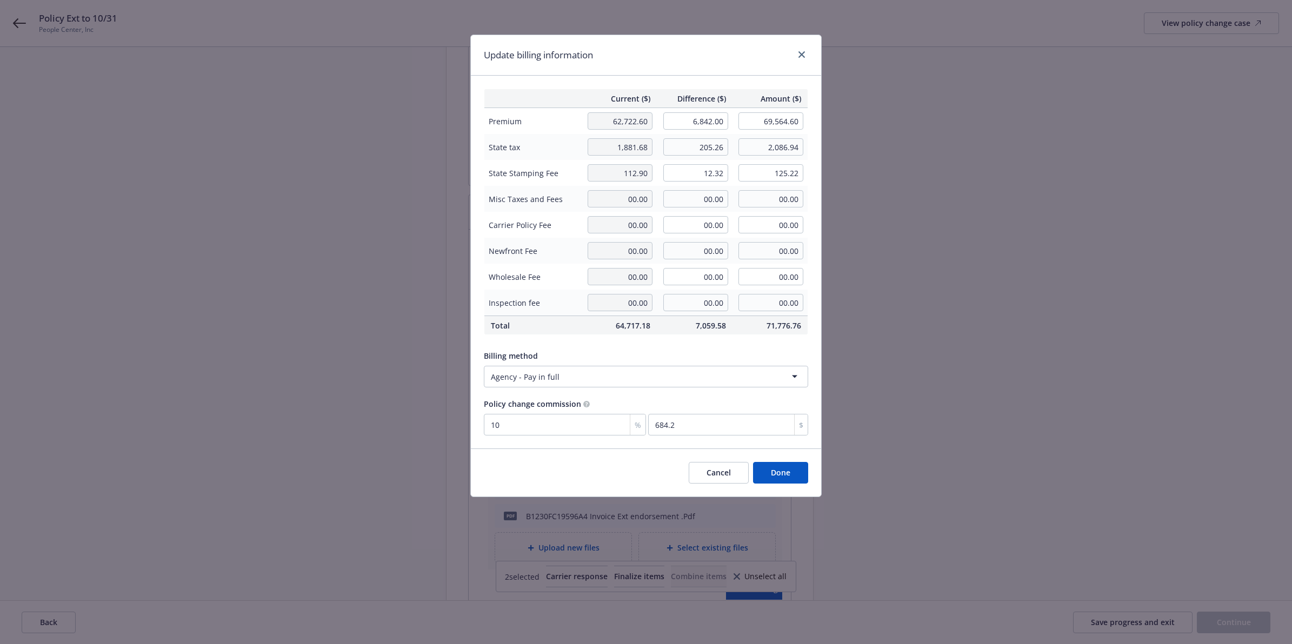
click at [789, 473] on button "Done" at bounding box center [780, 473] width 55 height 22
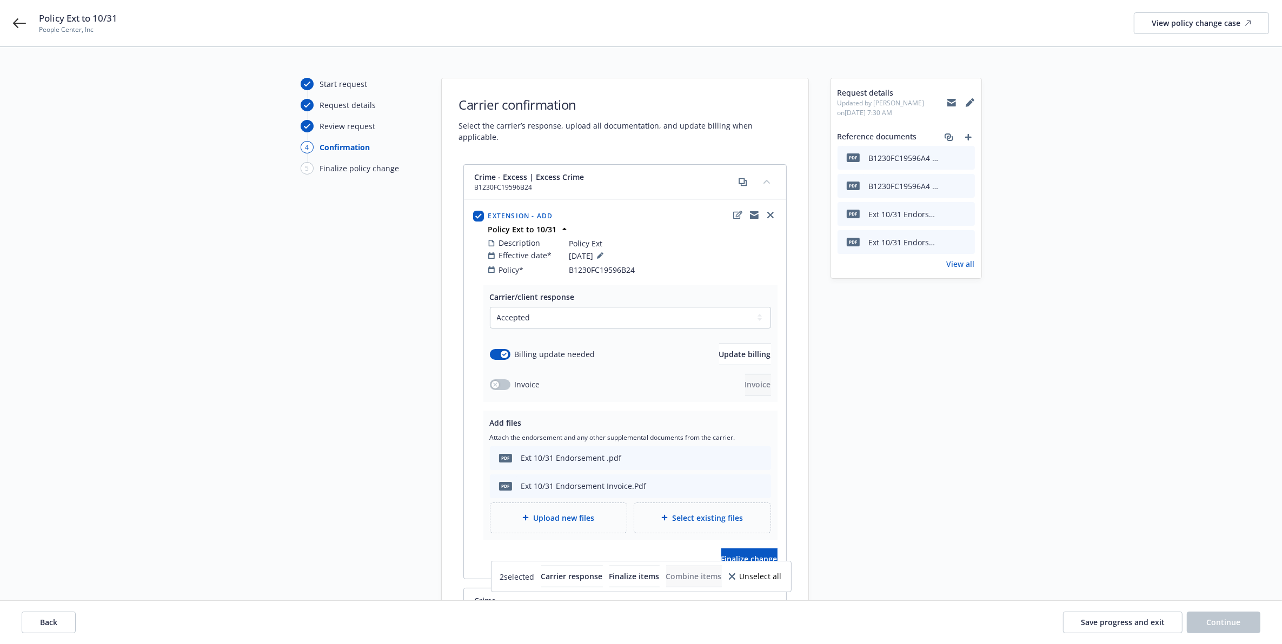
scroll to position [0, 0]
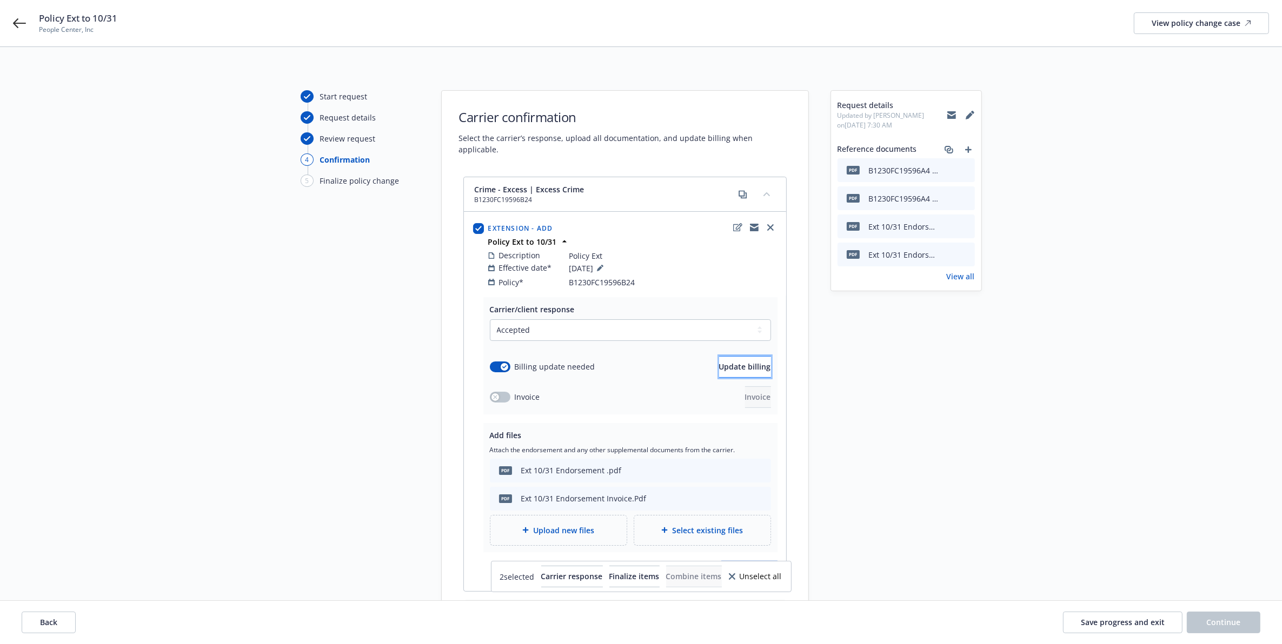
click at [745, 362] on span "Update billing" at bounding box center [745, 367] width 52 height 10
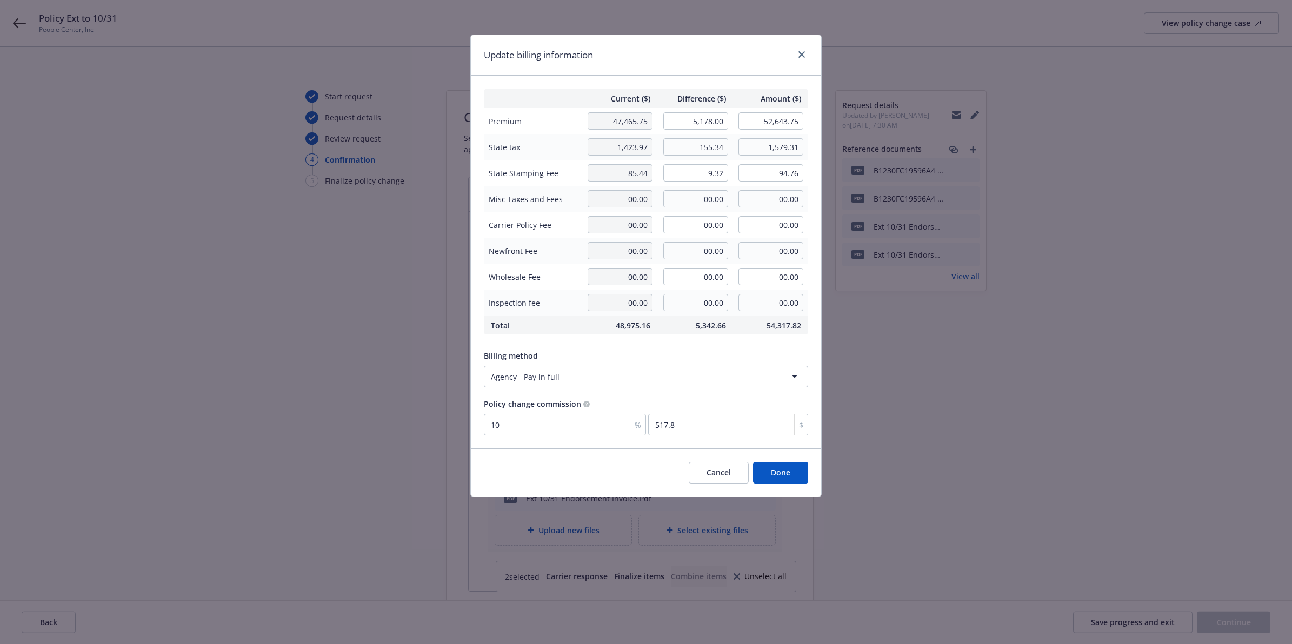
click at [795, 471] on button "Done" at bounding box center [780, 473] width 55 height 22
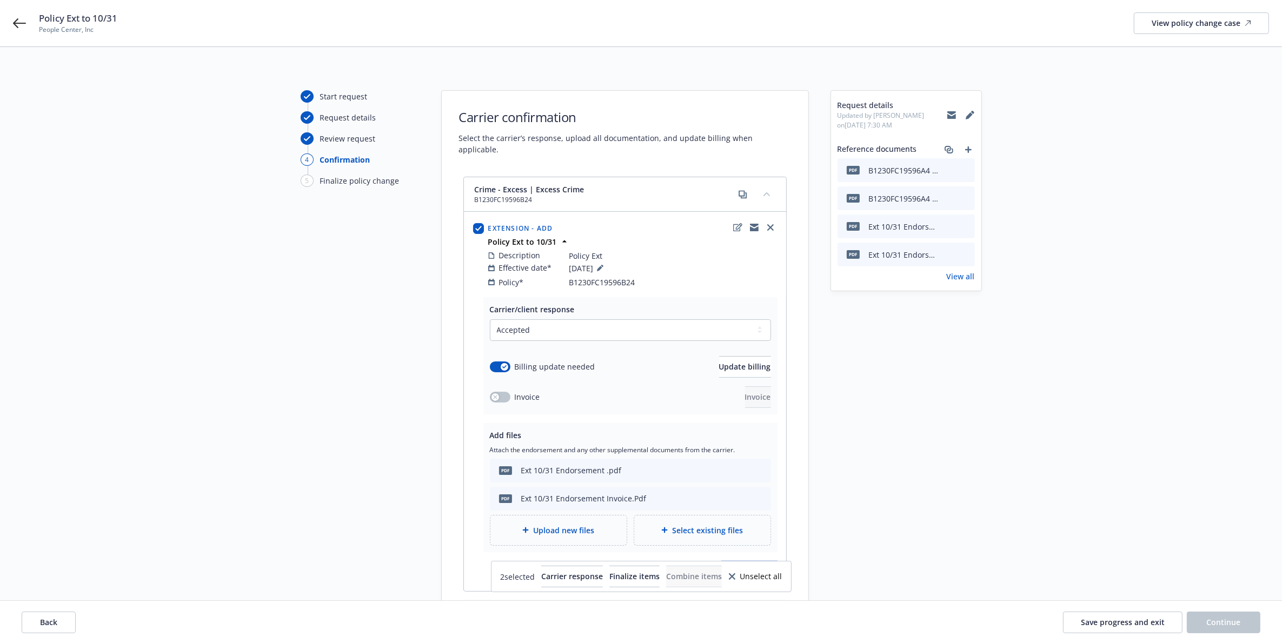
click at [1082, 417] on div "Start request Request details Review request 4 Confirmation 5 Finalize policy c…" at bounding box center [641, 566] width 1256 height 952
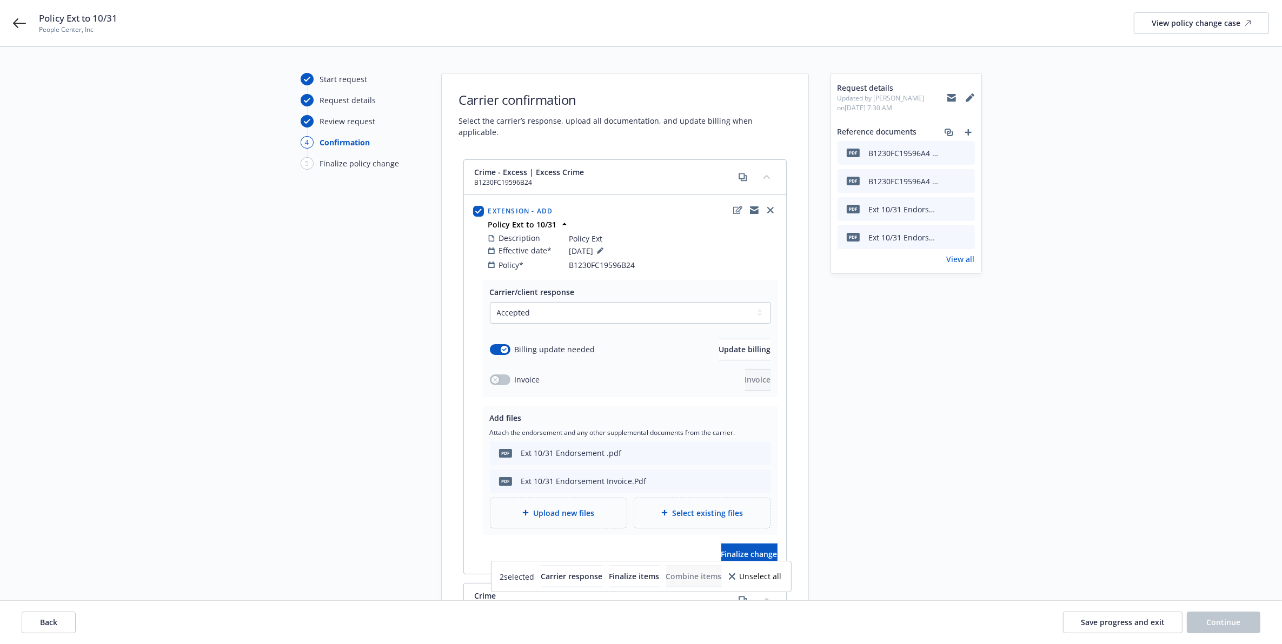
scroll to position [9, 0]
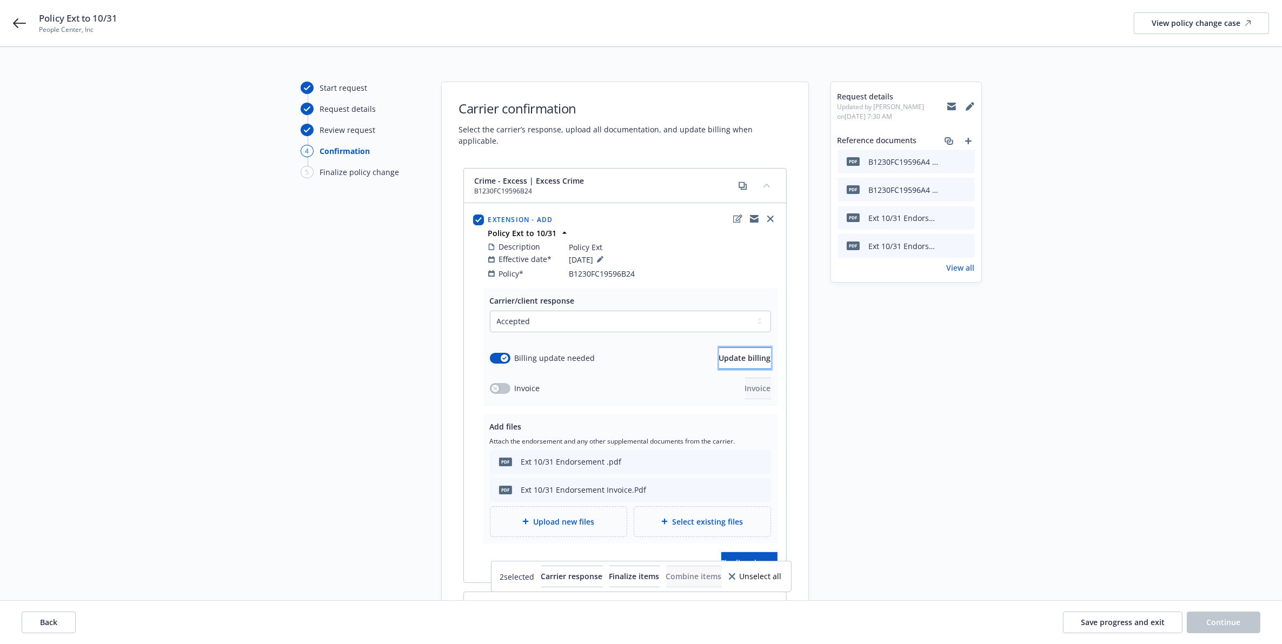
click at [726, 353] on span "Update billing" at bounding box center [745, 358] width 52 height 10
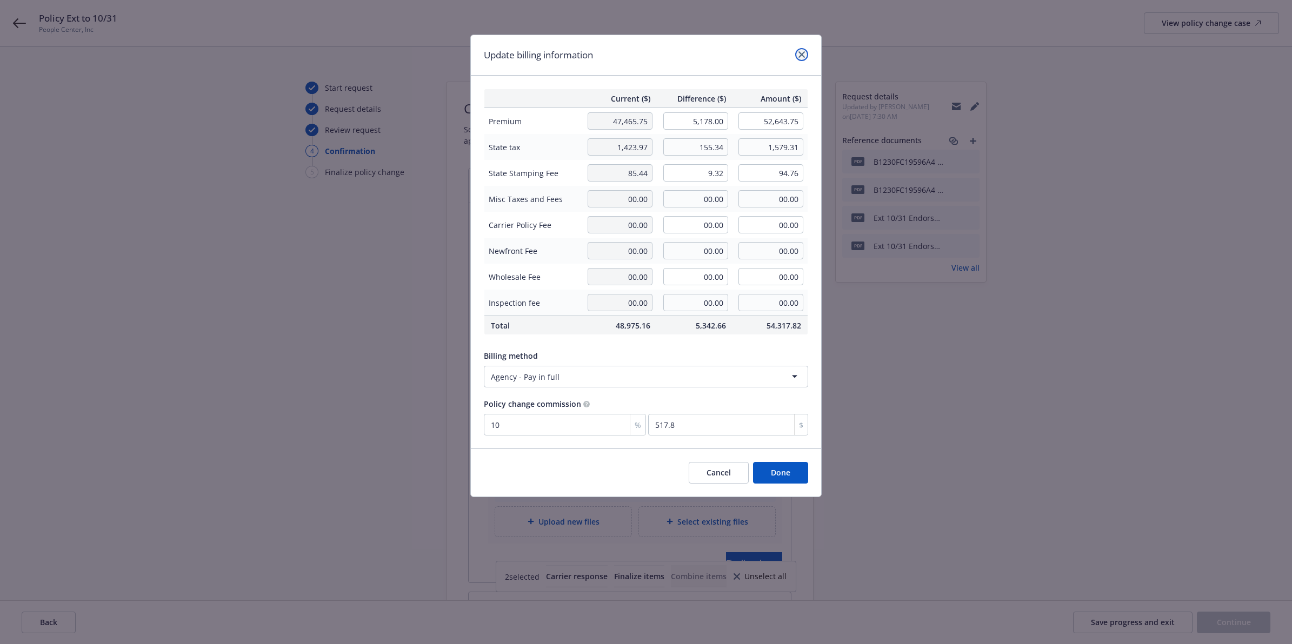
click at [803, 55] on icon "close" at bounding box center [802, 54] width 6 height 6
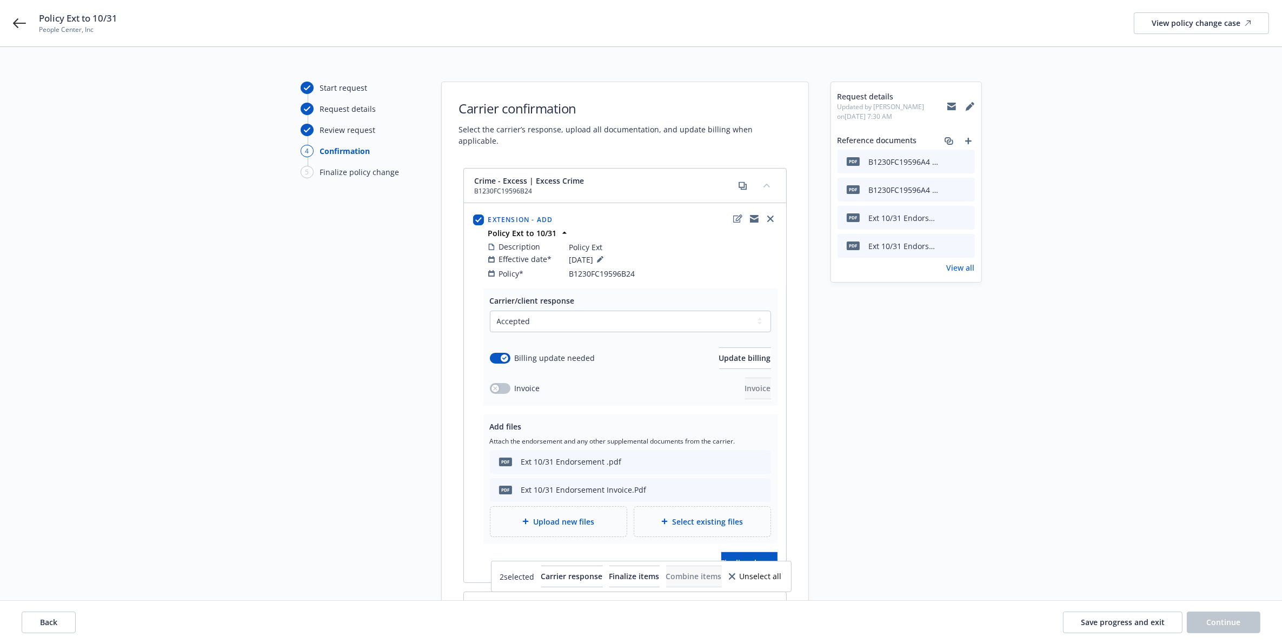
click at [1012, 398] on div "Start request Request details Review request 4 Confirmation 5 Finalize policy c…" at bounding box center [641, 558] width 1256 height 952
click at [1019, 388] on div "Start request Request details Review request 4 Confirmation 5 Finalize policy c…" at bounding box center [641, 558] width 1256 height 952
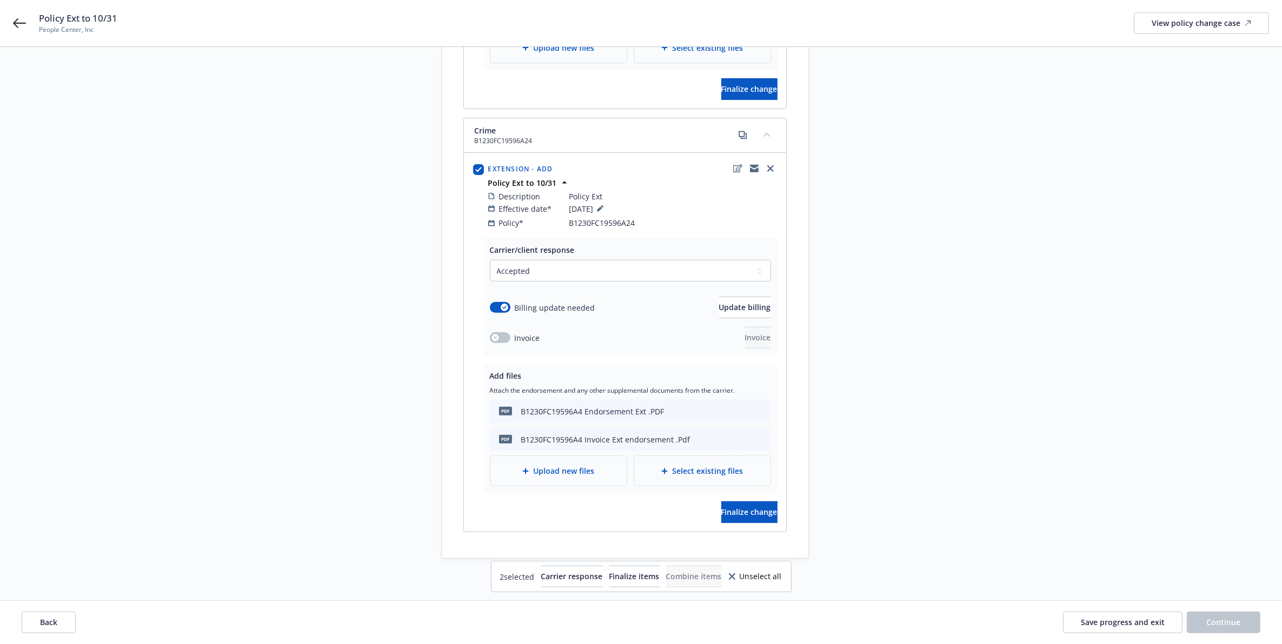
scroll to position [502, 0]
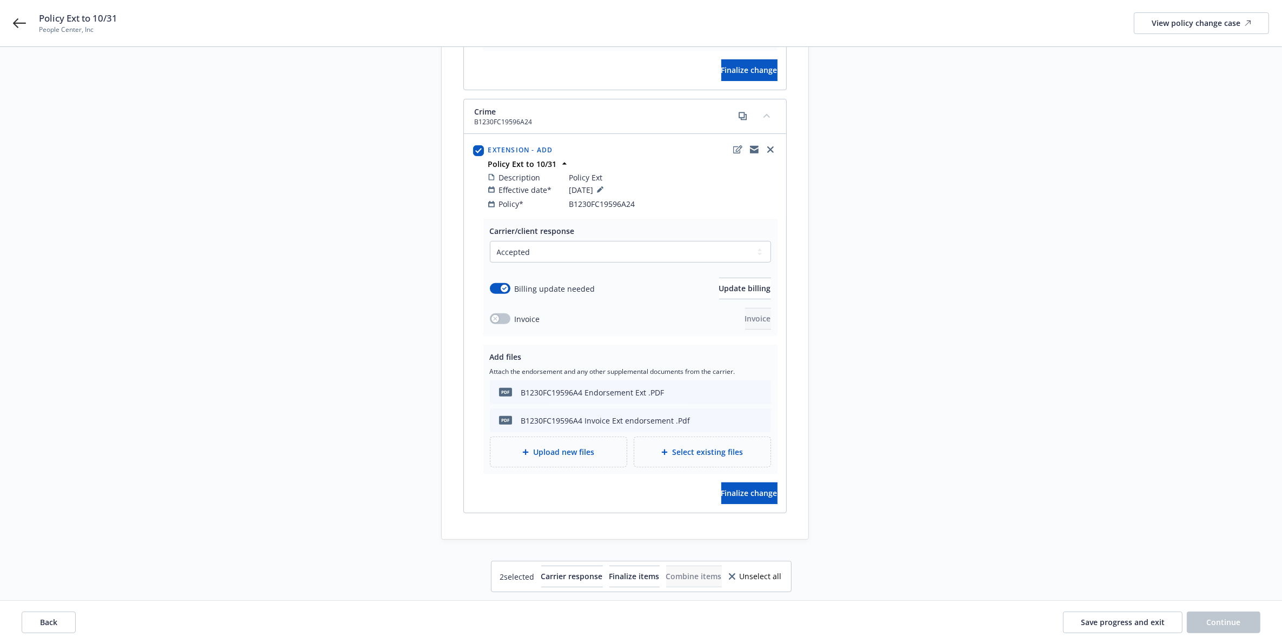
drag, startPoint x: 883, startPoint y: 248, endPoint x: 877, endPoint y: 250, distance: 6.0
click at [880, 250] on div "Request details Updated by Santosh Dongol on 10/15/2025, 7:30 AM Reference docu…" at bounding box center [905, 65] width 151 height 952
click at [755, 278] on button "Update billing" at bounding box center [745, 289] width 52 height 22
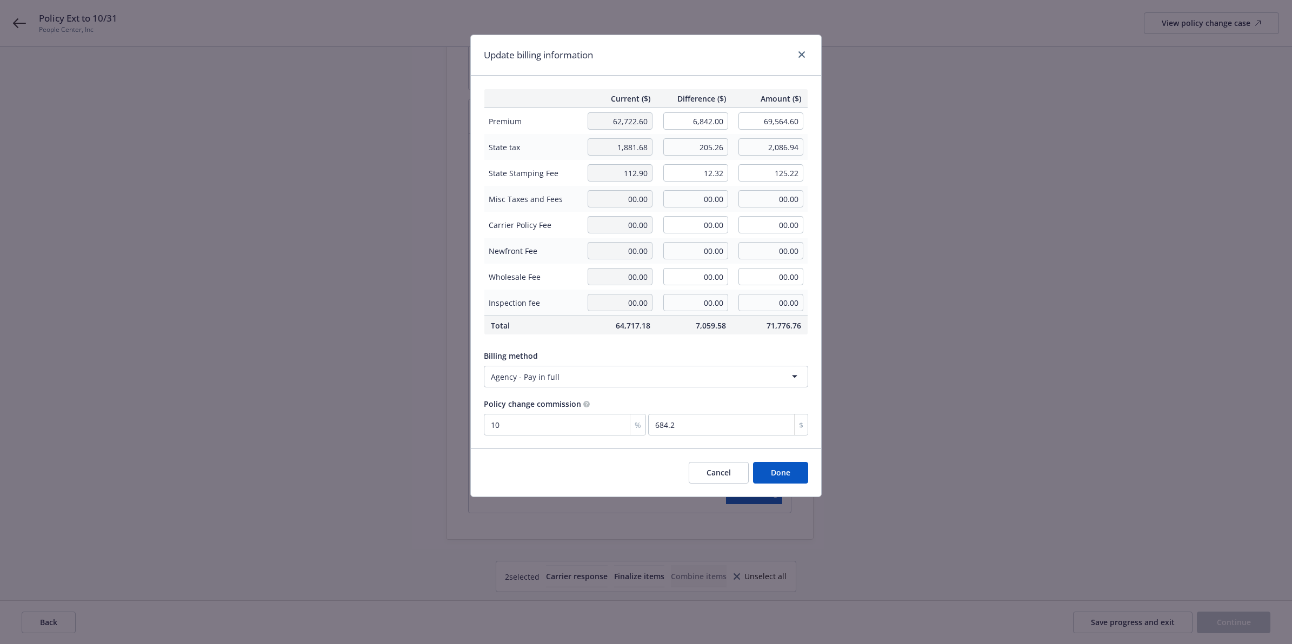
click at [790, 480] on button "Done" at bounding box center [780, 473] width 55 height 22
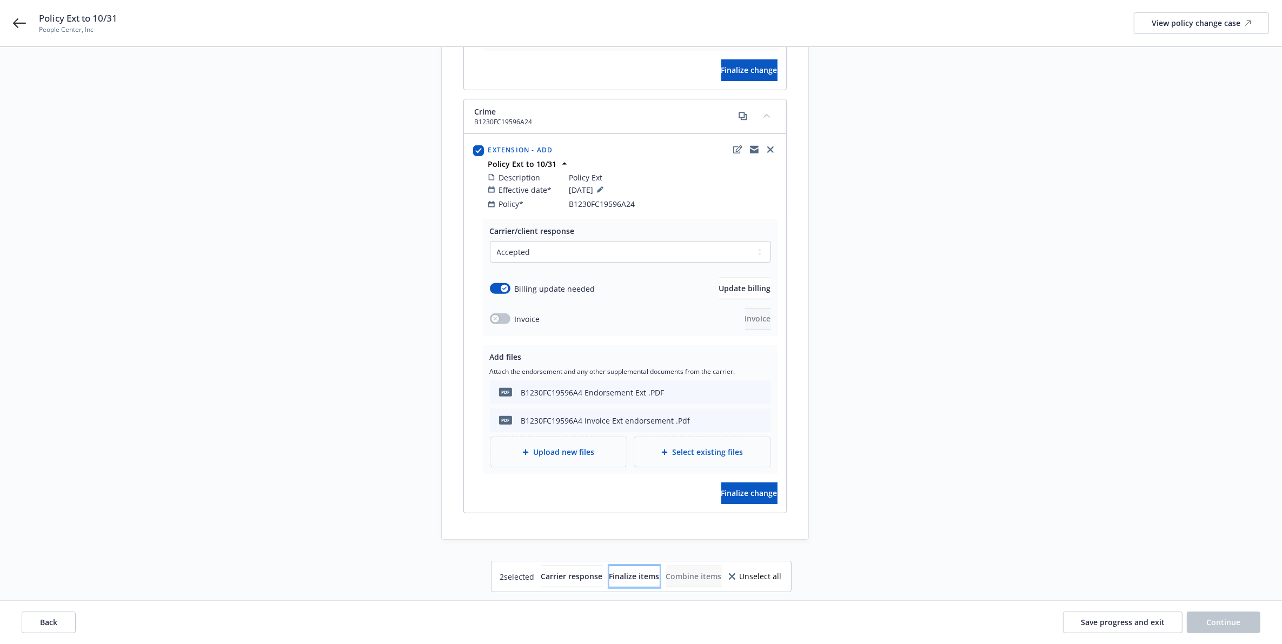
click at [629, 575] on span "Finalize items" at bounding box center [634, 576] width 50 height 10
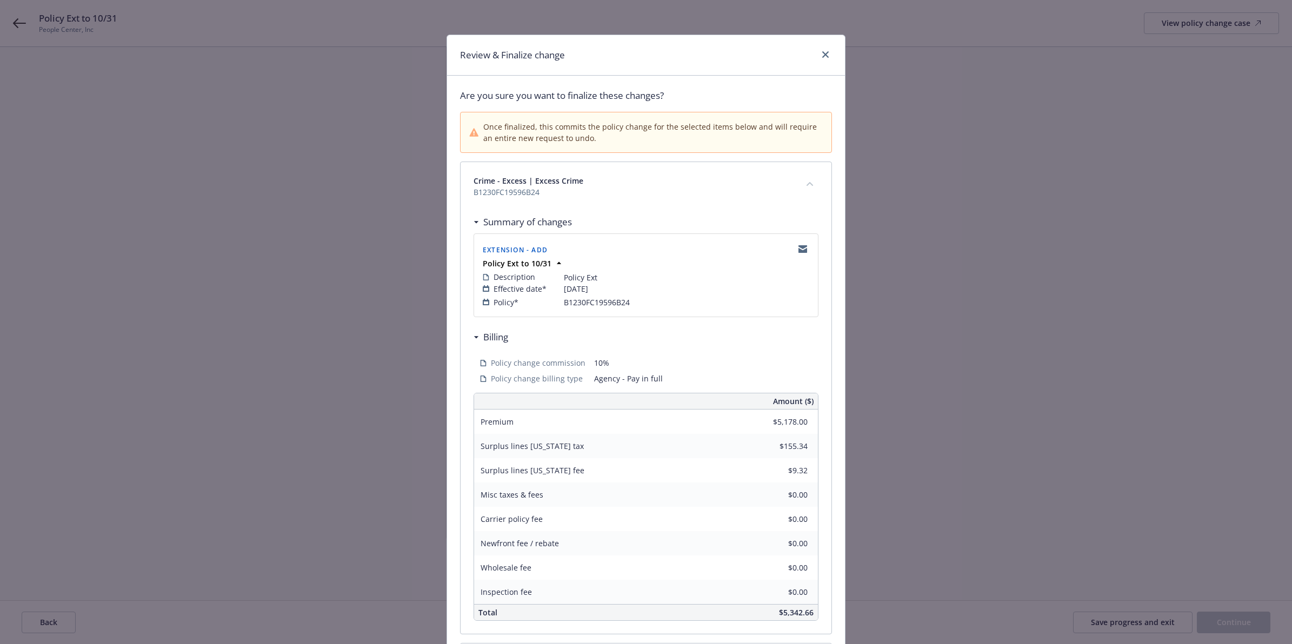
scroll to position [571, 0]
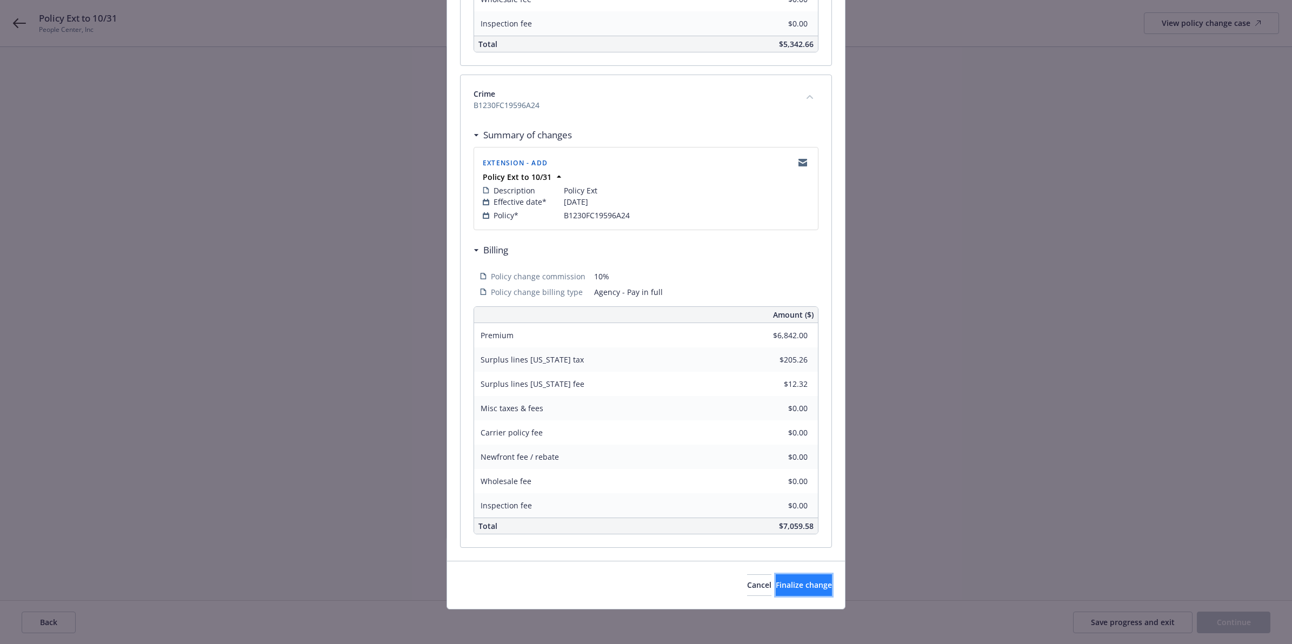
click at [777, 585] on span "Finalize change" at bounding box center [804, 585] width 56 height 10
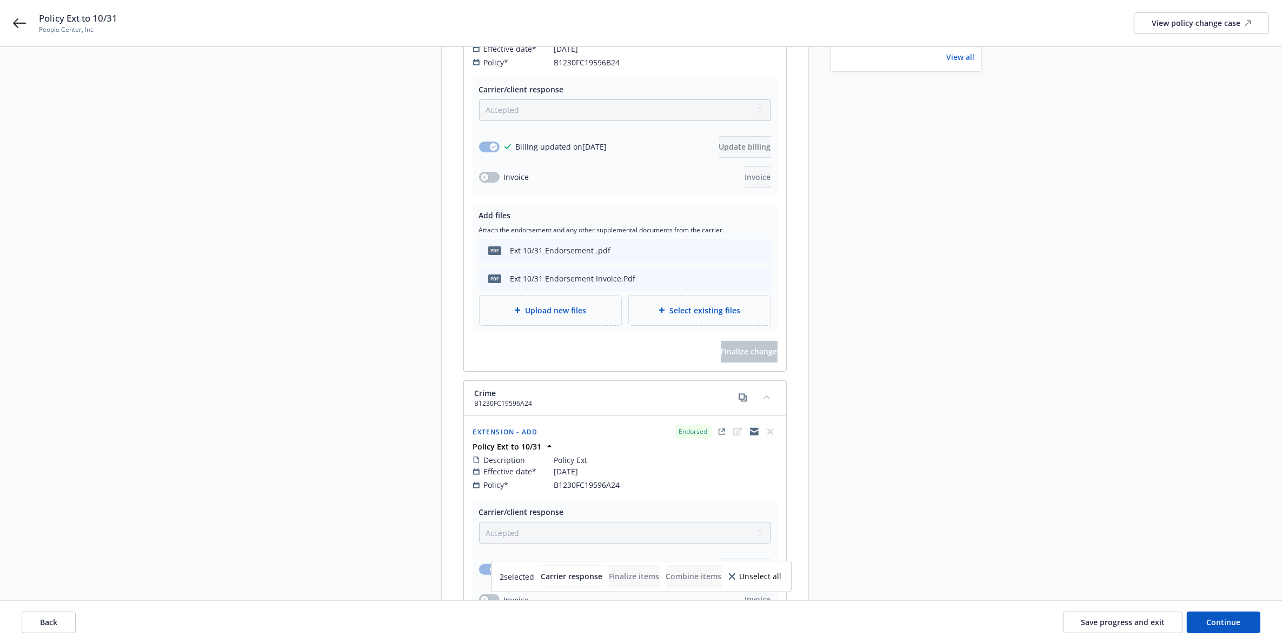
scroll to position [501, 0]
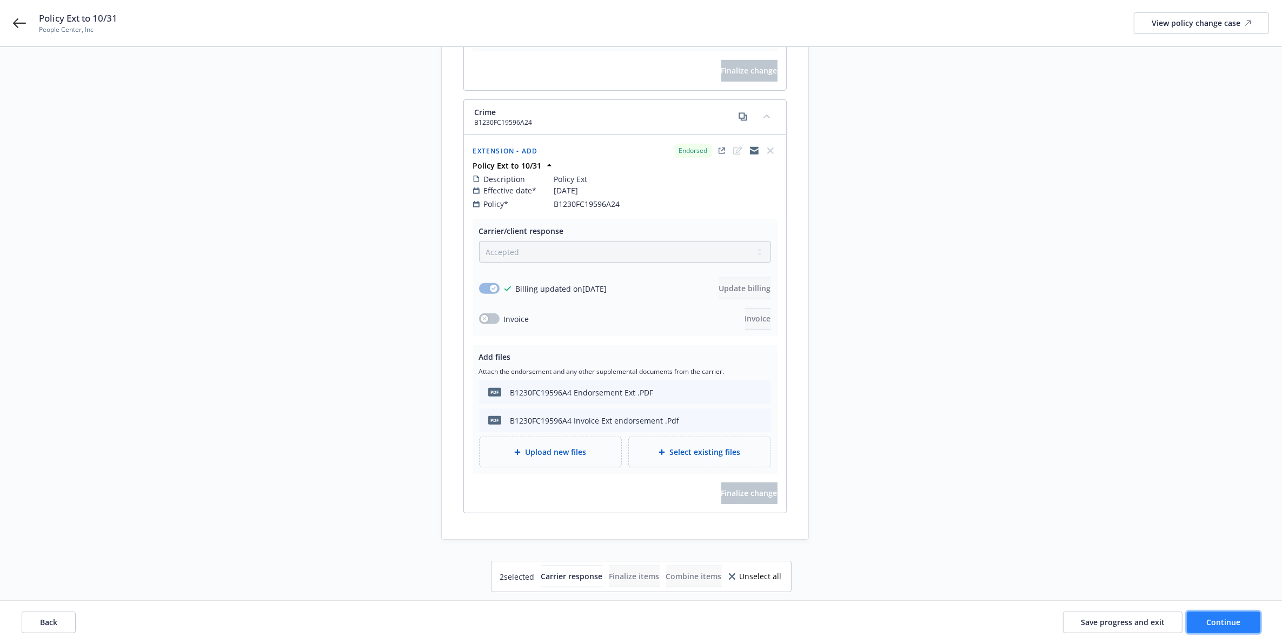
click at [1219, 623] on span "Continue" at bounding box center [1224, 622] width 34 height 10
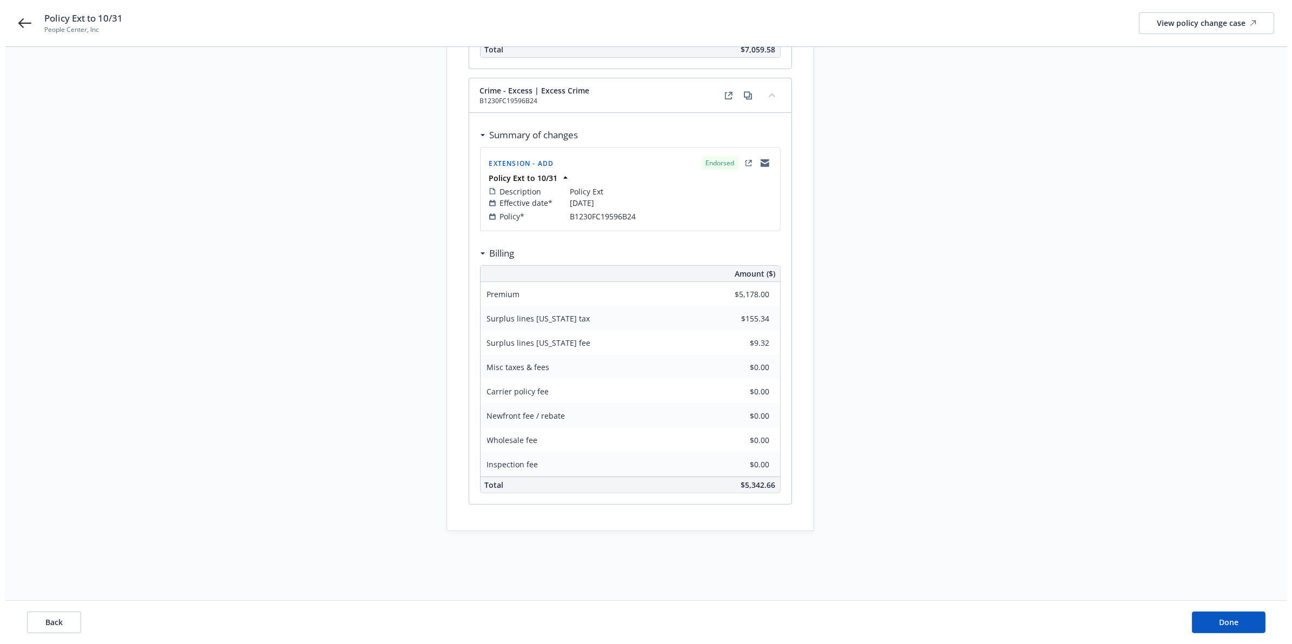
scroll to position [0, 0]
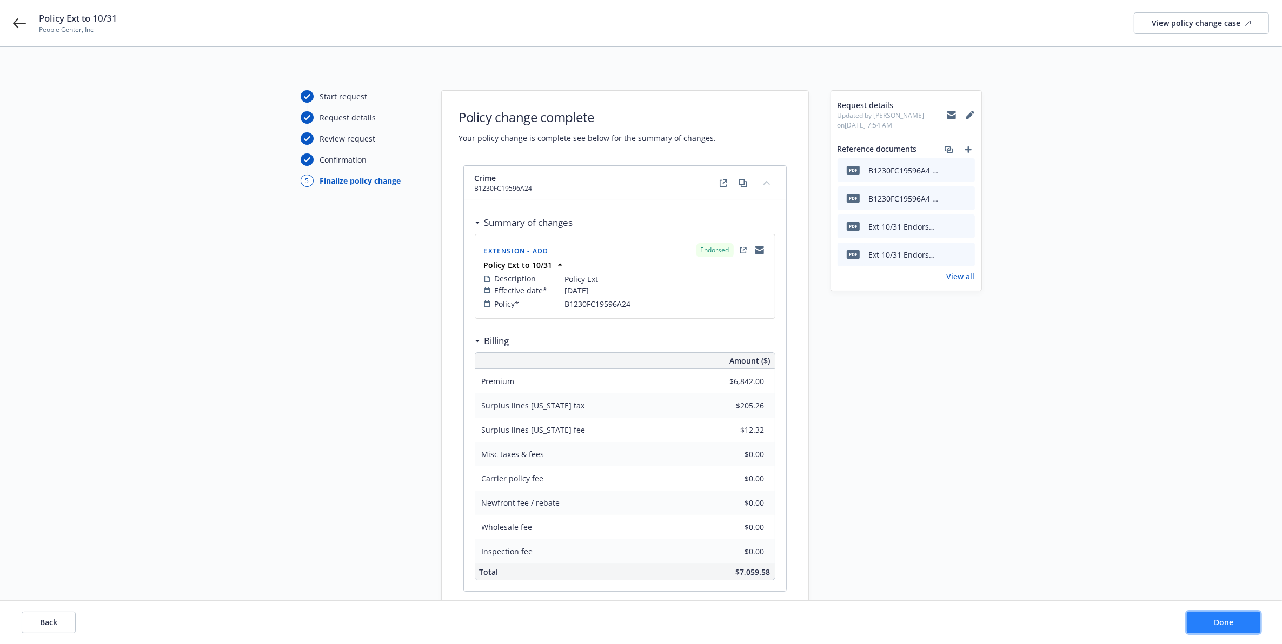
click at [1202, 619] on button "Done" at bounding box center [1224, 623] width 74 height 22
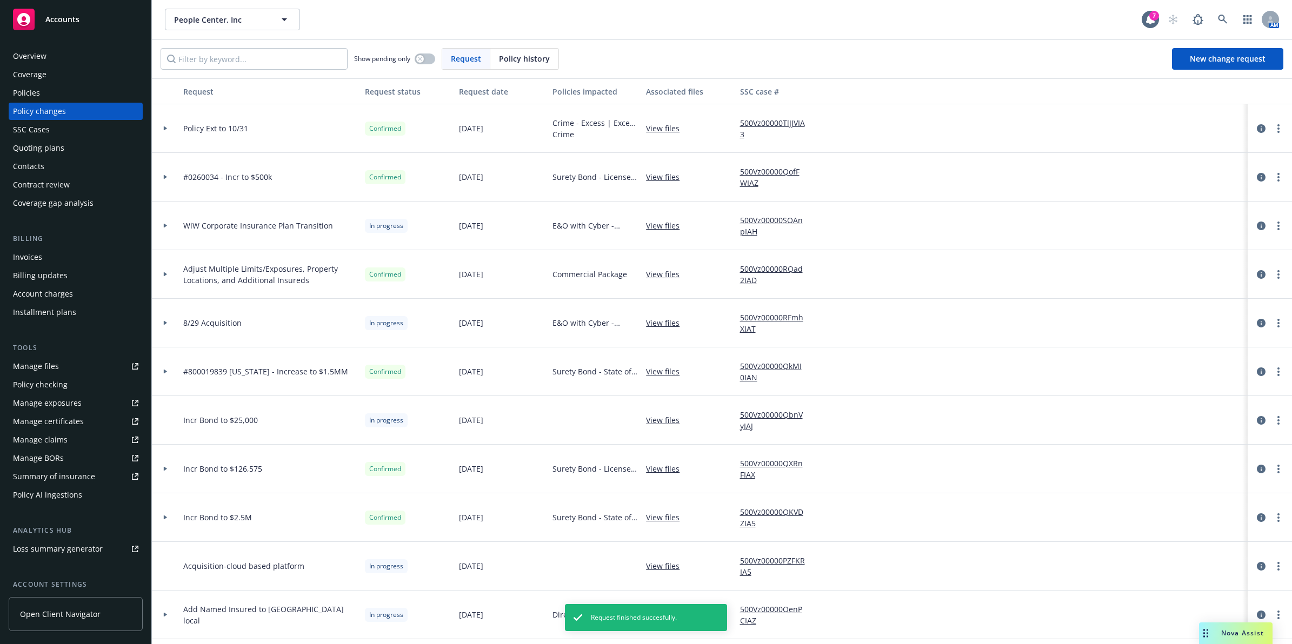
click at [44, 257] on div "Invoices" at bounding box center [75, 257] width 125 height 17
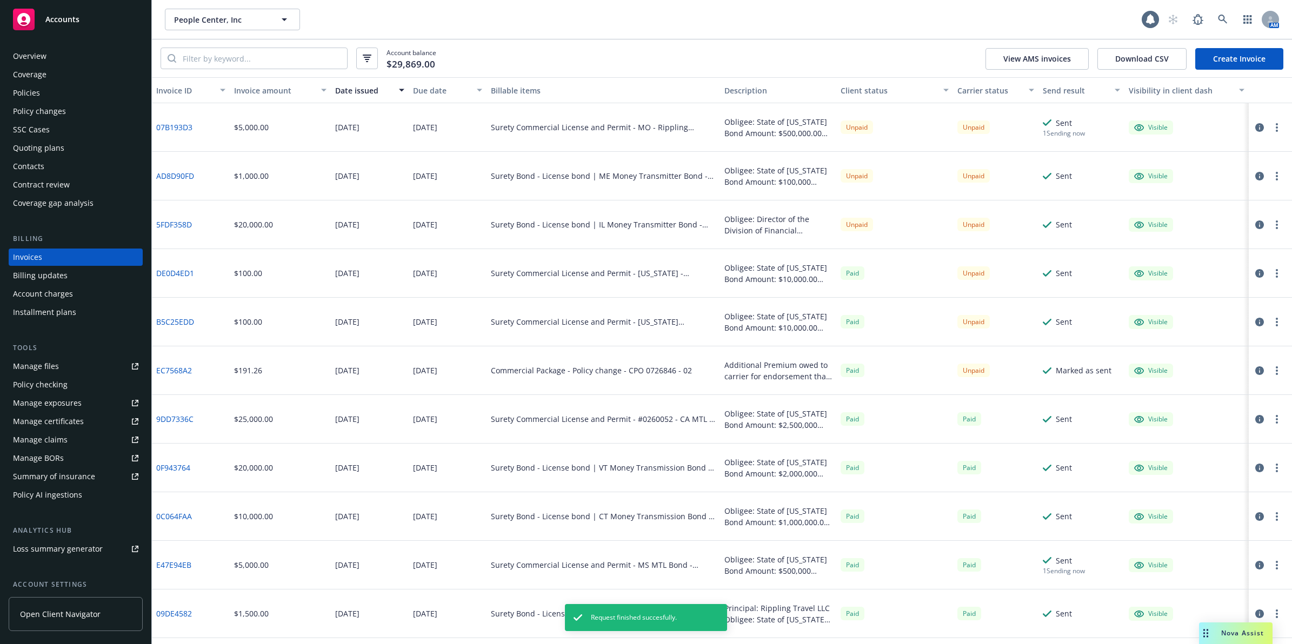
click at [1262, 55] on link "Create Invoice" at bounding box center [1239, 59] width 88 height 22
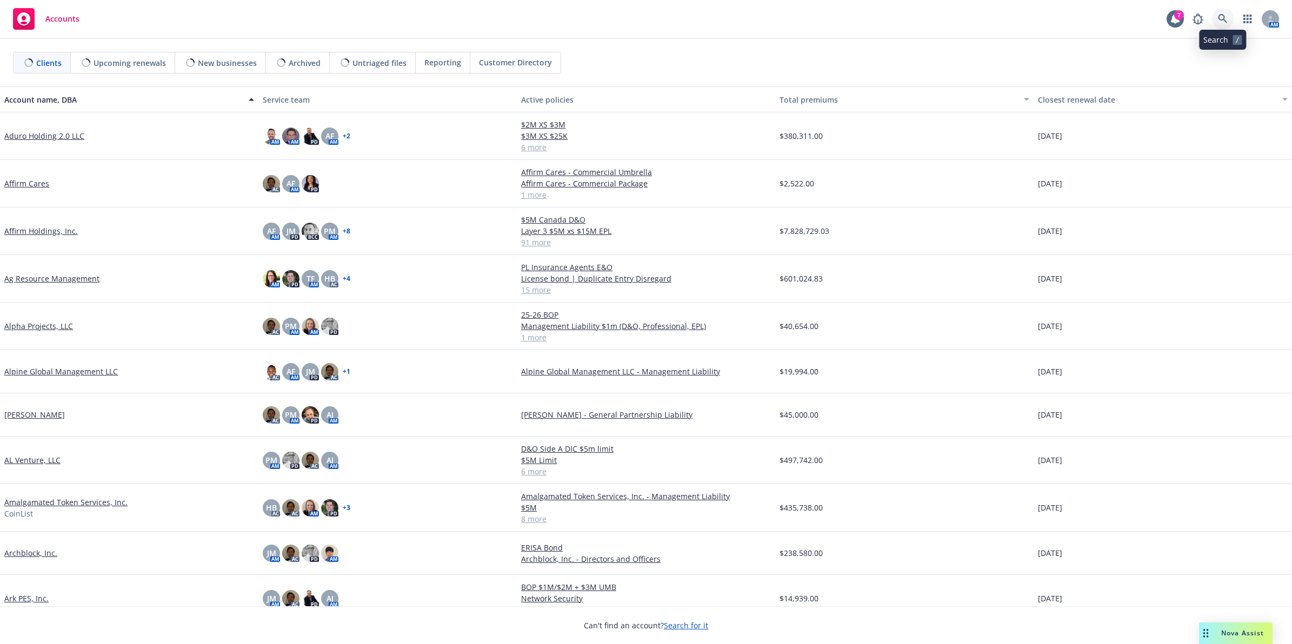
click at [1227, 15] on icon at bounding box center [1223, 19] width 10 height 10
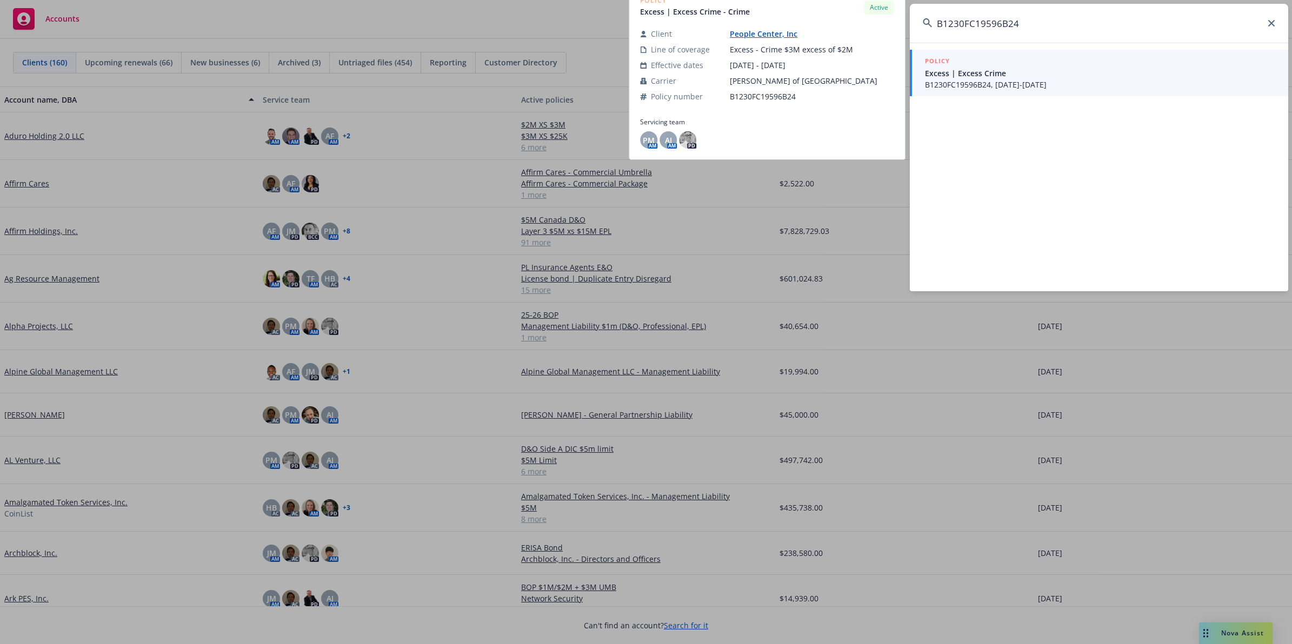
type input "B1230FC19596B24"
click at [998, 80] on span "B1230FC19596B24, 12/30/2024-10/31/2025" at bounding box center [1100, 84] width 350 height 11
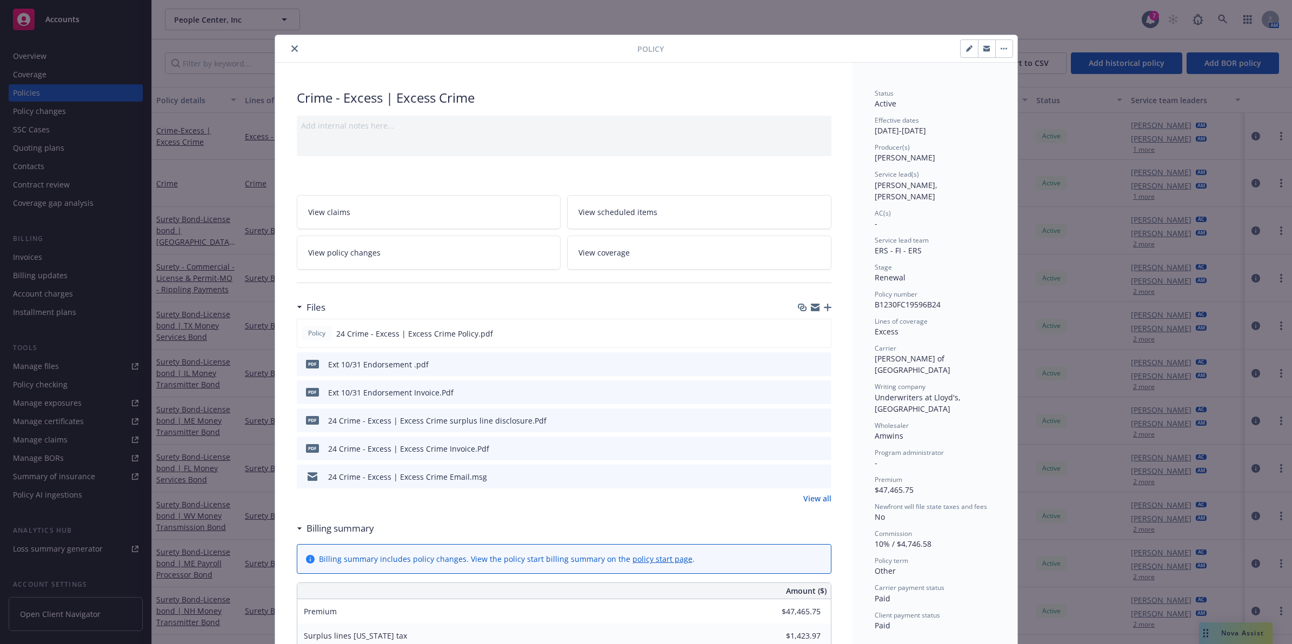
click at [373, 255] on span "View policy changes" at bounding box center [344, 252] width 72 height 11
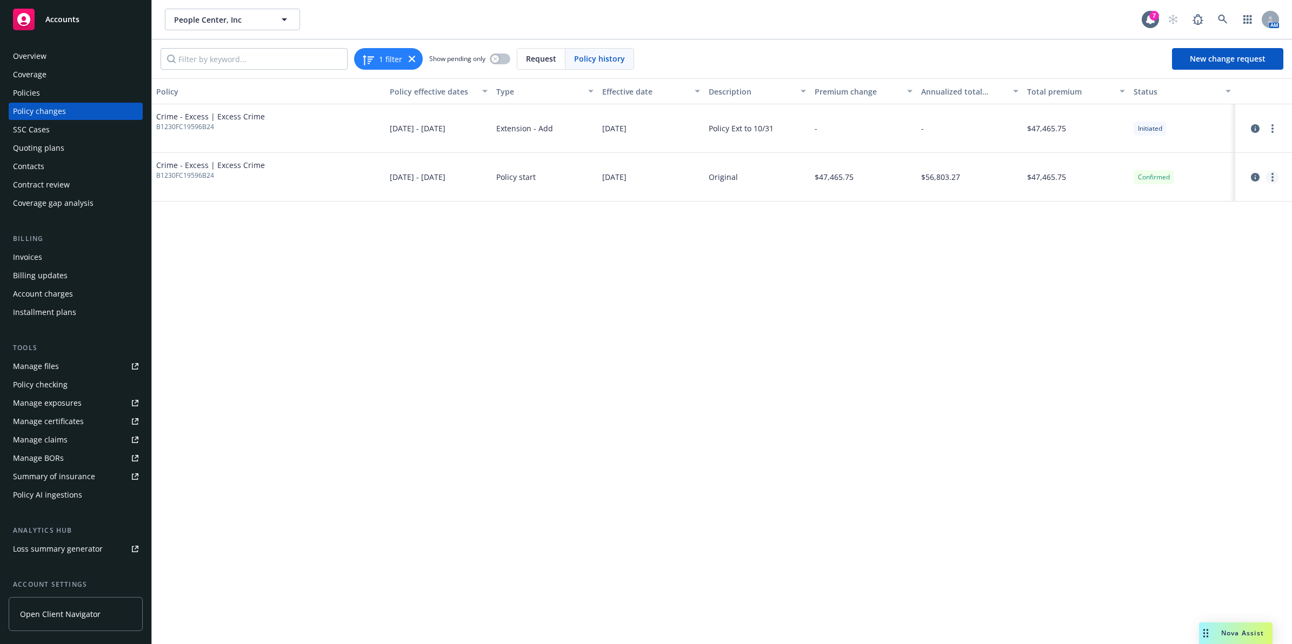
click at [1269, 171] on link "more" at bounding box center [1272, 177] width 13 height 13
click at [1164, 257] on link "Edit billing info" at bounding box center [1185, 265] width 185 height 22
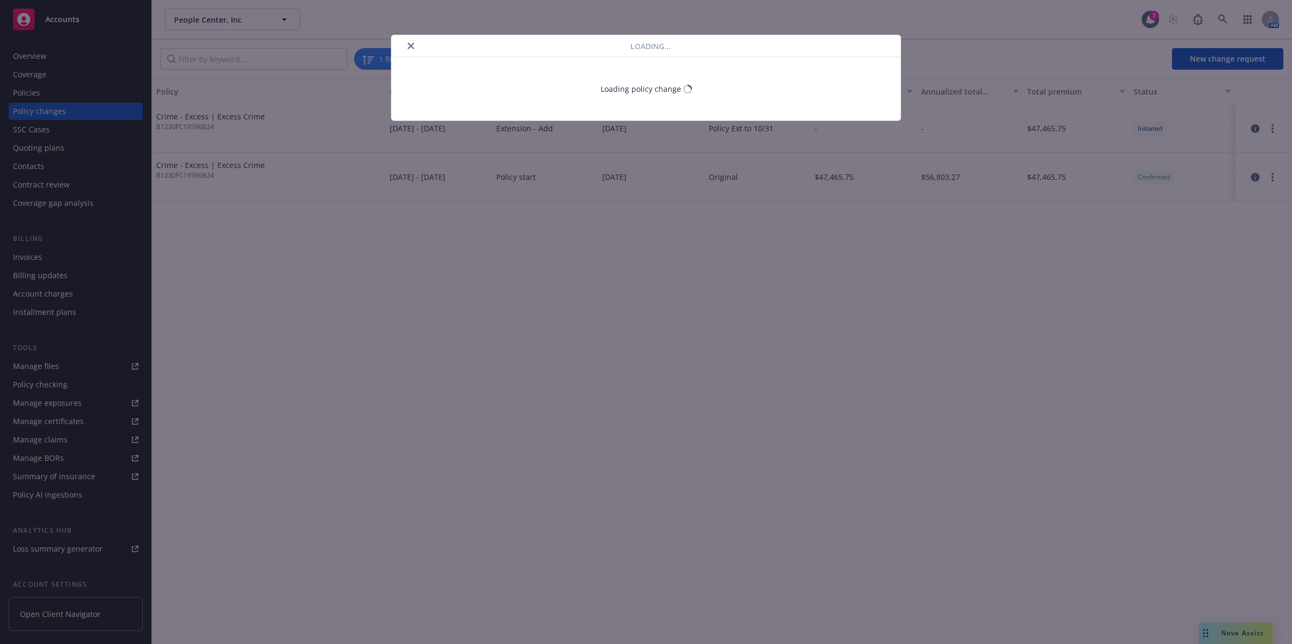
select select "CA"
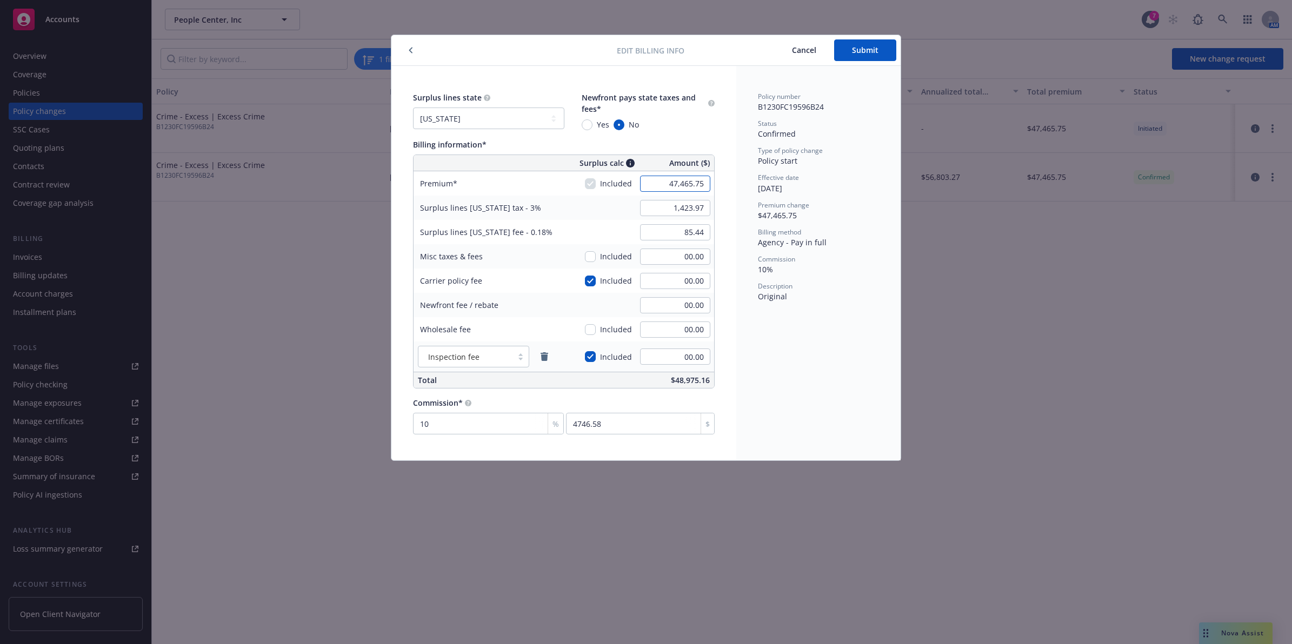
click at [677, 187] on input "47,465.75" at bounding box center [675, 184] width 70 height 16
paste input "5,178.00"
type input "5,178.00"
type input "155.34"
type input "9.32"
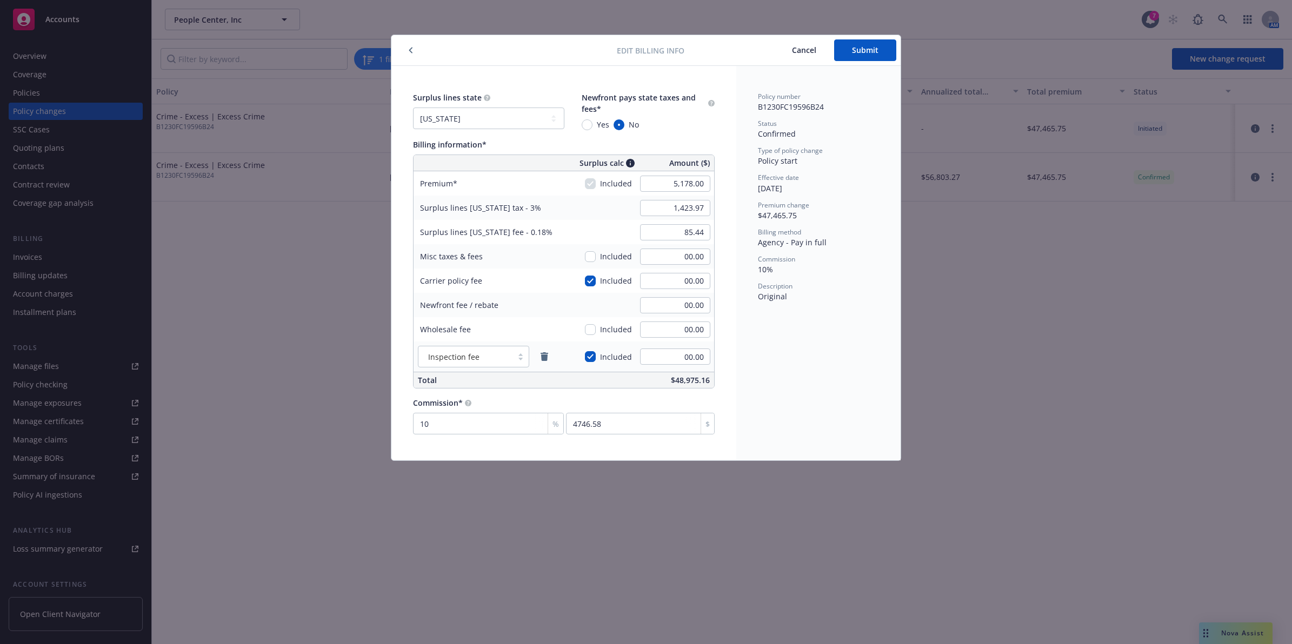
type input "517.8"
click at [757, 223] on div "Policy number B1230FC19596B24 Status Confirmed Type of policy change Policy sta…" at bounding box center [818, 263] width 164 height 395
click at [704, 212] on input "155.34" at bounding box center [675, 208] width 70 height 16
click at [698, 212] on input "155.34" at bounding box center [675, 208] width 70 height 16
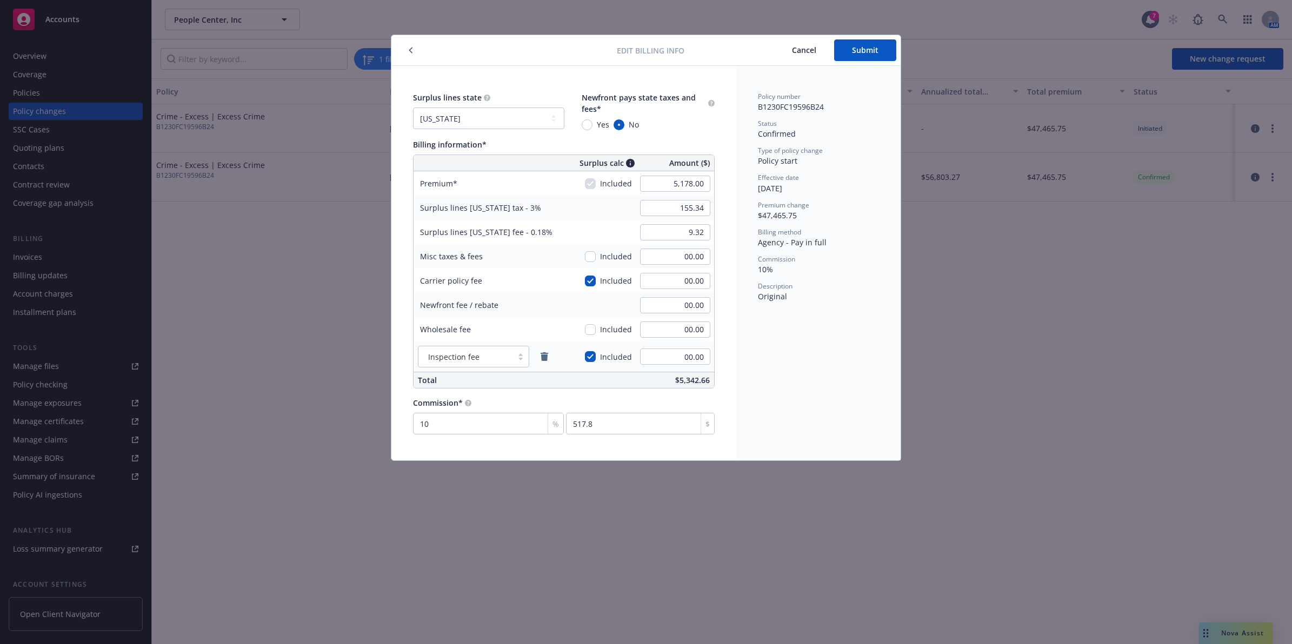
drag, startPoint x: 753, startPoint y: 220, endPoint x: 747, endPoint y: 217, distance: 6.8
click at [751, 220] on div "Policy number B1230FC19596B24 Status Confirmed Type of policy change Policy sta…" at bounding box center [818, 263] width 164 height 395
click at [689, 209] on input "155.34" at bounding box center [675, 208] width 70 height 16
click at [773, 217] on span "$47,465.75" at bounding box center [777, 215] width 39 height 10
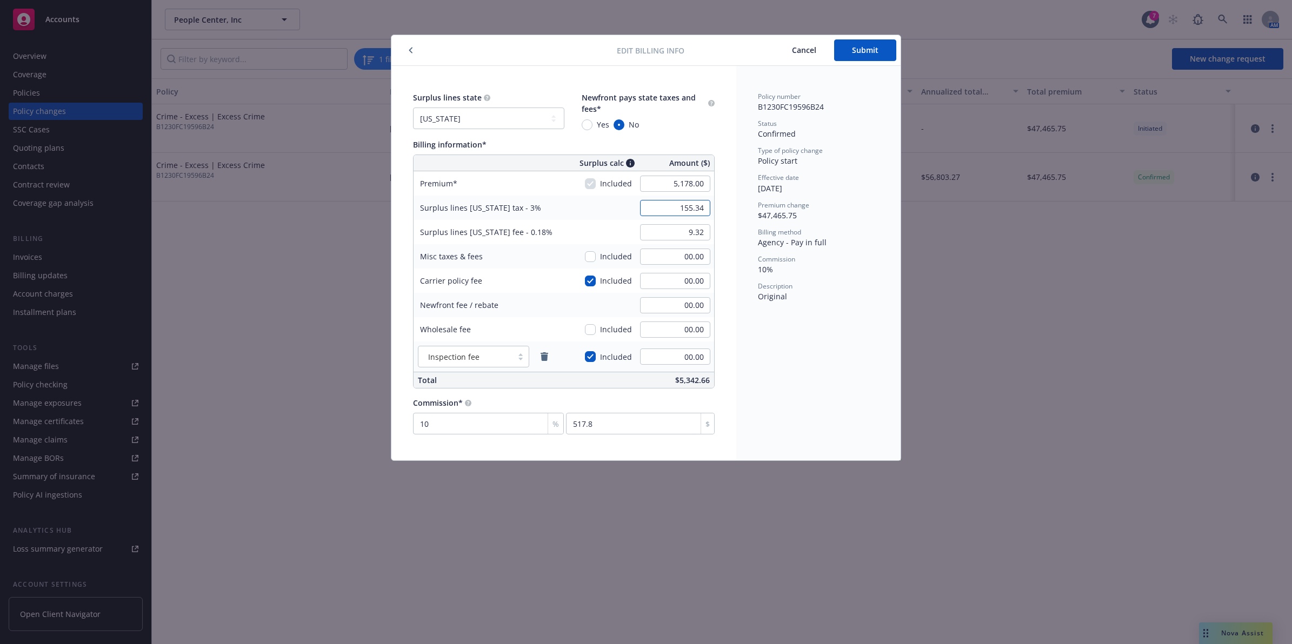
click at [688, 211] on input "155.34" at bounding box center [675, 208] width 70 height 16
click at [694, 231] on input "9.32" at bounding box center [675, 232] width 70 height 16
click at [801, 50] on span "Cancel" at bounding box center [804, 50] width 24 height 10
type input "47,465.75"
type input "1,423.97"
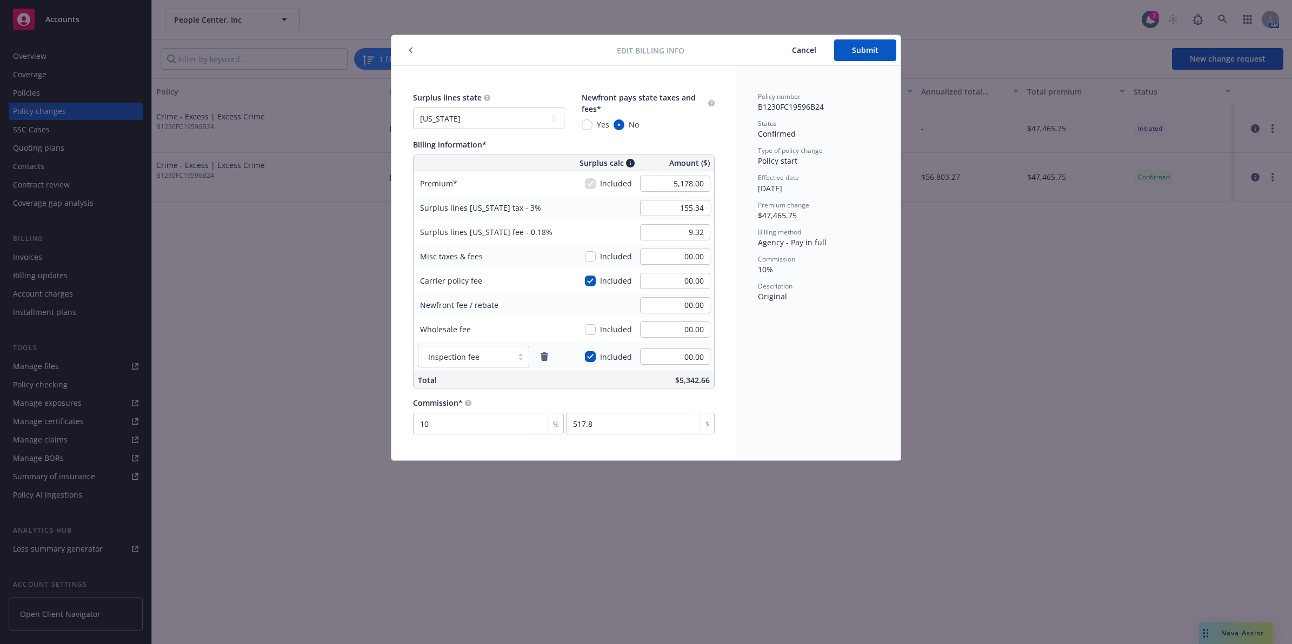
type input "85.44"
type input "4746.58"
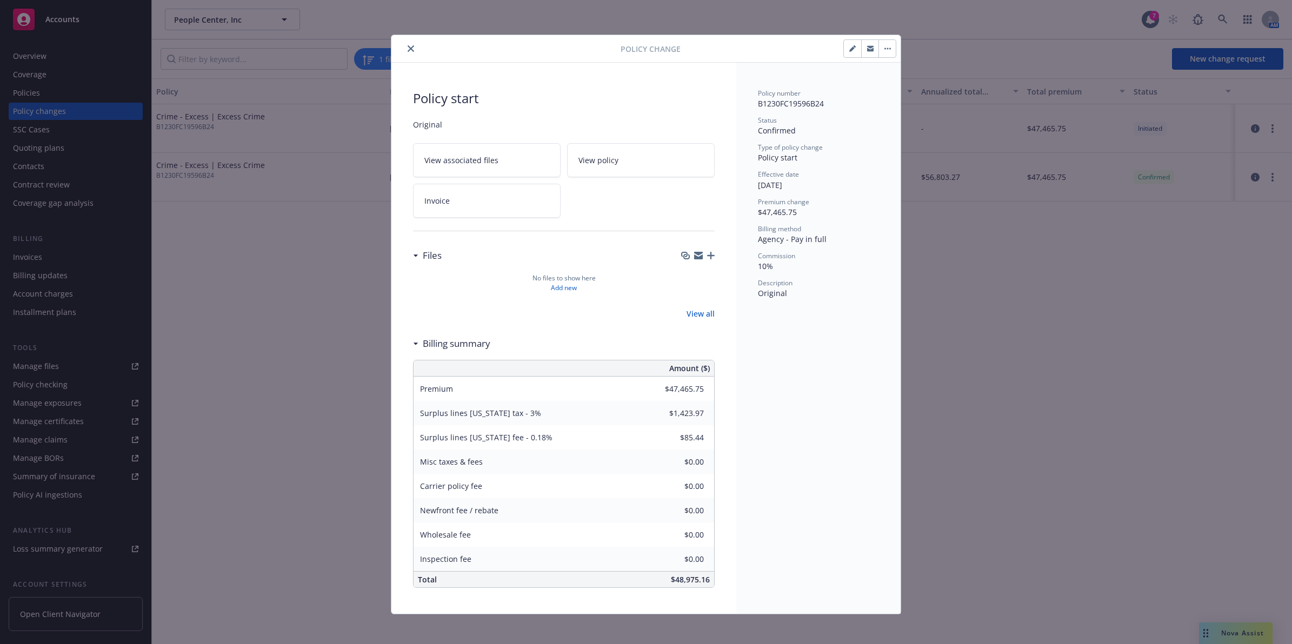
click at [404, 44] on button "close" at bounding box center [410, 48] width 13 height 13
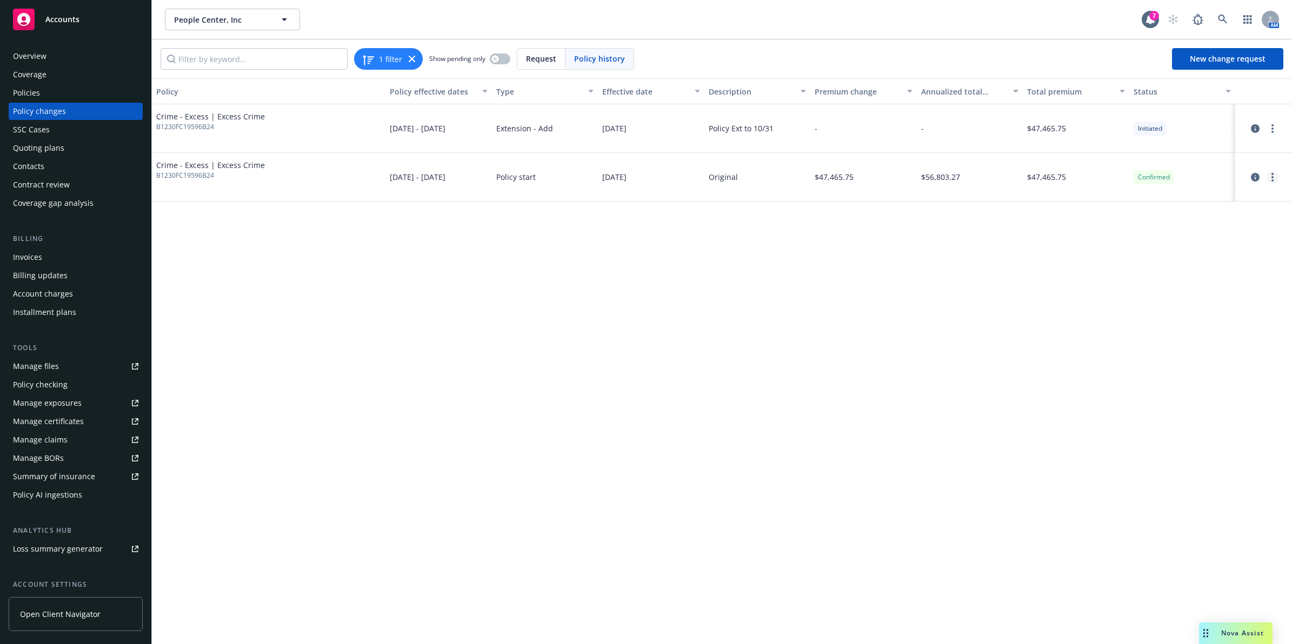
click at [1274, 173] on link "more" at bounding box center [1272, 177] width 13 height 13
click at [1165, 257] on link "Edit billing info" at bounding box center [1185, 265] width 185 height 22
select select "CA"
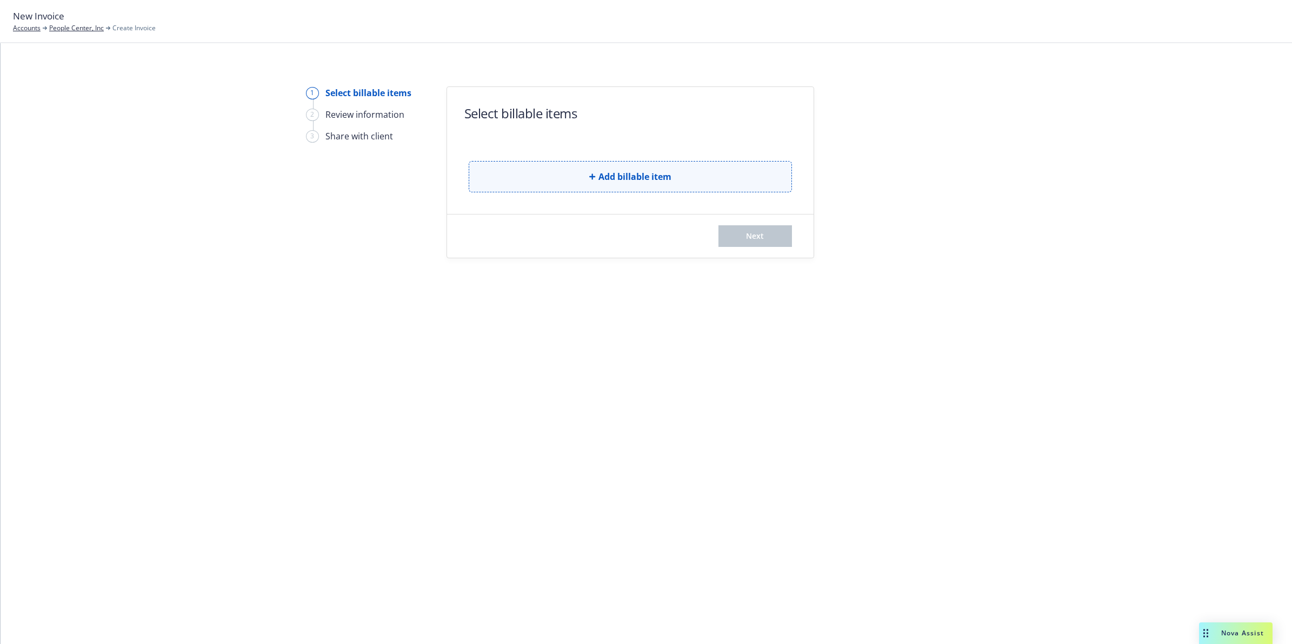
click at [598, 185] on button "Add billable item" at bounding box center [630, 176] width 323 height 31
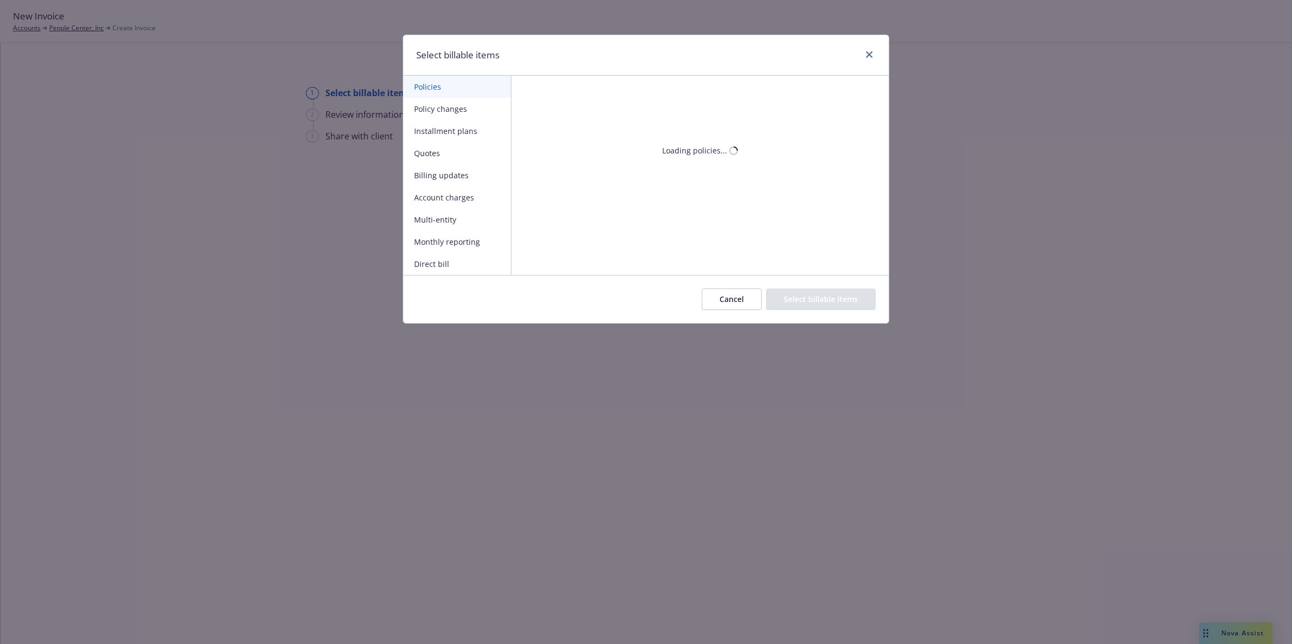
click at [428, 104] on button "Policy changes" at bounding box center [457, 109] width 108 height 22
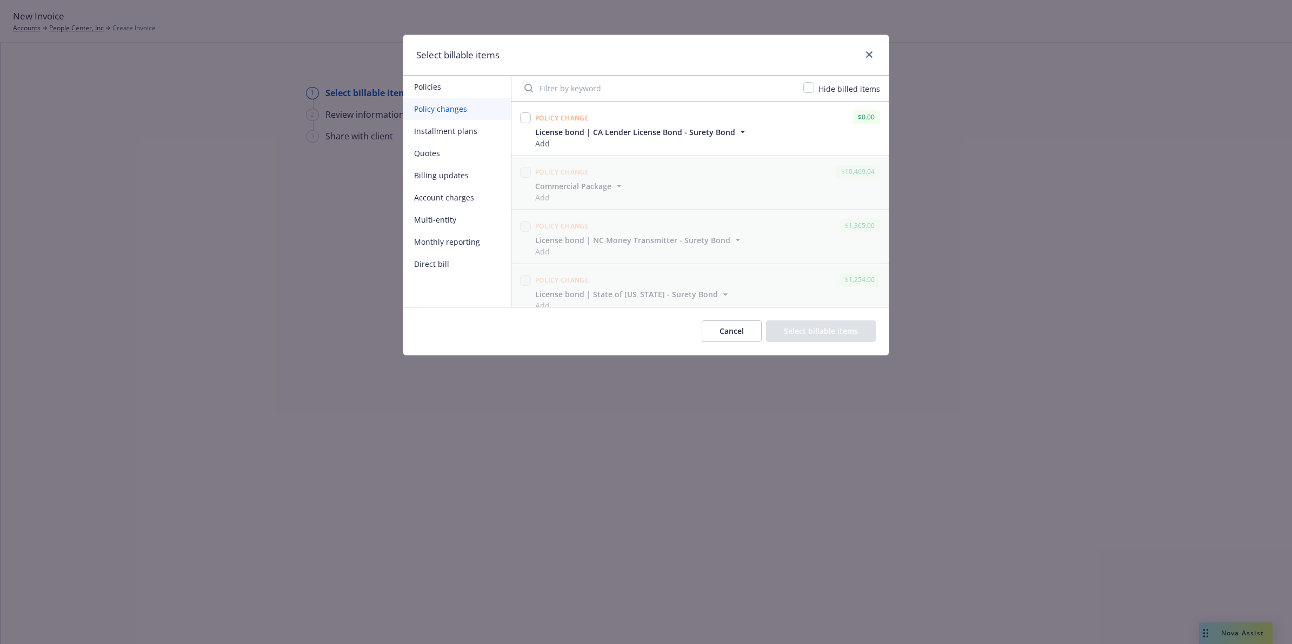
click at [807, 92] on div "Hide billed items" at bounding box center [842, 88] width 79 height 13
click at [814, 88] on input "checkbox" at bounding box center [808, 87] width 11 height 11
checkbox input "true"
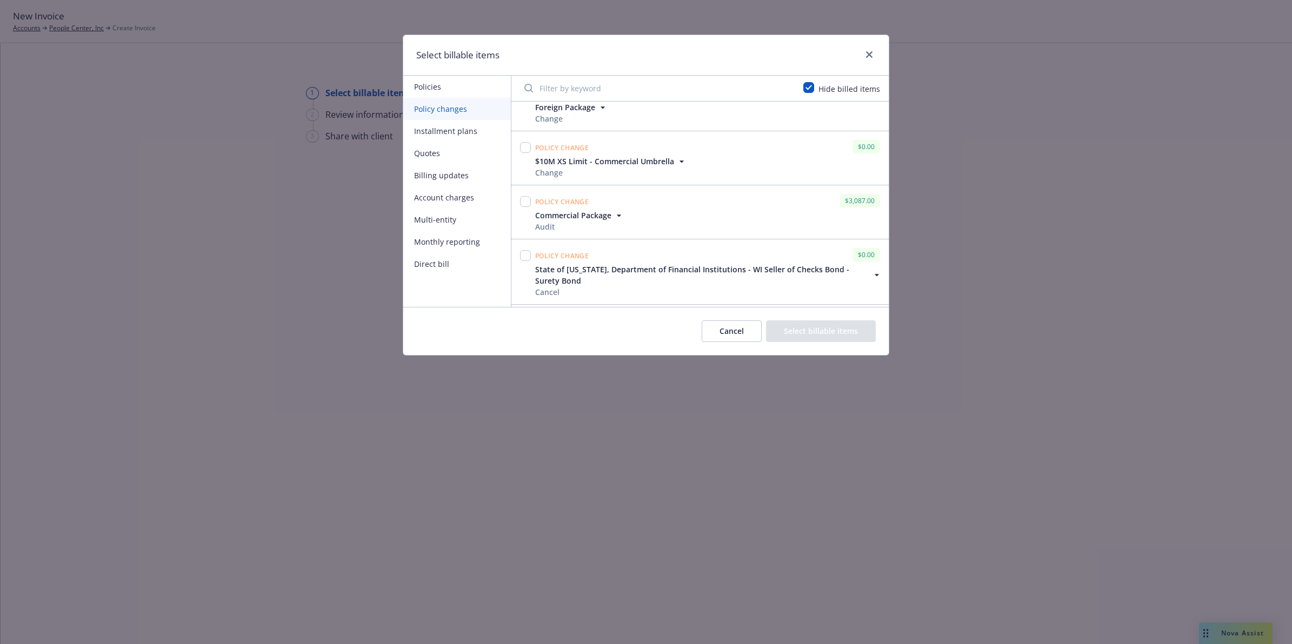
scroll to position [199, 0]
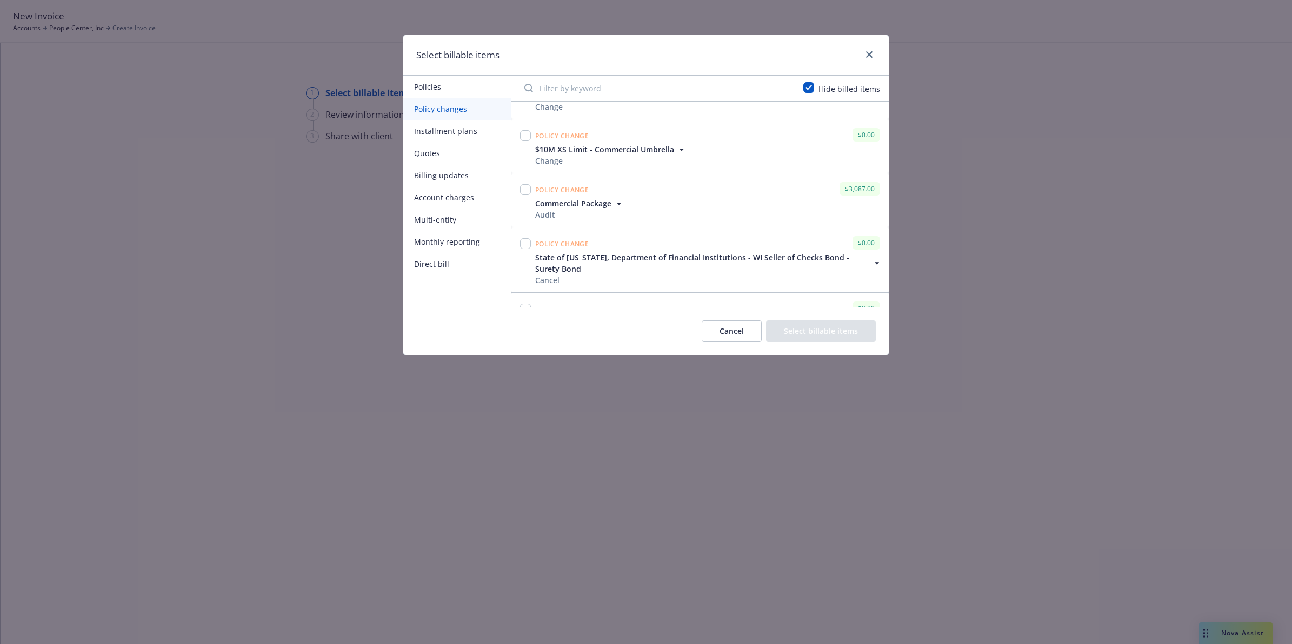
click at [587, 90] on input "Filter by keyword" at bounding box center [657, 88] width 279 height 22
paste input "B1230FC19596B24"
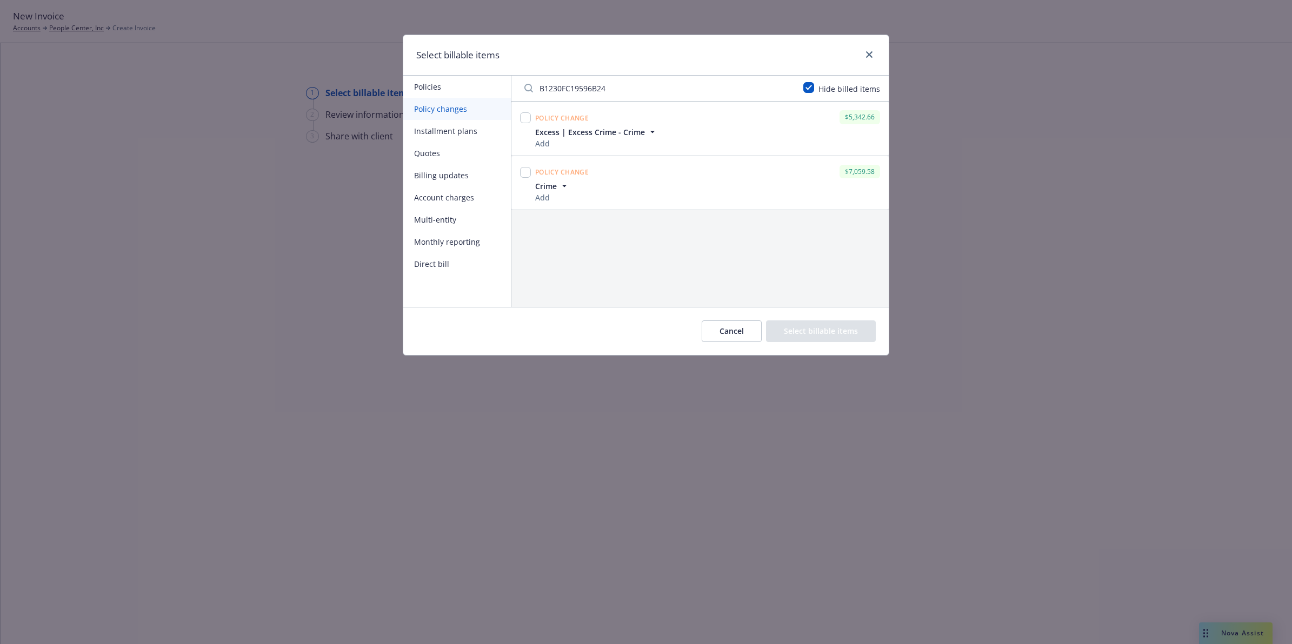
scroll to position [0, 0]
type input "B1230FC19596B24"
click at [528, 174] on input "checkbox" at bounding box center [525, 172] width 11 height 11
checkbox input "true"
click at [522, 117] on input "checkbox" at bounding box center [525, 117] width 11 height 11
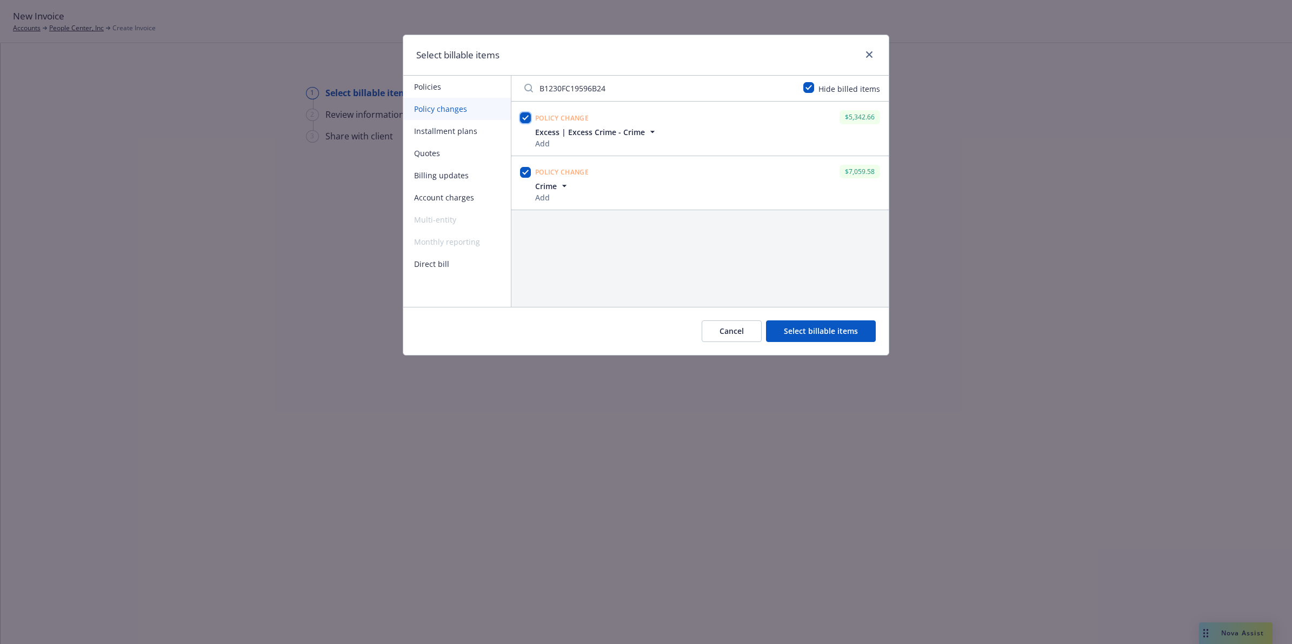
checkbox input "true"
click at [826, 336] on button "Select billable items" at bounding box center [821, 332] width 110 height 22
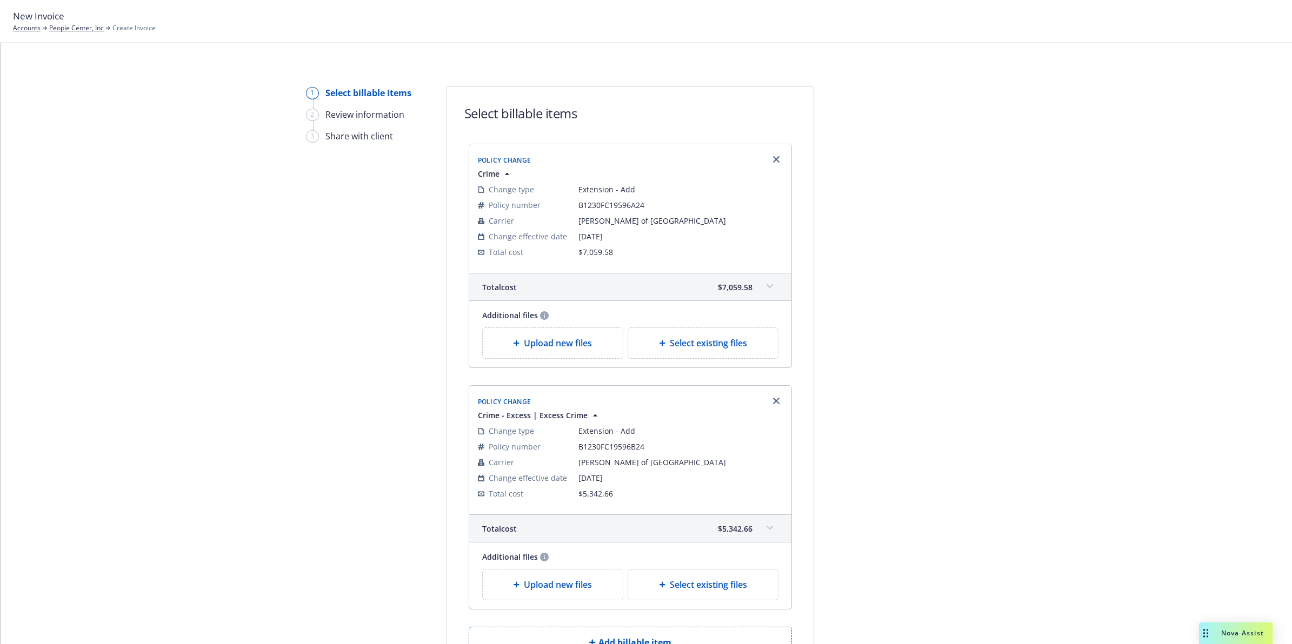
click at [764, 291] on span at bounding box center [769, 286] width 17 height 17
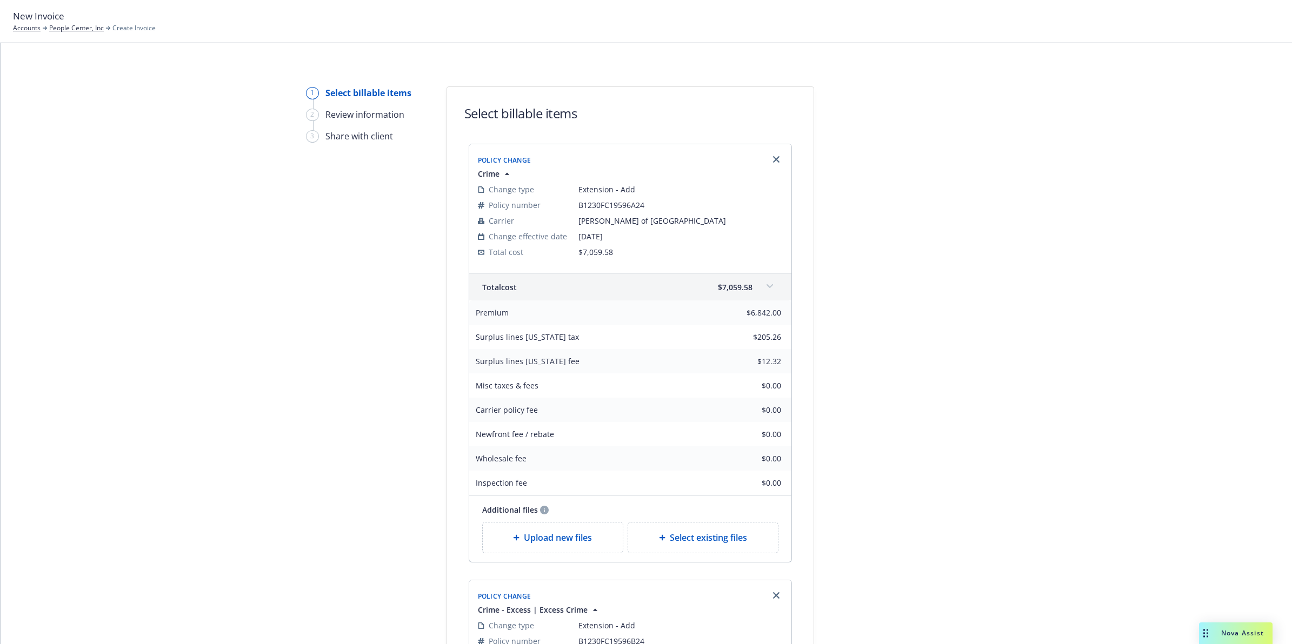
click at [769, 290] on span at bounding box center [769, 286] width 17 height 17
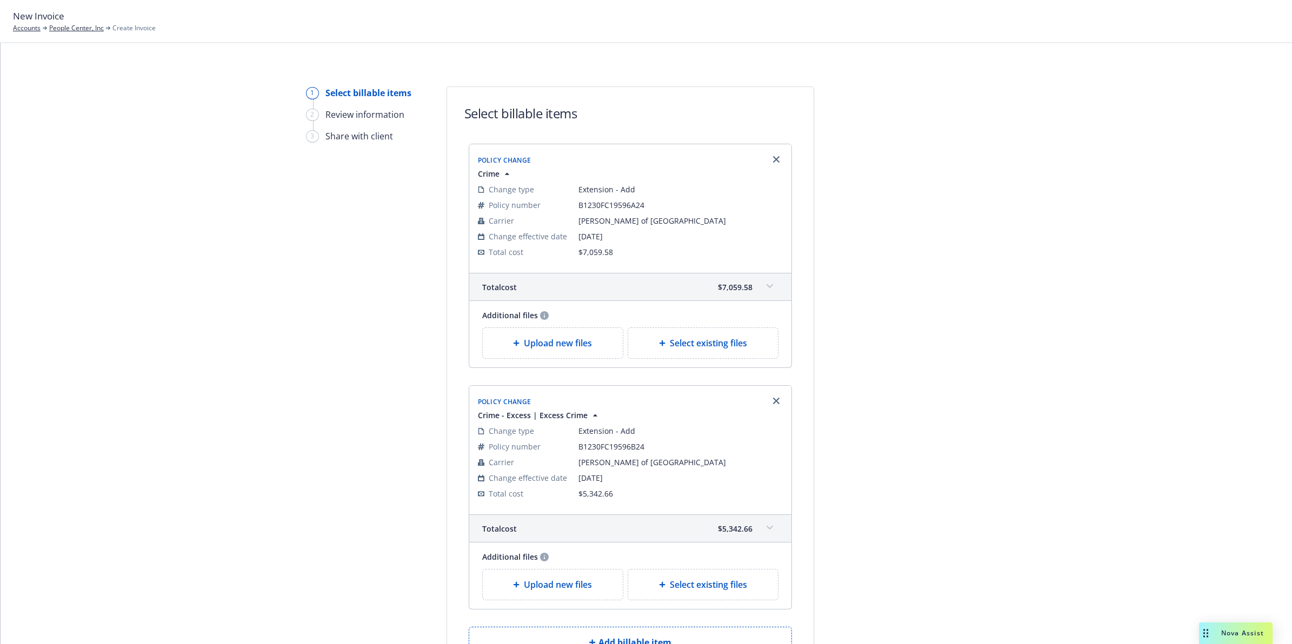
click at [779, 284] on div "Total cost $7,059.58" at bounding box center [630, 287] width 322 height 27
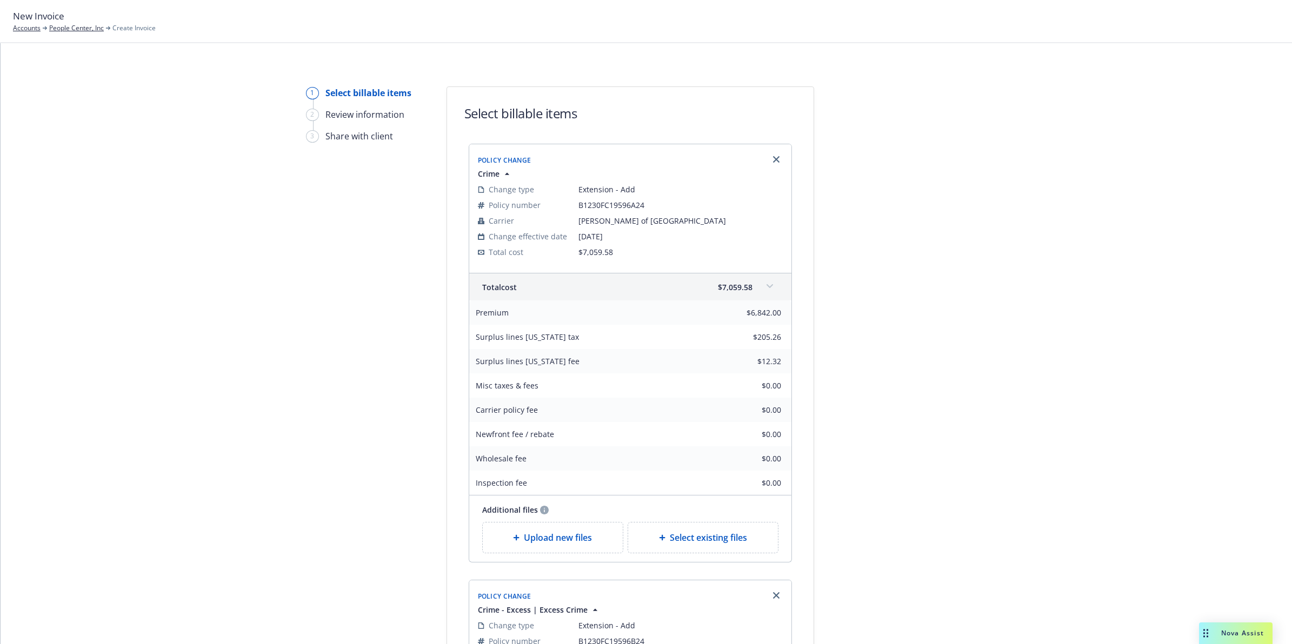
click at [761, 285] on span at bounding box center [769, 286] width 17 height 17
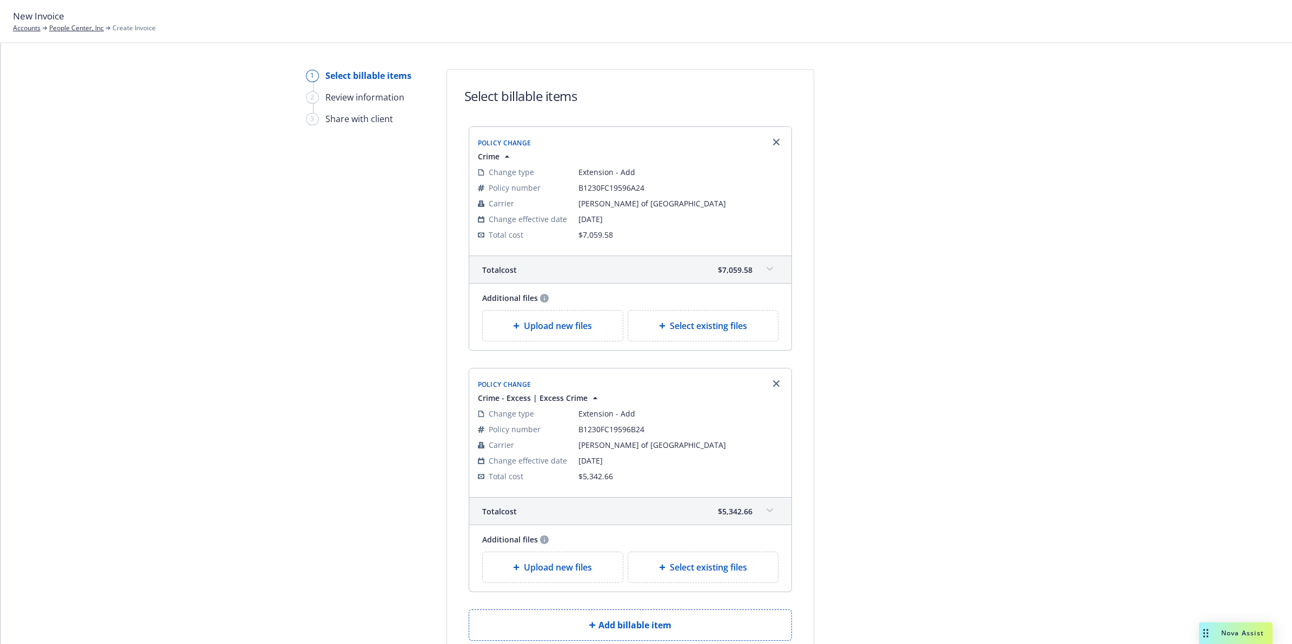
scroll to position [49, 0]
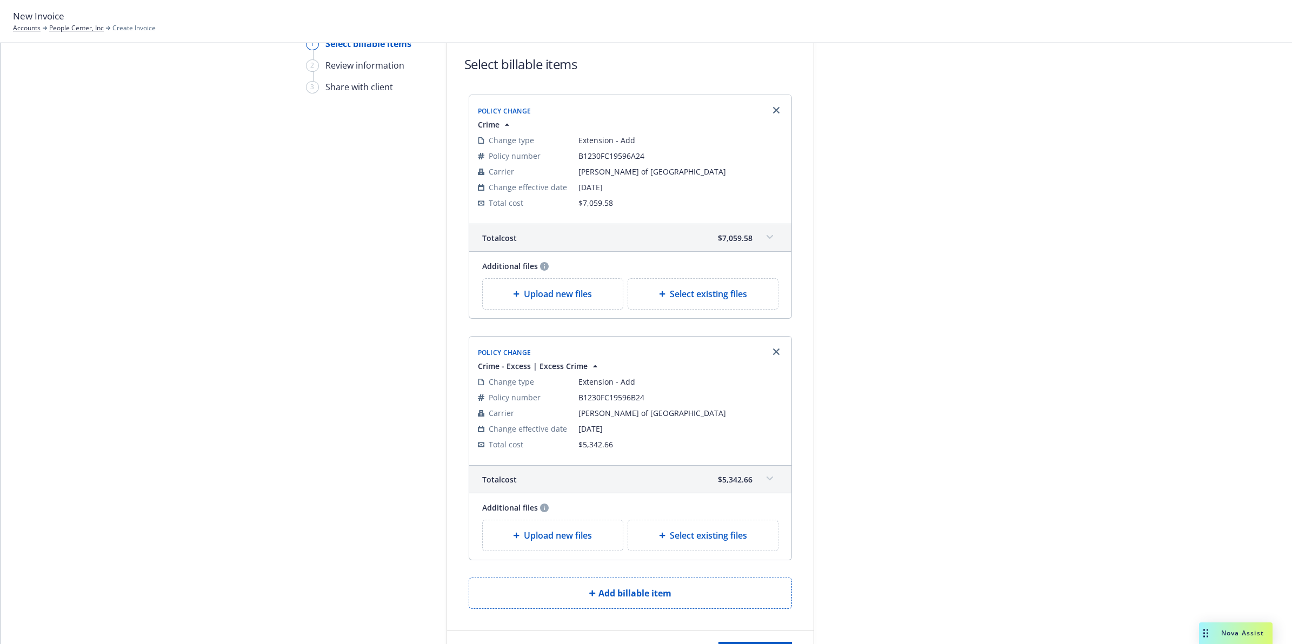
drag, startPoint x: 837, startPoint y: 284, endPoint x: 834, endPoint y: 320, distance: 35.3
click at [768, 484] on span at bounding box center [769, 478] width 17 height 17
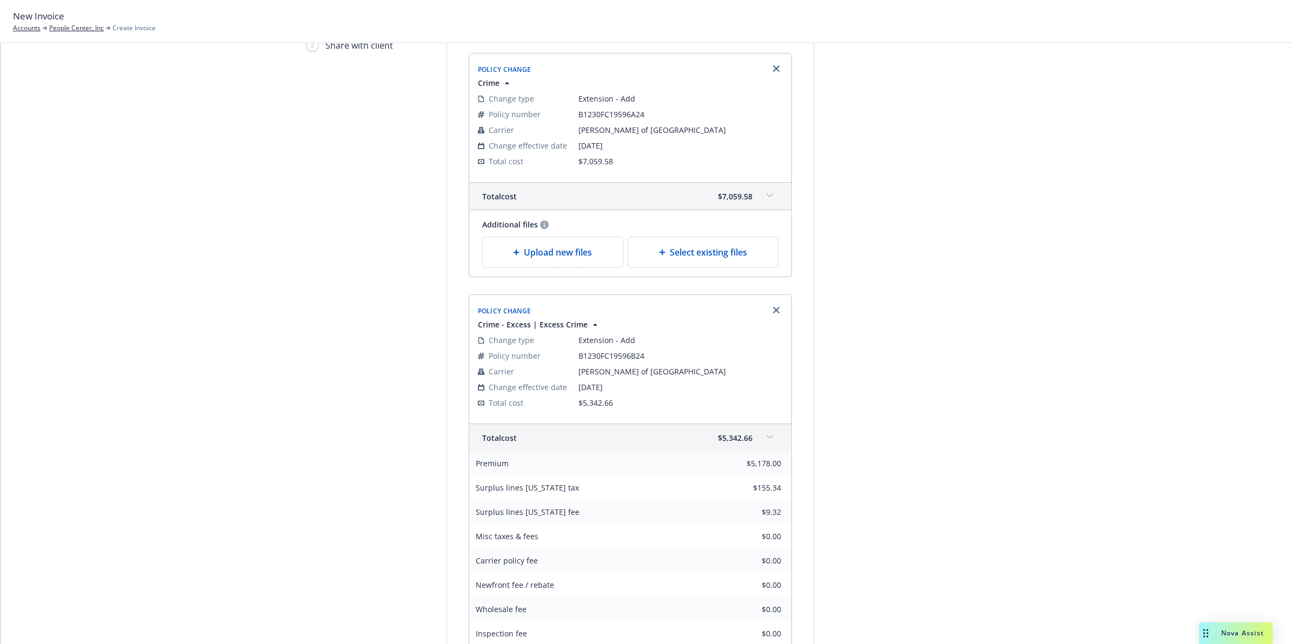
drag, startPoint x: 970, startPoint y: 394, endPoint x: 962, endPoint y: 426, distance: 33.4
drag, startPoint x: 1044, startPoint y: 251, endPoint x: 1055, endPoint y: 396, distance: 144.7
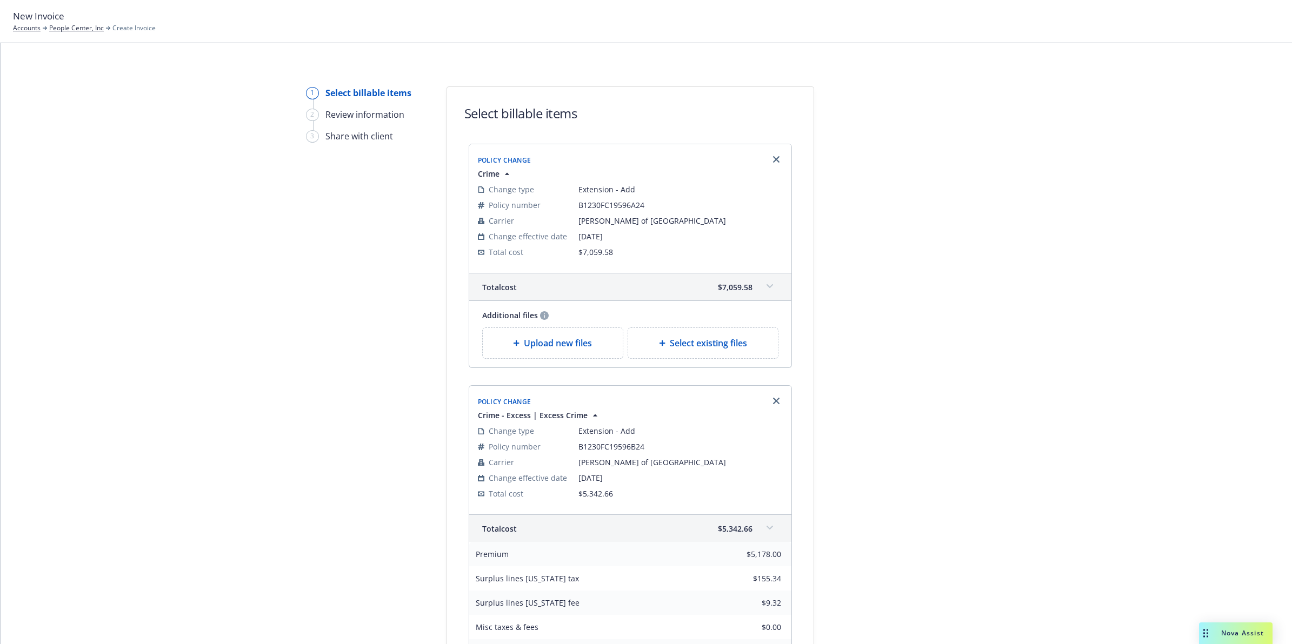
scroll to position [345, 0]
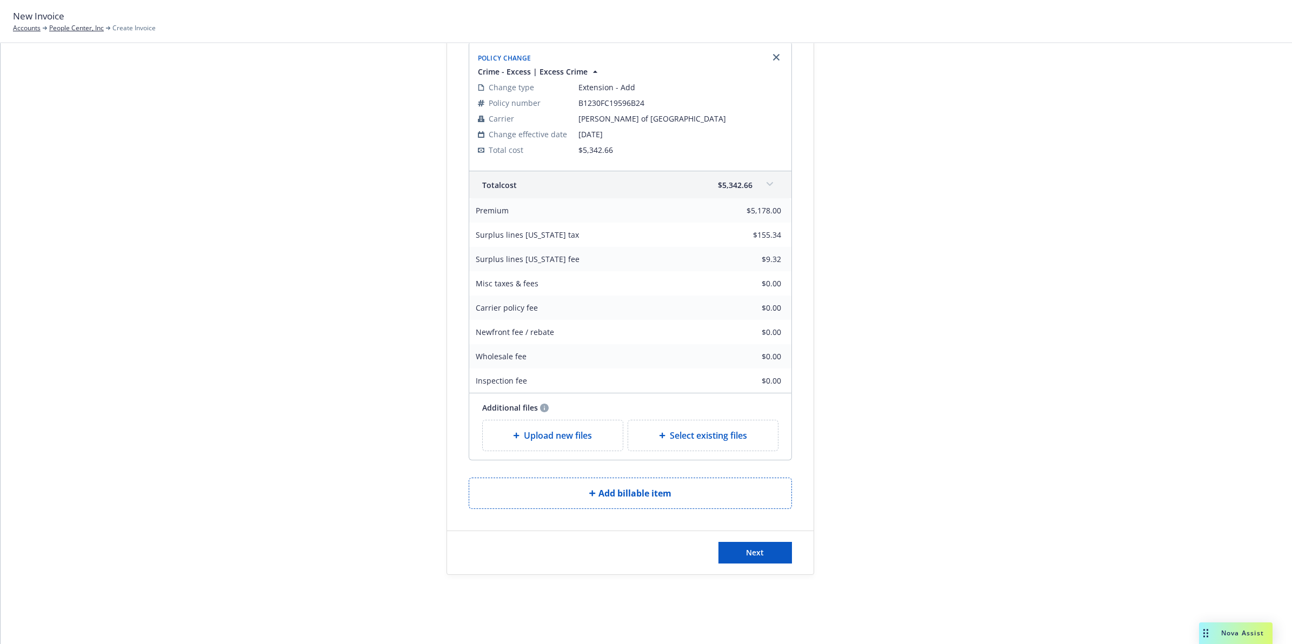
click at [767, 185] on icon at bounding box center [770, 184] width 6 height 4
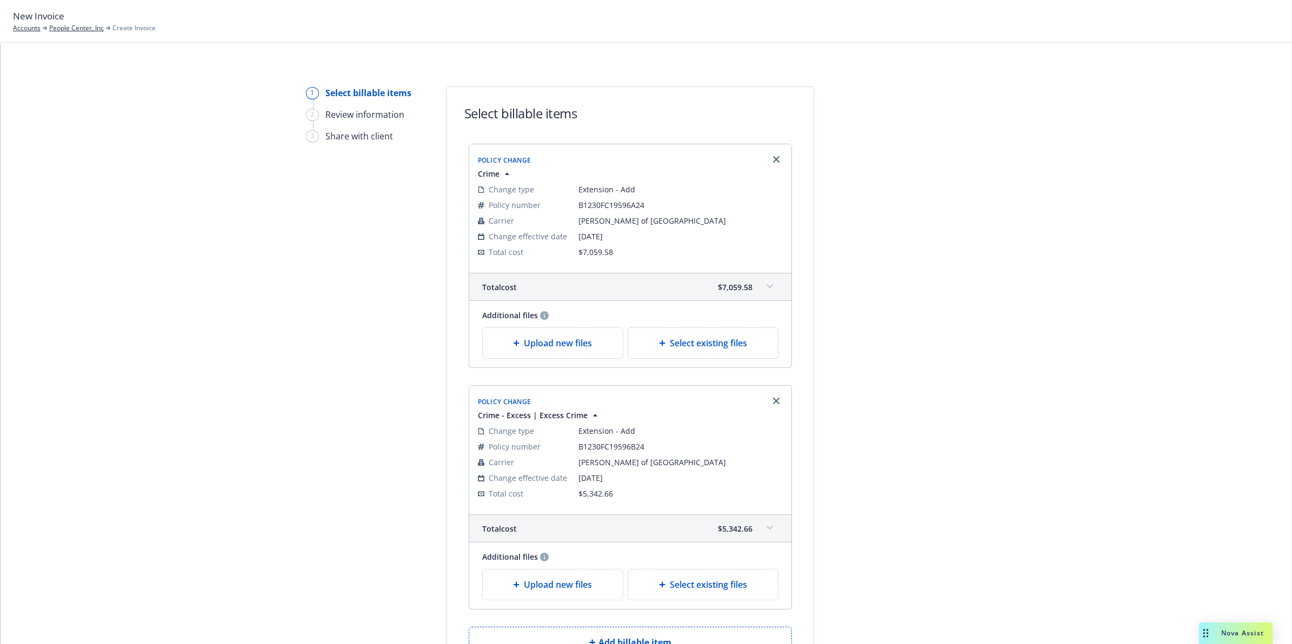
scroll to position [150, 0]
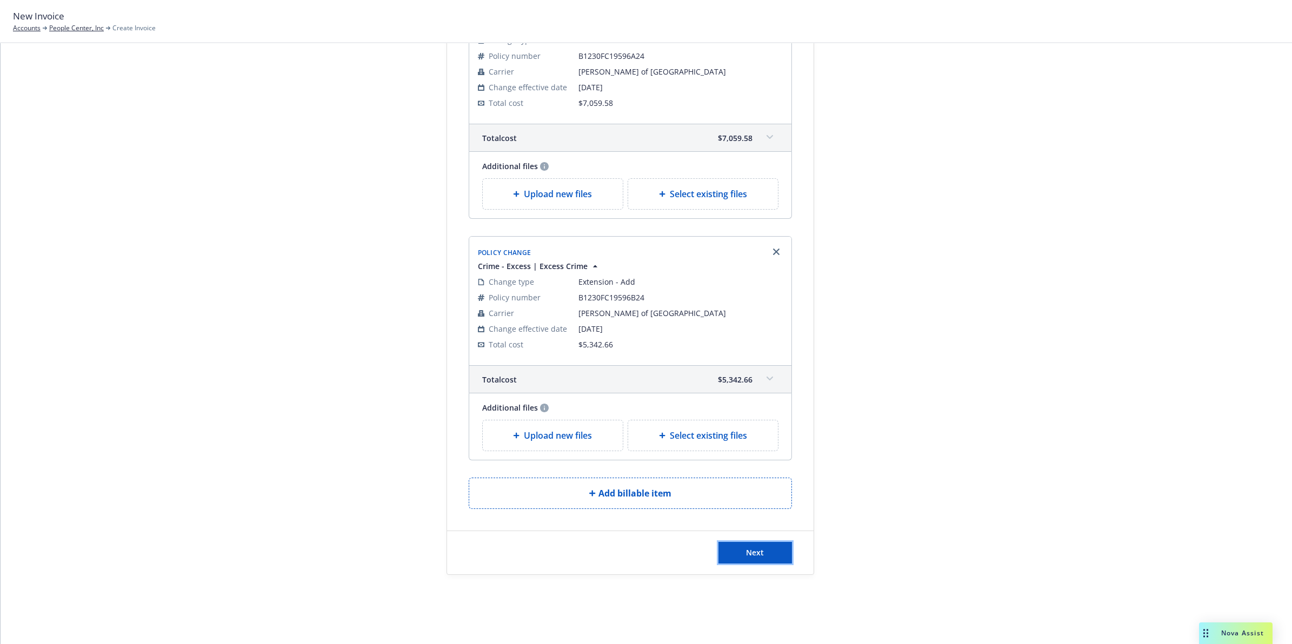
drag, startPoint x: 741, startPoint y: 553, endPoint x: 896, endPoint y: 384, distance: 229.2
click at [742, 553] on button "Next" at bounding box center [755, 553] width 74 height 22
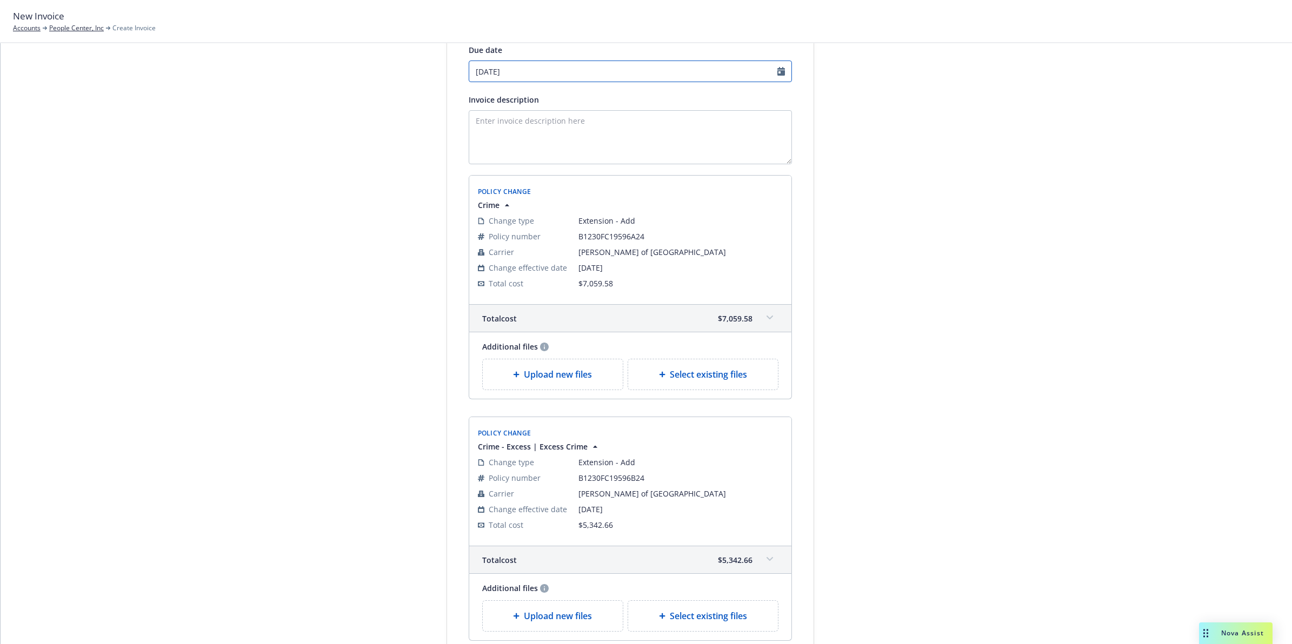
click at [777, 69] on input "10/29/2025" at bounding box center [630, 72] width 323 height 22
select select "October"
select select "2025"
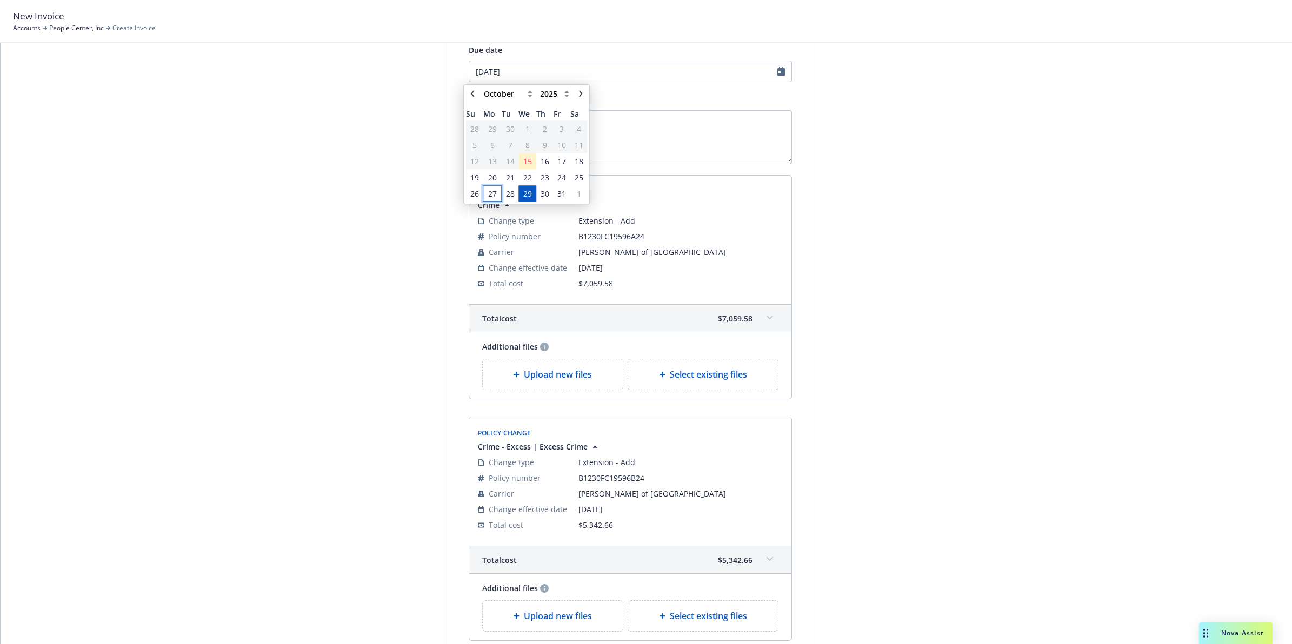
click at [485, 195] on span "27" at bounding box center [492, 194] width 16 height 14
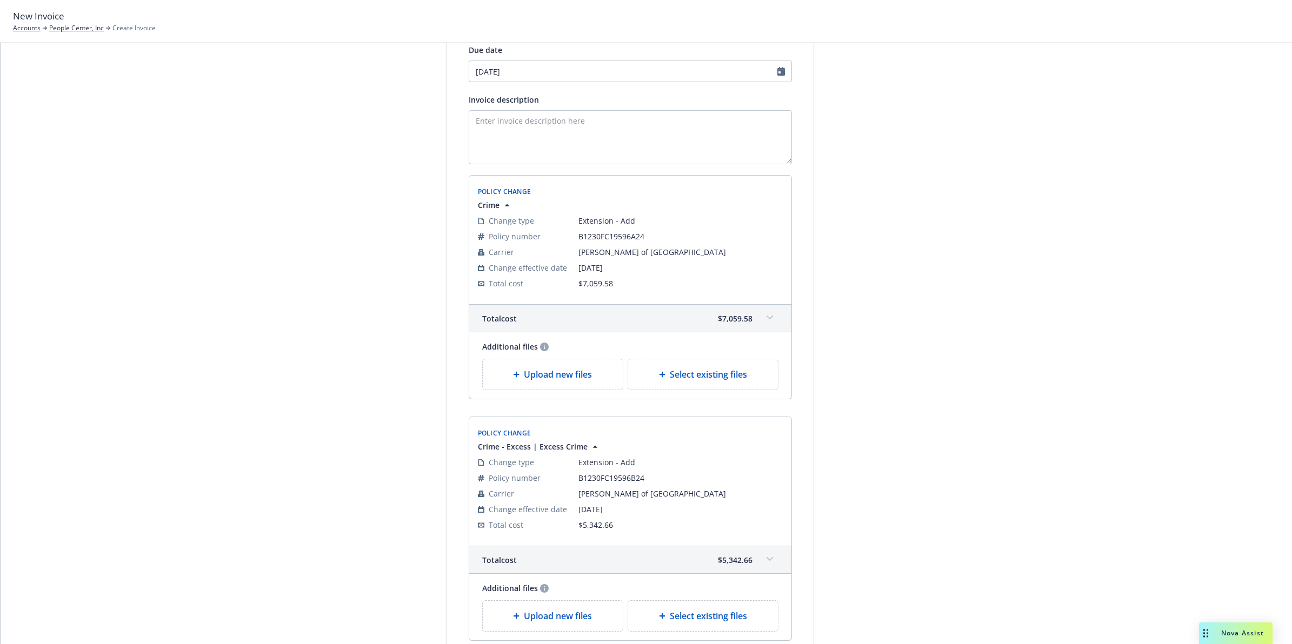
type input "10/27/2025"
drag, startPoint x: 906, startPoint y: 180, endPoint x: 939, endPoint y: 170, distance: 34.4
click at [911, 183] on div at bounding box center [911, 321] width 151 height 771
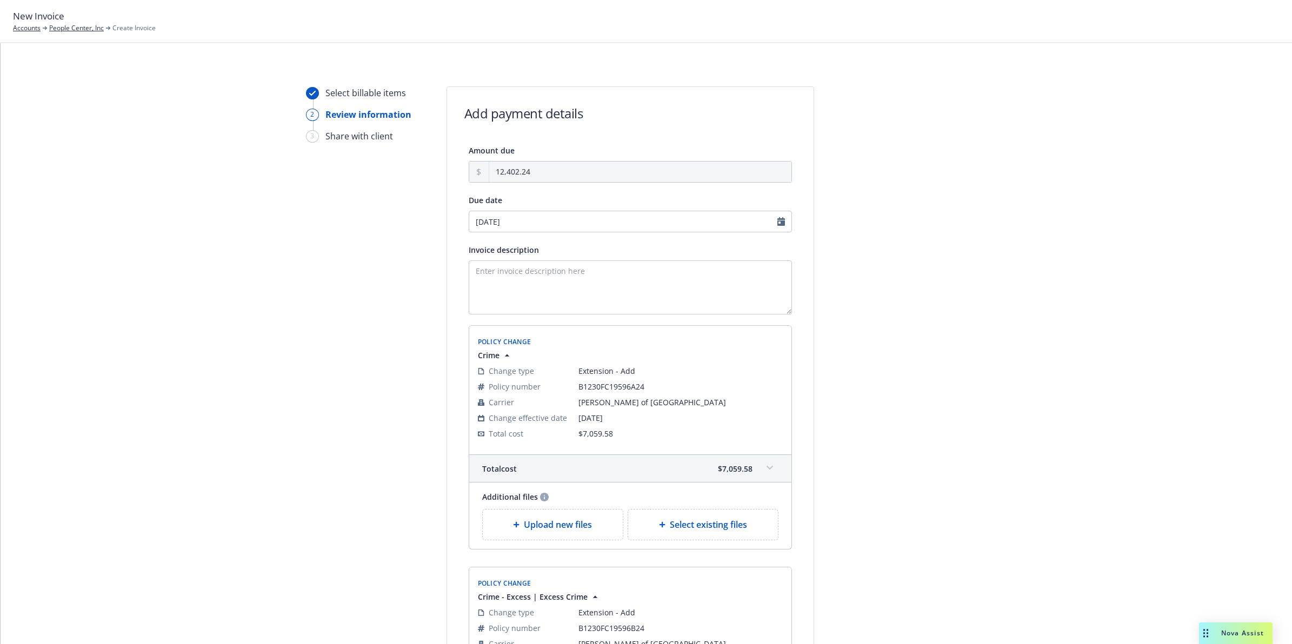
scroll to position [284, 0]
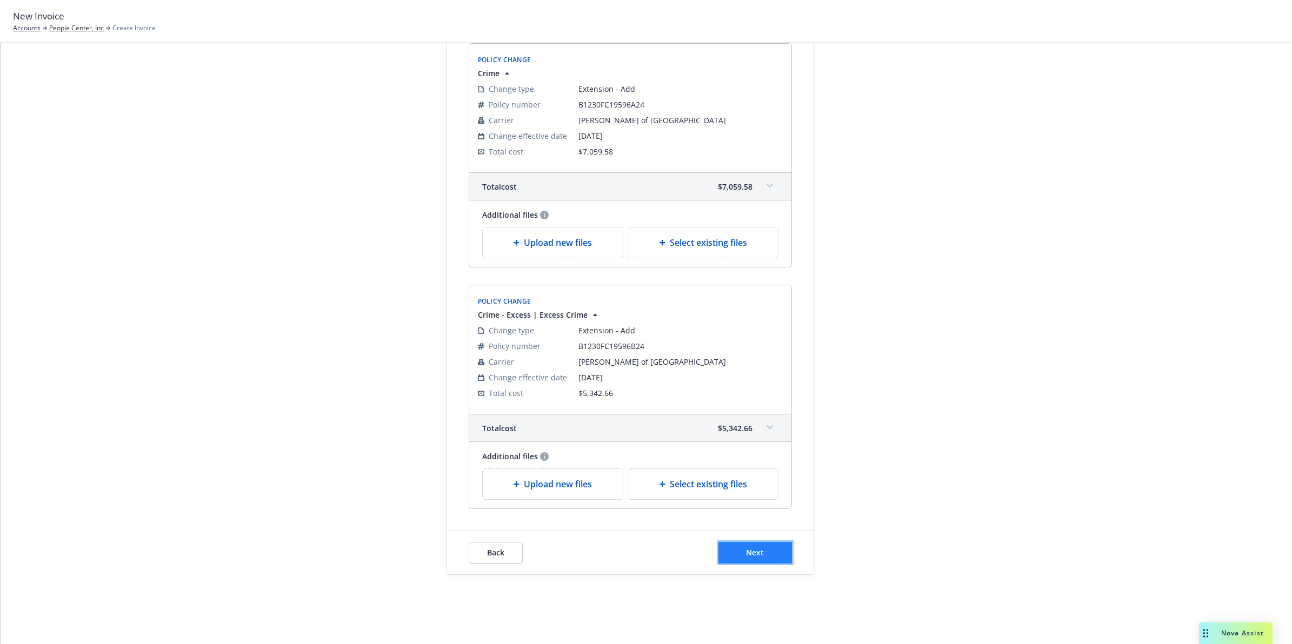
click at [746, 553] on span "Next" at bounding box center [755, 553] width 18 height 10
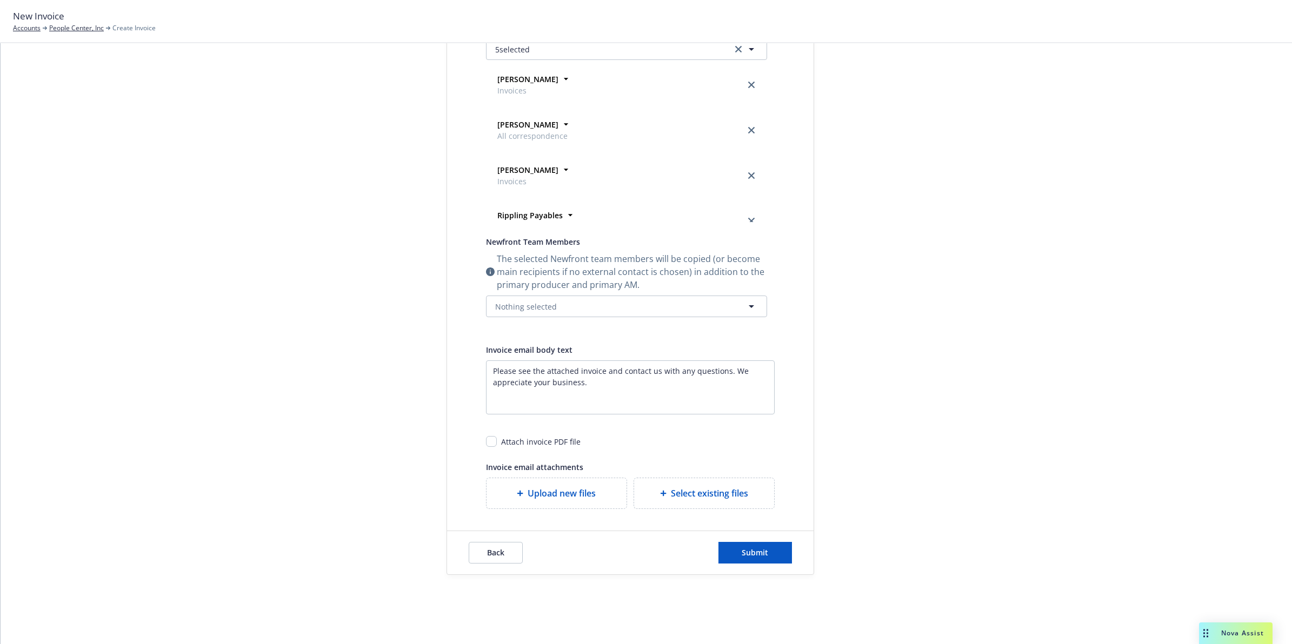
scroll to position [0, 0]
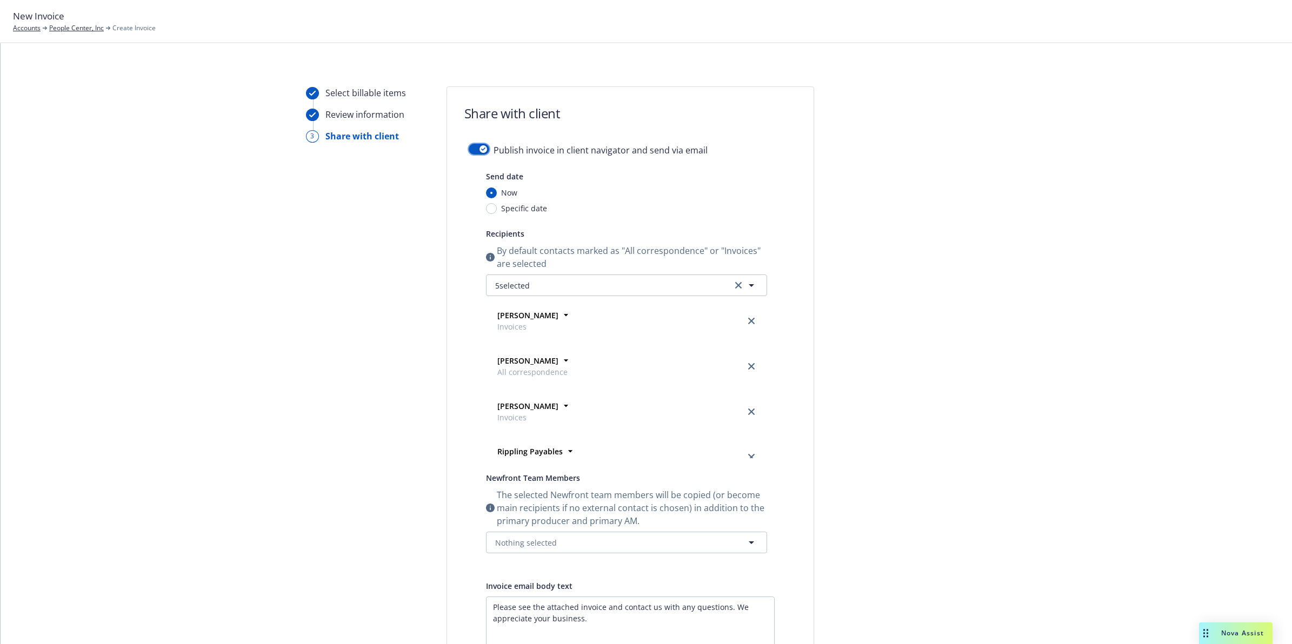
click at [480, 147] on div "button" at bounding box center [484, 149] width 8 height 8
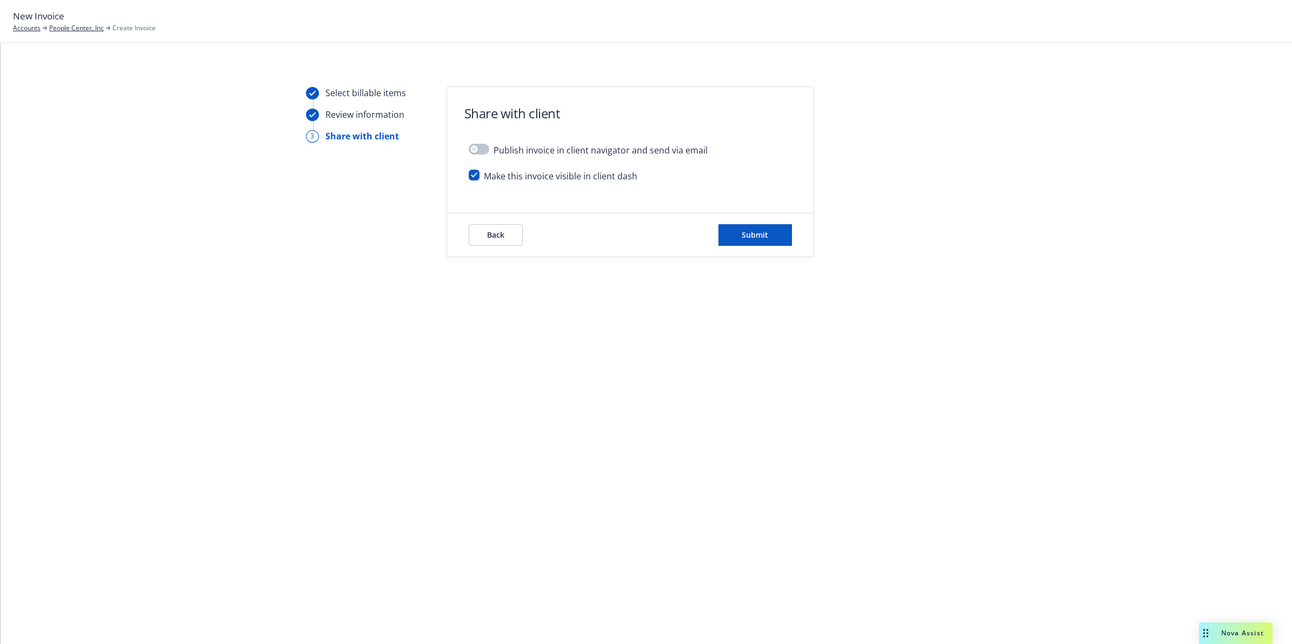
click at [999, 169] on div "Select billable items Review information 3 Share with client Share with client …" at bounding box center [647, 172] width 1266 height 171
click at [766, 241] on button "Submit" at bounding box center [755, 235] width 74 height 22
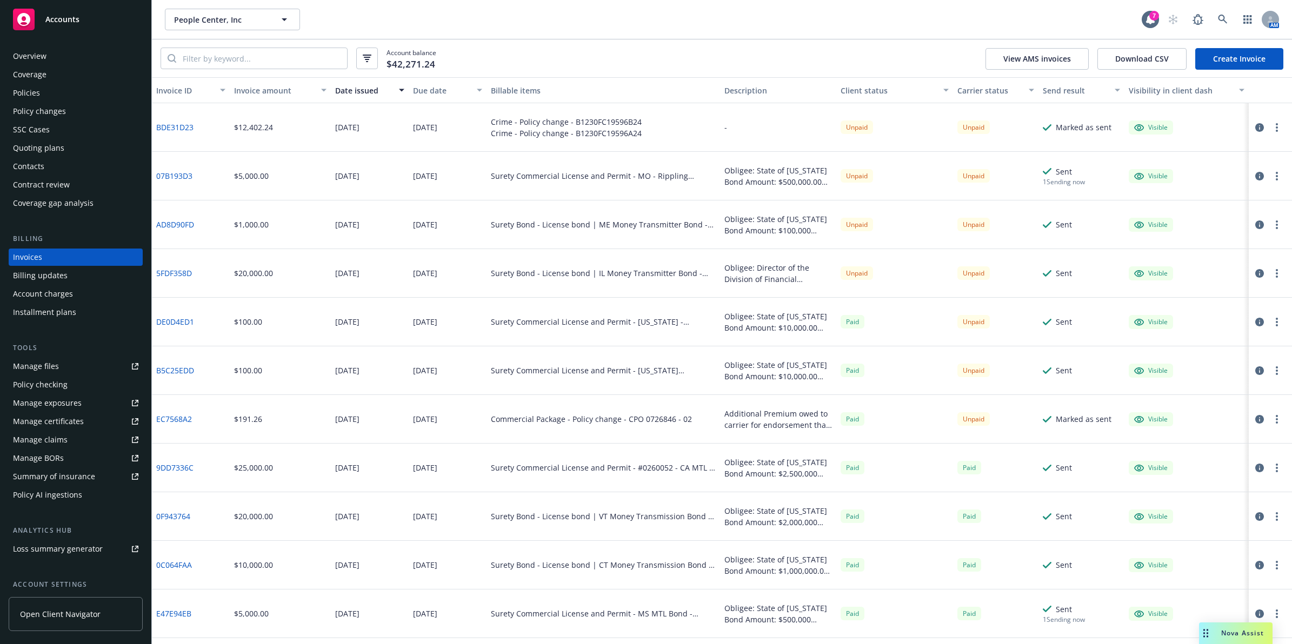
drag, startPoint x: 544, startPoint y: 130, endPoint x: 433, endPoint y: 131, distance: 111.4
click at [544, 130] on div "Crime - Policy change - B1230FC19596A24" at bounding box center [566, 133] width 151 height 11
click at [176, 126] on link "BDE31D23" at bounding box center [174, 127] width 37 height 11
click at [36, 89] on div "Policies" at bounding box center [26, 92] width 27 height 17
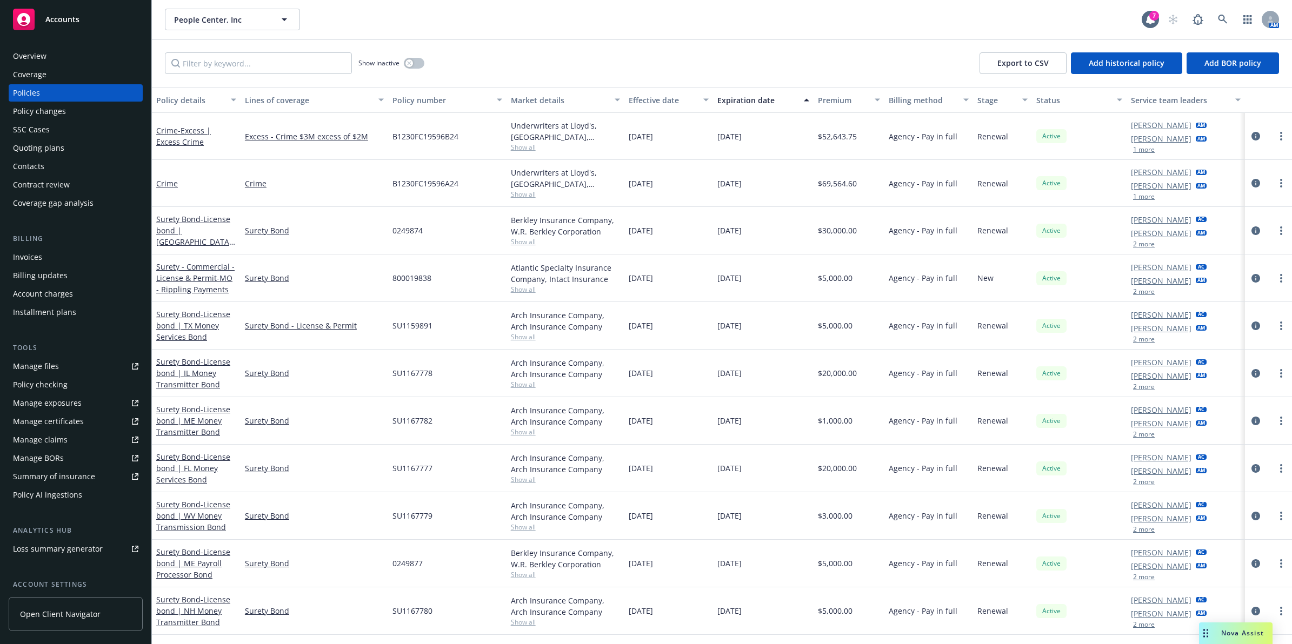
drag, startPoint x: 38, startPoint y: 92, endPoint x: 55, endPoint y: 58, distance: 38.2
click at [38, 92] on div "Policies" at bounding box center [26, 92] width 27 height 17
click at [55, 55] on div "Overview" at bounding box center [75, 56] width 125 height 17
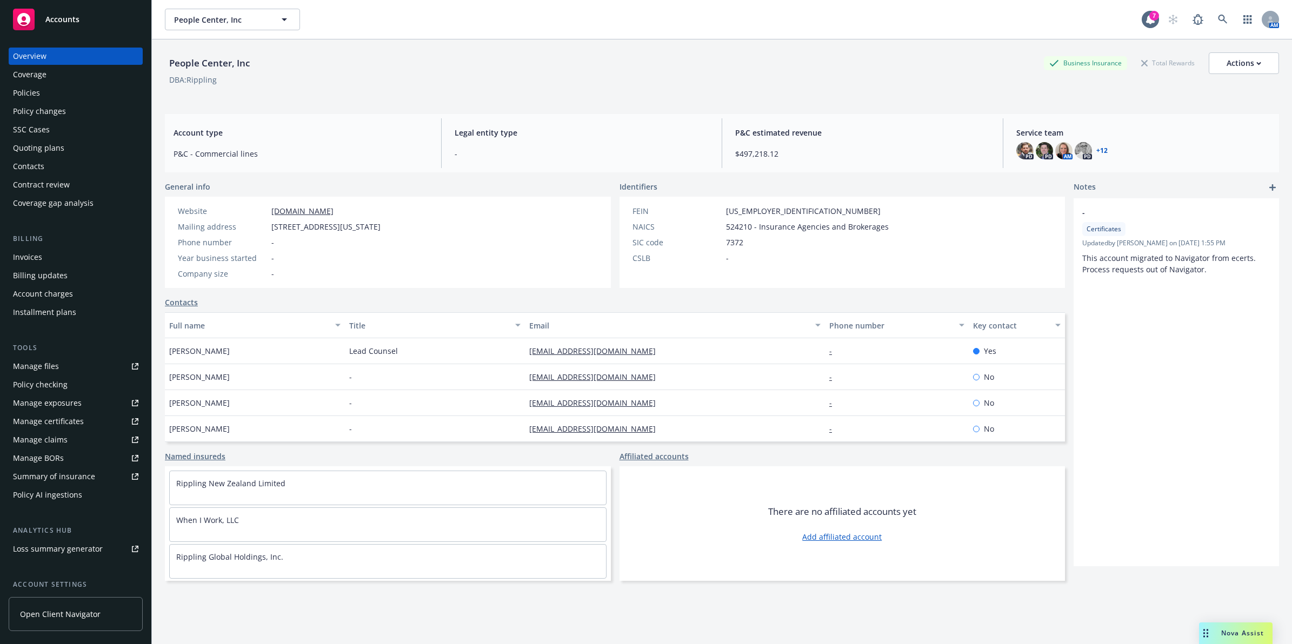
drag, startPoint x: 49, startPoint y: 88, endPoint x: 54, endPoint y: 78, distance: 10.4
click at [49, 88] on div "Policies" at bounding box center [75, 92] width 125 height 17
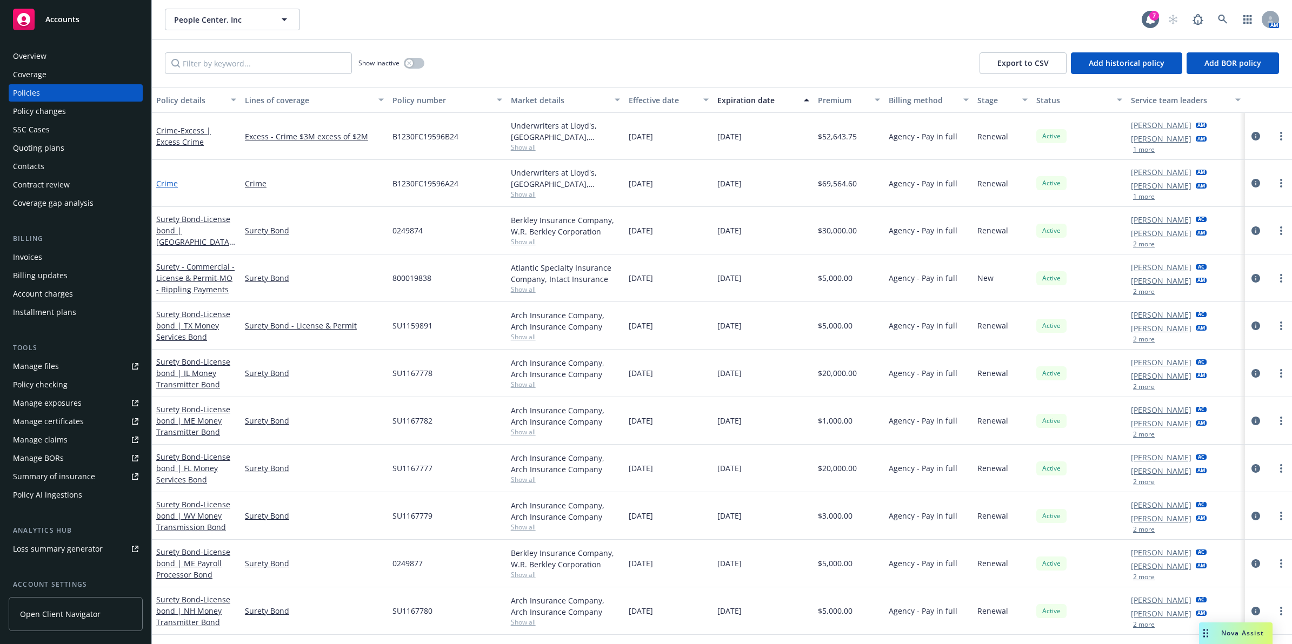
click at [169, 183] on link "Crime" at bounding box center [167, 183] width 22 height 10
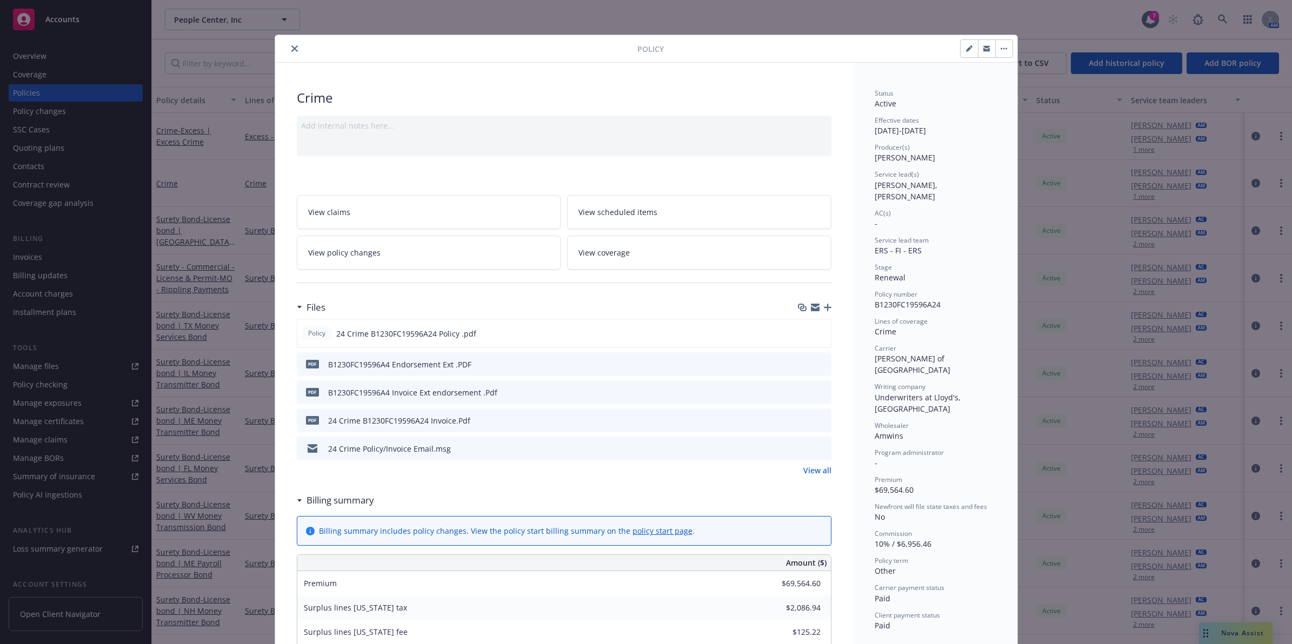
click at [818, 367] on icon "preview file" at bounding box center [821, 364] width 10 height 8
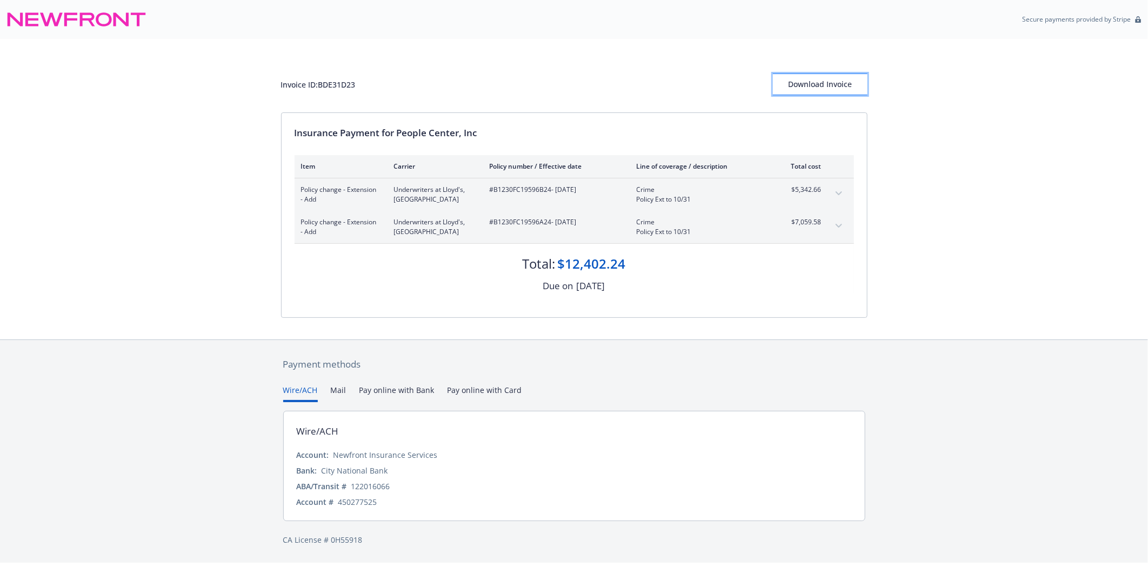
click at [840, 77] on div "Download Invoice" at bounding box center [820, 84] width 95 height 21
